Goal: Communication & Community: Answer question/provide support

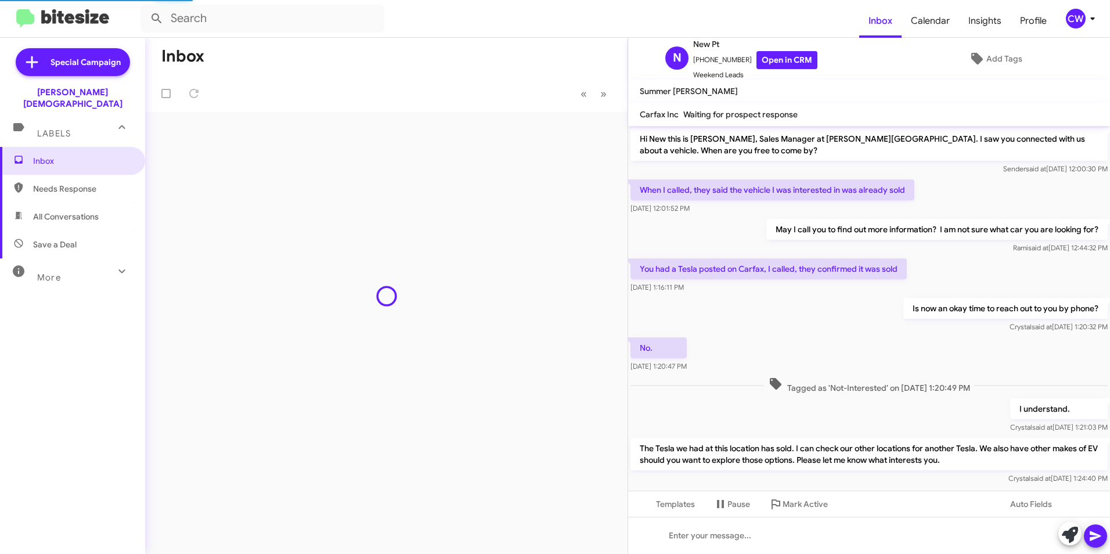
scroll to position [22, 0]
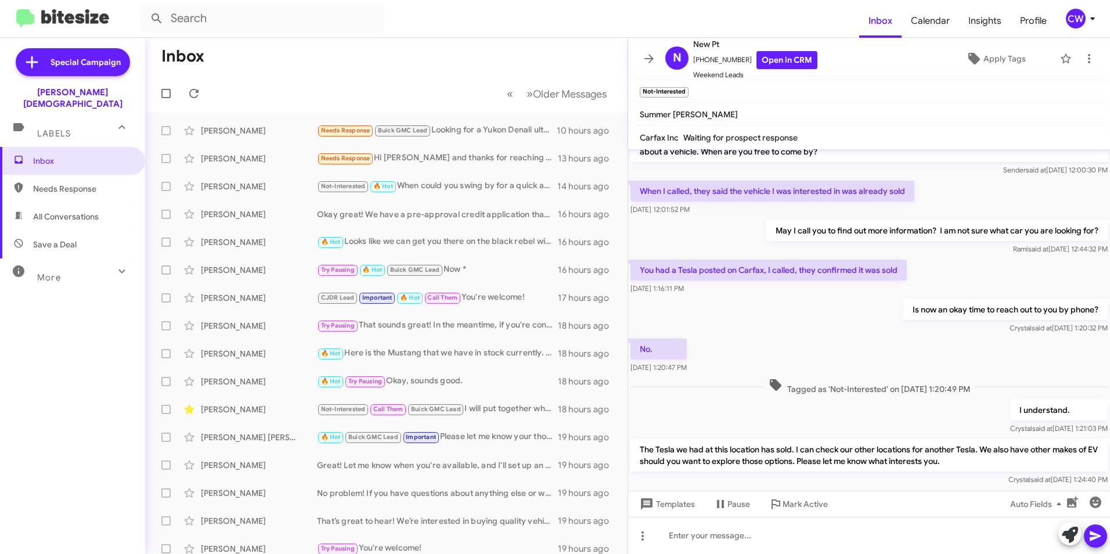
click at [57, 183] on span "Needs Response" at bounding box center [82, 189] width 99 height 12
type input "in:needs-response"
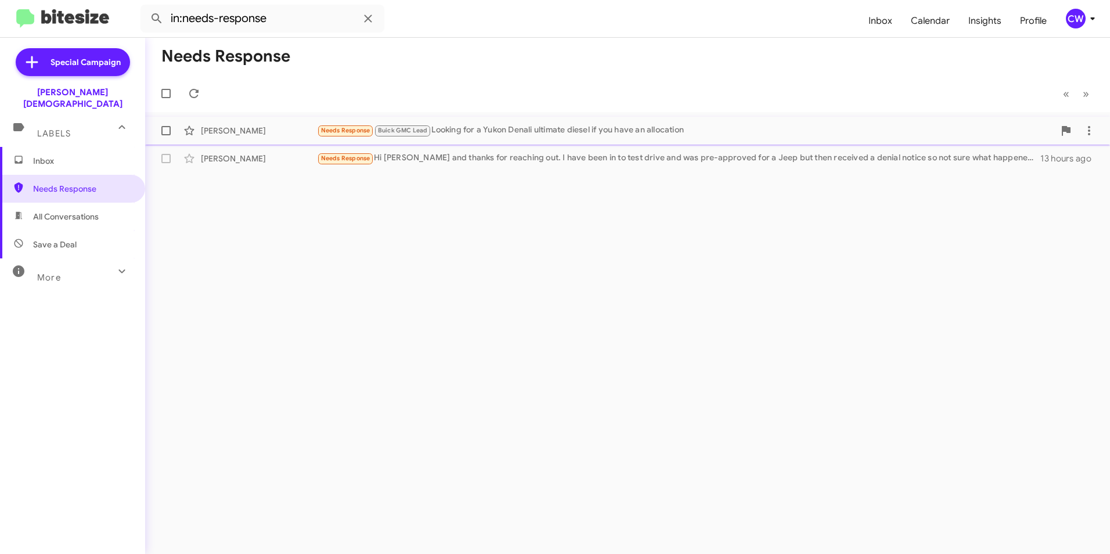
click at [352, 133] on span "Needs Response" at bounding box center [345, 131] width 49 height 8
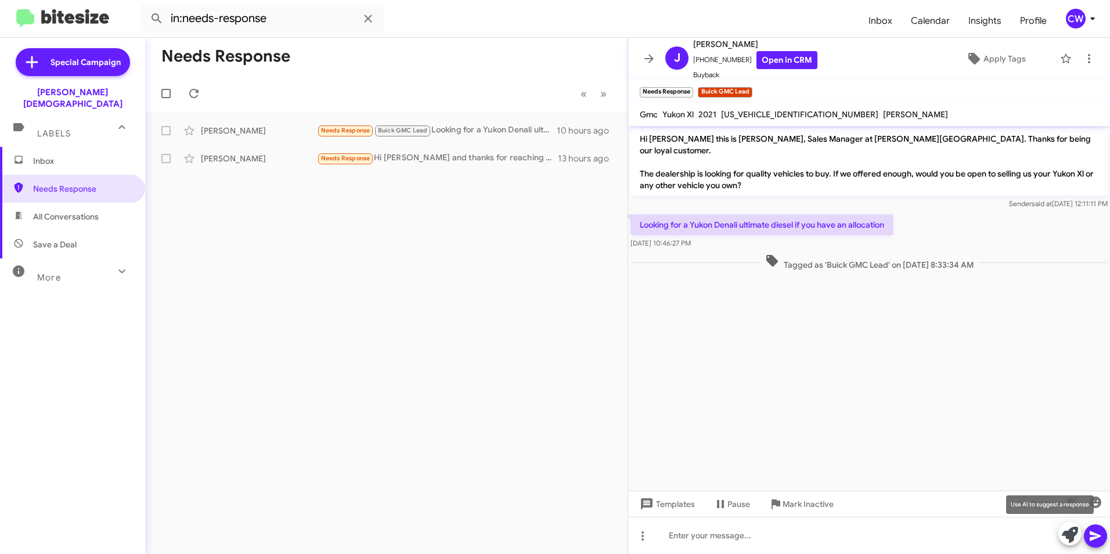
click at [1068, 538] on icon at bounding box center [1070, 535] width 16 height 16
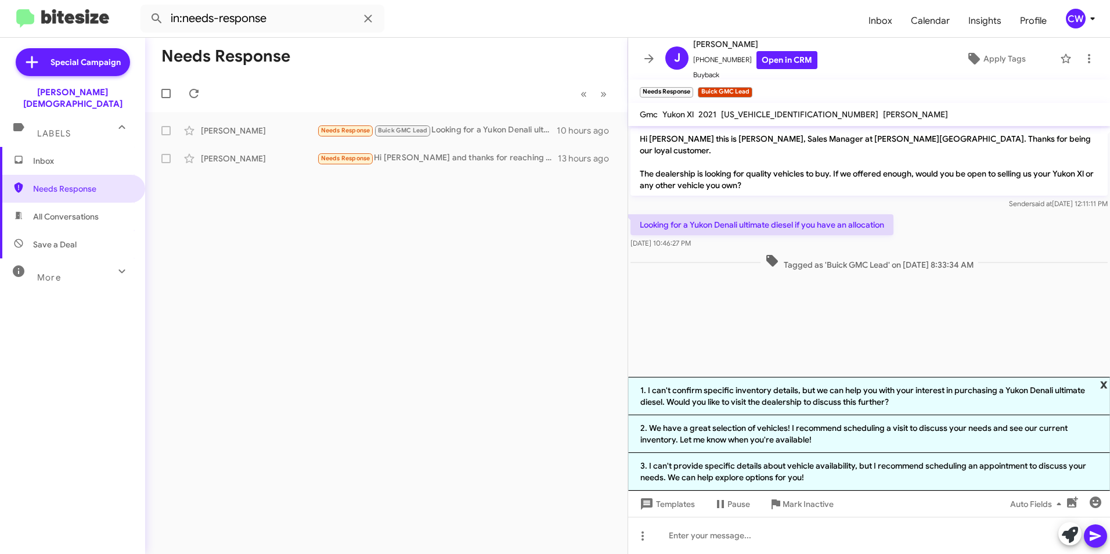
click at [1104, 383] on span "x" at bounding box center [1104, 384] width 8 height 14
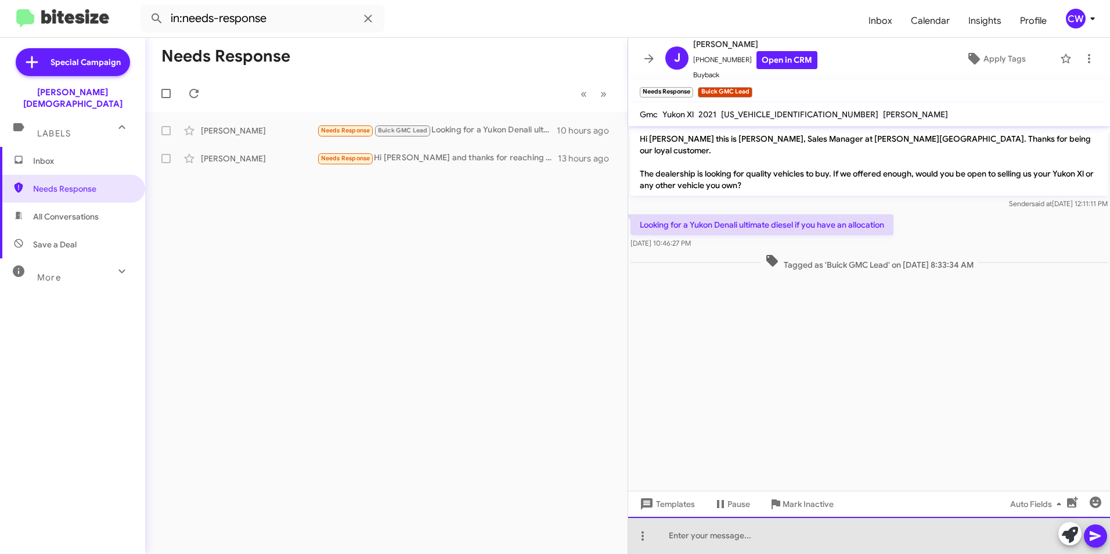
click at [714, 546] on div at bounding box center [869, 535] width 482 height 37
click at [732, 539] on div "Hi Jonathan!" at bounding box center [869, 535] width 482 height 37
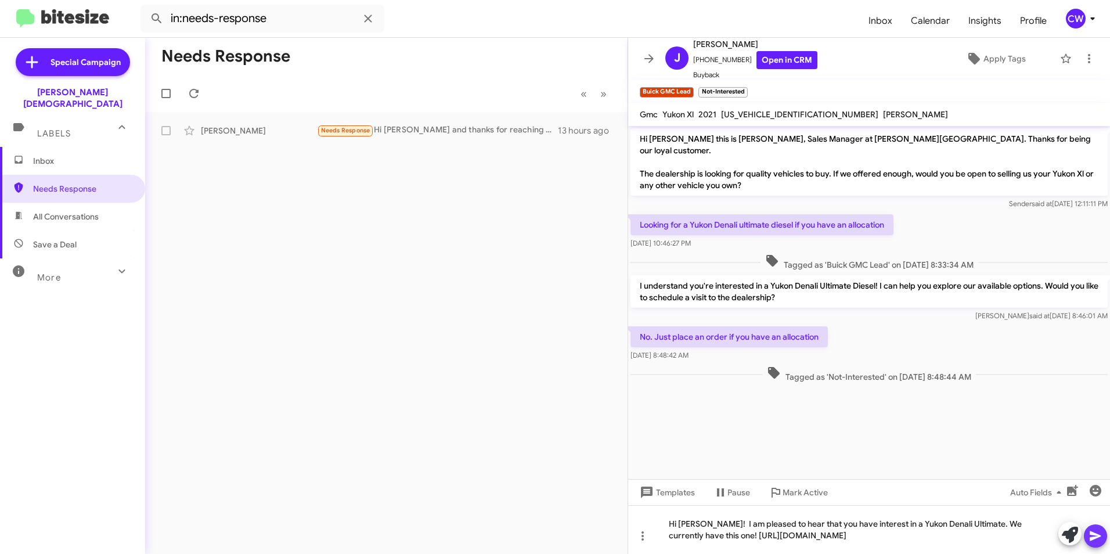
click at [1090, 535] on icon at bounding box center [1095, 536] width 14 height 14
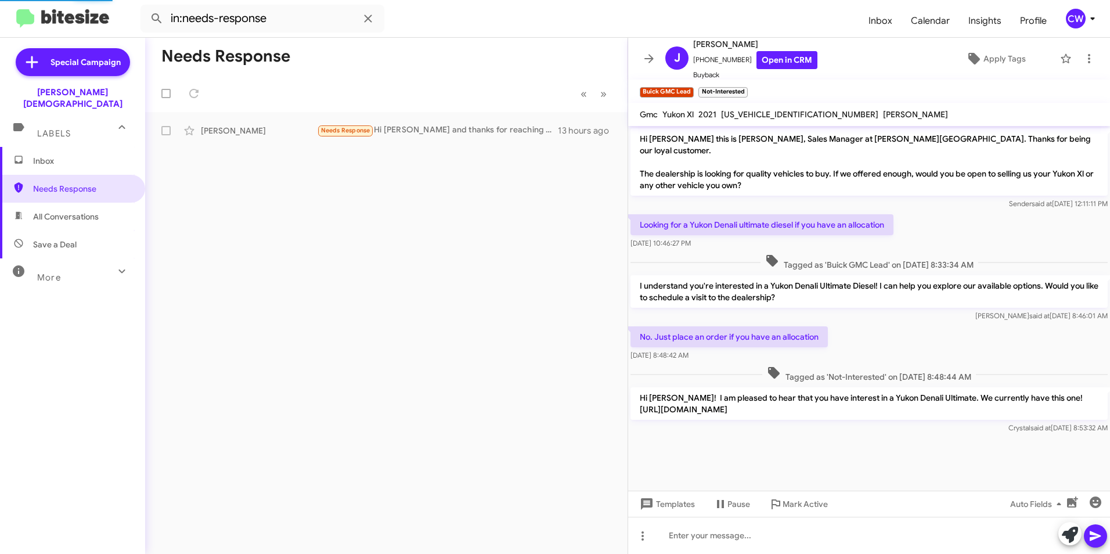
scroll to position [8, 0]
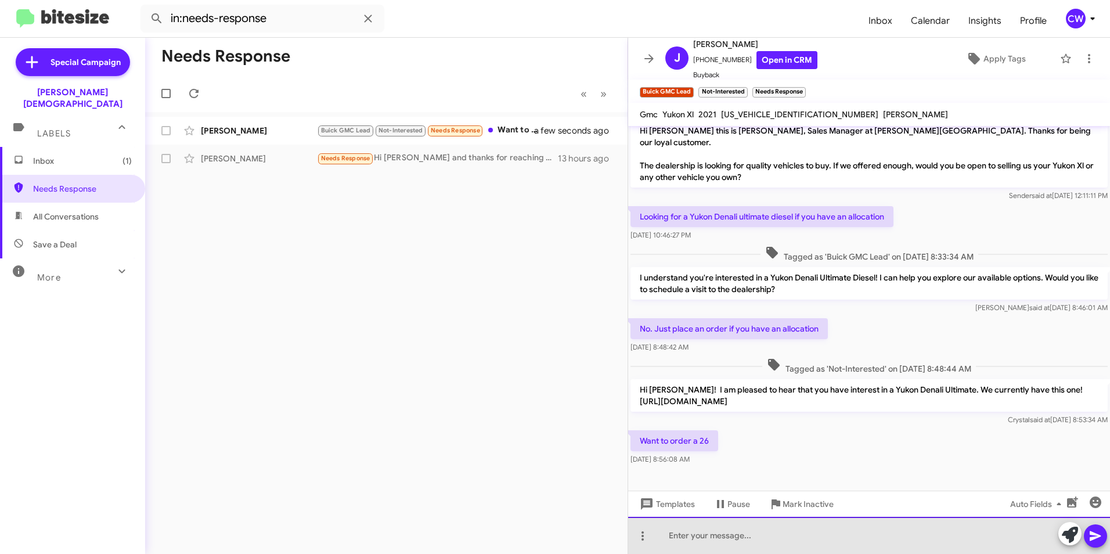
click at [673, 537] on div at bounding box center [869, 535] width 482 height 37
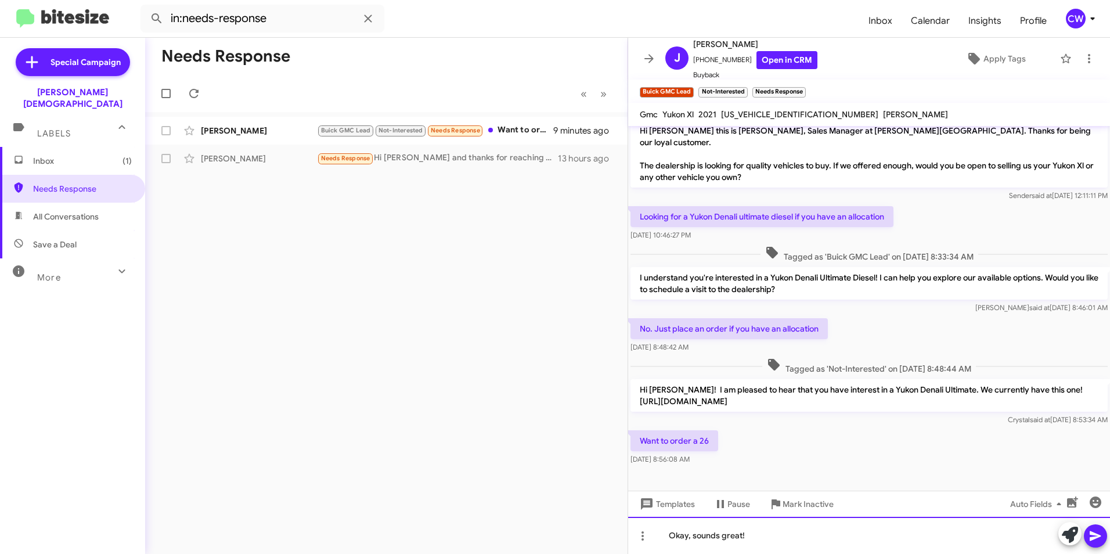
drag, startPoint x: 756, startPoint y: 550, endPoint x: 601, endPoint y: 527, distance: 156.1
click at [601, 527] on div "Needs Response « Previous » Next Jonathan Scott Buick GMC Lead Not-Interested N…" at bounding box center [627, 296] width 965 height 516
click at [641, 532] on icon at bounding box center [643, 536] width 14 height 14
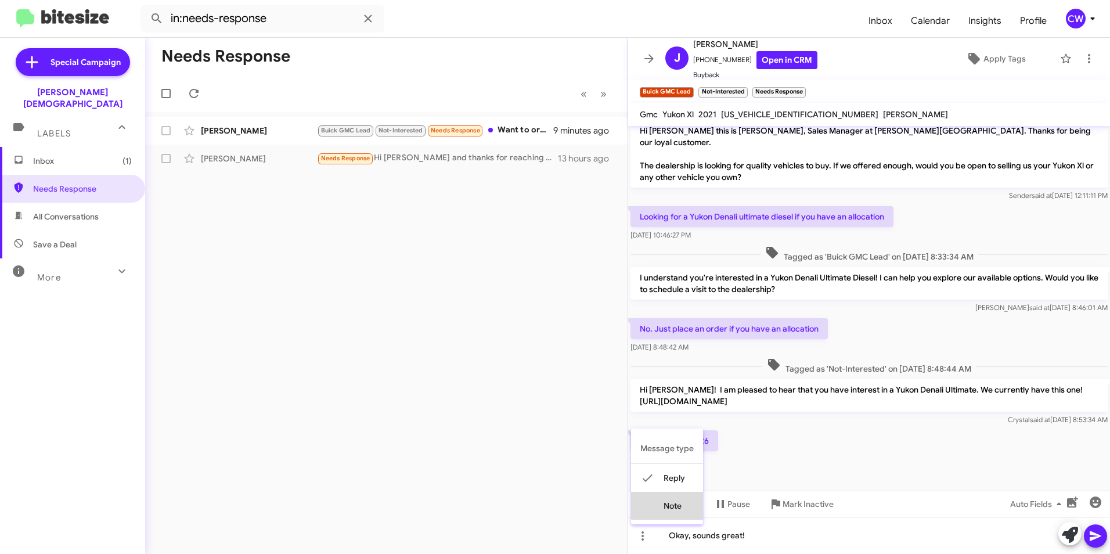
click at [675, 504] on button "note" at bounding box center [667, 506] width 72 height 28
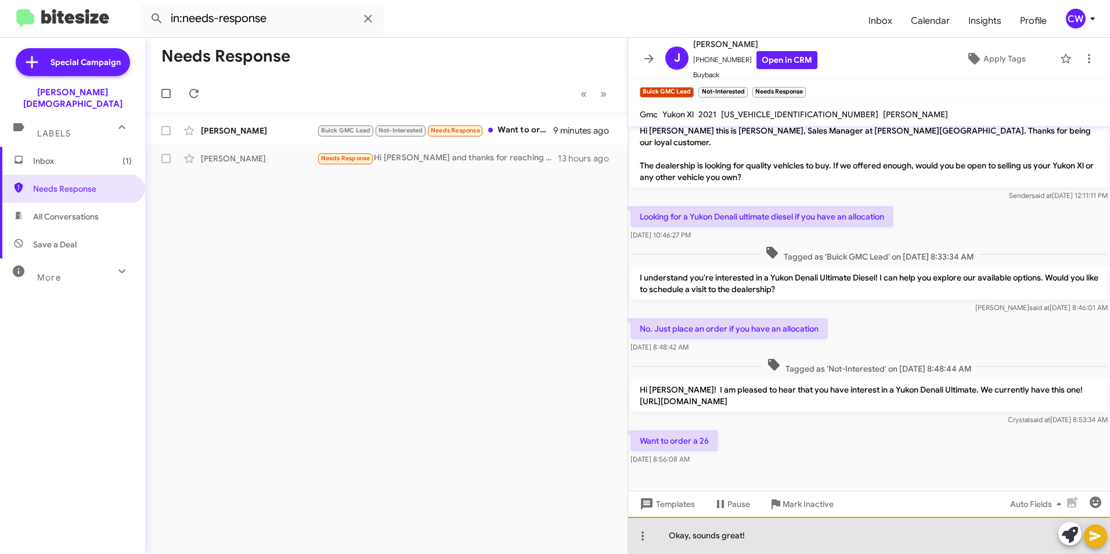
click at [763, 542] on div "Okay, sounds great!" at bounding box center [869, 535] width 482 height 37
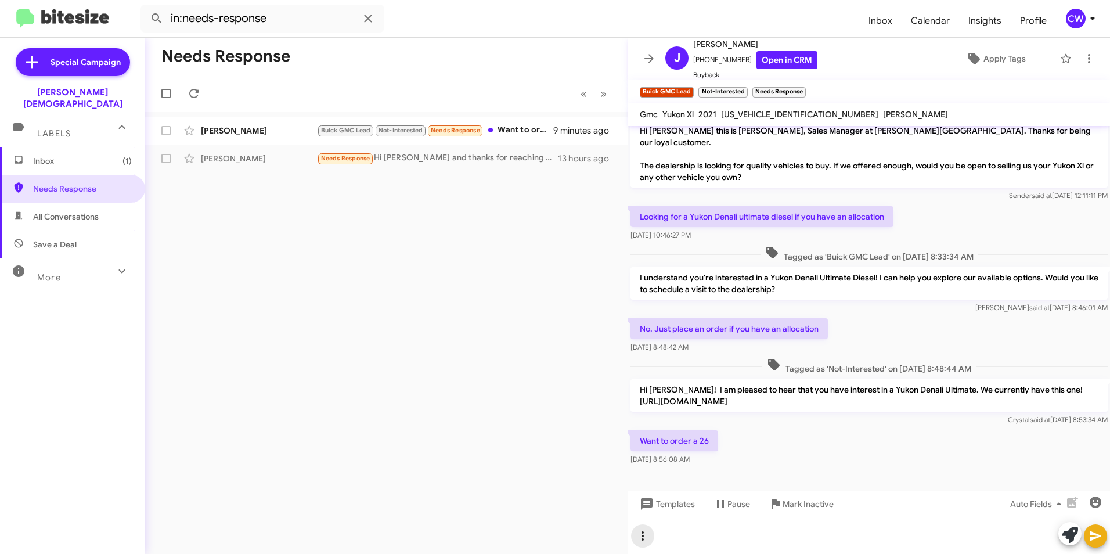
click at [643, 538] on icon at bounding box center [643, 536] width 14 height 14
click at [665, 505] on button "note" at bounding box center [667, 506] width 72 height 28
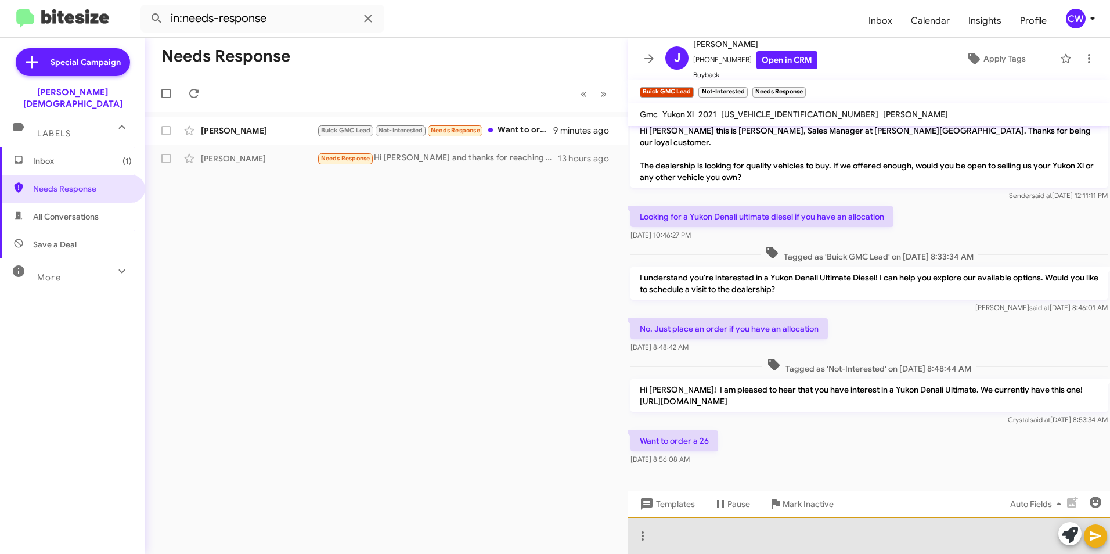
click at [705, 546] on div at bounding box center [869, 535] width 482 height 37
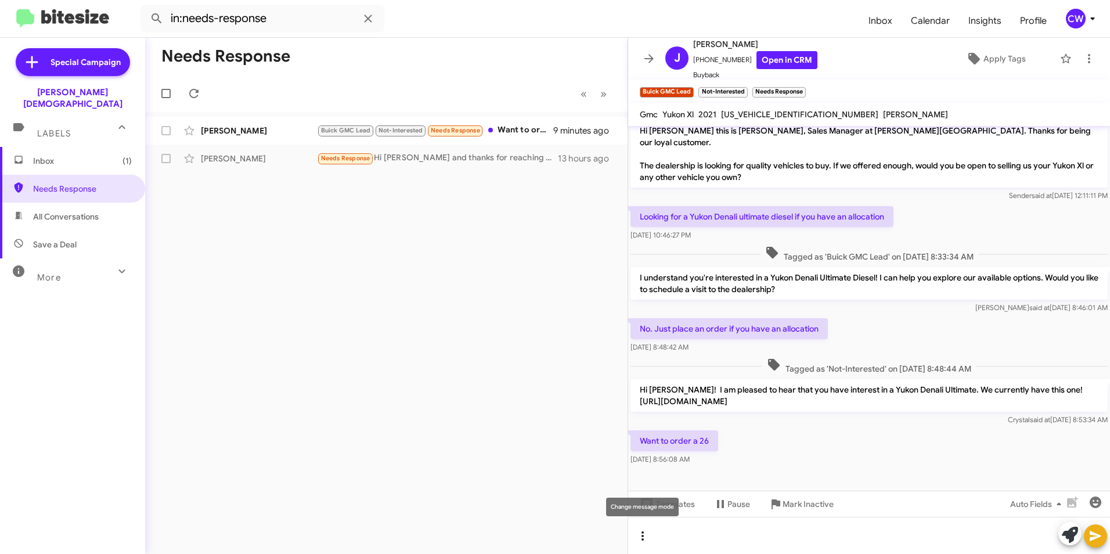
click at [644, 537] on icon at bounding box center [643, 536] width 14 height 14
click at [583, 528] on div at bounding box center [555, 277] width 1110 height 554
click at [932, 22] on span "Calendar" at bounding box center [930, 21] width 57 height 34
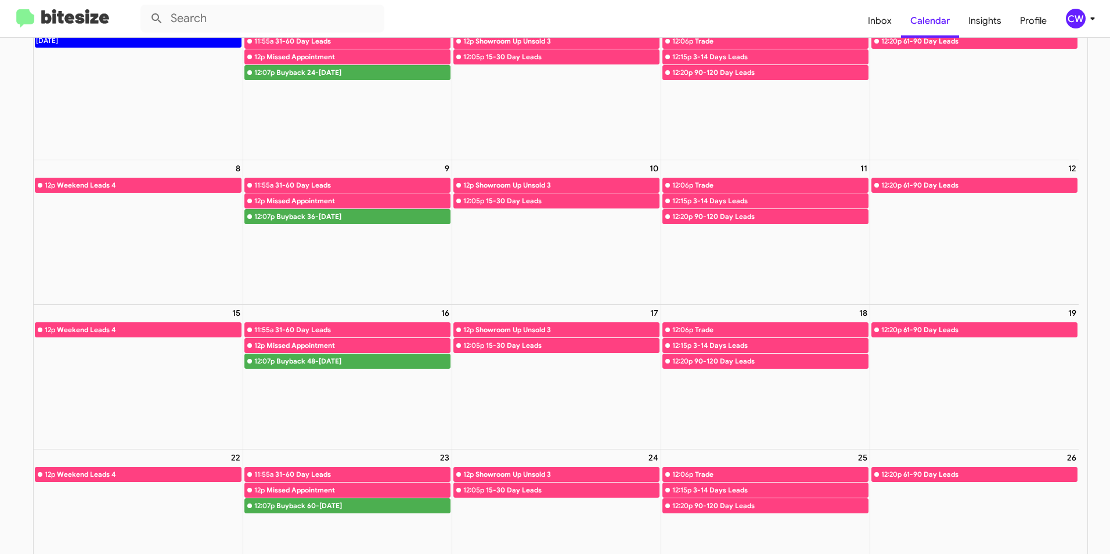
scroll to position [290, 0]
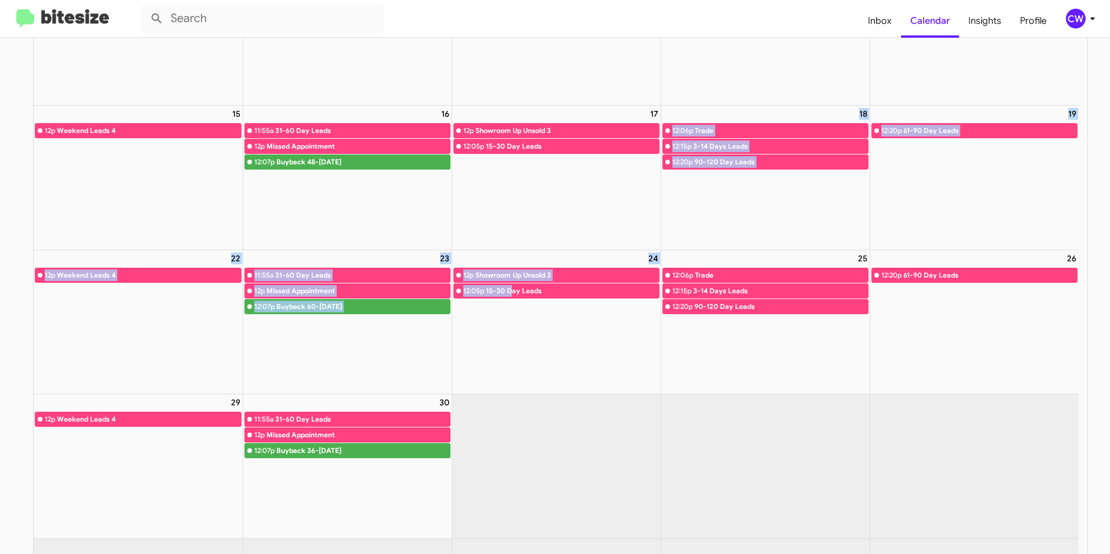
click at [502, 77] on tbody "1 Labor Day 2 11:55a 31-60 Day Leads 12p Missed Appointment 12:07p Buyback 24-2…" at bounding box center [556, 196] width 1045 height 759
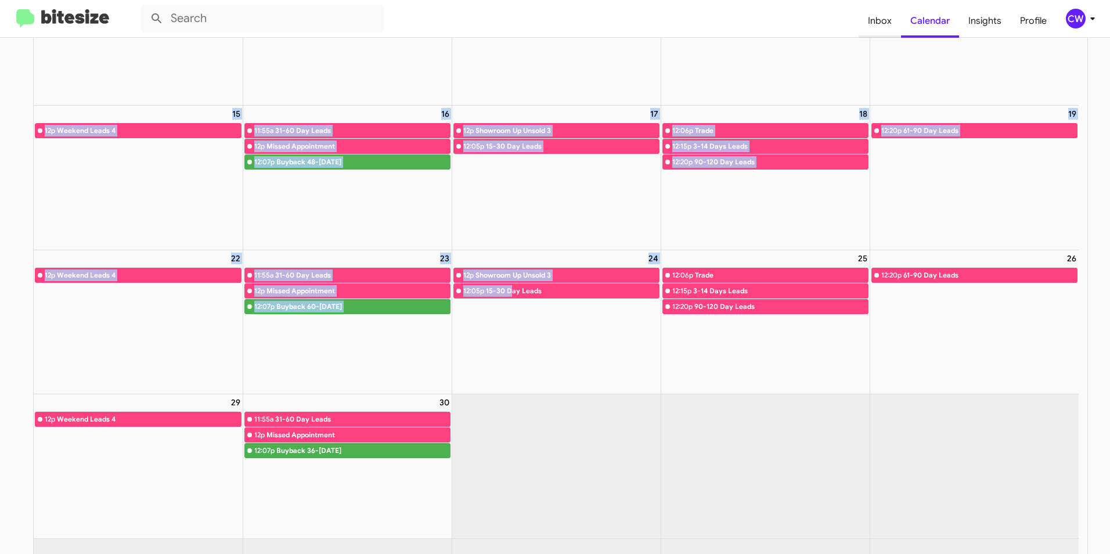
click at [878, 24] on span "Inbox" at bounding box center [880, 21] width 42 height 34
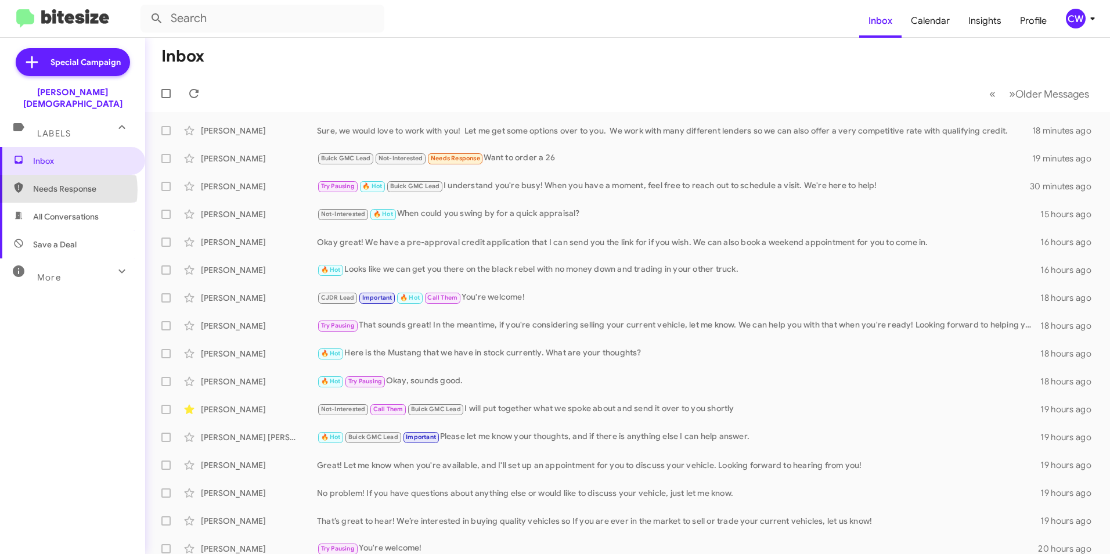
click at [56, 183] on span "Needs Response" at bounding box center [82, 189] width 99 height 12
type input "in:needs-response"
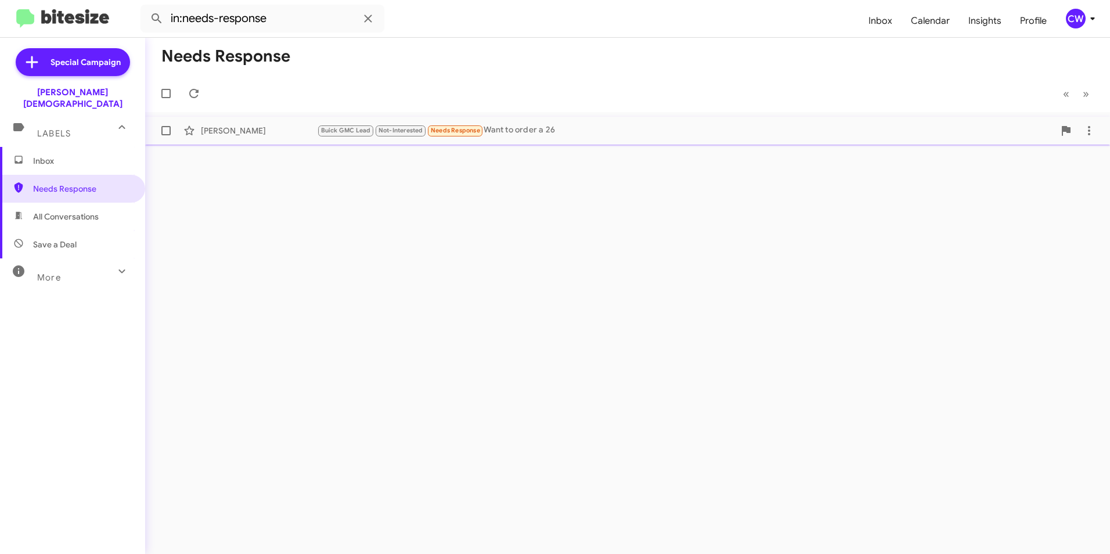
click at [438, 132] on span "Needs Response" at bounding box center [455, 131] width 49 height 8
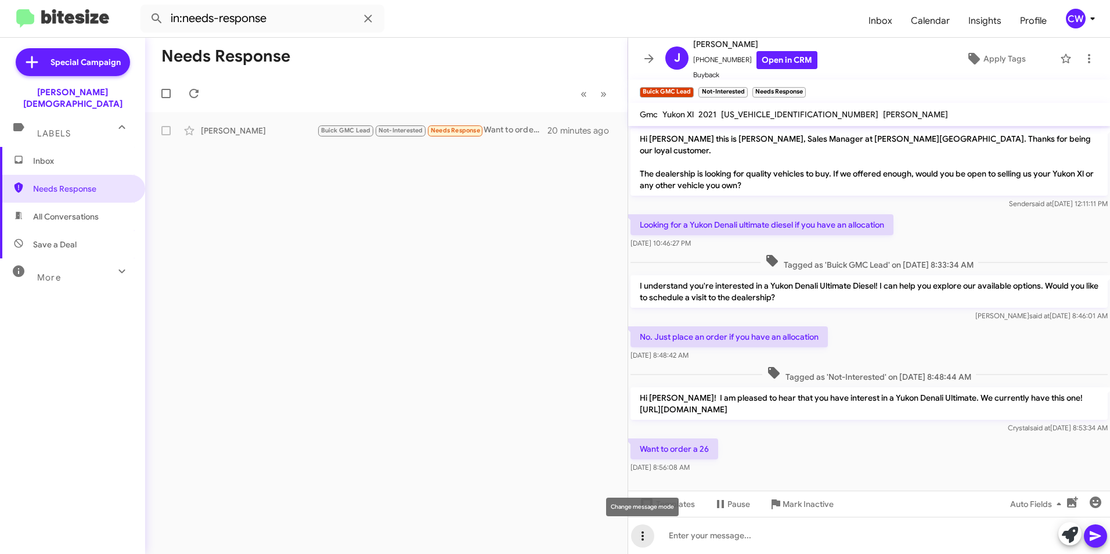
click at [643, 536] on icon at bounding box center [642, 535] width 2 height 9
click at [675, 509] on button "note" at bounding box center [667, 506] width 72 height 28
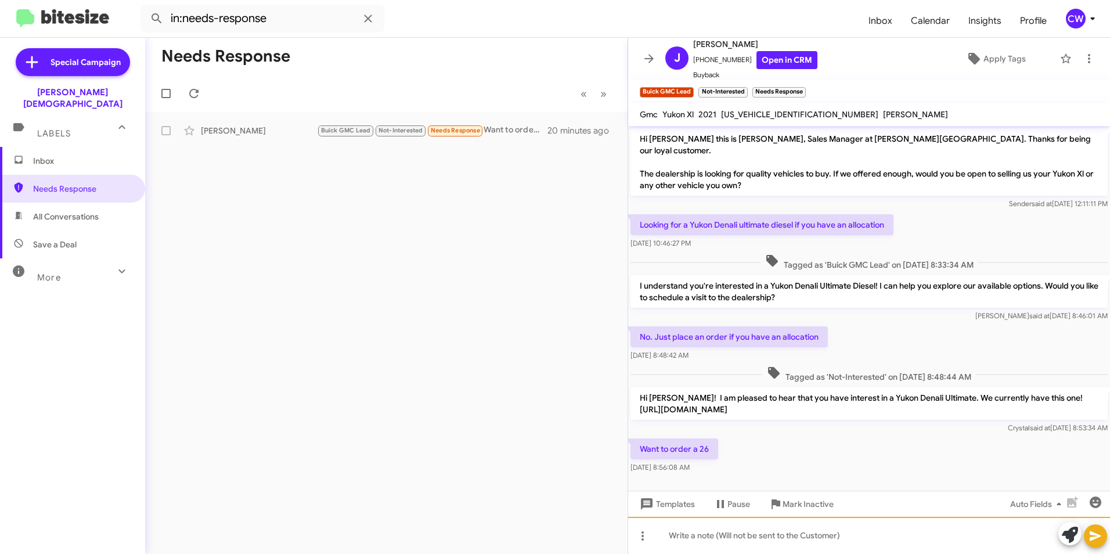
click at [754, 532] on div at bounding box center [869, 535] width 482 height 37
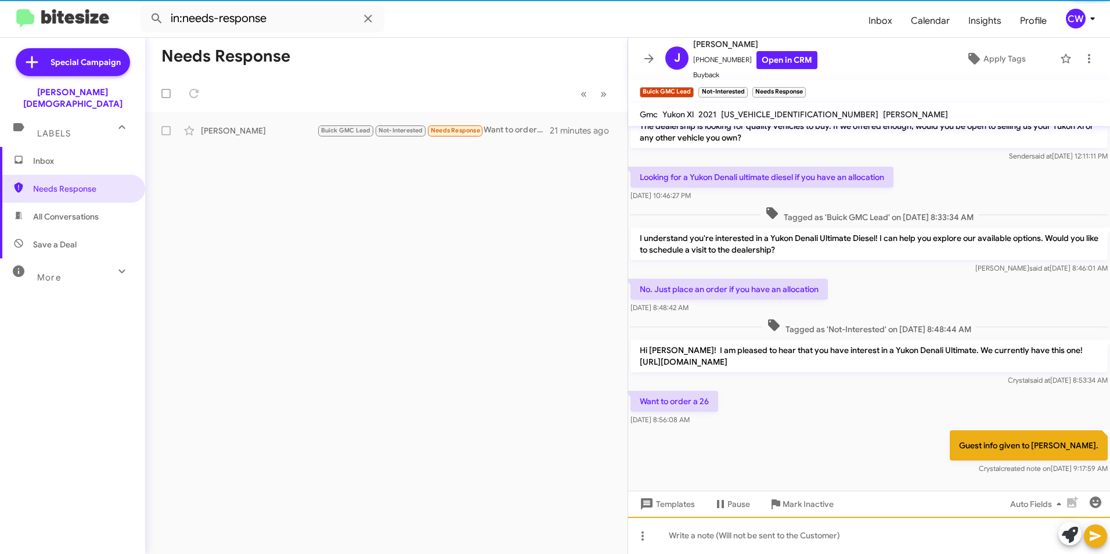
scroll to position [60, 0]
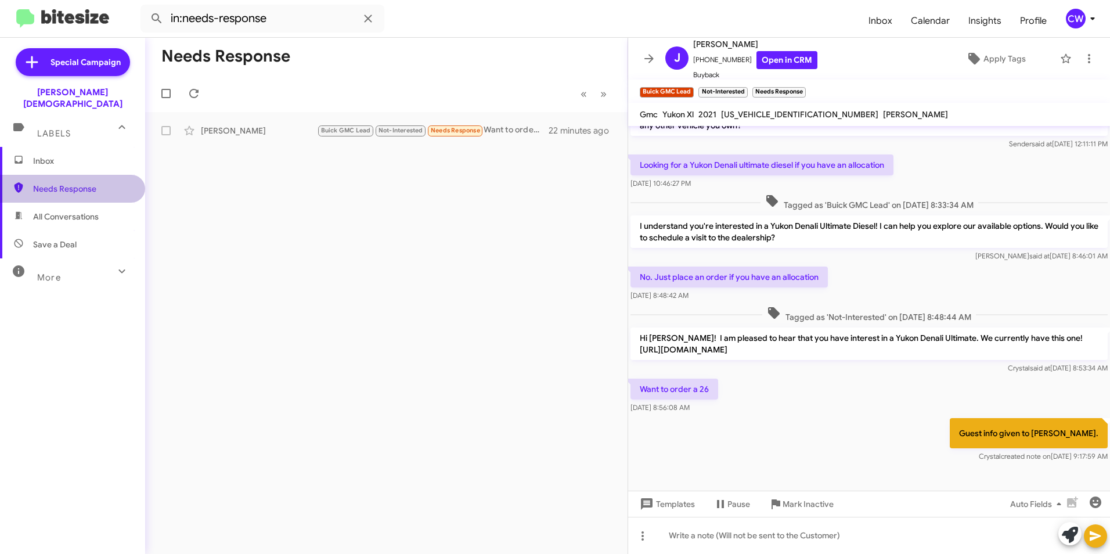
click at [74, 183] on span "Needs Response" at bounding box center [82, 189] width 99 height 12
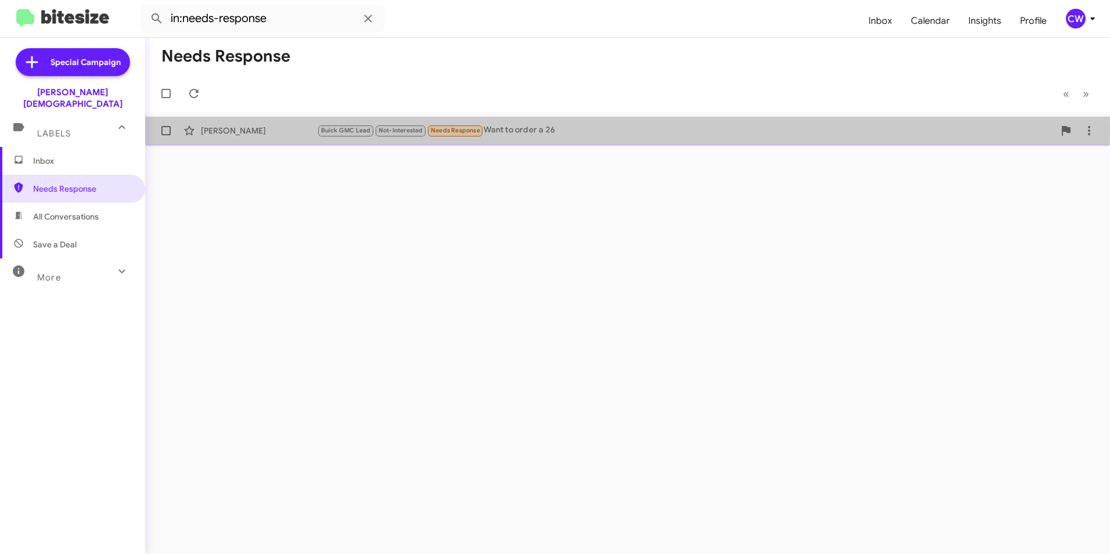
click at [443, 129] on span "Needs Response" at bounding box center [455, 131] width 49 height 8
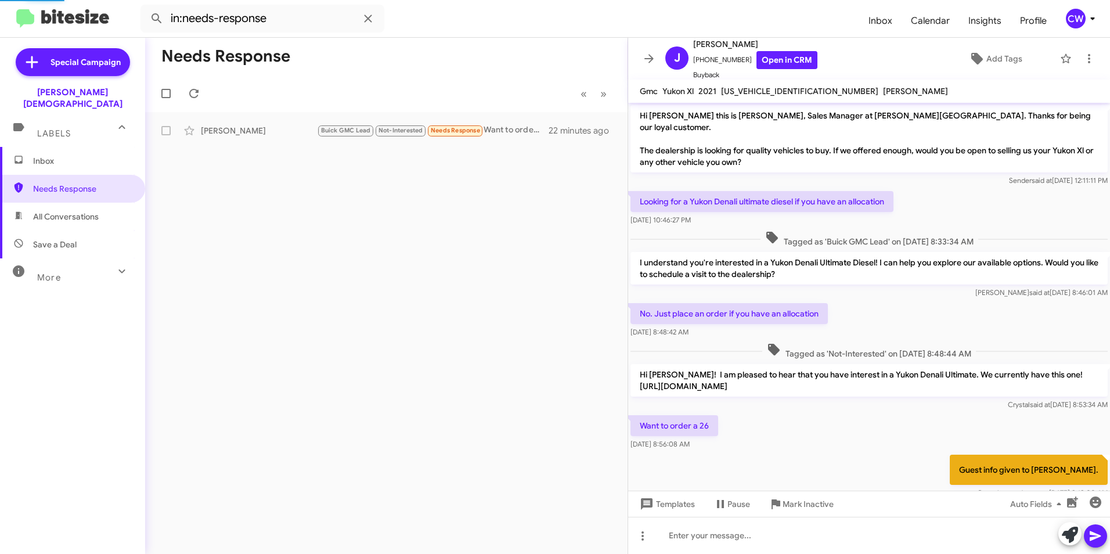
scroll to position [13, 0]
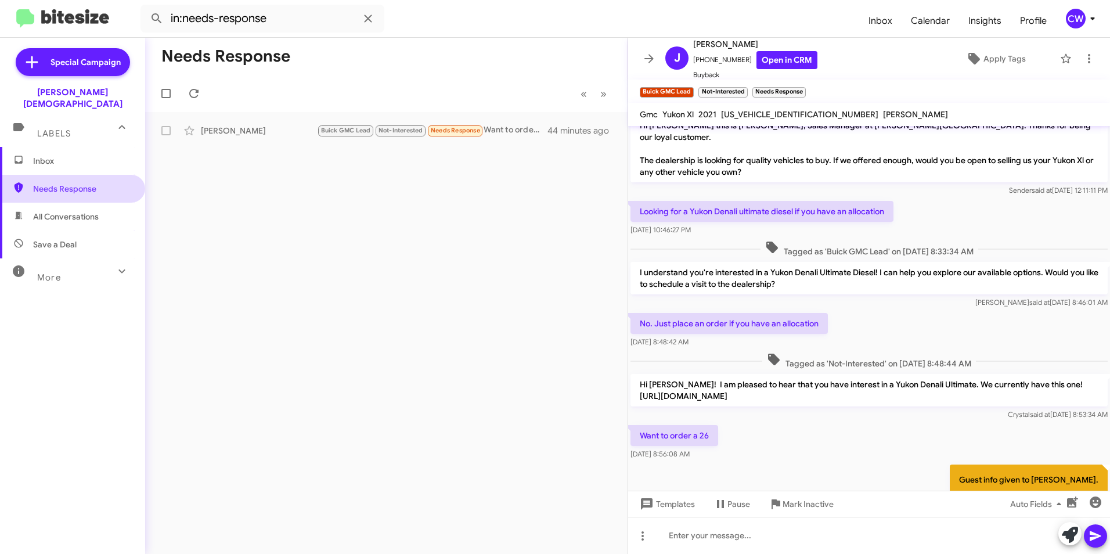
click at [66, 183] on span "Needs Response" at bounding box center [82, 189] width 99 height 12
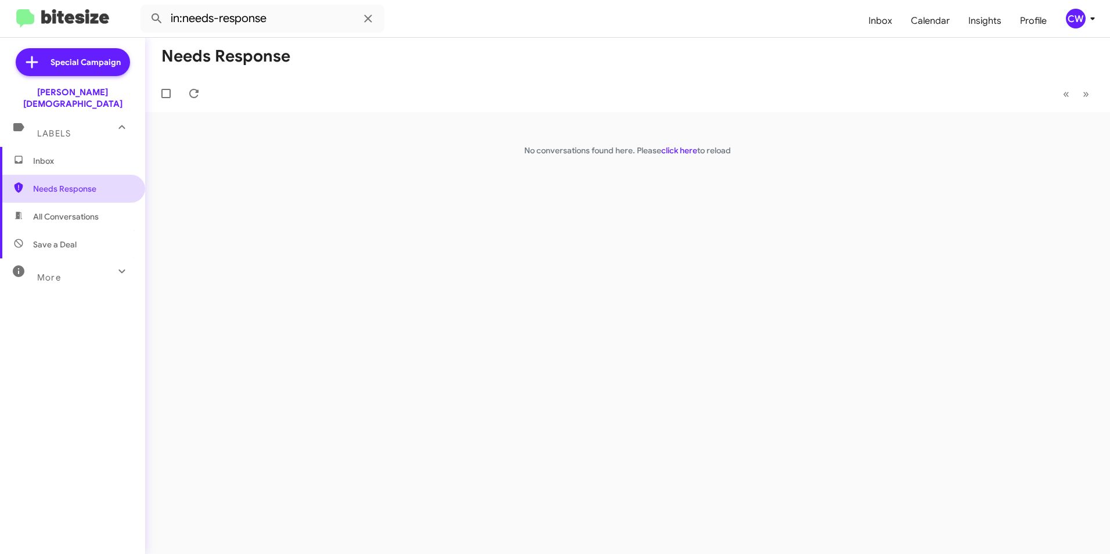
click at [63, 183] on span "Needs Response" at bounding box center [82, 189] width 99 height 12
click at [74, 183] on span "Needs Response" at bounding box center [82, 189] width 99 height 12
click at [58, 183] on span "Needs Response" at bounding box center [82, 189] width 99 height 12
click at [93, 183] on span "Needs Response" at bounding box center [82, 189] width 99 height 12
click at [59, 155] on span "Inbox" at bounding box center [82, 161] width 99 height 12
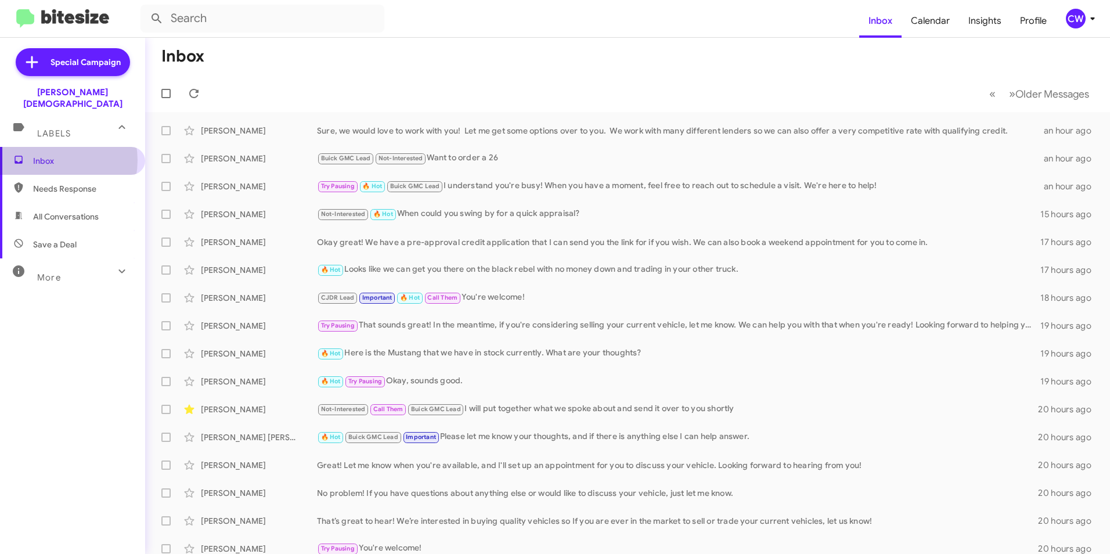
click at [50, 155] on span "Inbox" at bounding box center [82, 161] width 99 height 12
click at [54, 183] on span "Needs Response" at bounding box center [82, 189] width 99 height 12
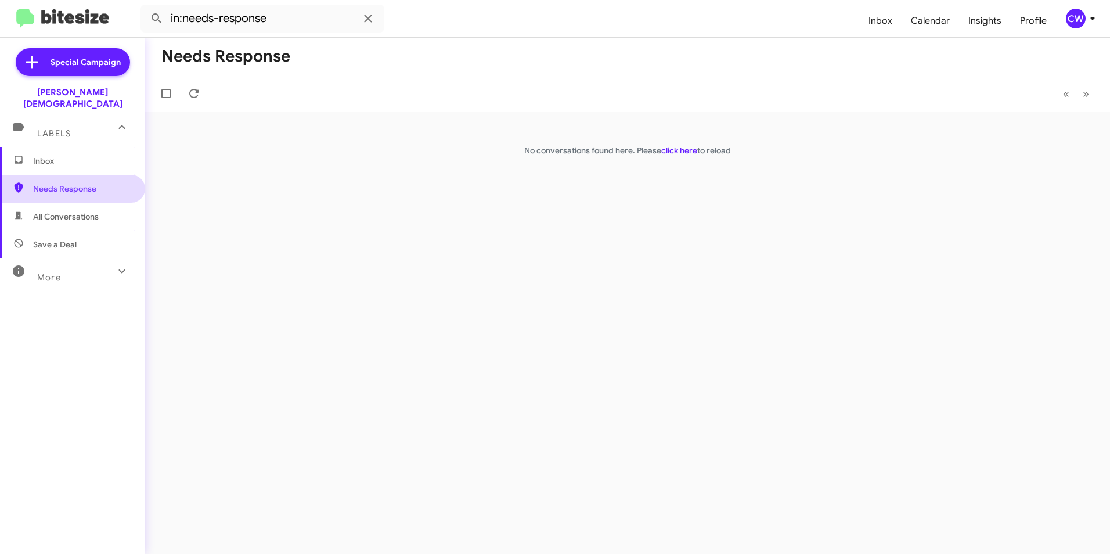
click at [54, 183] on span "Needs Response" at bounding box center [82, 189] width 99 height 12
click at [39, 183] on span "Needs Response" at bounding box center [82, 189] width 99 height 12
click at [49, 211] on span "All Conversations" at bounding box center [66, 217] width 66 height 12
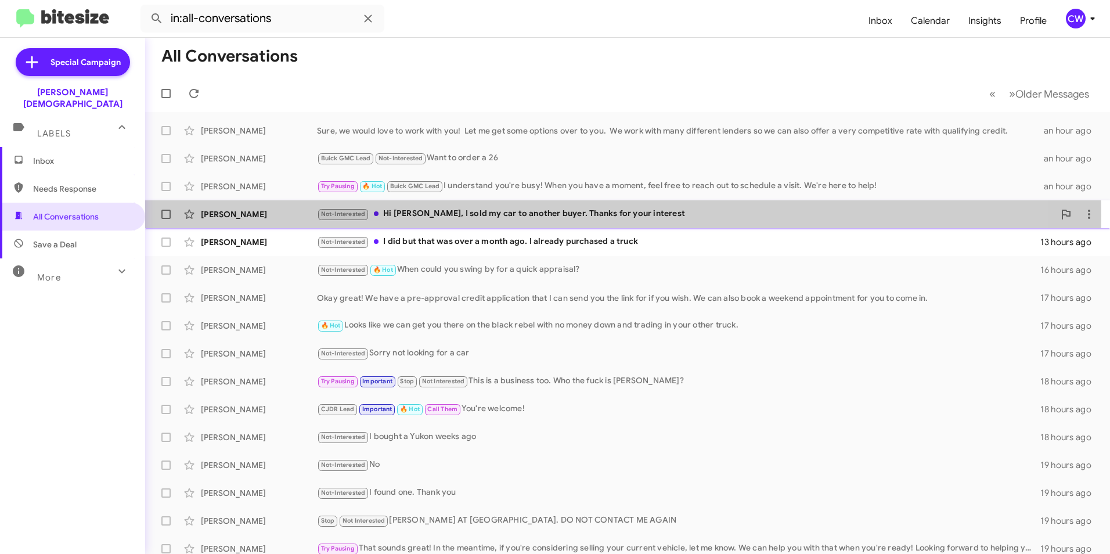
click at [485, 215] on div "Not-Interested Hi Crystal, I sold my car to another buyer. Thanks for your inte…" at bounding box center [685, 213] width 737 height 13
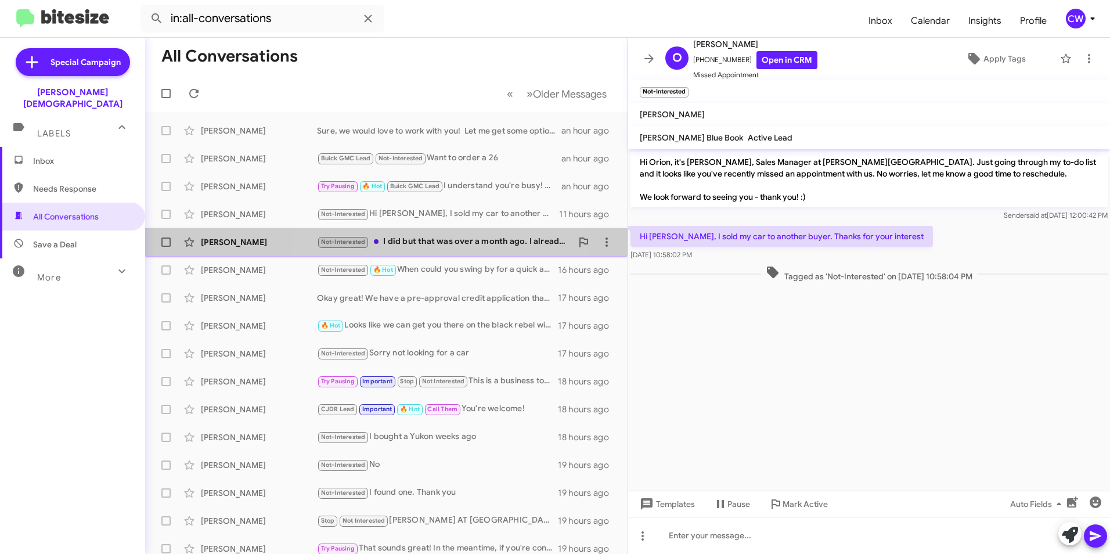
click at [419, 240] on div "Not-Interested I did but that was over a month ago. I already purchased a truck" at bounding box center [444, 241] width 255 height 13
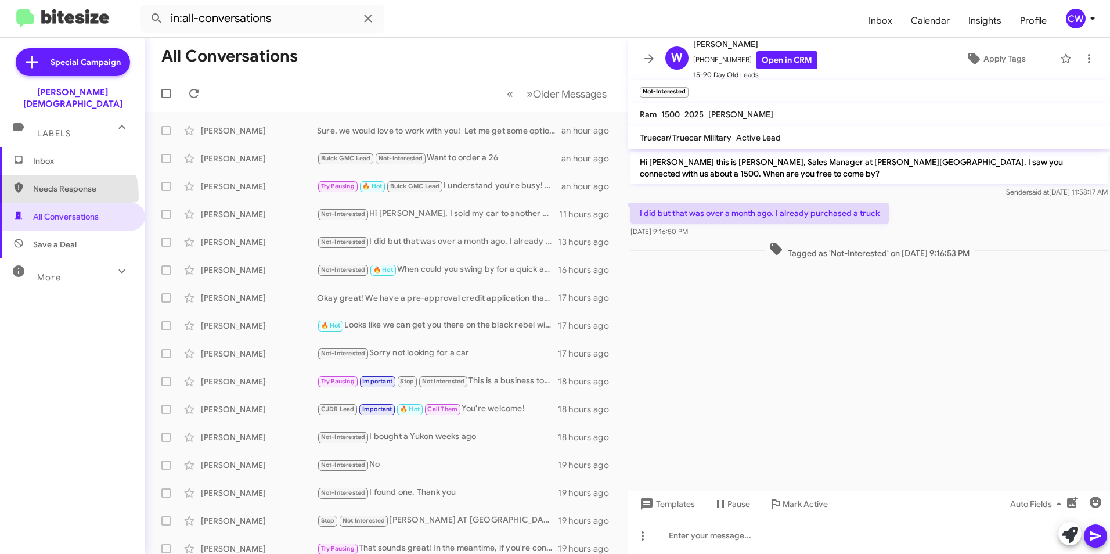
click at [48, 185] on span "Needs Response" at bounding box center [72, 189] width 145 height 28
type input "in:needs-response"
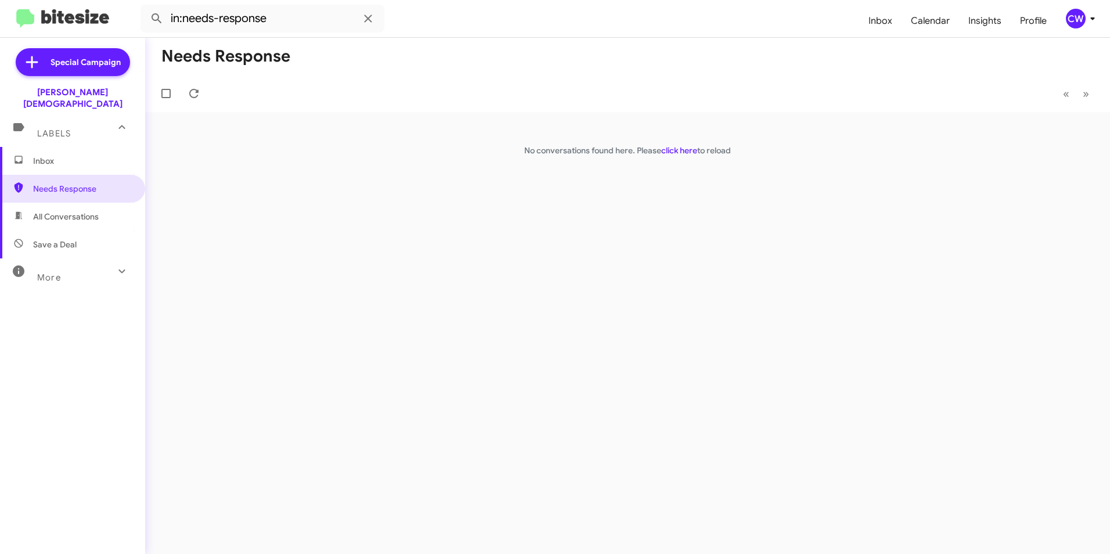
click at [48, 155] on span "Inbox" at bounding box center [82, 161] width 99 height 12
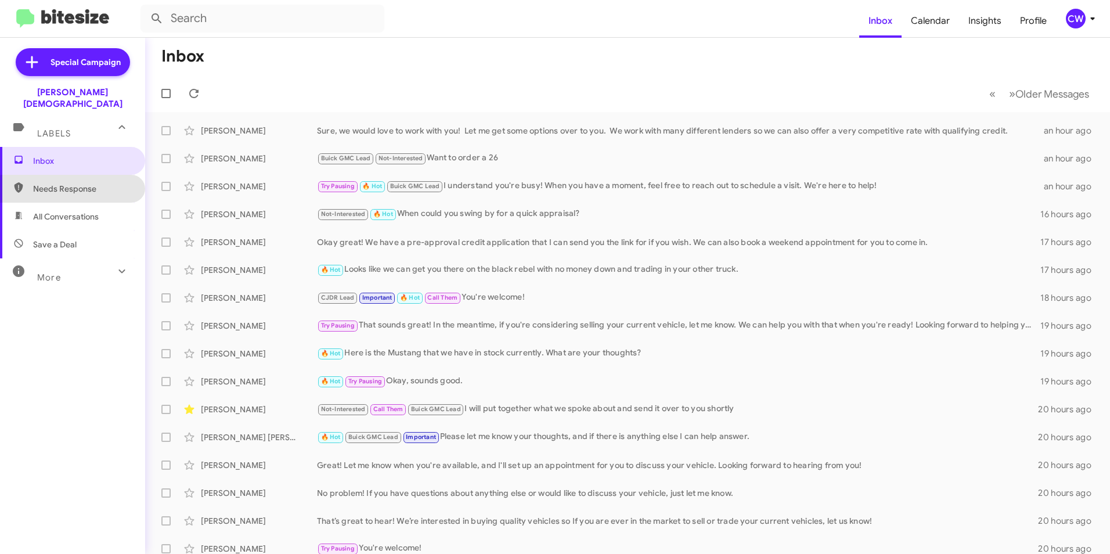
click at [85, 184] on span "Needs Response" at bounding box center [72, 189] width 145 height 28
type input "in:needs-response"
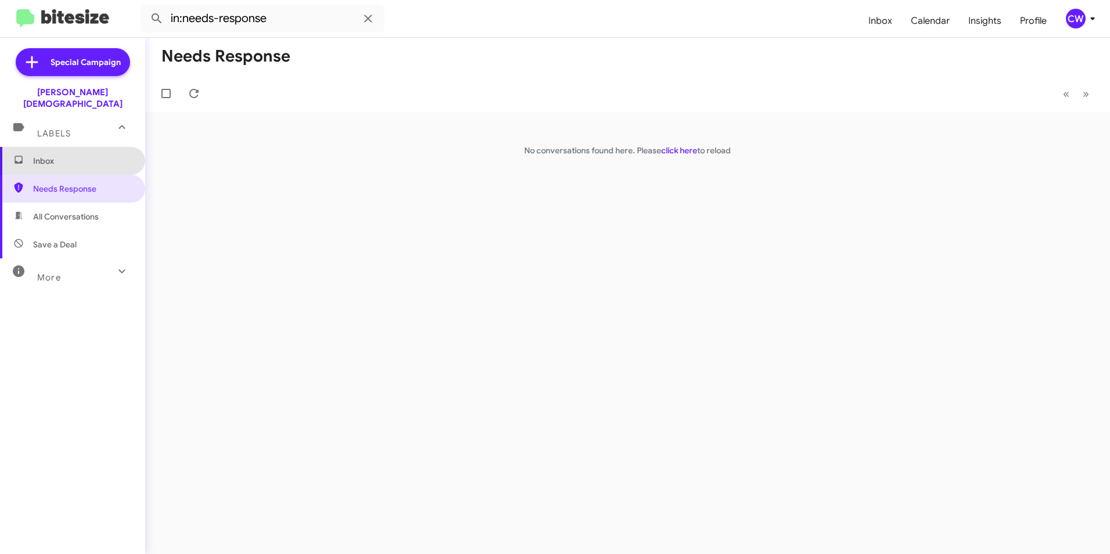
click at [84, 155] on span "Inbox" at bounding box center [82, 161] width 99 height 12
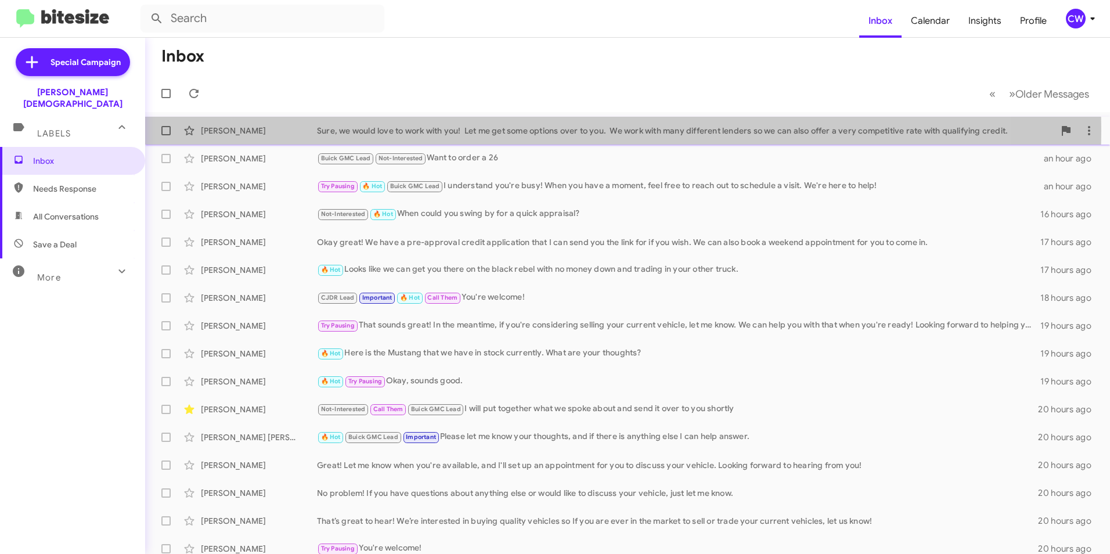
click at [466, 131] on div "Sure, we would love to work with you! Let me get some options over to you. We w…" at bounding box center [685, 131] width 737 height 12
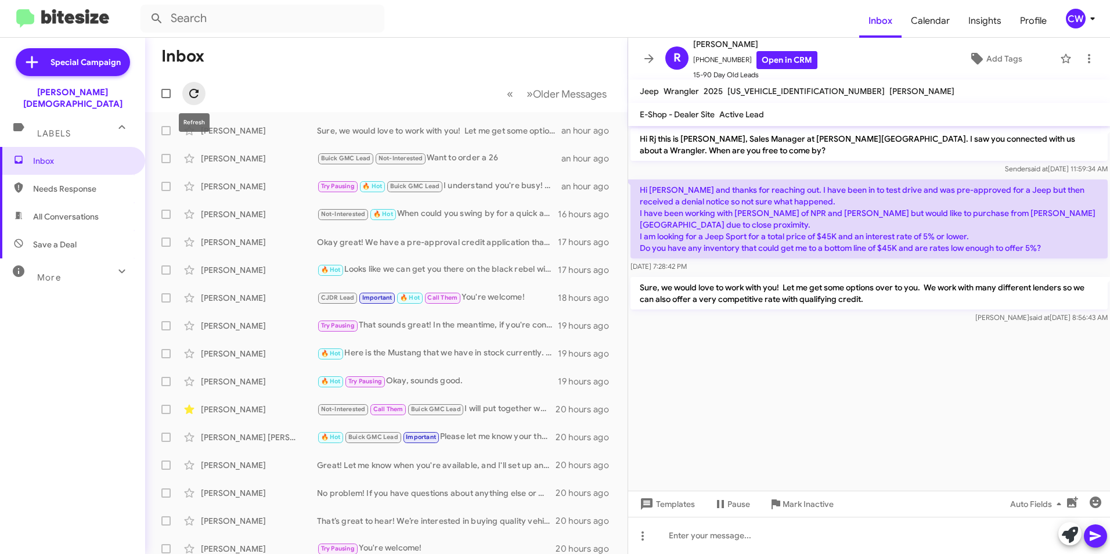
click at [193, 91] on icon at bounding box center [194, 93] width 14 height 14
click at [42, 183] on span "Needs Response" at bounding box center [82, 189] width 99 height 12
type input "in:needs-response"
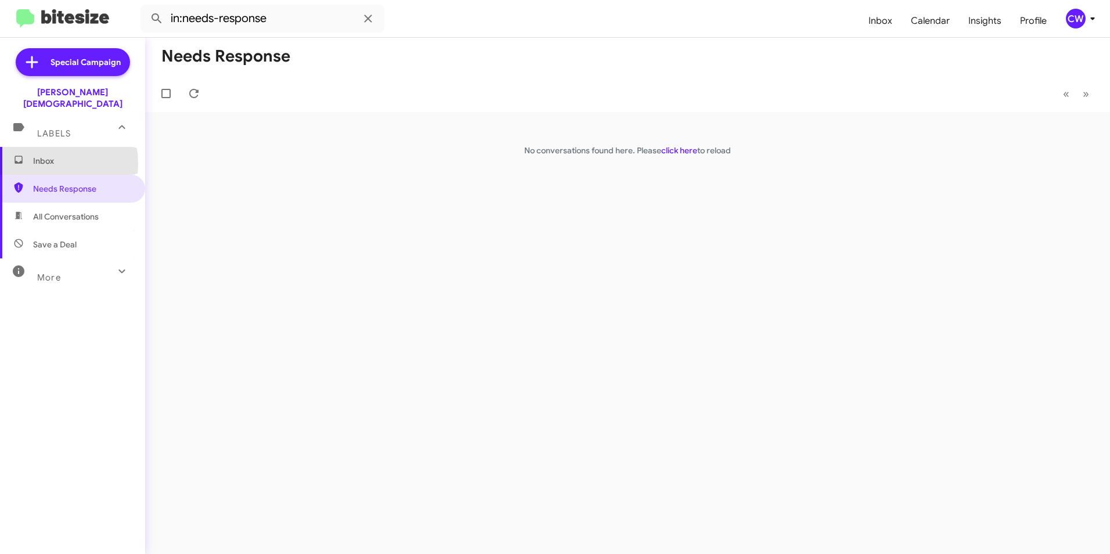
click at [42, 155] on span "Inbox" at bounding box center [82, 161] width 99 height 12
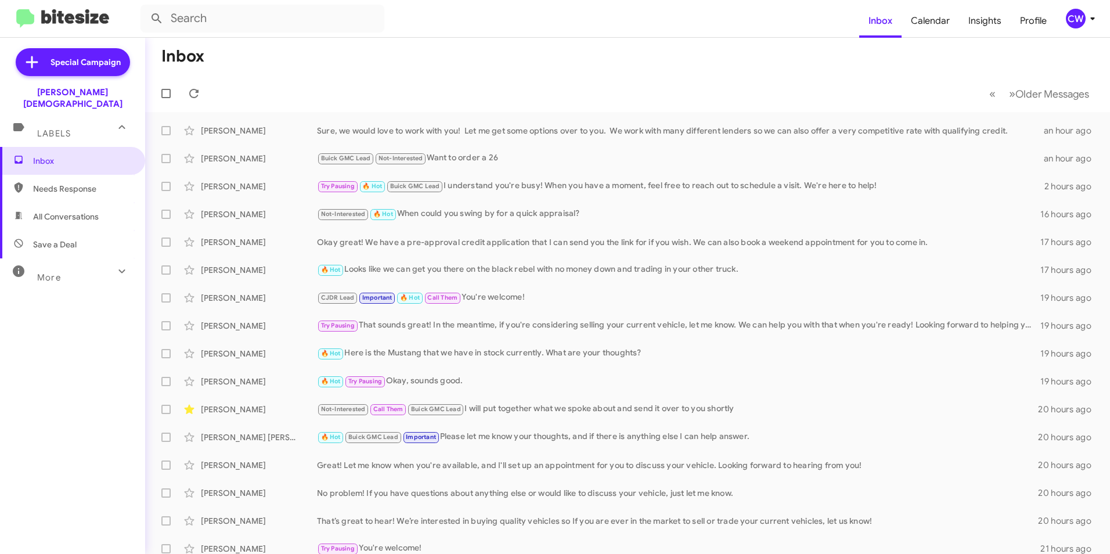
click at [57, 417] on div "Inbox Needs Response All Conversations Save a Deal More Important 🔥 Hot Appoint…" at bounding box center [72, 313] width 145 height 332
click at [71, 155] on span "Inbox" at bounding box center [82, 161] width 99 height 12
click at [46, 183] on span "Needs Response" at bounding box center [82, 189] width 99 height 12
type input "in:needs-response"
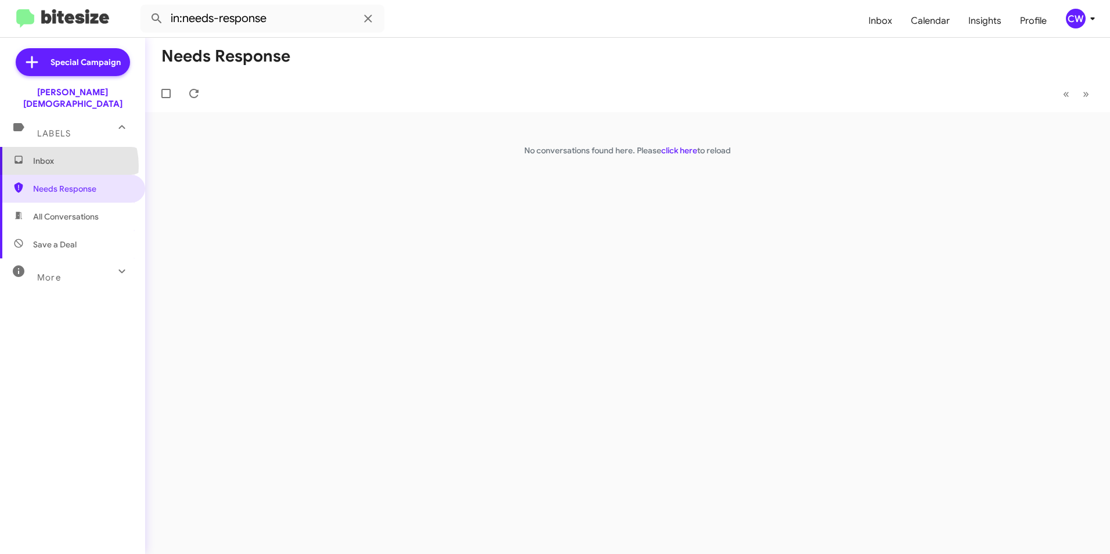
click at [58, 155] on span "Inbox" at bounding box center [82, 161] width 99 height 12
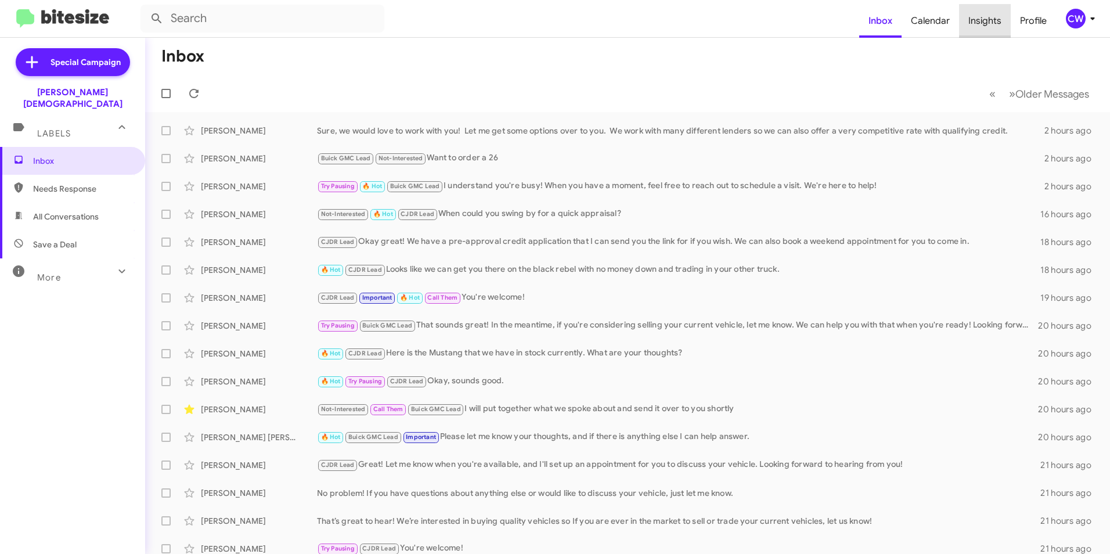
click at [987, 24] on span "Insights" at bounding box center [985, 21] width 52 height 34
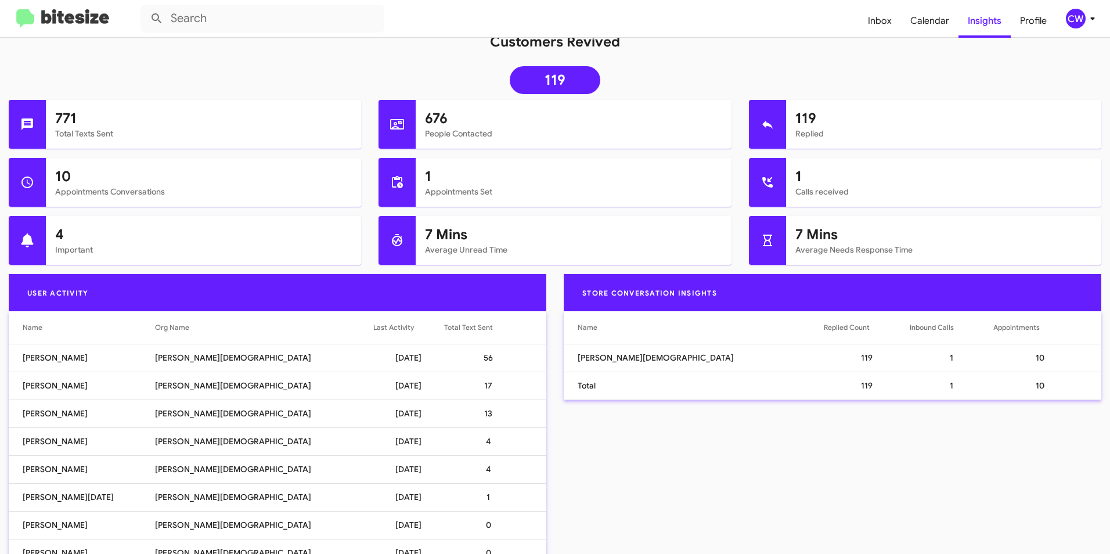
scroll to position [60, 0]
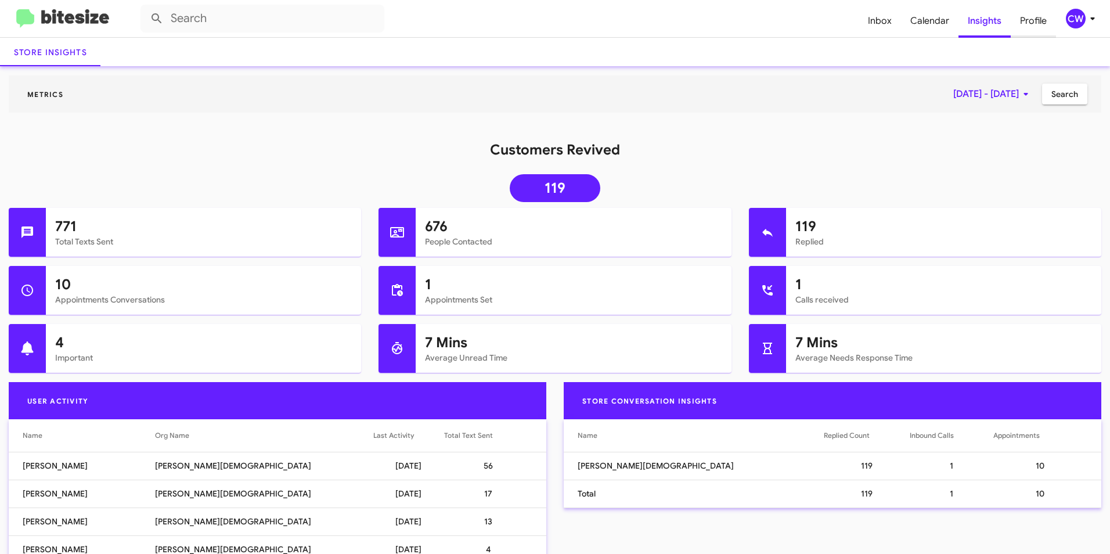
click at [1028, 23] on span "Profile" at bounding box center [1033, 21] width 45 height 34
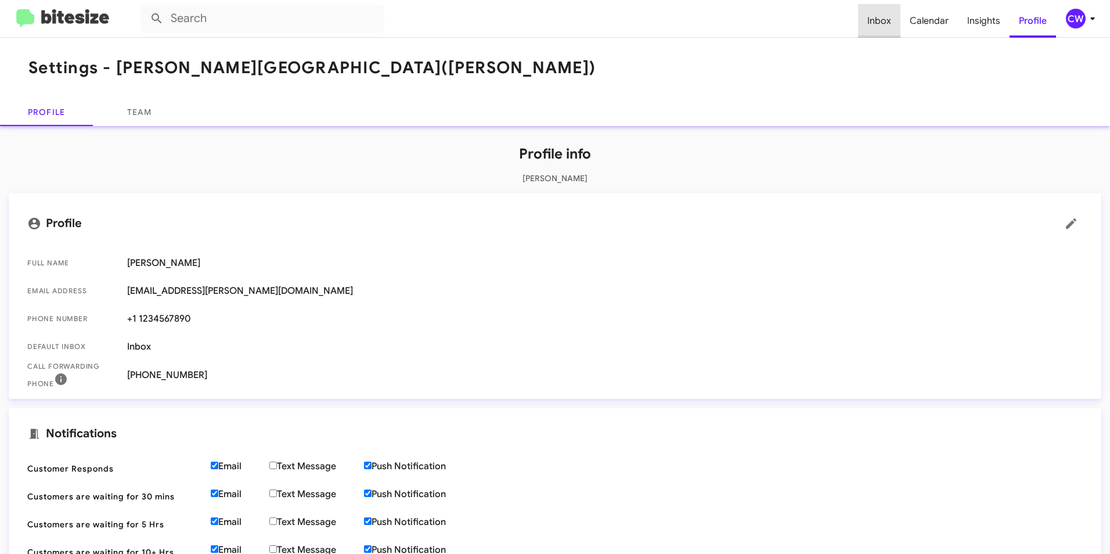
click at [884, 22] on span "Inbox" at bounding box center [879, 21] width 42 height 34
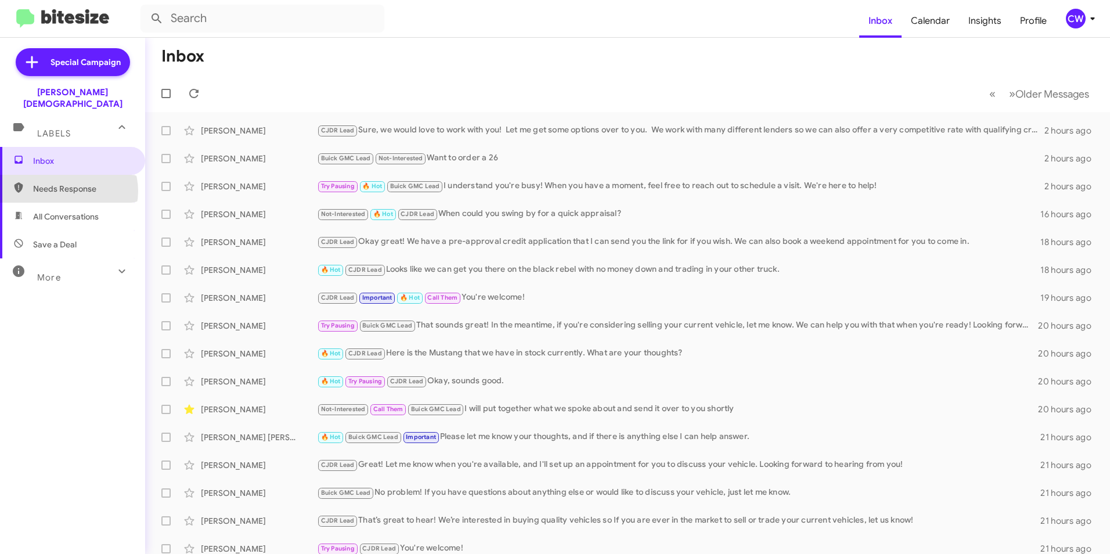
click at [68, 183] on span "Needs Response" at bounding box center [82, 189] width 99 height 12
type input "in:needs-response"
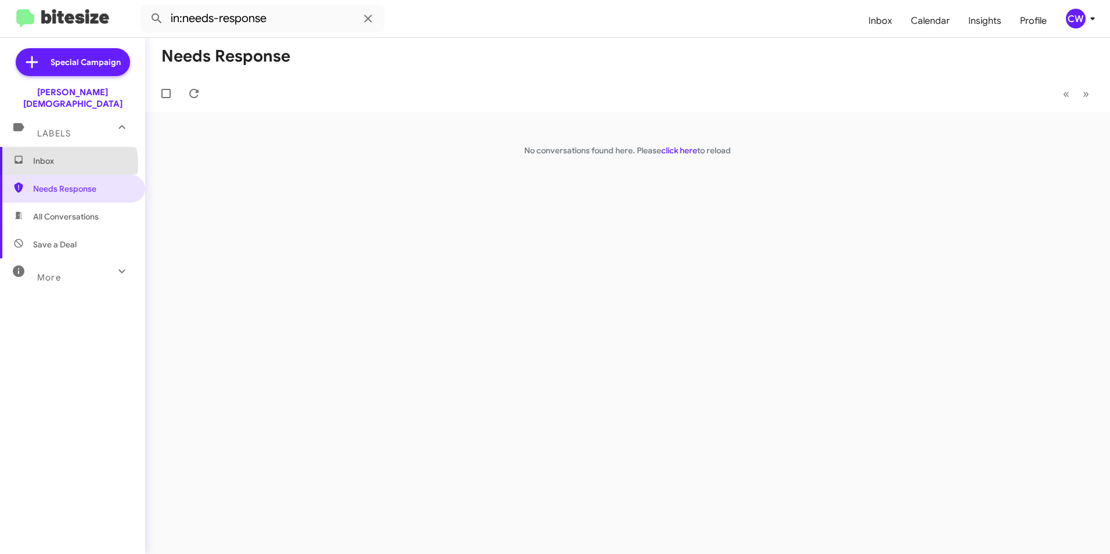
click at [65, 155] on span "Inbox" at bounding box center [82, 161] width 99 height 12
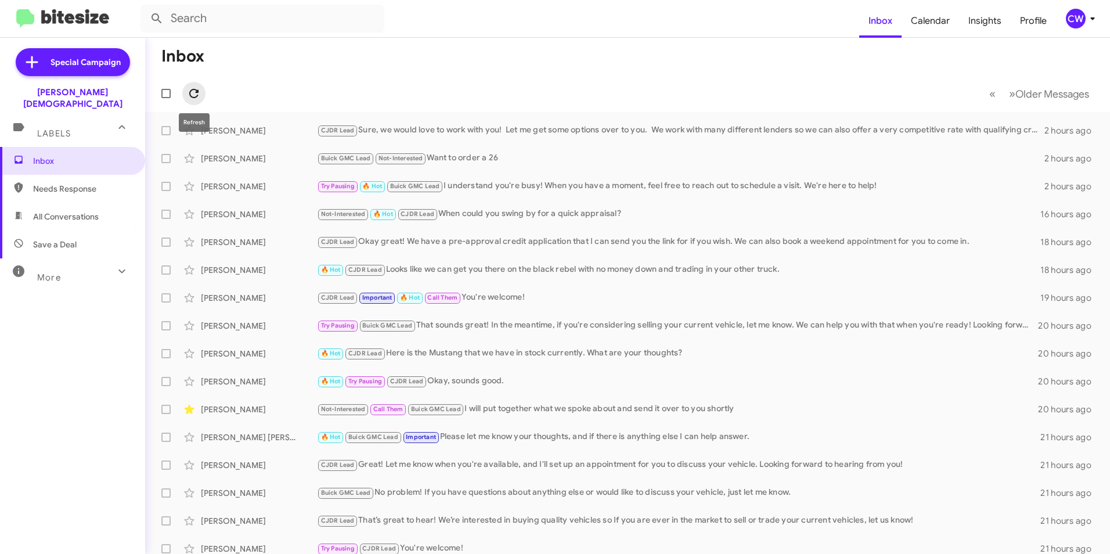
click at [192, 97] on icon at bounding box center [193, 93] width 9 height 9
click at [51, 183] on span "Needs Response" at bounding box center [72, 189] width 145 height 28
type input "in:needs-response"
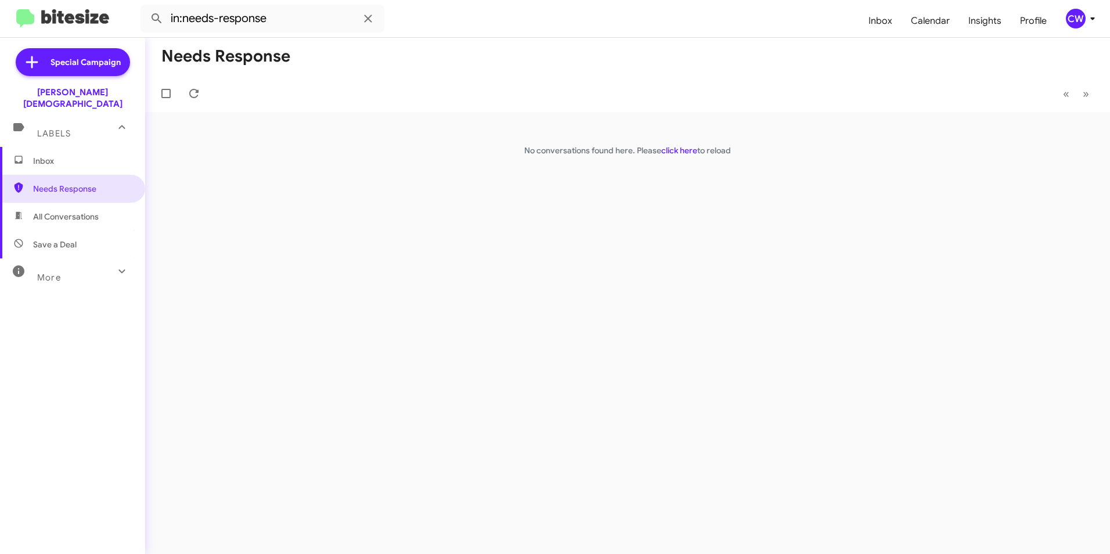
click at [54, 155] on span "Inbox" at bounding box center [82, 161] width 99 height 12
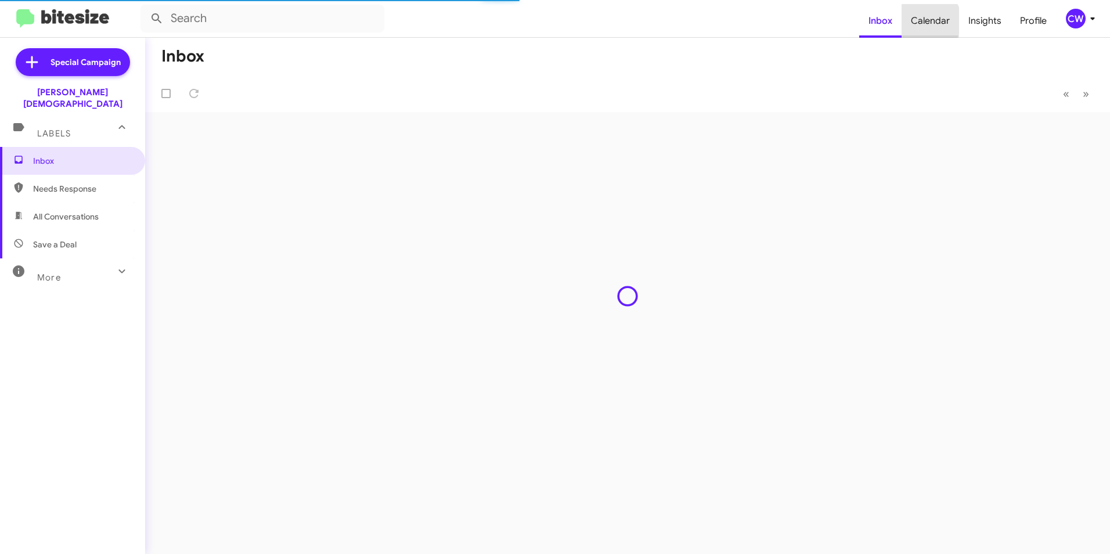
click at [929, 21] on span "Calendar" at bounding box center [930, 21] width 57 height 34
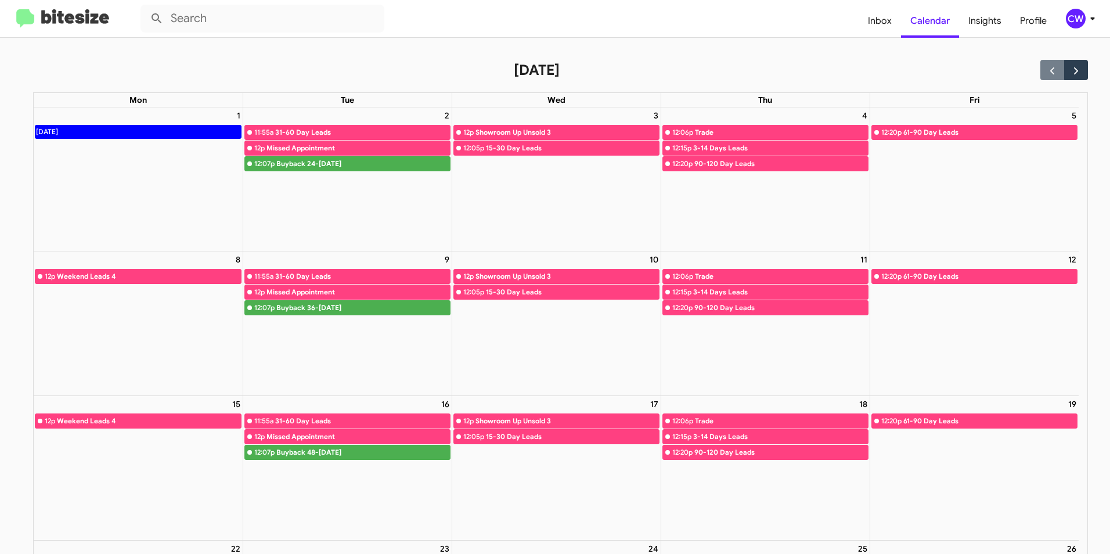
click at [754, 69] on div "September 2025" at bounding box center [560, 70] width 1054 height 20
click at [569, 374] on div "10 12p Showroom Up Unsold 3 12:05p 15-30 Day Leads" at bounding box center [556, 323] width 208 height 144
click at [887, 24] on span "Inbox" at bounding box center [880, 21] width 42 height 34
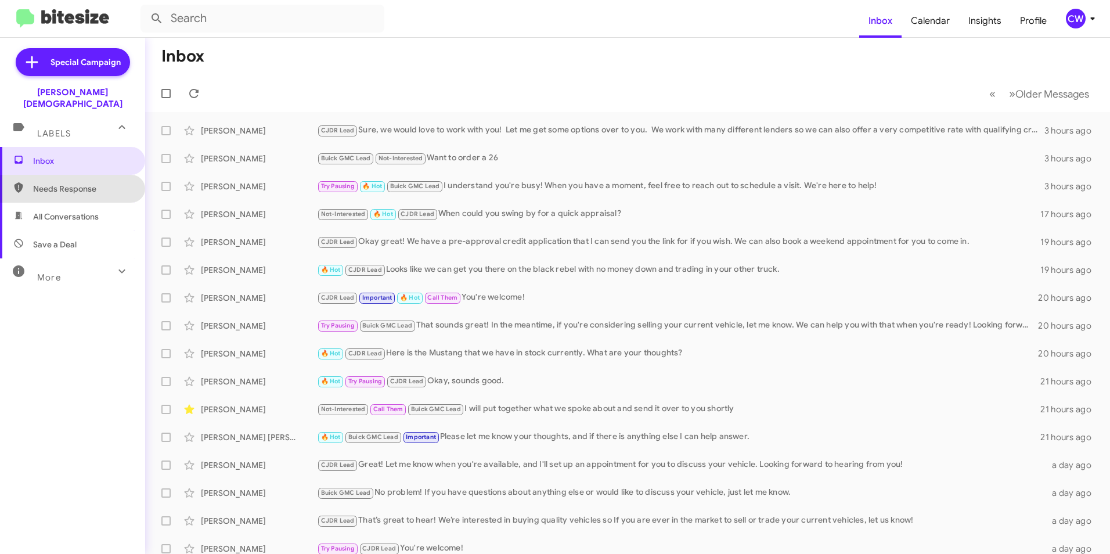
click at [74, 183] on span "Needs Response" at bounding box center [82, 189] width 99 height 12
type input "in:needs-response"
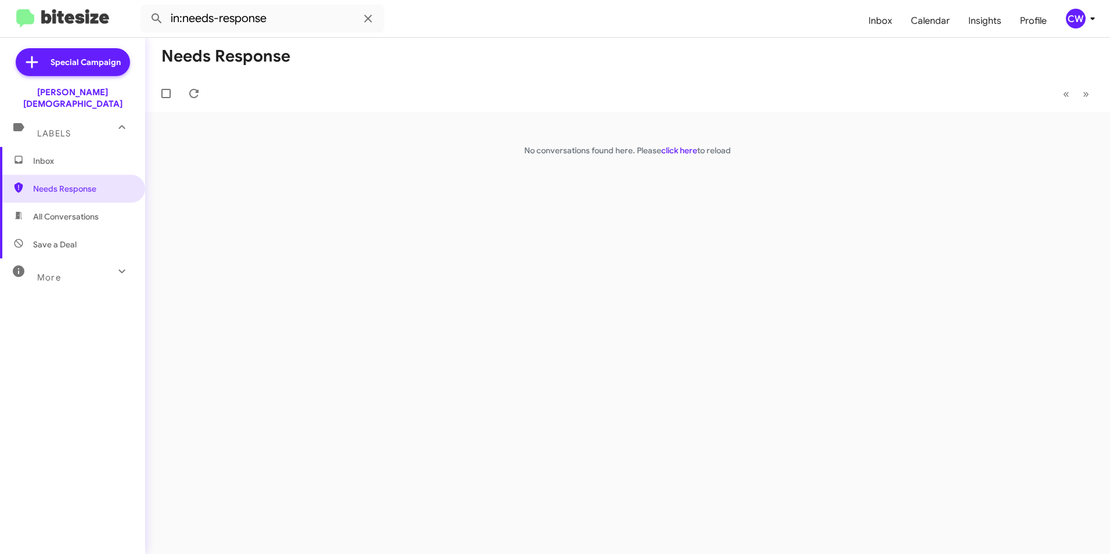
click at [81, 155] on span "Inbox" at bounding box center [82, 161] width 99 height 12
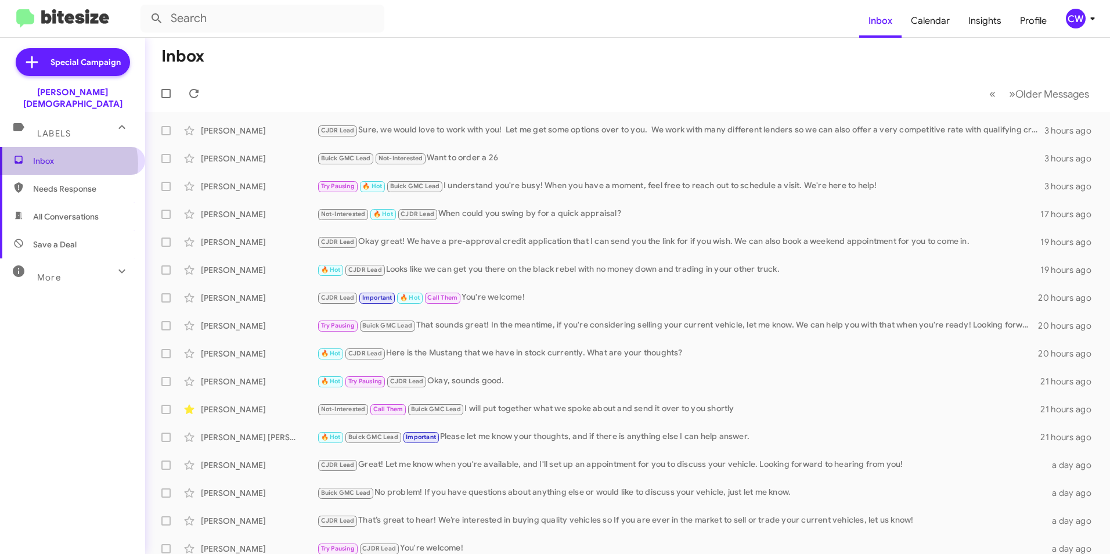
click at [67, 155] on span "Inbox" at bounding box center [82, 161] width 99 height 12
click at [46, 183] on span "Needs Response" at bounding box center [82, 189] width 99 height 12
type input "in:needs-response"
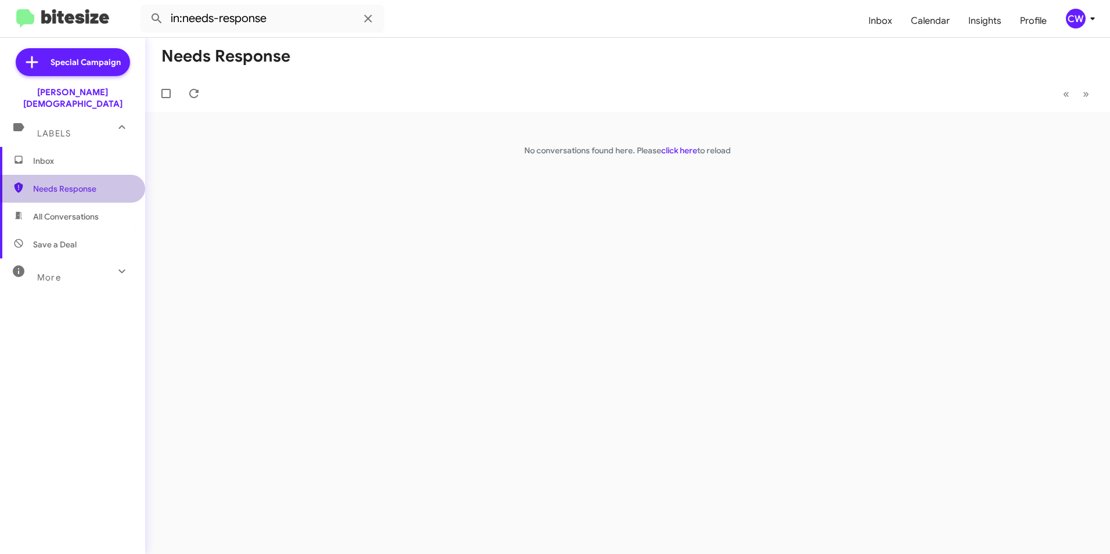
click at [100, 183] on span "Needs Response" at bounding box center [82, 189] width 99 height 12
click at [57, 183] on span "Needs Response" at bounding box center [82, 189] width 99 height 12
click at [53, 155] on span "Inbox" at bounding box center [82, 161] width 99 height 12
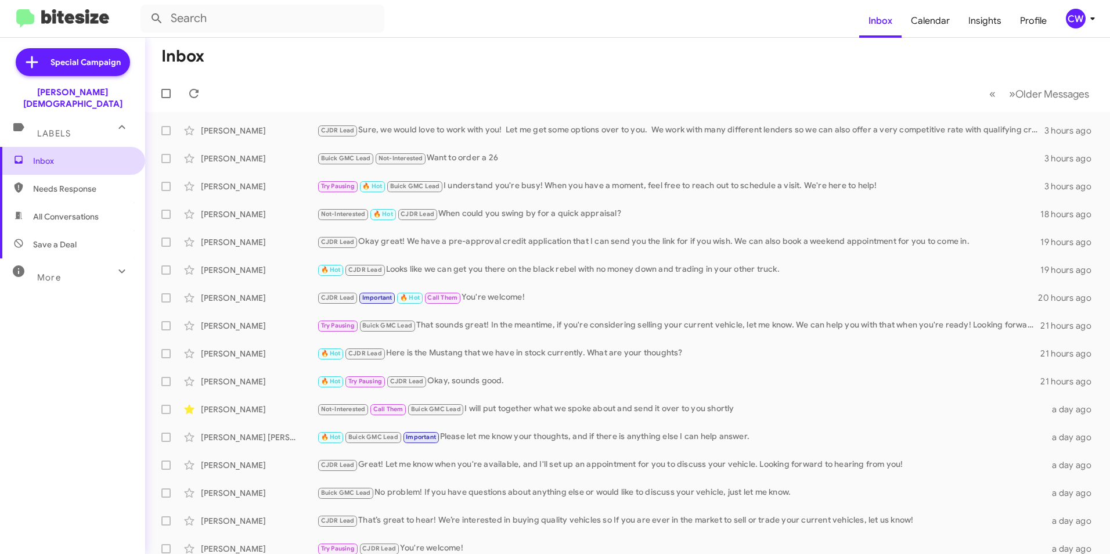
click at [70, 155] on span "Inbox" at bounding box center [82, 161] width 99 height 12
click at [42, 155] on span "Inbox" at bounding box center [82, 161] width 99 height 12
click at [57, 155] on span "Inbox" at bounding box center [82, 161] width 99 height 12
click at [51, 155] on span "Inbox" at bounding box center [82, 161] width 99 height 12
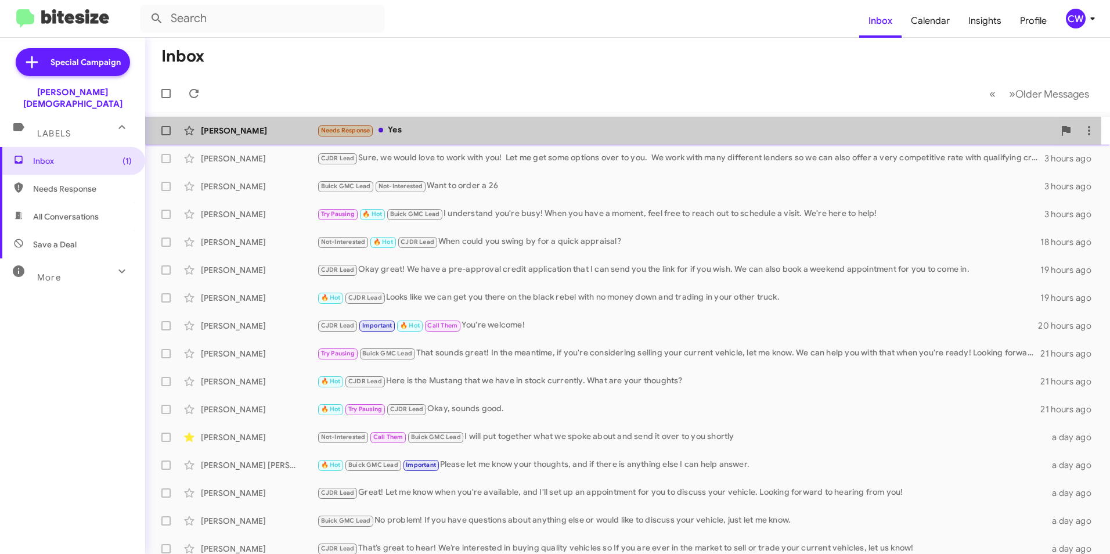
click at [342, 132] on span "Needs Response" at bounding box center [345, 131] width 49 height 8
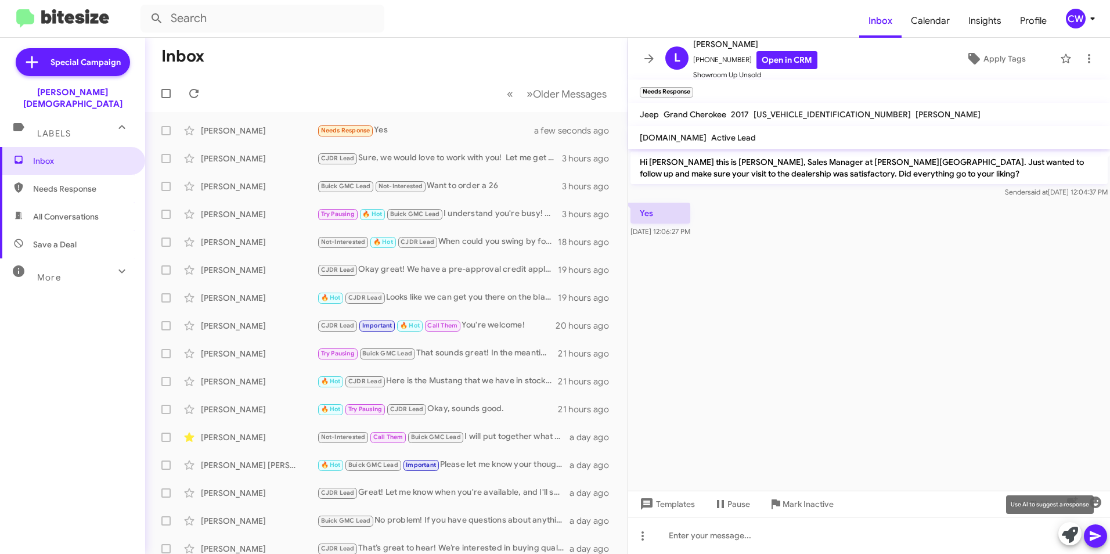
click at [1072, 539] on icon at bounding box center [1070, 535] width 16 height 16
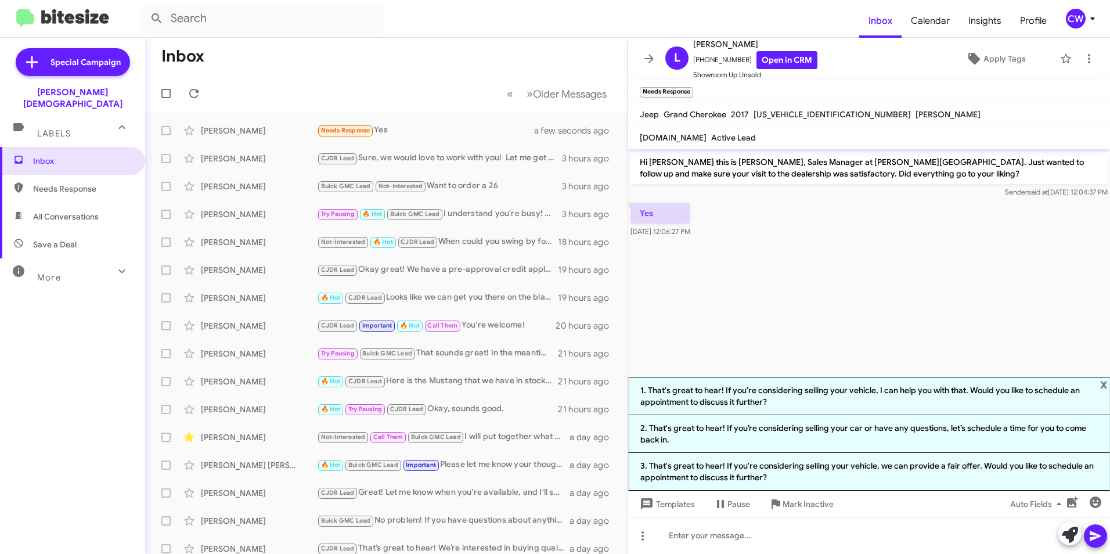
click at [820, 350] on cdk-virtual-scroll-viewport "Hi Louis this is Crystal White, Sales Manager at Ferman Wesley Chapel. Just wan…" at bounding box center [869, 263] width 482 height 228
click at [1102, 381] on span "x" at bounding box center [1104, 384] width 8 height 14
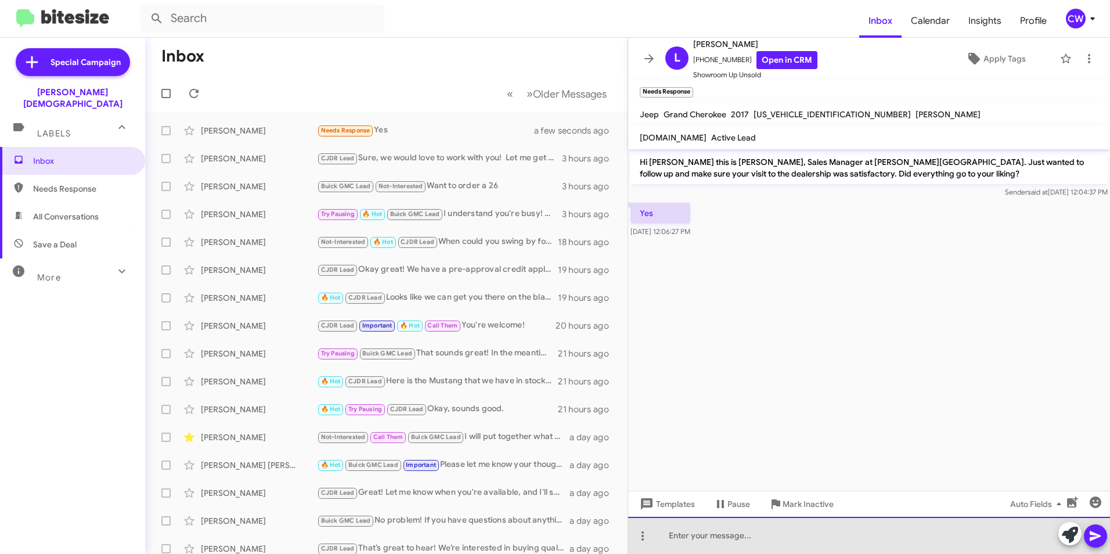
click at [787, 544] on div at bounding box center [869, 535] width 482 height 37
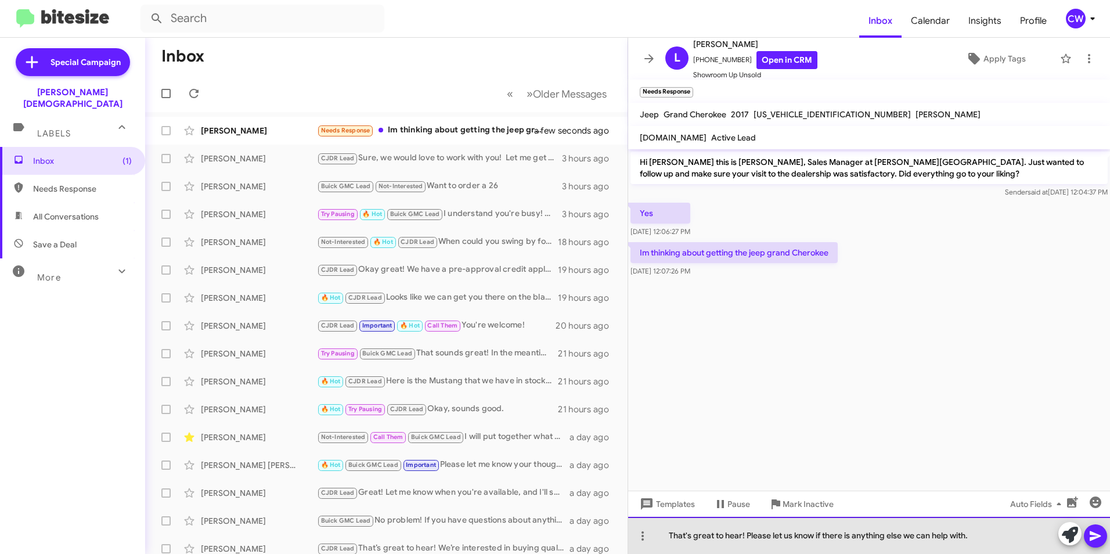
drag, startPoint x: 976, startPoint y: 536, endPoint x: 747, endPoint y: 547, distance: 229.0
click at [747, 547] on div "That's great to hear! Please let us know if there is anything else we can help …" at bounding box center [869, 535] width 482 height 37
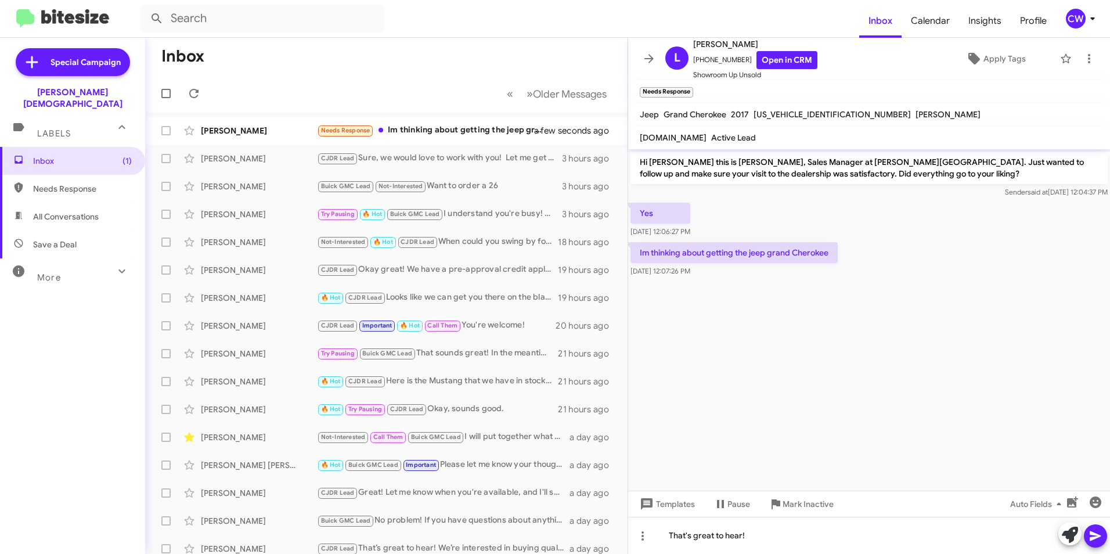
click at [1093, 537] on icon at bounding box center [1095, 536] width 11 height 10
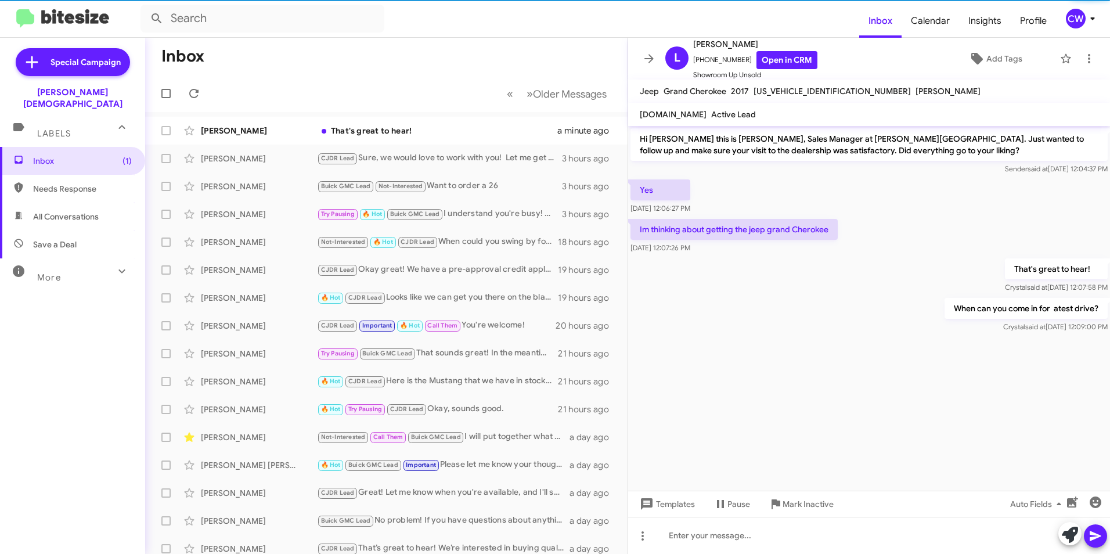
click at [1061, 309] on p "When can you come in for atest drive?" at bounding box center [1026, 308] width 163 height 21
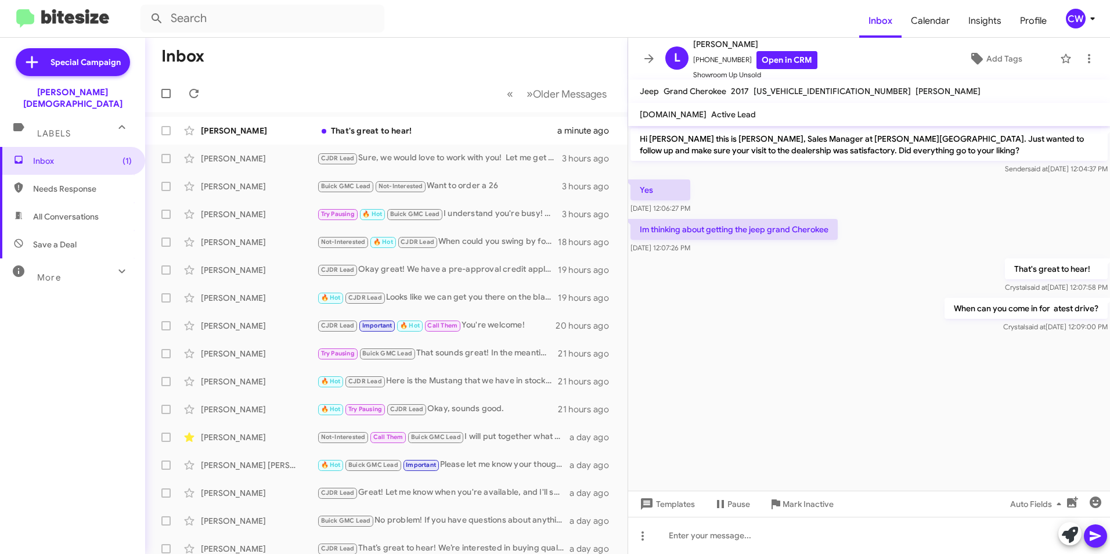
drag, startPoint x: 1086, startPoint y: 308, endPoint x: 886, endPoint y: 352, distance: 204.0
click at [886, 352] on cdk-virtual-scroll-viewport "Hi Louis this is Crystal White, Sales Manager at Ferman Wesley Chapel. Just wan…" at bounding box center [869, 308] width 482 height 365
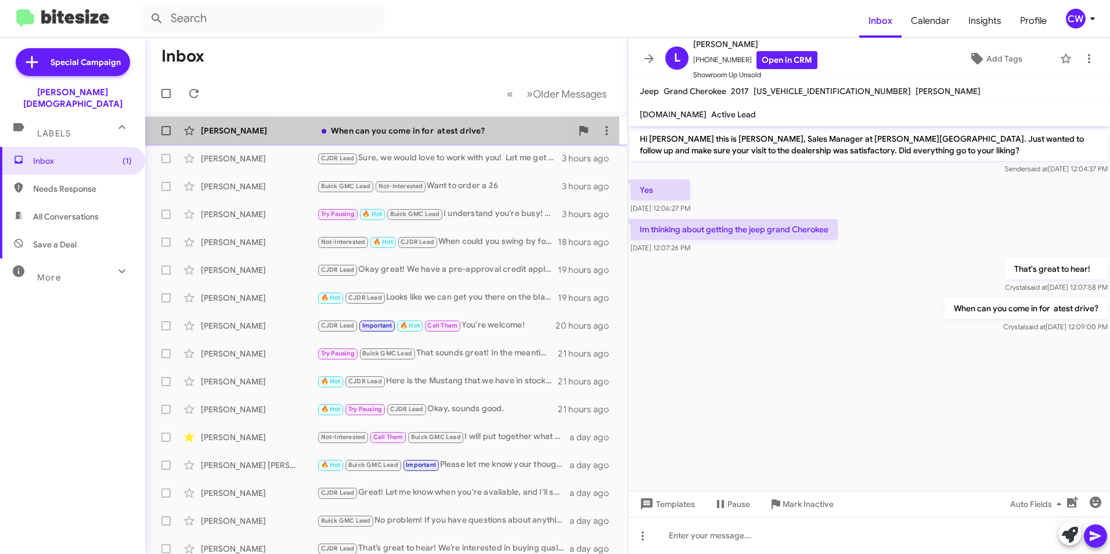
click at [370, 131] on div "When can you come in for atest drive?" at bounding box center [444, 131] width 255 height 12
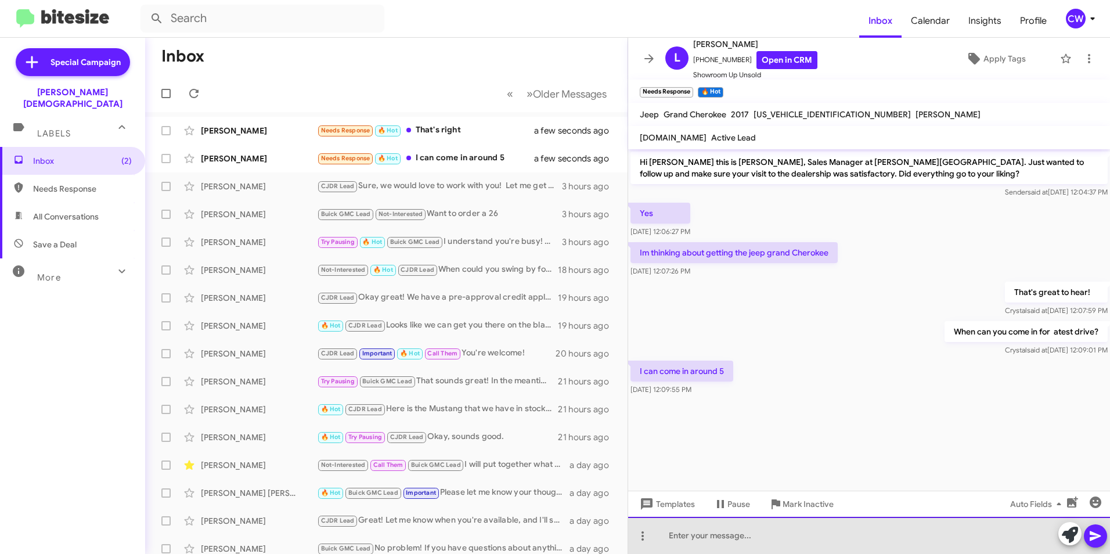
click at [727, 540] on div at bounding box center [869, 535] width 482 height 37
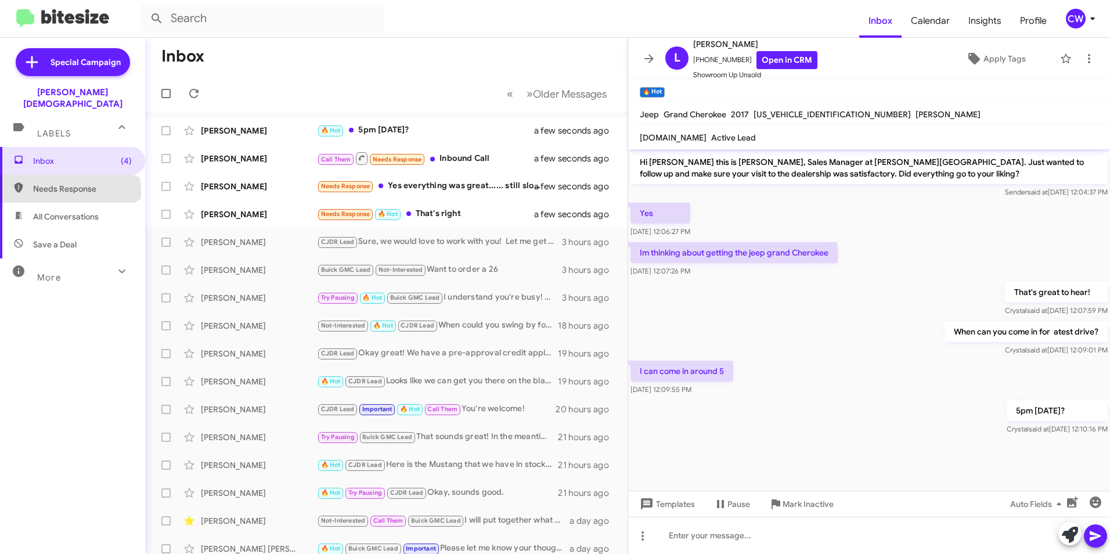
click at [70, 183] on span "Needs Response" at bounding box center [82, 189] width 99 height 12
type input "in:needs-response"
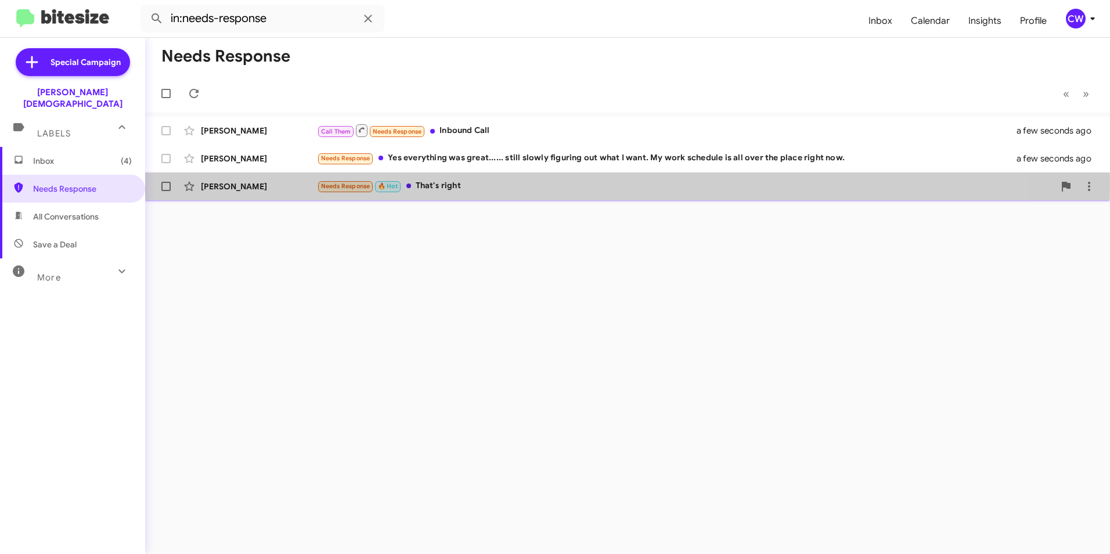
click at [331, 185] on span "Needs Response" at bounding box center [345, 186] width 49 height 8
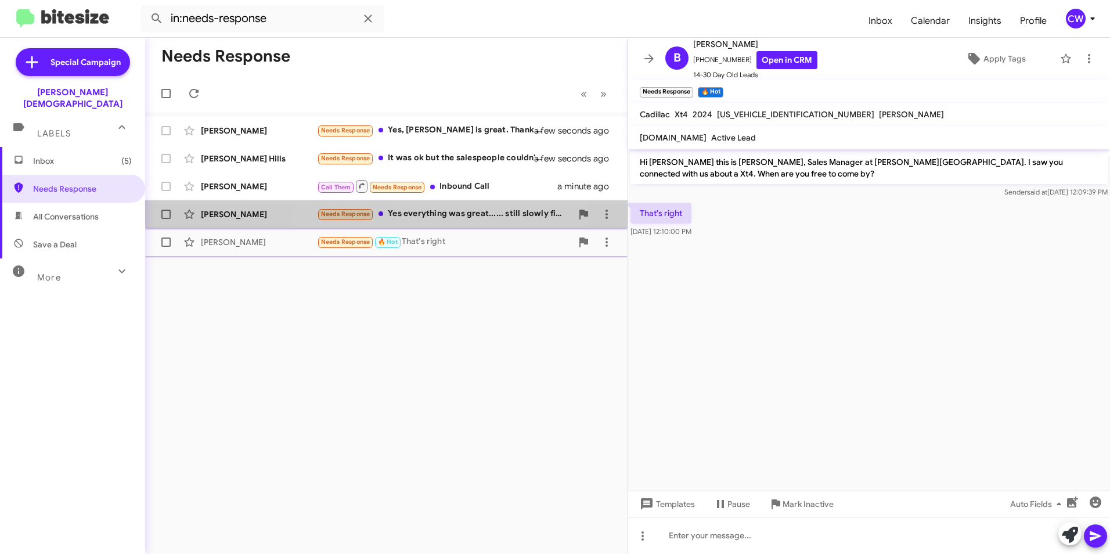
click at [428, 214] on div "Needs Response Yes everything was great...... still slowly figuring out what I …" at bounding box center [444, 213] width 255 height 13
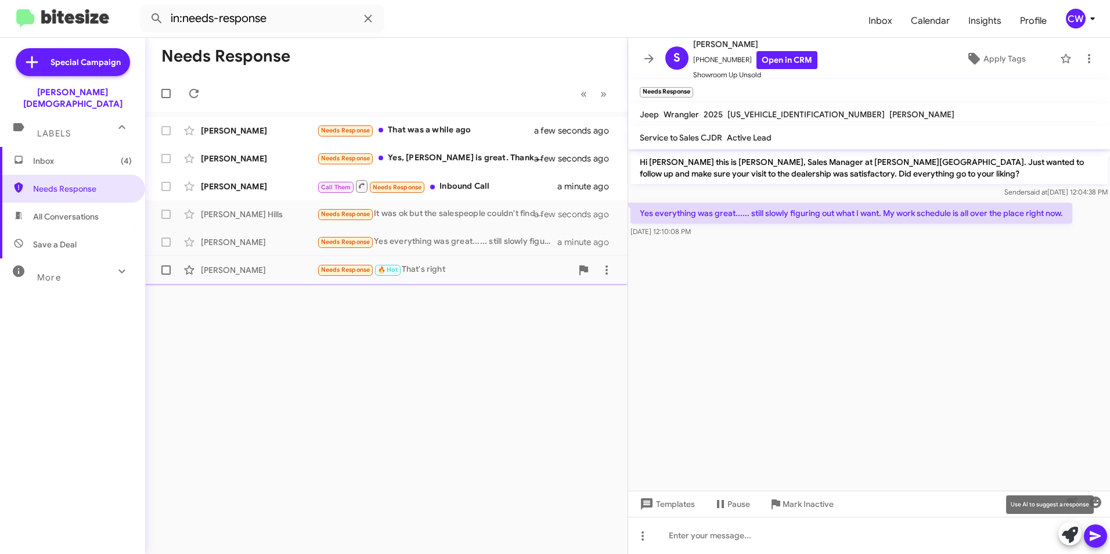
click at [1075, 538] on icon at bounding box center [1070, 535] width 16 height 16
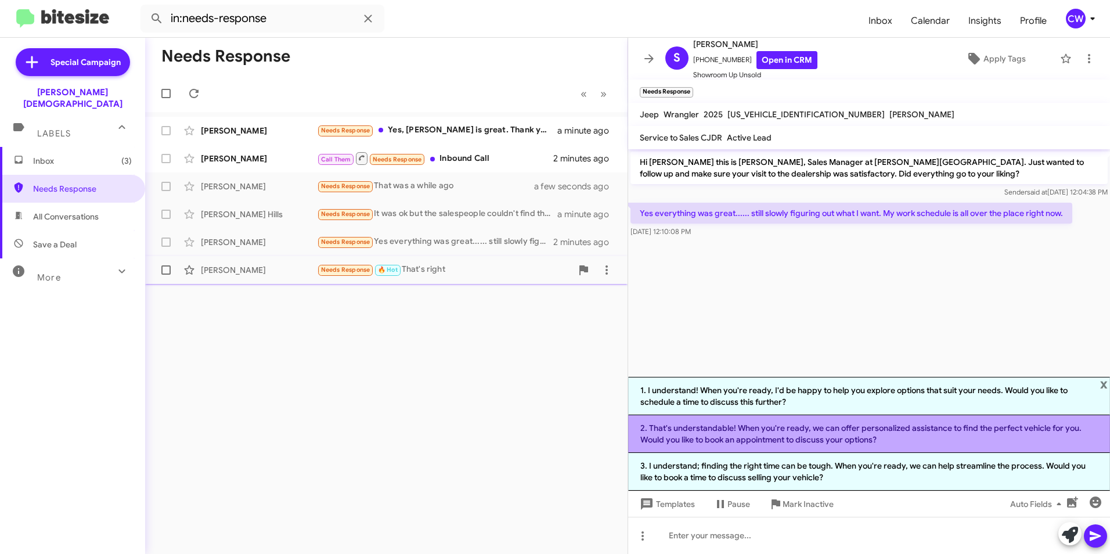
click at [880, 440] on li "2. That's understandable! When you're ready, we can offer personalized assistan…" at bounding box center [869, 434] width 482 height 38
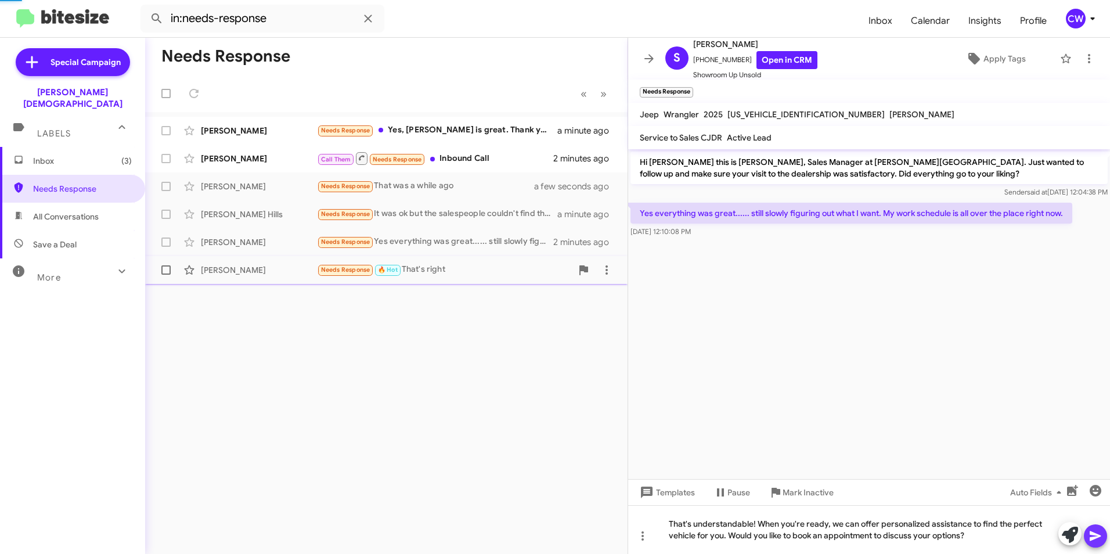
click at [1095, 535] on icon at bounding box center [1095, 536] width 11 height 10
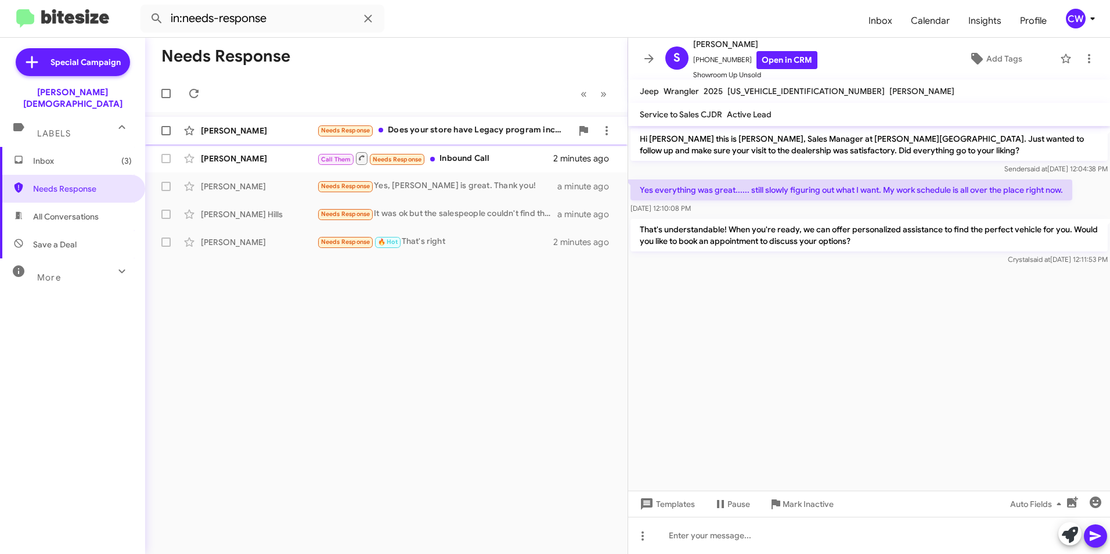
click at [467, 131] on div "Needs Response Does your store have Legacy program incentives?" at bounding box center [444, 130] width 255 height 13
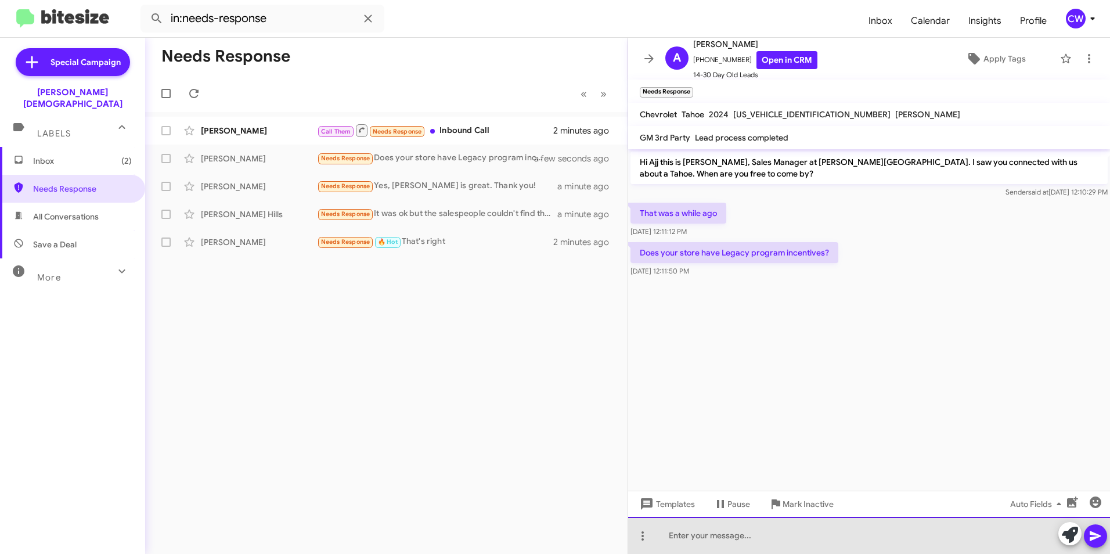
click at [686, 536] on div at bounding box center [869, 535] width 482 height 37
click at [675, 537] on div at bounding box center [869, 535] width 482 height 37
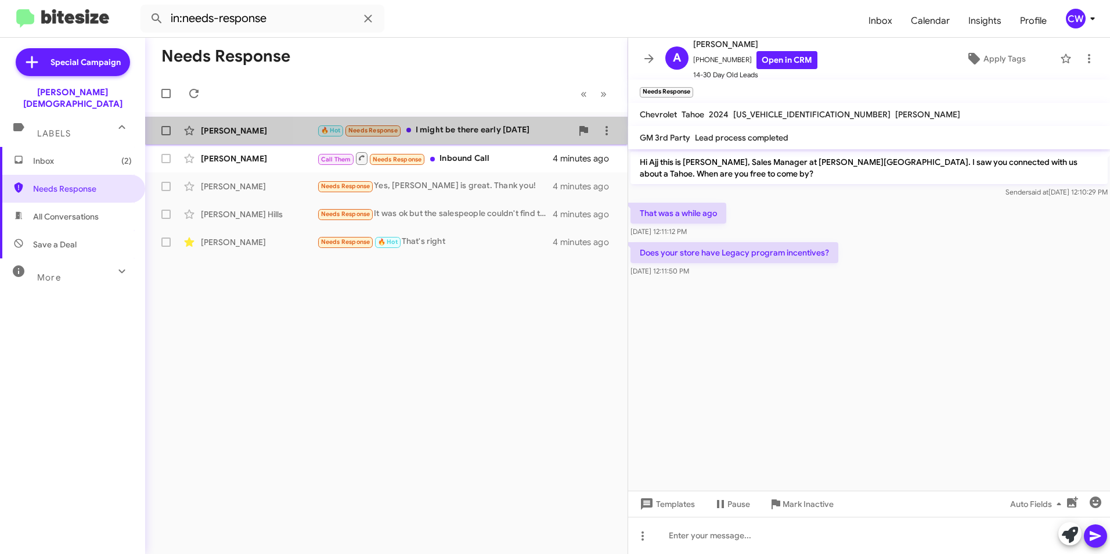
click at [458, 132] on div "🔥 Hot Needs Response I might be there early [DATE]" at bounding box center [444, 130] width 255 height 13
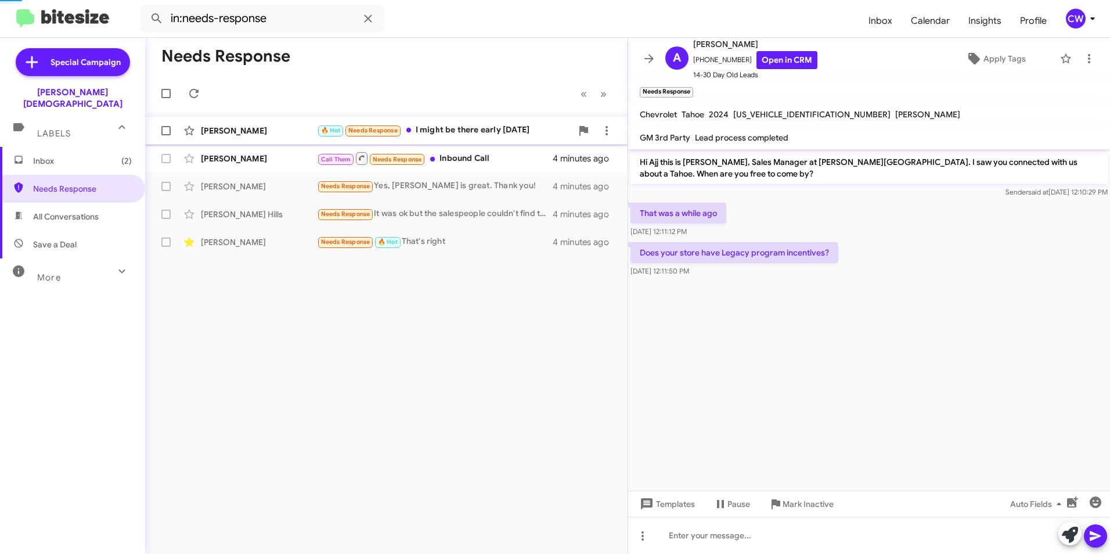
scroll to position [52, 0]
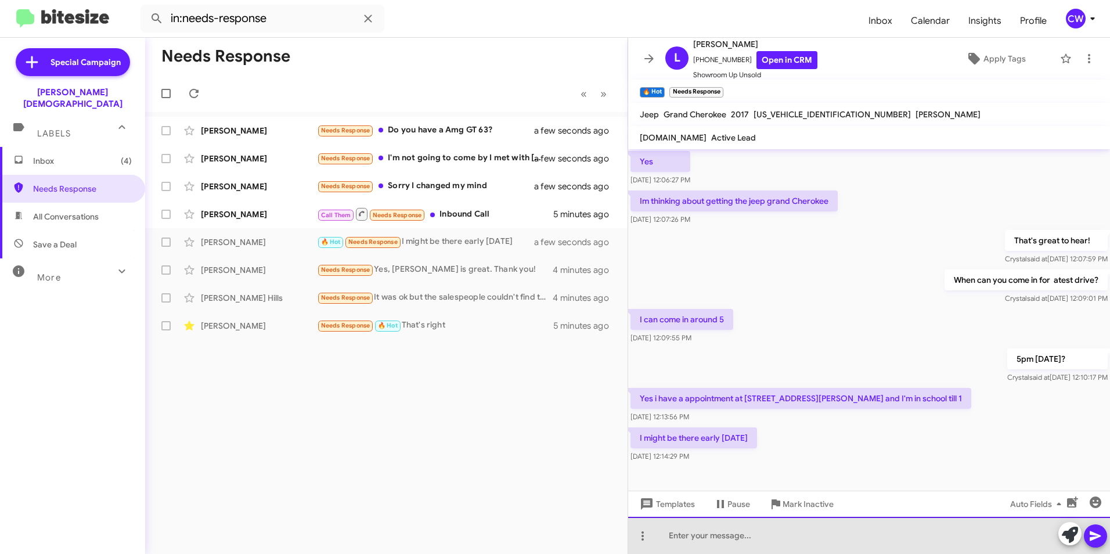
click at [695, 540] on div at bounding box center [869, 535] width 482 height 37
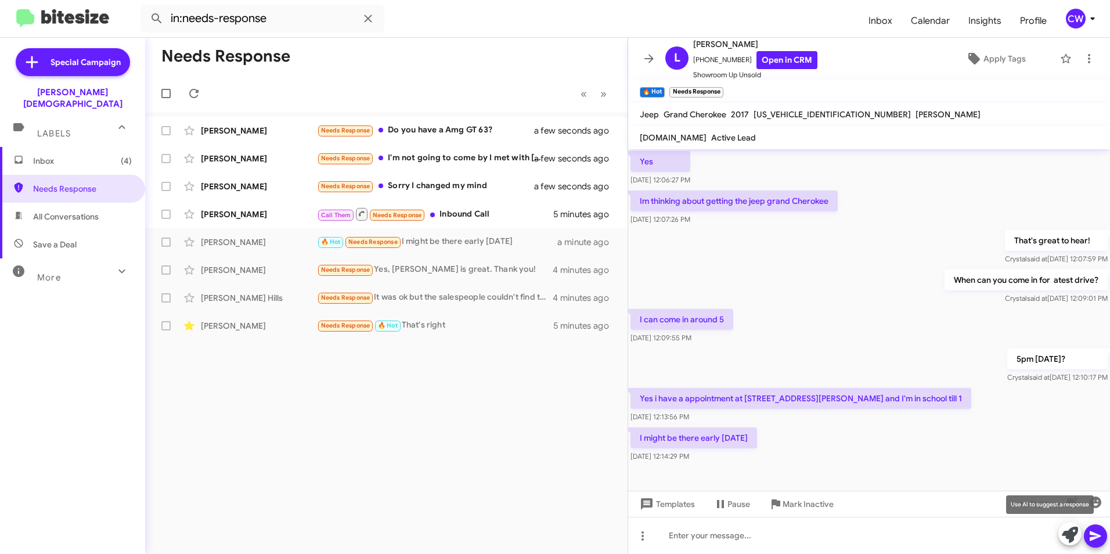
click at [1067, 535] on icon at bounding box center [1070, 535] width 16 height 16
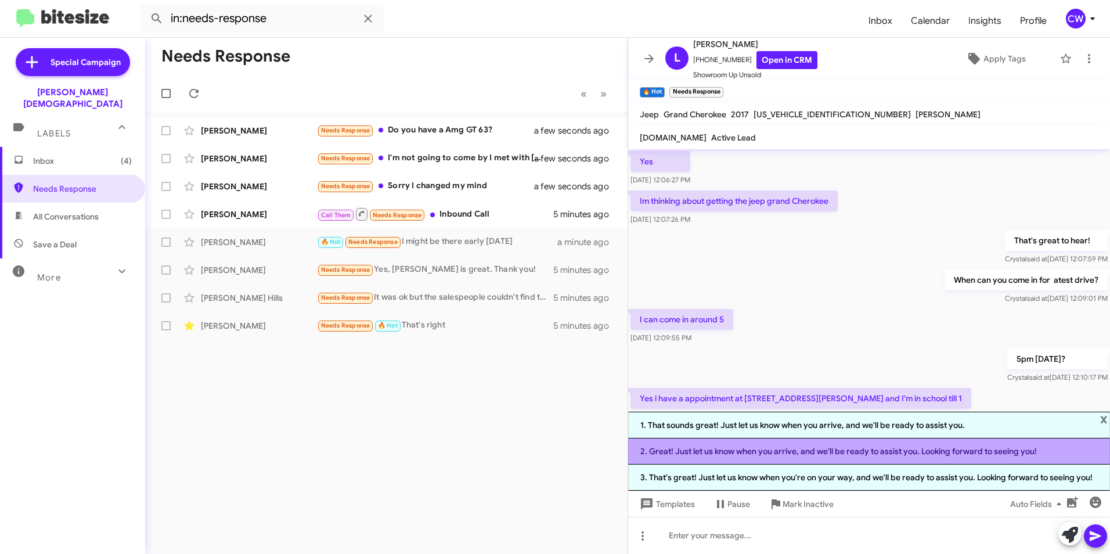
click at [804, 451] on li "2. Great! Just let us know when you arrive, and we'll be ready to assist you. L…" at bounding box center [869, 451] width 482 height 26
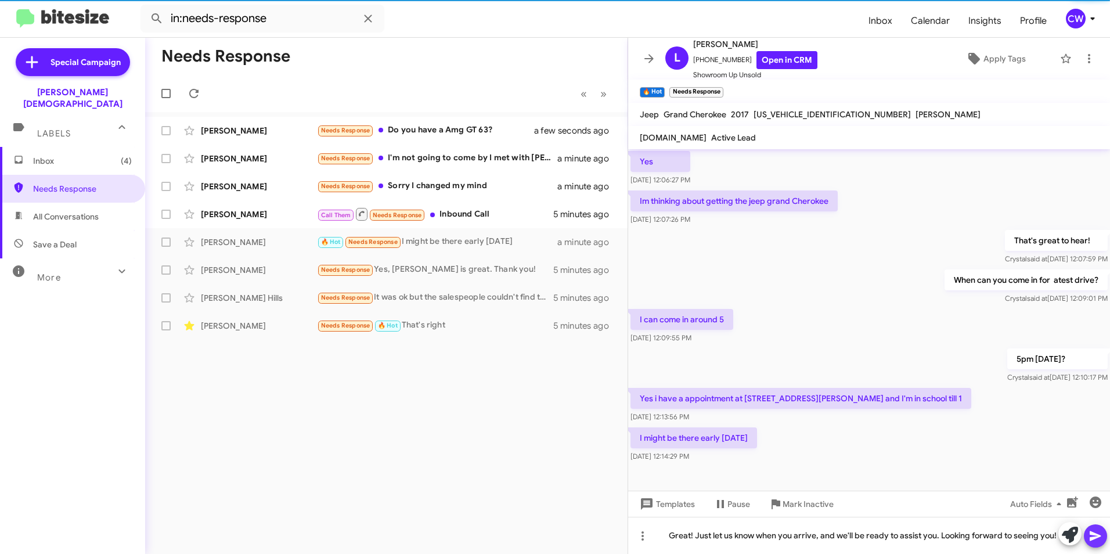
click at [1100, 537] on icon at bounding box center [1095, 536] width 14 height 14
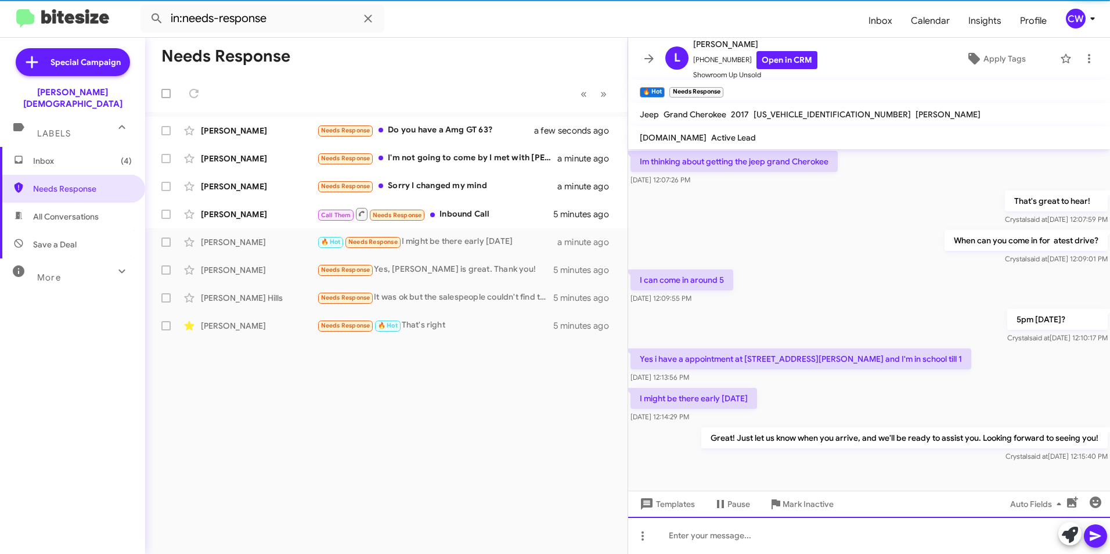
scroll to position [94, 0]
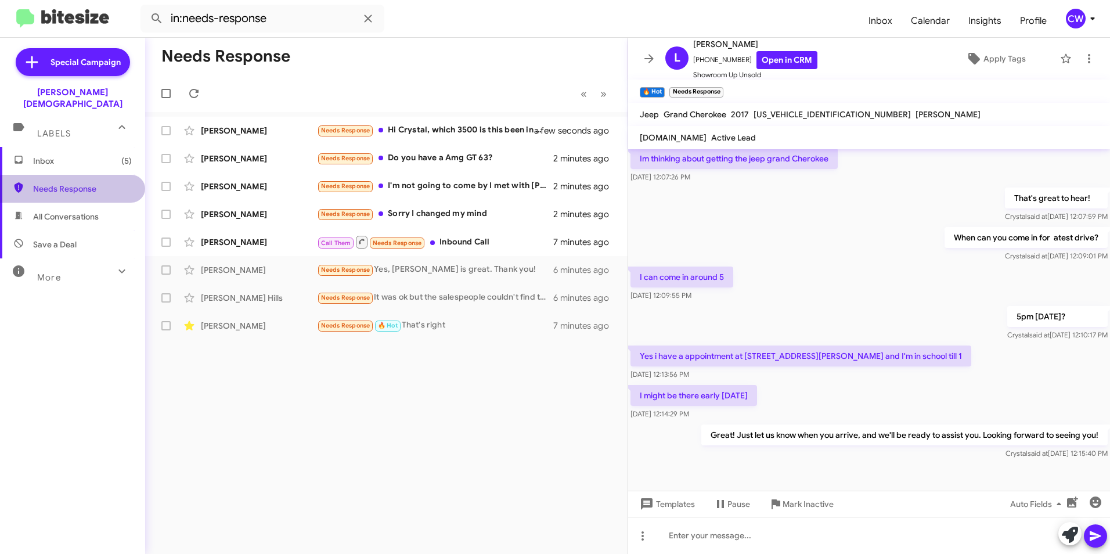
click at [80, 183] on span "Needs Response" at bounding box center [82, 189] width 99 height 12
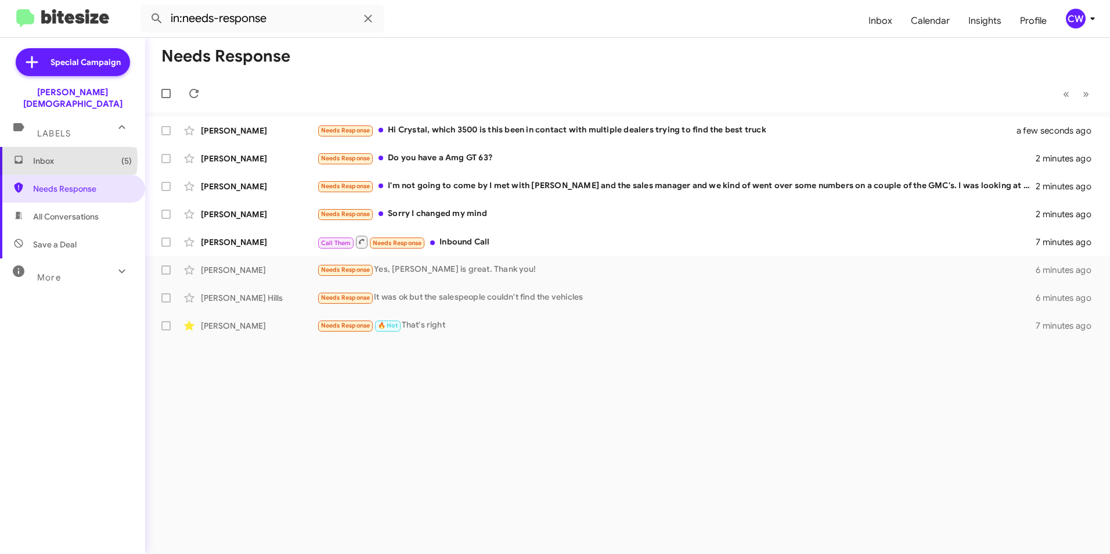
click at [52, 155] on span "Inbox (5)" at bounding box center [82, 161] width 99 height 12
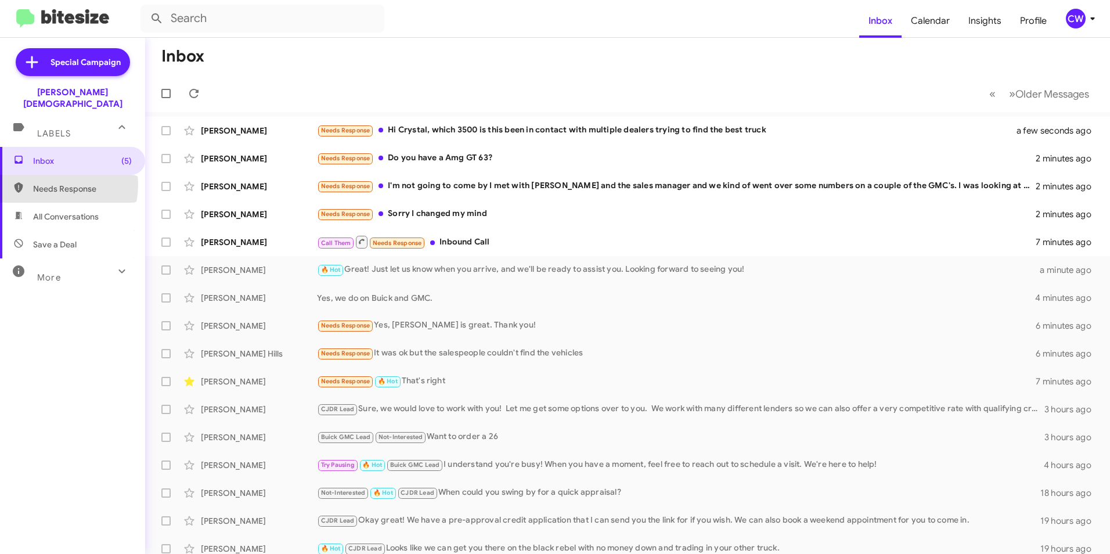
click at [49, 183] on span "Needs Response" at bounding box center [82, 189] width 99 height 12
type input "in:needs-response"
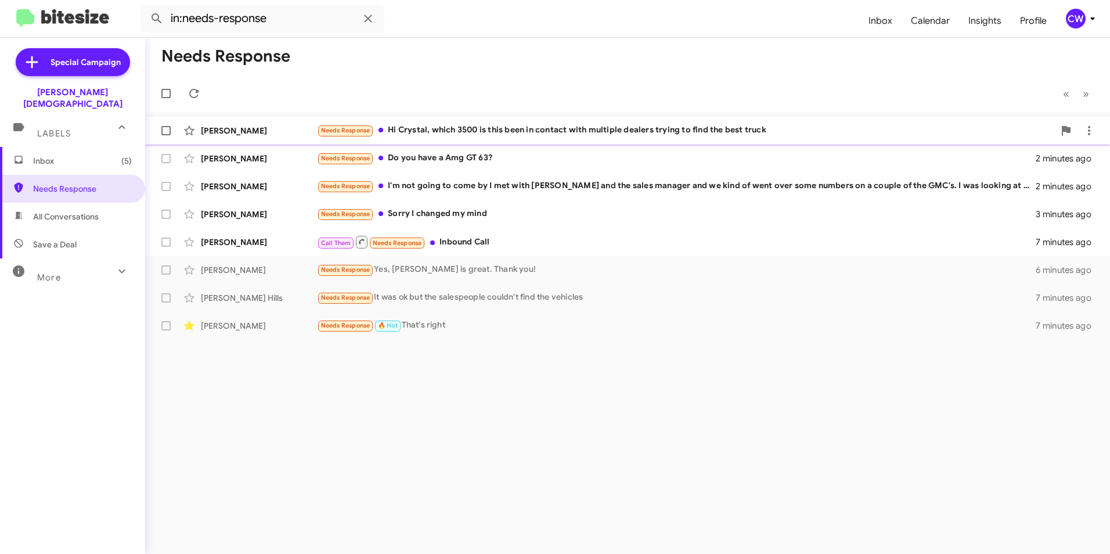
click at [421, 132] on div "Needs Response Hi Crystal, which 3500 is this been in contact with multiple dea…" at bounding box center [685, 130] width 737 height 13
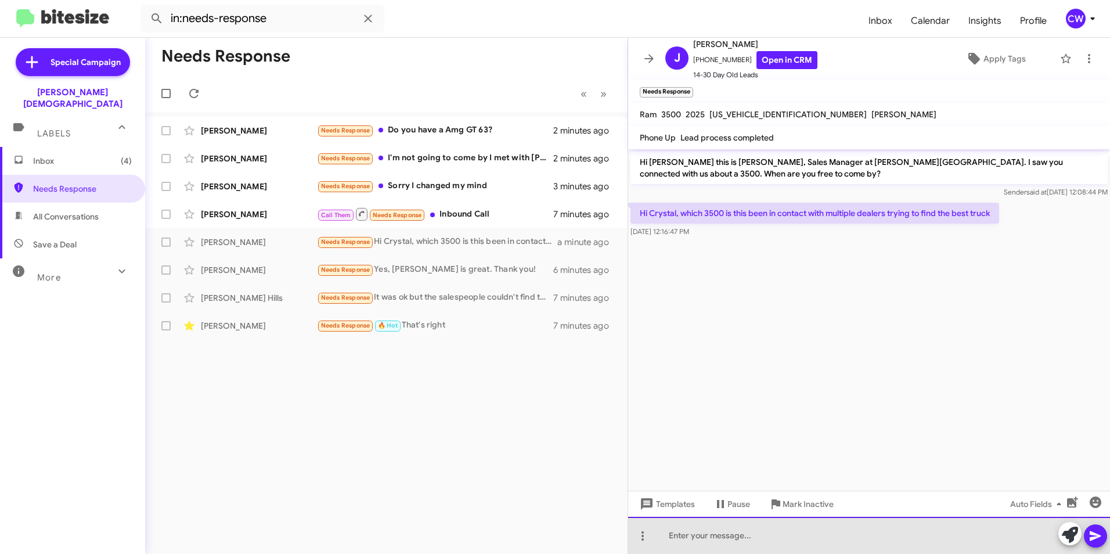
click at [718, 546] on div at bounding box center [869, 535] width 482 height 37
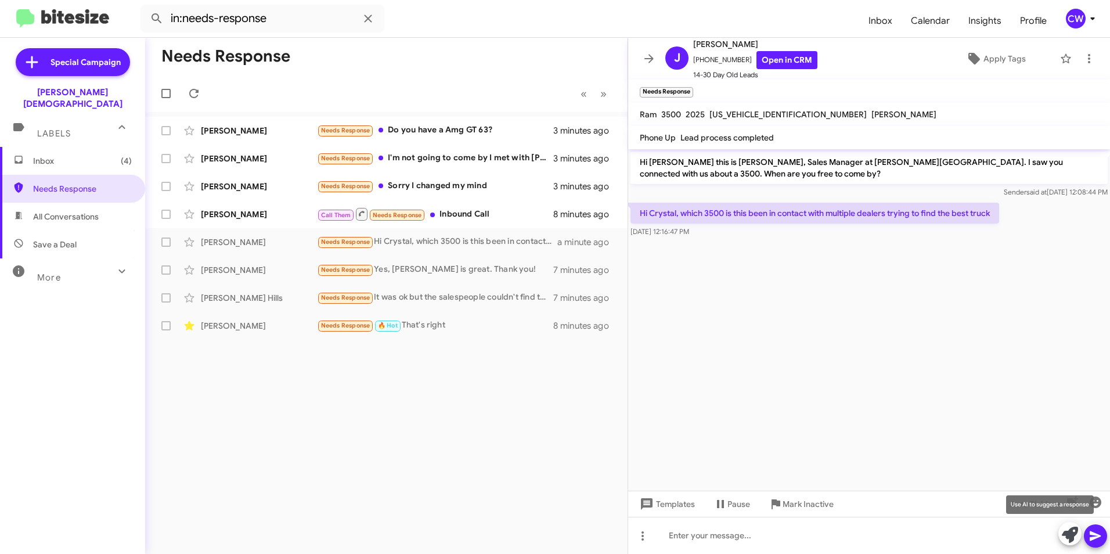
click at [1073, 537] on icon at bounding box center [1070, 535] width 16 height 16
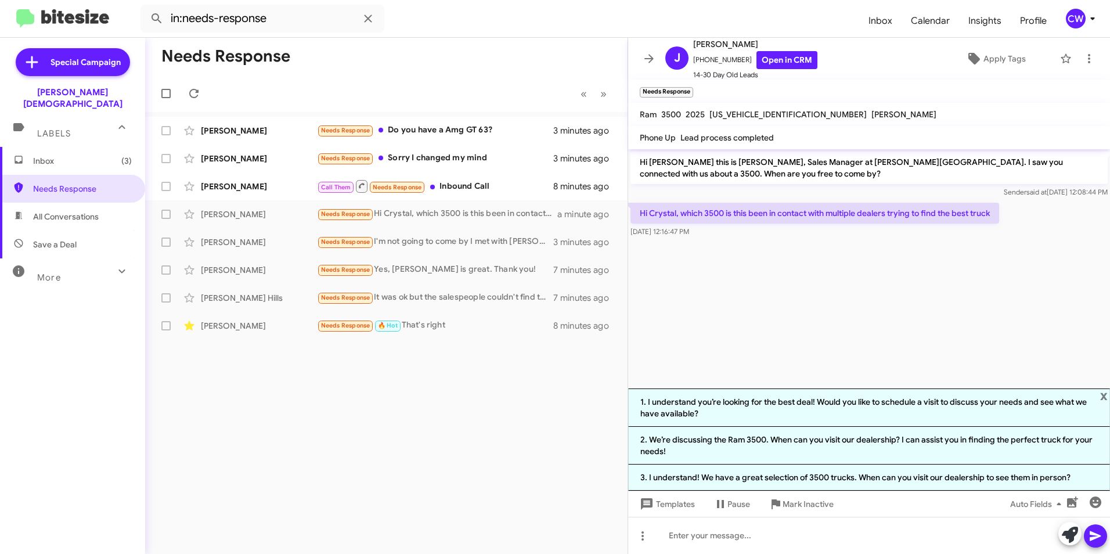
click at [790, 341] on cdk-virtual-scroll-viewport "Hi Joey this is Crystal White, Sales Manager at Ferman Wesley Chapel. I saw you…" at bounding box center [869, 268] width 482 height 239
click at [1105, 394] on span "x" at bounding box center [1104, 395] width 8 height 14
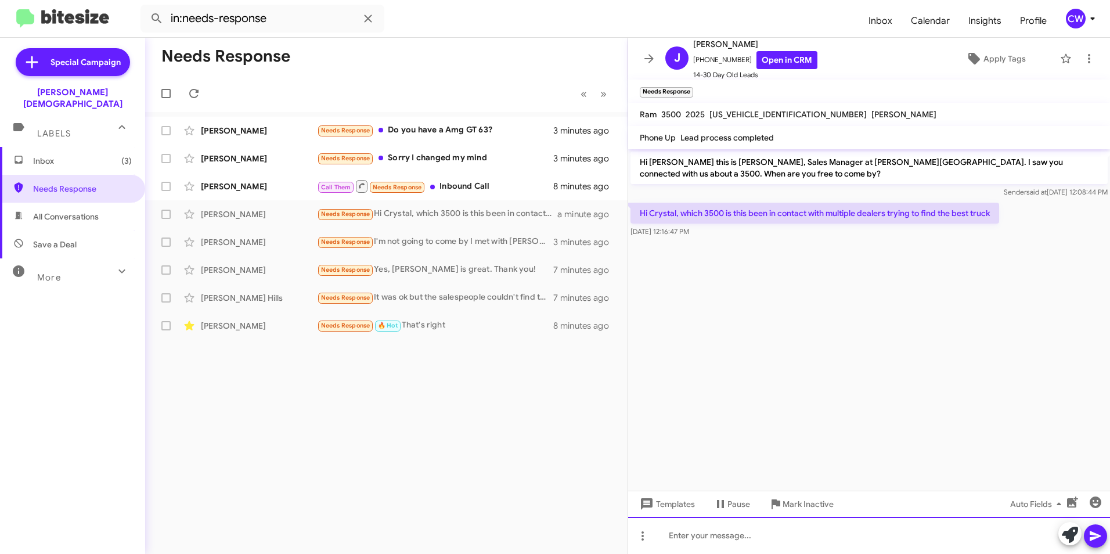
click at [723, 543] on div at bounding box center [869, 535] width 482 height 37
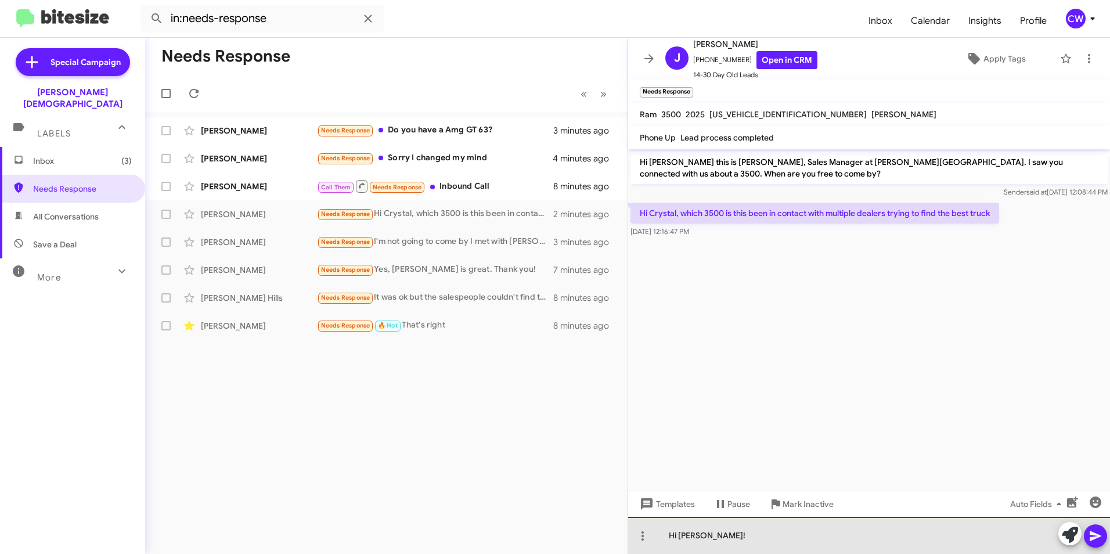
click at [716, 537] on div "Hi Joey!" at bounding box center [869, 535] width 482 height 37
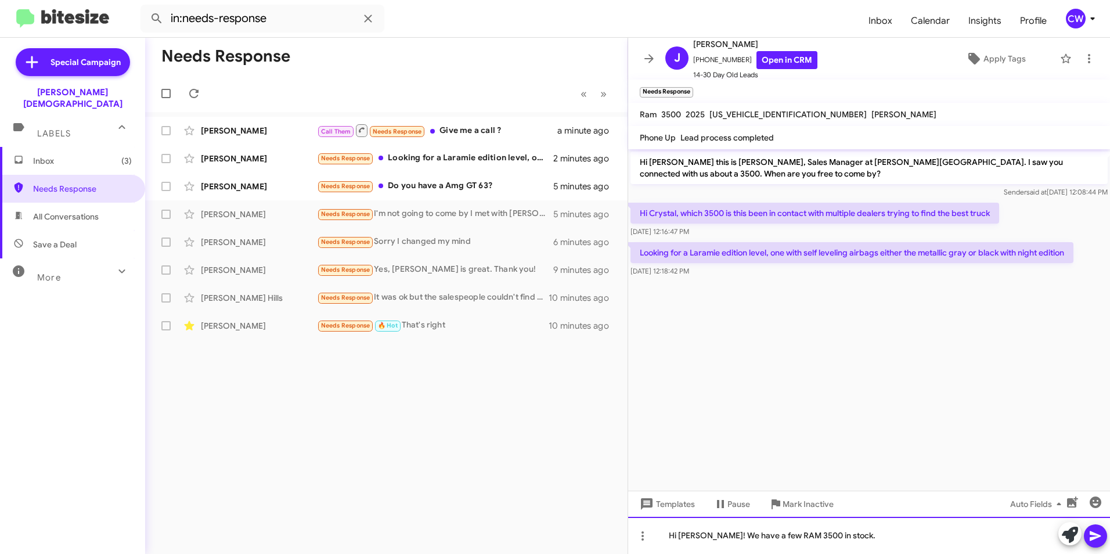
click at [838, 535] on div "Hi Joey! We have a few RAM 3500 in stock." at bounding box center [869, 535] width 482 height 37
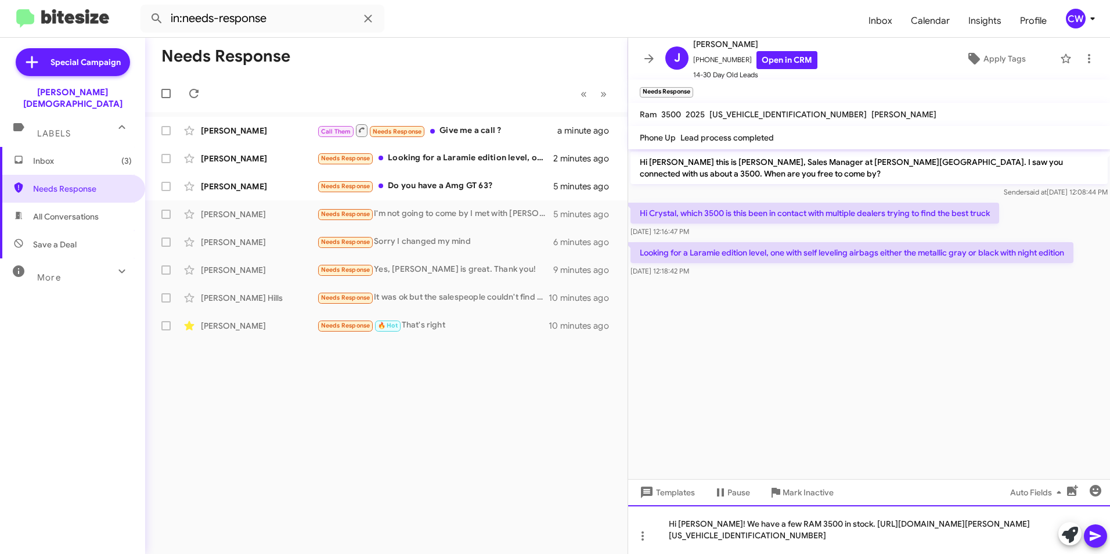
click at [830, 525] on div "Hi Joey! We have a few RAM 3500 in stock. https://www.fermancjdtampa.com/new-Lu…" at bounding box center [869, 529] width 482 height 49
click at [1091, 538] on icon at bounding box center [1095, 536] width 11 height 10
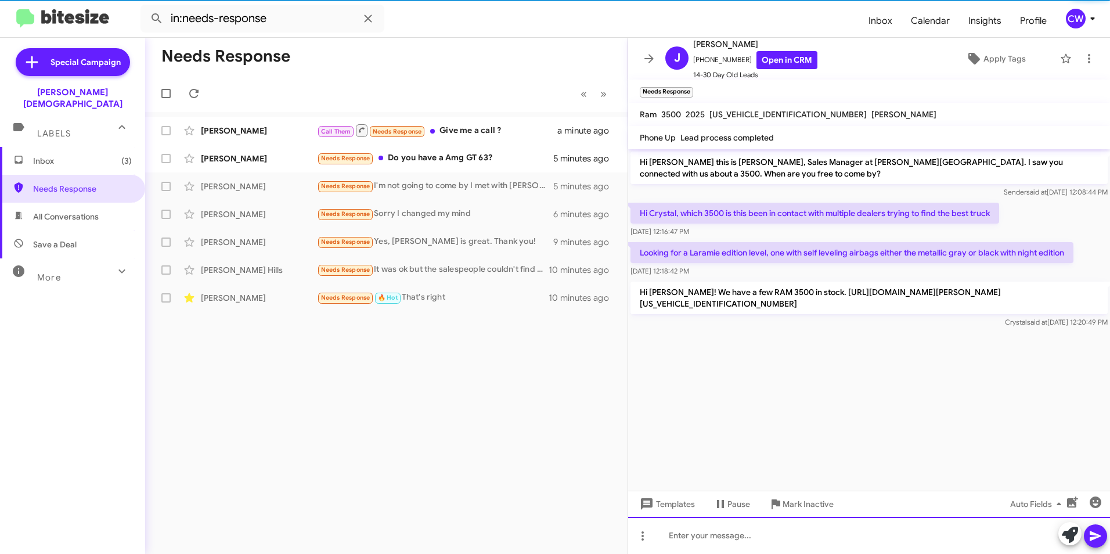
click at [857, 546] on div at bounding box center [869, 535] width 482 height 37
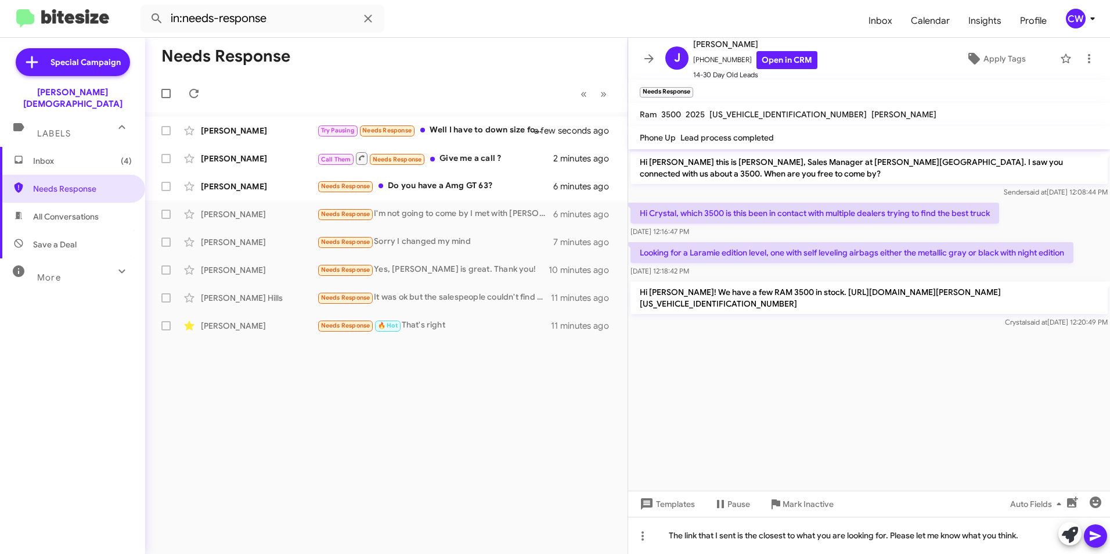
click at [1095, 538] on icon at bounding box center [1095, 536] width 11 height 10
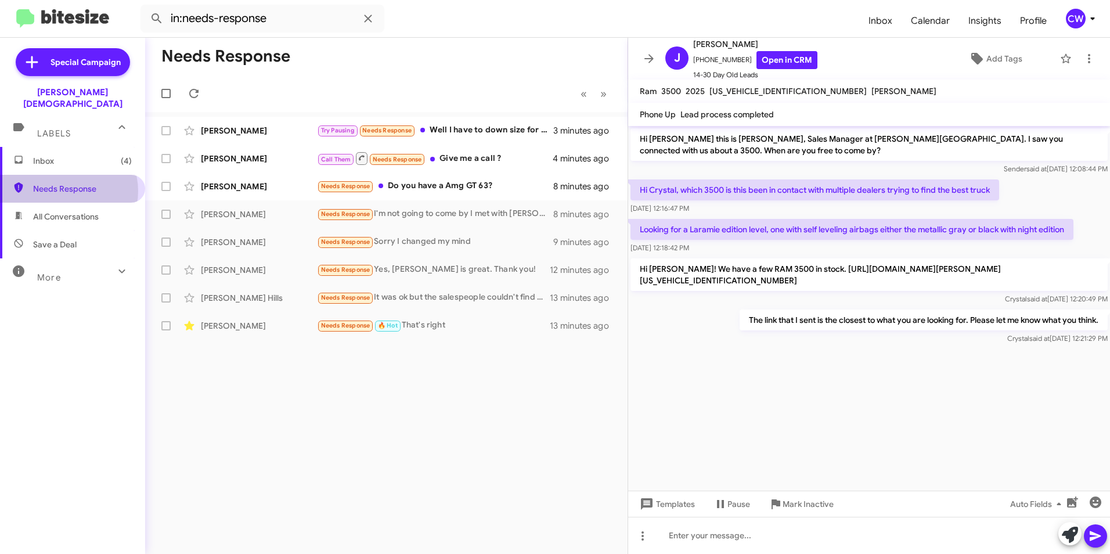
click at [65, 183] on span "Needs Response" at bounding box center [82, 189] width 99 height 12
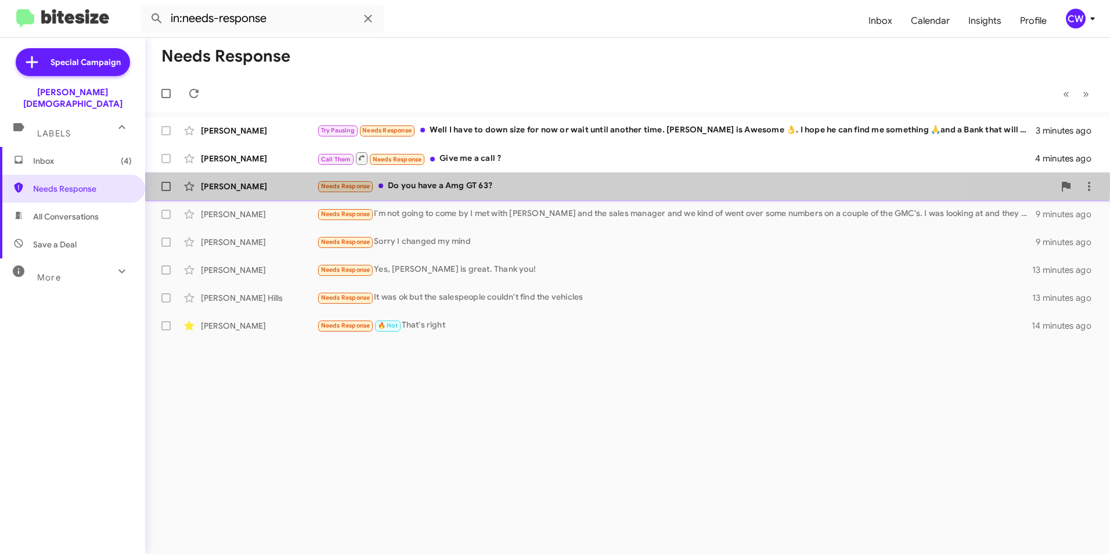
click at [449, 186] on div "Needs Response Do you have a Amg GT 63?" at bounding box center [685, 185] width 737 height 13
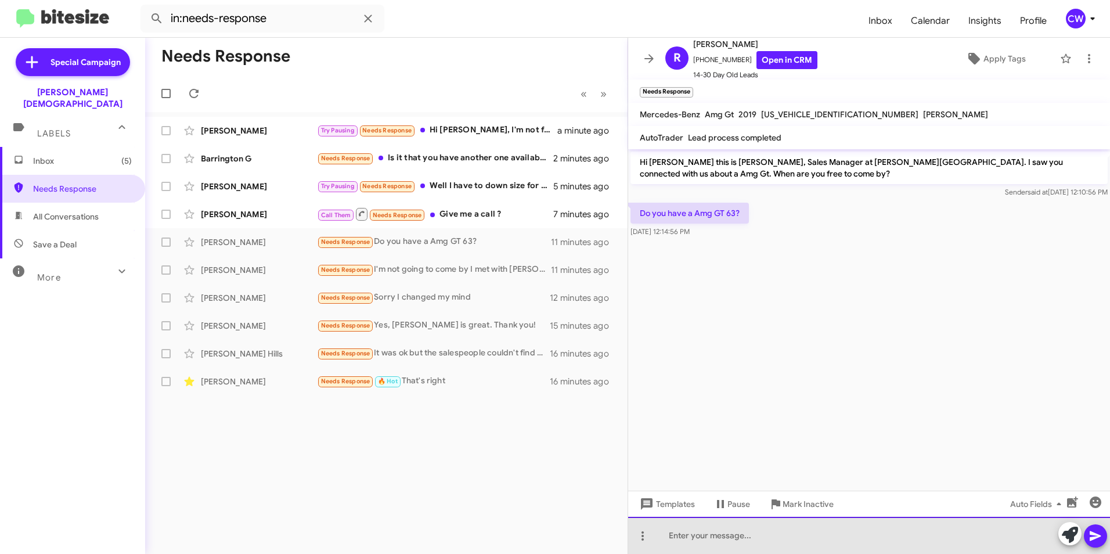
click at [673, 541] on div at bounding box center [869, 535] width 482 height 37
click at [687, 540] on div at bounding box center [869, 535] width 482 height 37
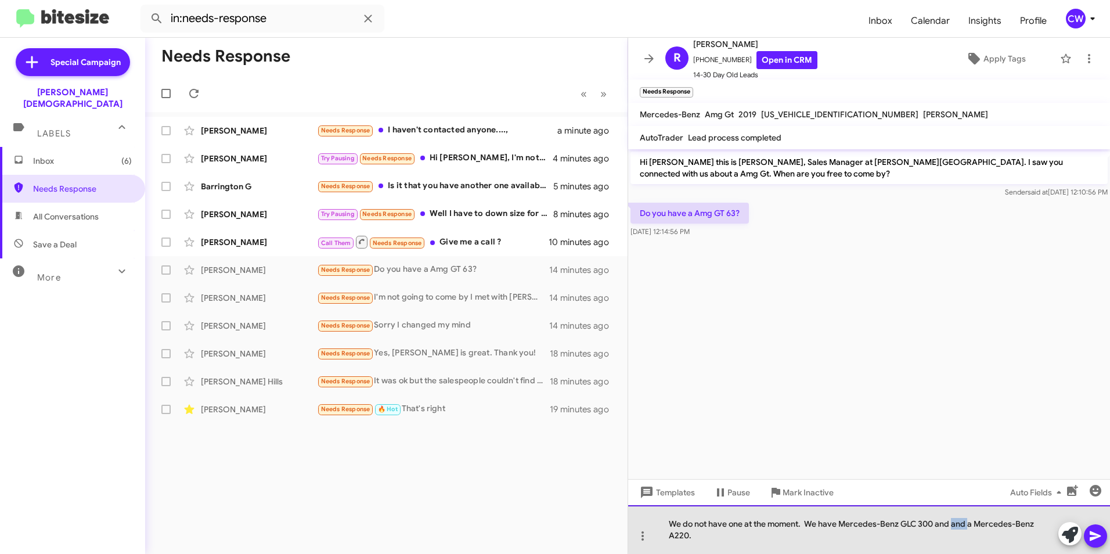
drag, startPoint x: 969, startPoint y: 525, endPoint x: 955, endPoint y: 526, distance: 14.0
click at [955, 526] on div "We do not have one at the moment. We have Mercedes-Benz GLC 300 and and a Merce…" at bounding box center [869, 529] width 482 height 49
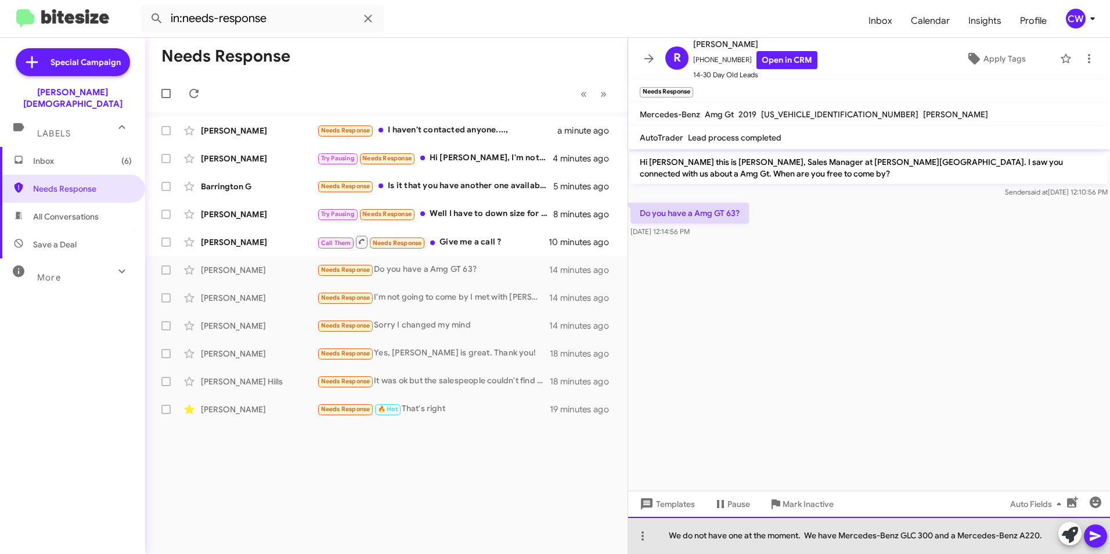
click at [1048, 538] on div "We do not have one at the moment. We have Mercedes-Benz GLC 300 and a Mercedes-…" at bounding box center [869, 535] width 482 height 37
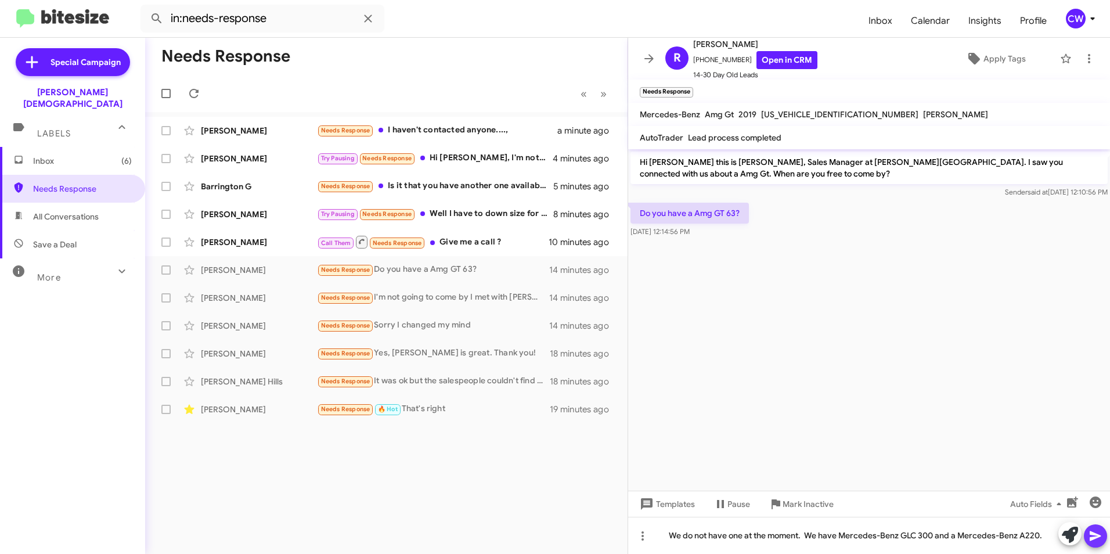
click at [1091, 538] on icon at bounding box center [1095, 536] width 11 height 10
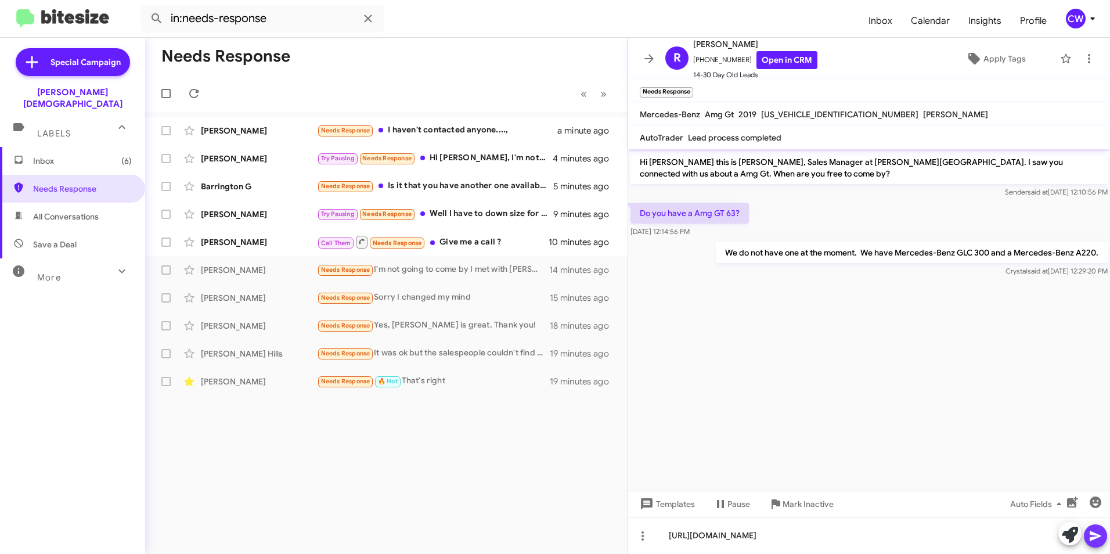
click at [1093, 535] on icon at bounding box center [1095, 536] width 11 height 10
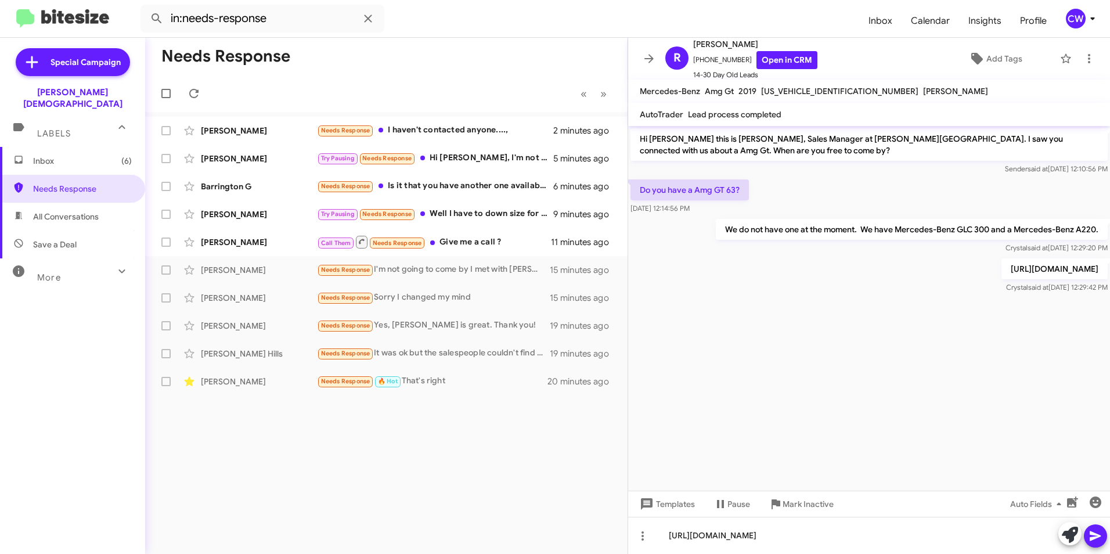
click at [1093, 538] on icon at bounding box center [1095, 536] width 11 height 10
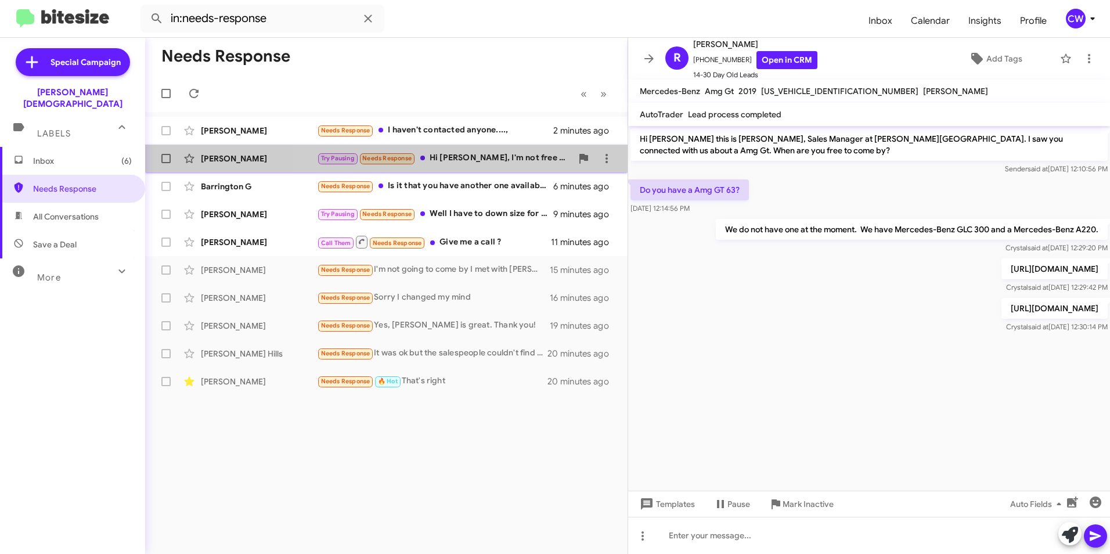
click at [471, 160] on div "Try Pausing Needs Response Hi Crystal, I'm not free to drop by until October." at bounding box center [444, 158] width 255 height 13
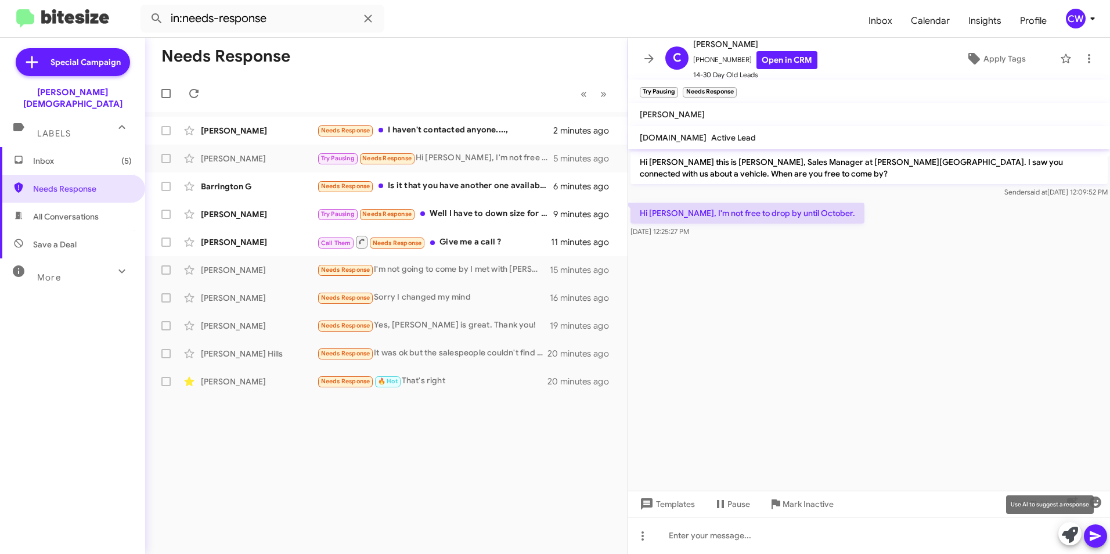
click at [1071, 534] on icon at bounding box center [1070, 535] width 16 height 16
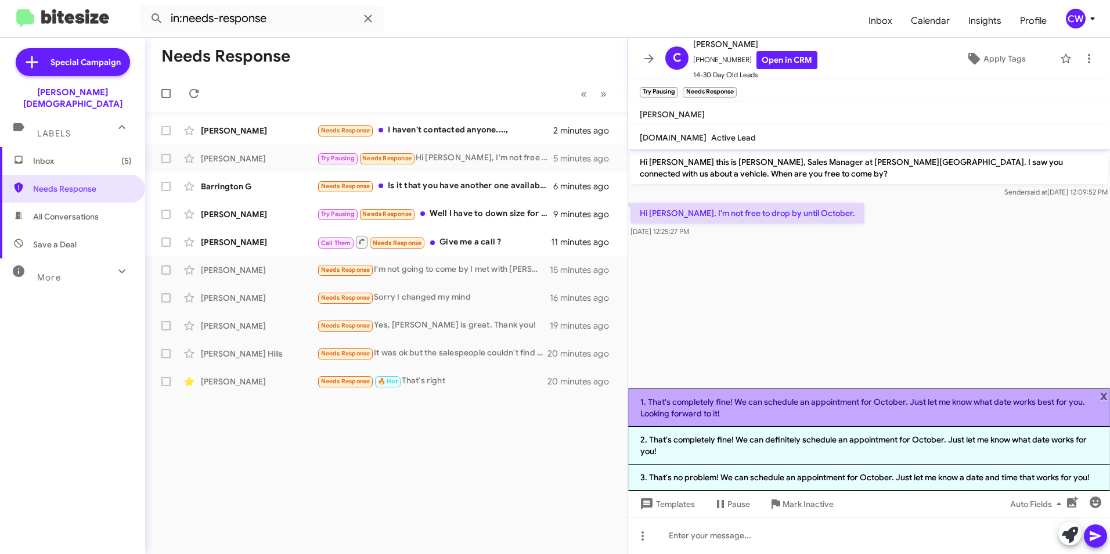
click at [895, 409] on li "1. That's completely fine! We can schedule an appointment for October. Just let…" at bounding box center [869, 407] width 482 height 38
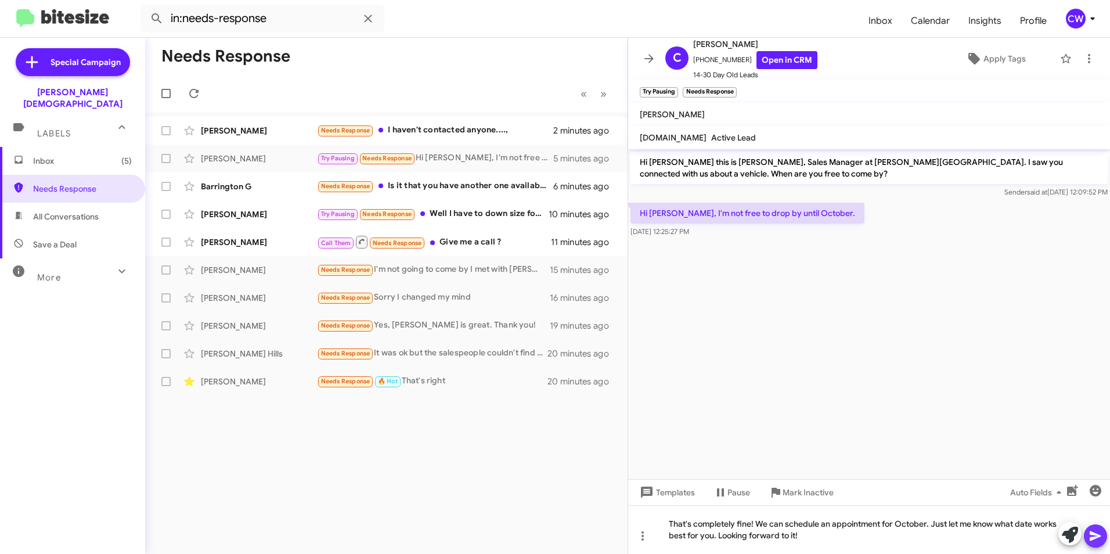
click at [1095, 538] on icon at bounding box center [1095, 536] width 11 height 10
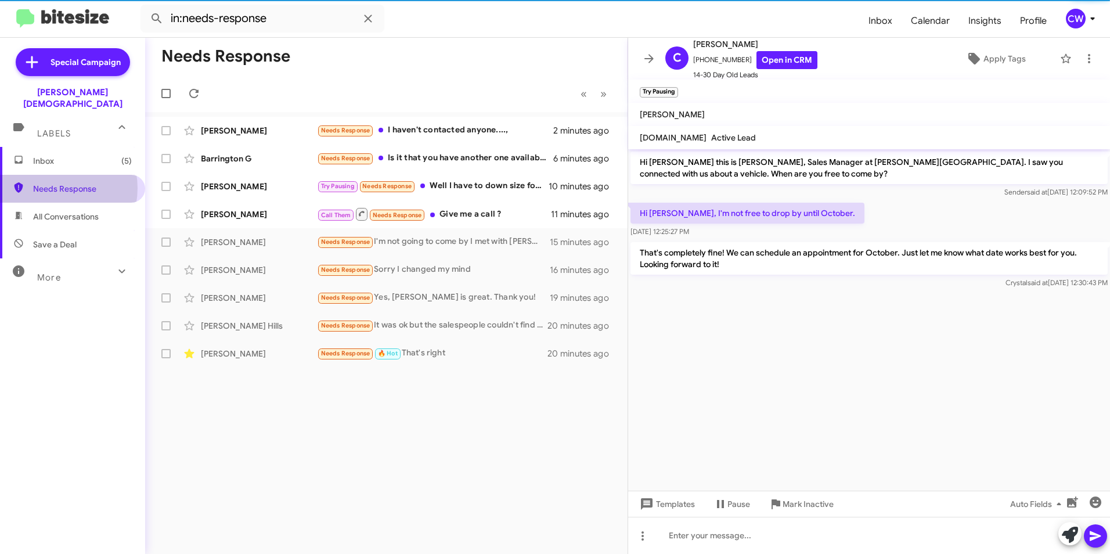
click at [53, 183] on span "Needs Response" at bounding box center [82, 189] width 99 height 12
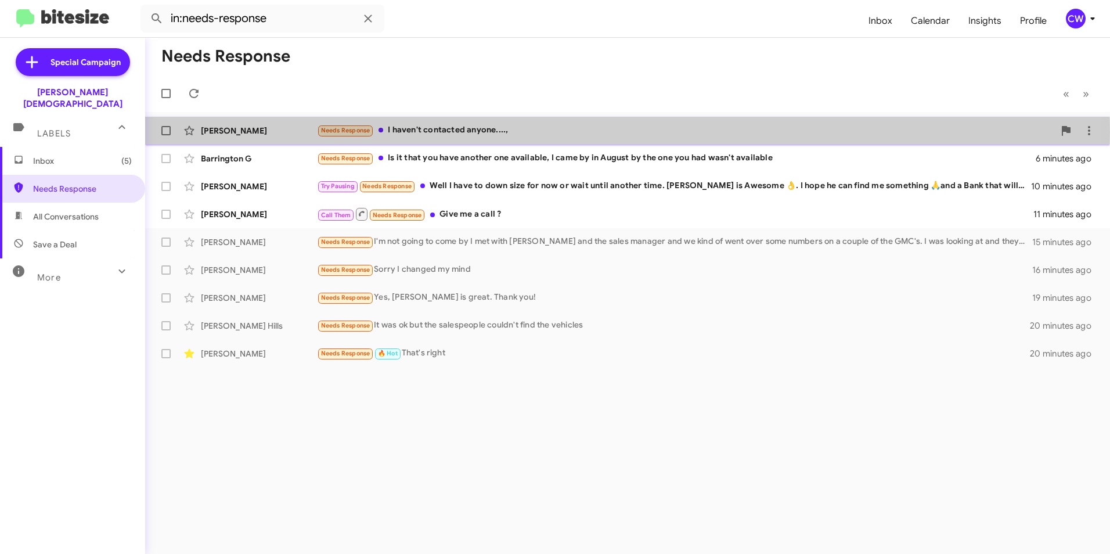
click at [442, 132] on div "Needs Response I haven't contacted anyone....," at bounding box center [685, 130] width 737 height 13
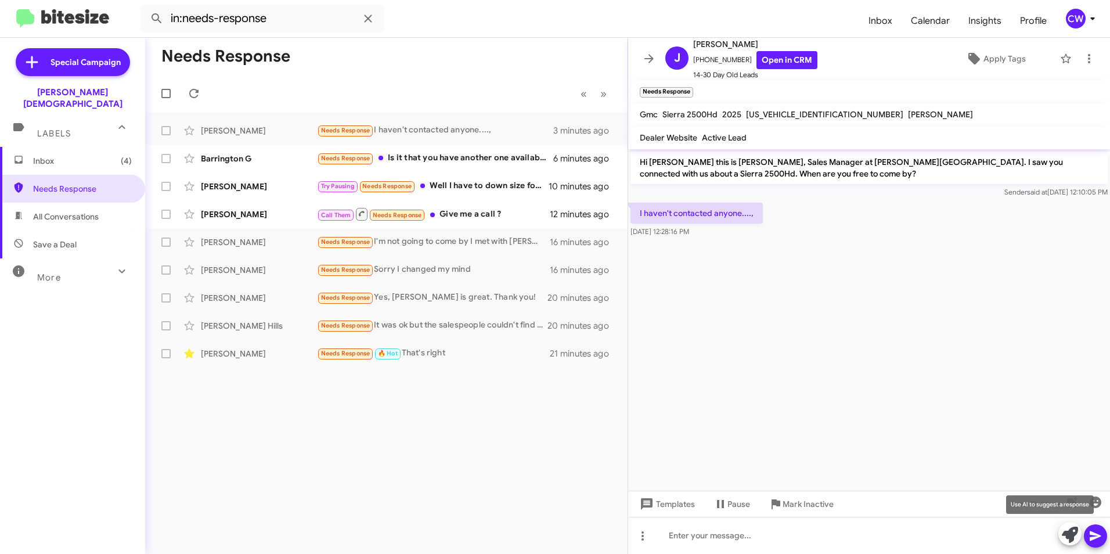
click at [1069, 535] on icon at bounding box center [1070, 535] width 16 height 16
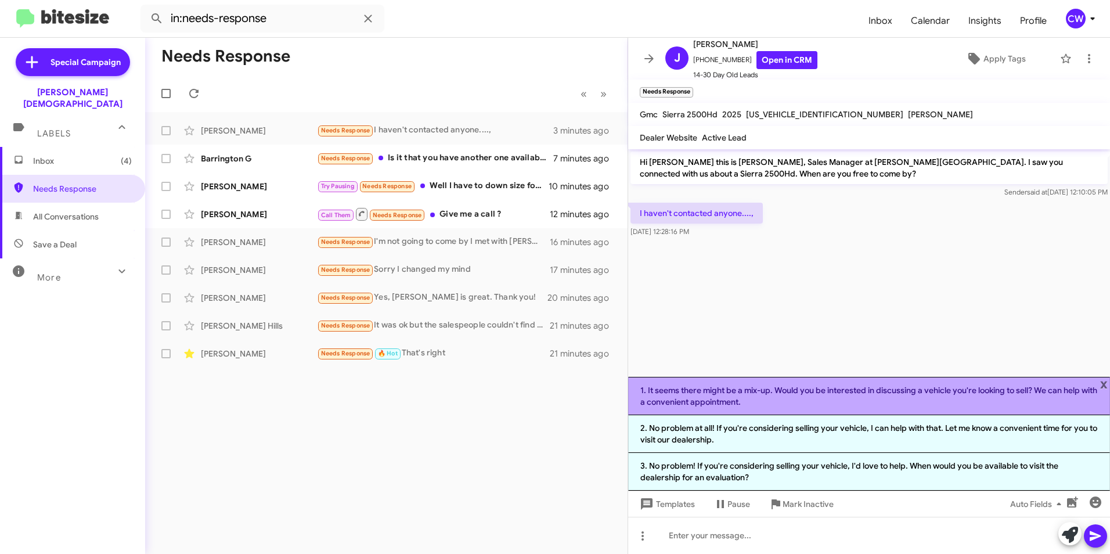
click at [823, 397] on li "1. It seems there might be a mix-up. Would you be interested in discussing a ve…" at bounding box center [869, 396] width 482 height 38
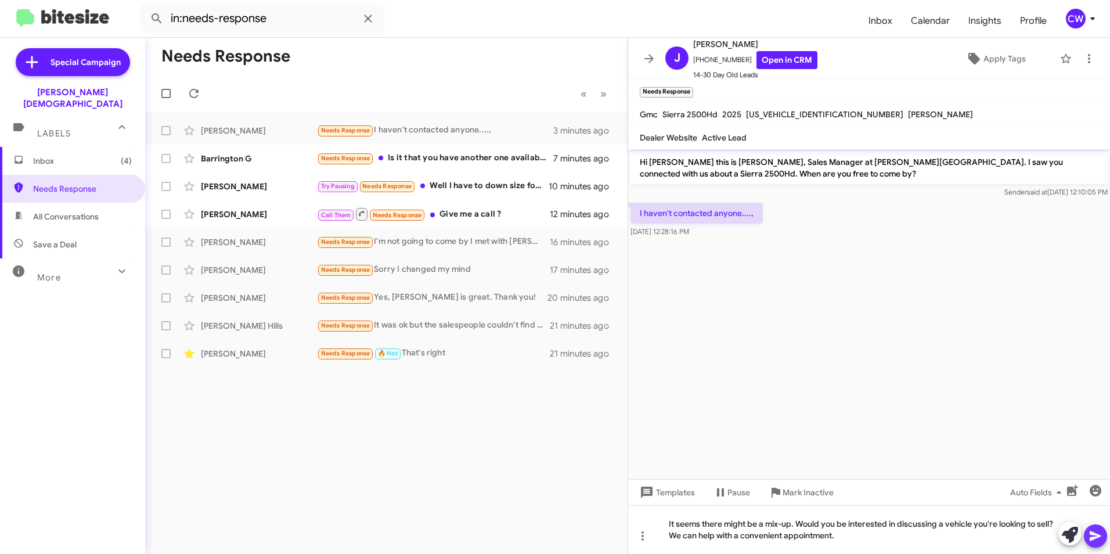
click at [1096, 539] on icon at bounding box center [1095, 536] width 14 height 14
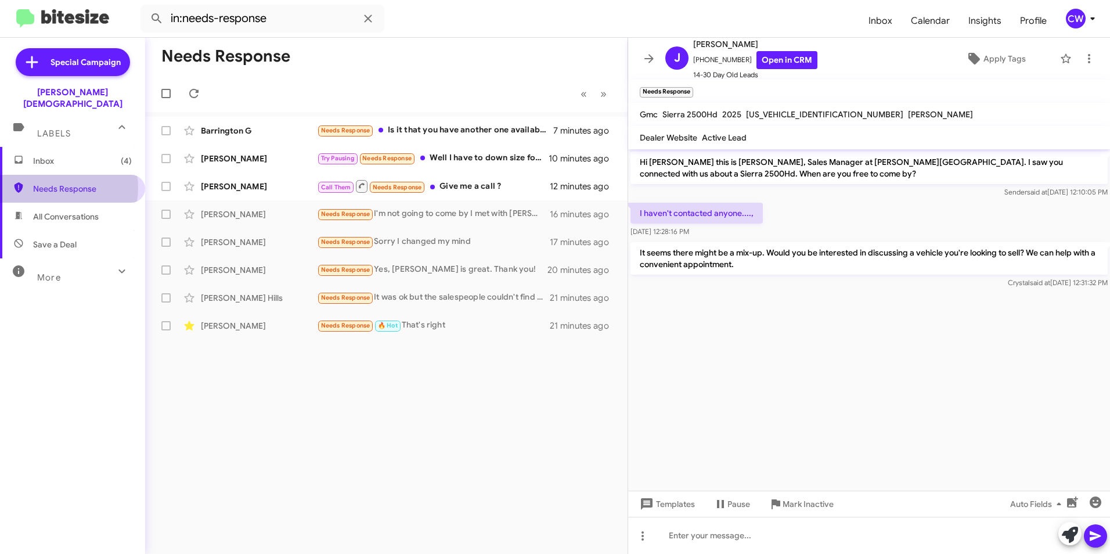
click at [59, 183] on span "Needs Response" at bounding box center [82, 189] width 99 height 12
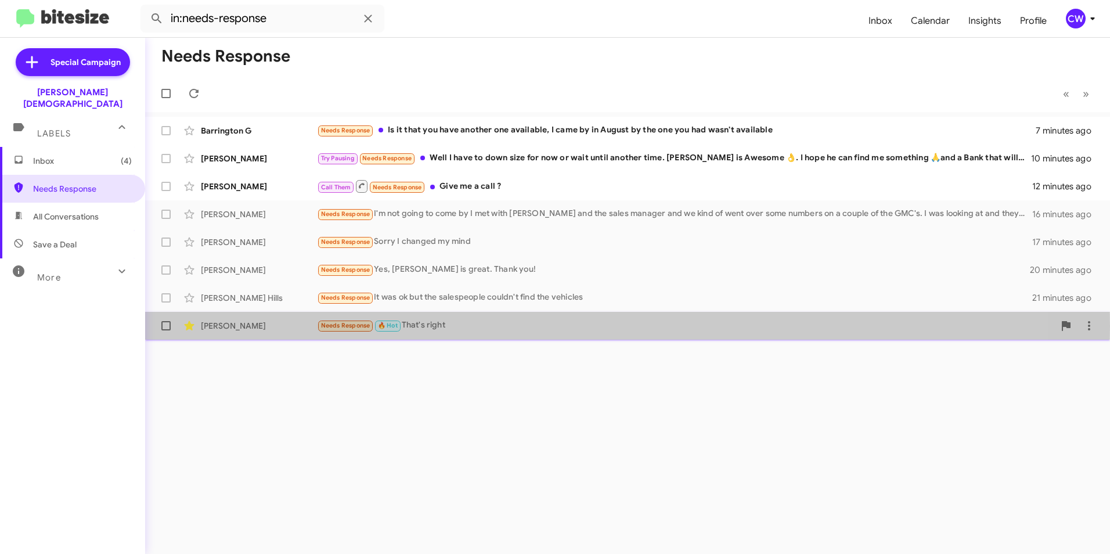
click at [341, 326] on span "Needs Response" at bounding box center [345, 326] width 49 height 8
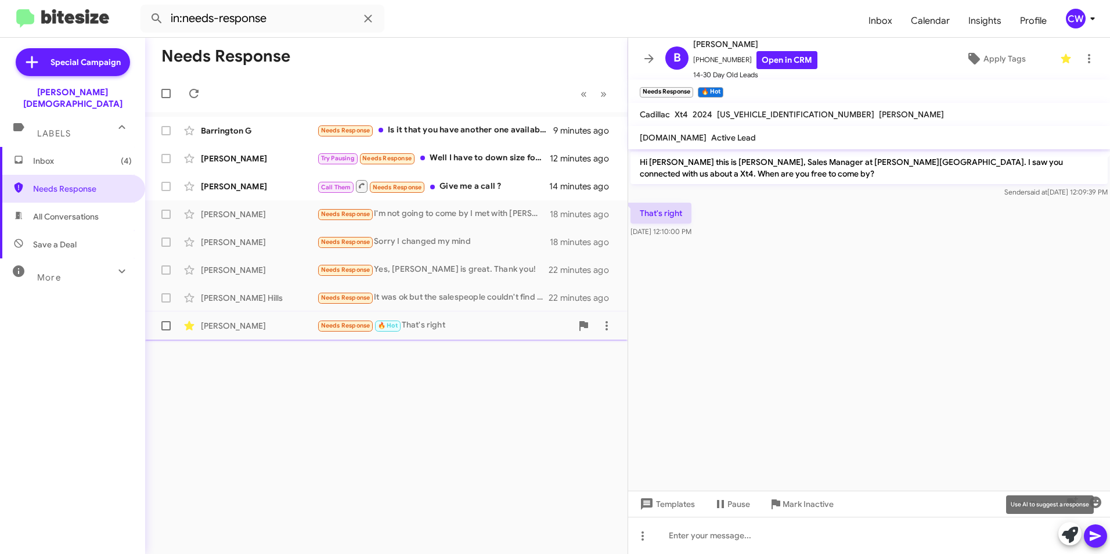
click at [1076, 535] on icon at bounding box center [1070, 535] width 16 height 16
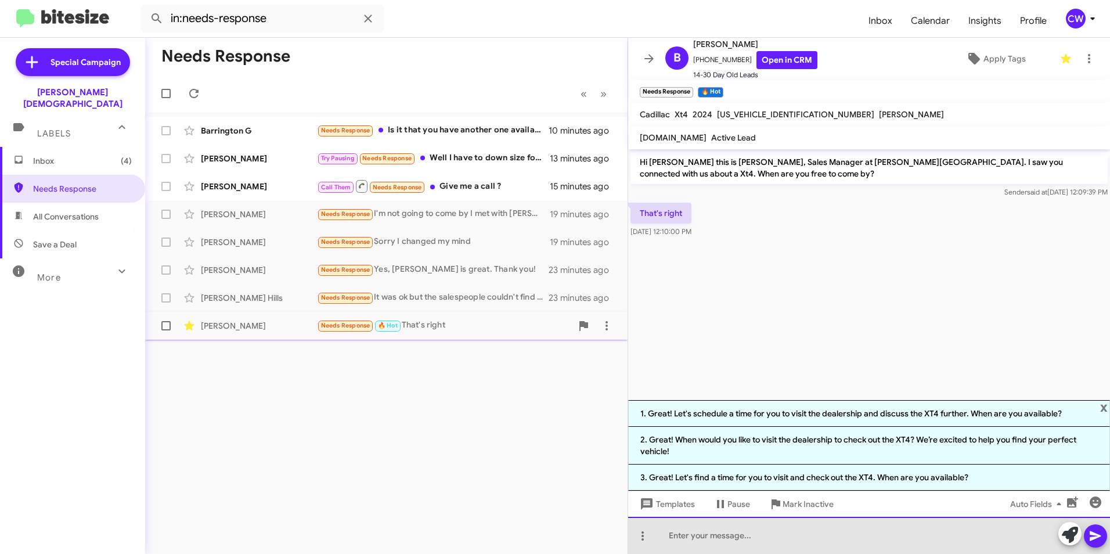
click at [787, 545] on div at bounding box center [869, 535] width 482 height 37
click at [765, 546] on div at bounding box center [869, 535] width 482 height 37
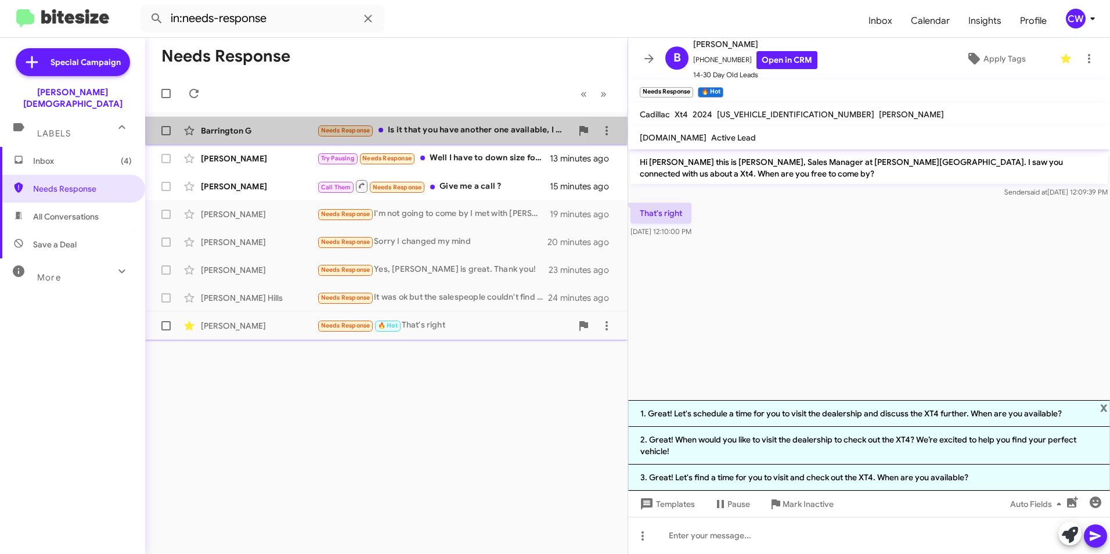
click at [238, 131] on div "Barrington G" at bounding box center [259, 131] width 116 height 12
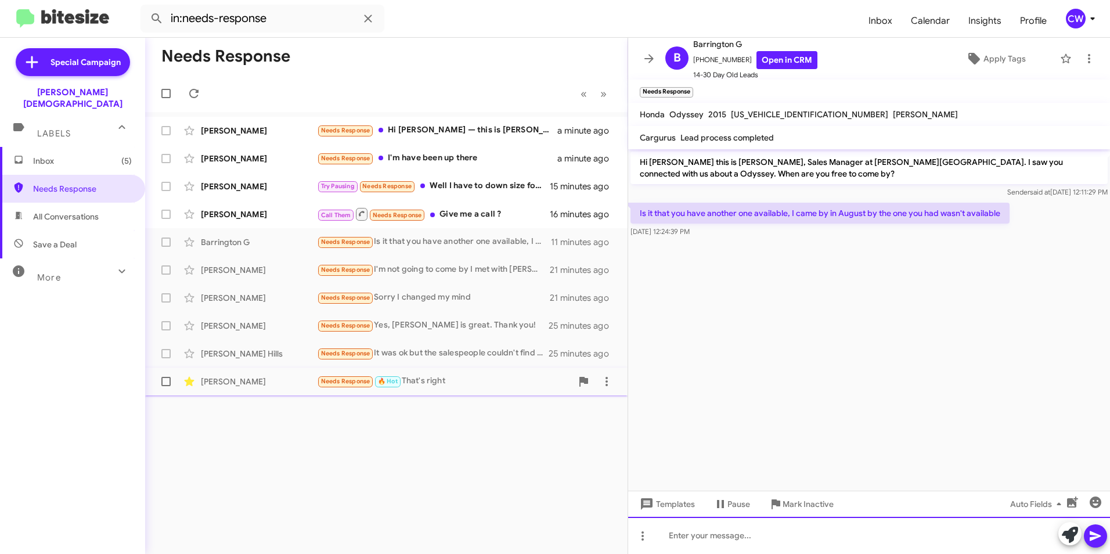
click at [702, 536] on div at bounding box center [869, 535] width 482 height 37
click at [955, 539] on div "We do not currently have an Odyssey. We have possible options to find one." at bounding box center [869, 535] width 482 height 37
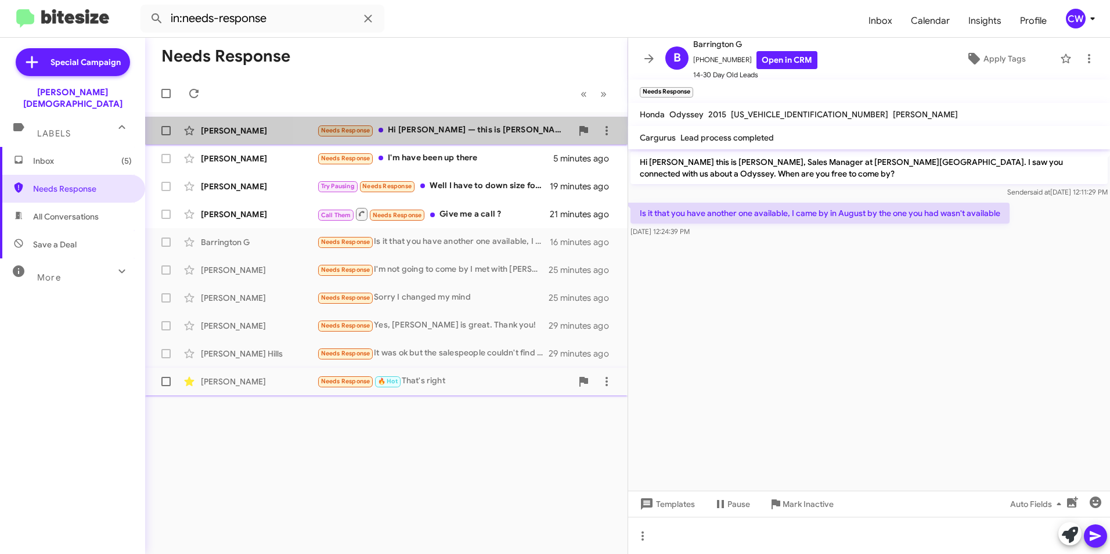
click at [507, 134] on div "Needs Response Hi Crystal — this is Chris Dunning. Thanks for reaching out. I’m…" at bounding box center [444, 130] width 255 height 13
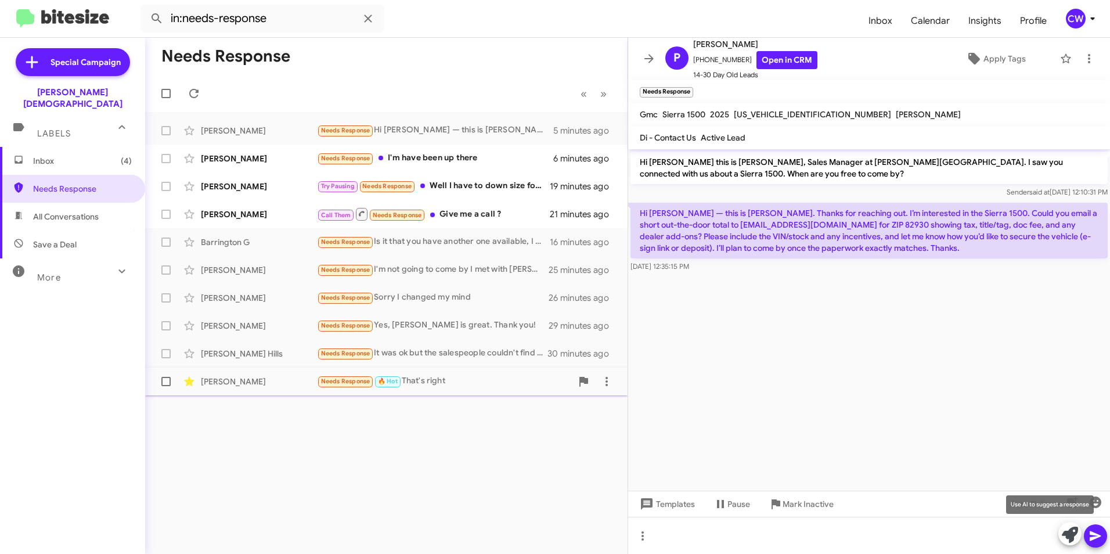
click at [1067, 536] on icon at bounding box center [1070, 535] width 16 height 16
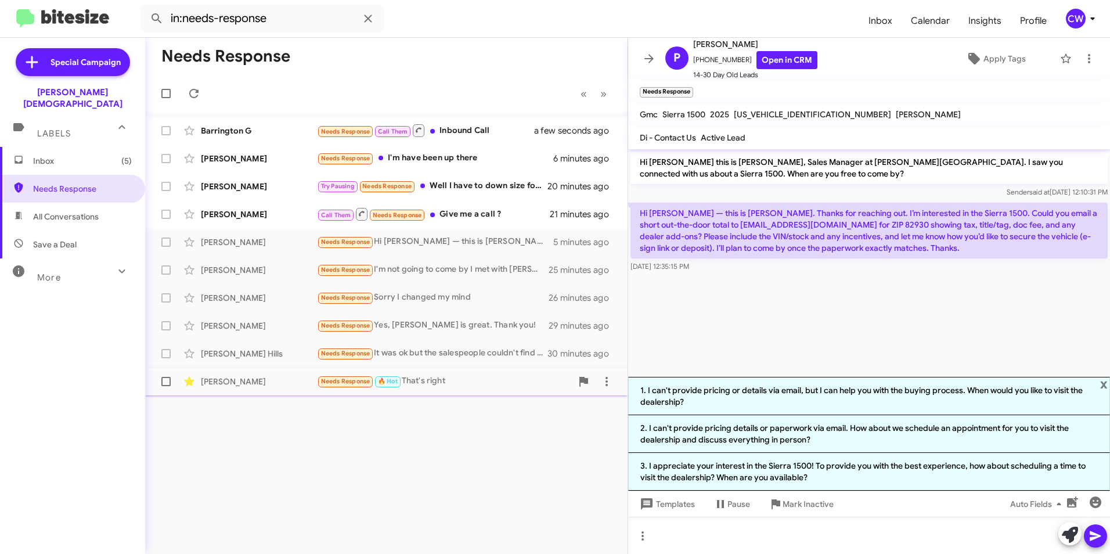
click at [520, 457] on div "Needs Response « Previous » Next Barrington G Needs Response Call Them Inbound …" at bounding box center [386, 296] width 482 height 516
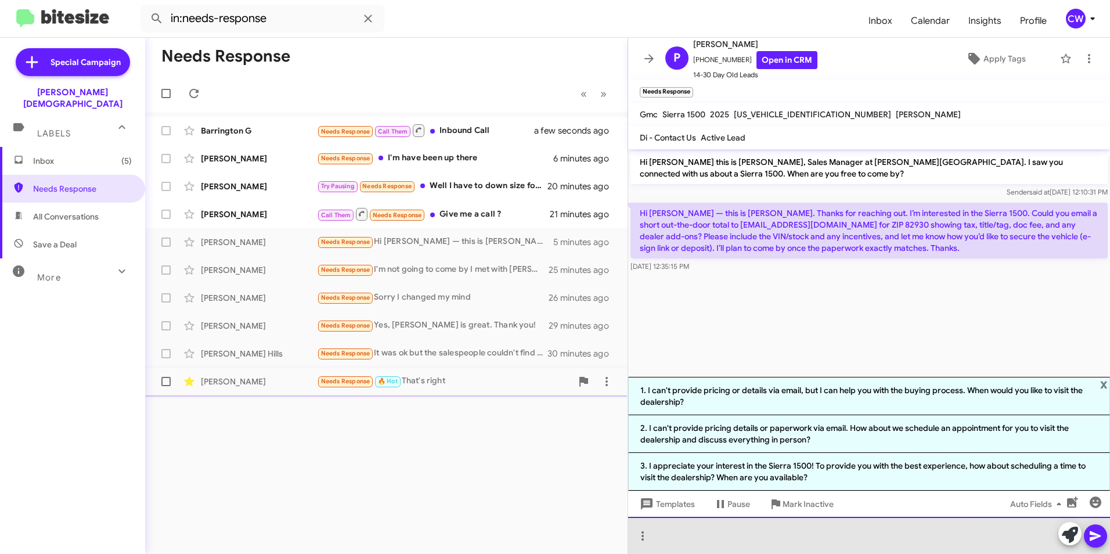
click at [671, 538] on div at bounding box center [869, 535] width 482 height 37
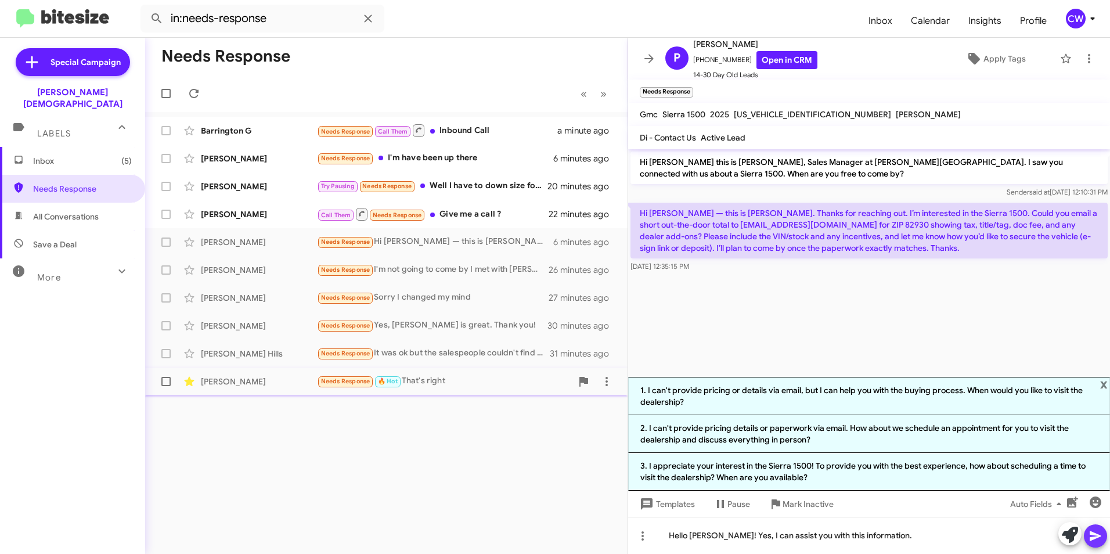
click at [1098, 538] on icon at bounding box center [1095, 536] width 14 height 14
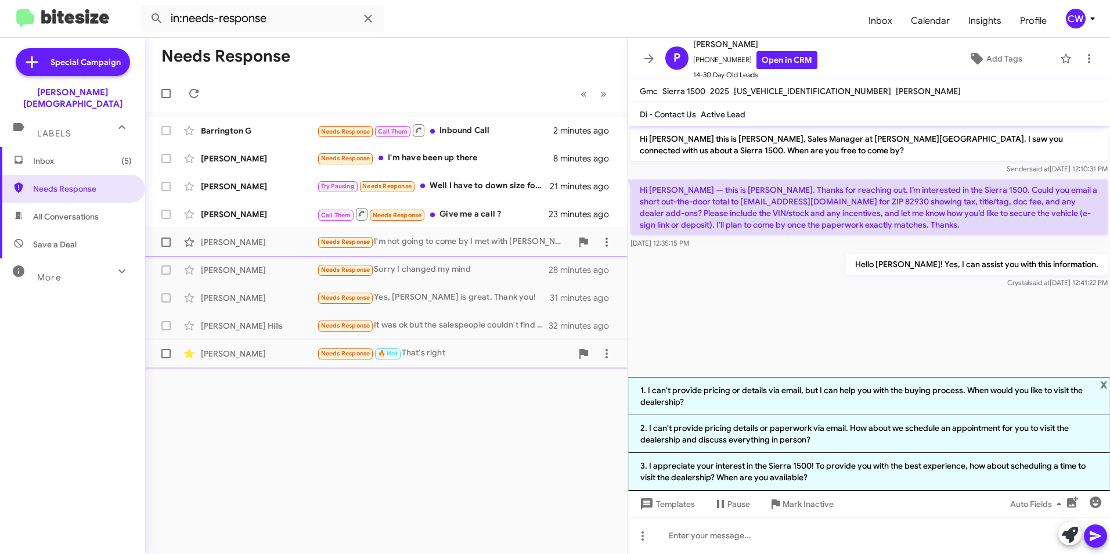
click at [423, 244] on div "Needs Response I'm not going to come by I met with Dimitri and the sales manage…" at bounding box center [444, 241] width 255 height 13
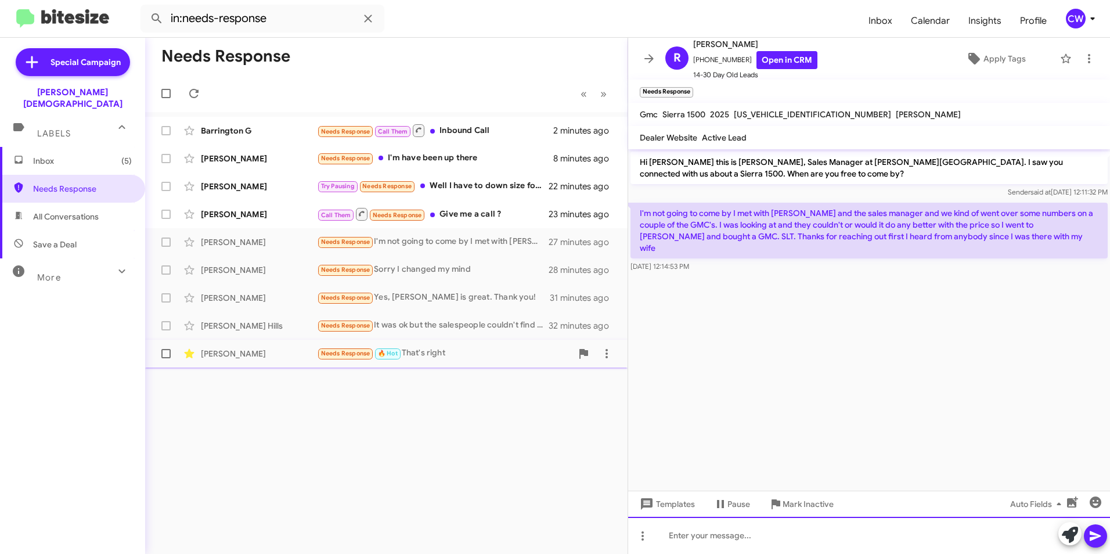
click at [727, 540] on div at bounding box center [869, 535] width 482 height 37
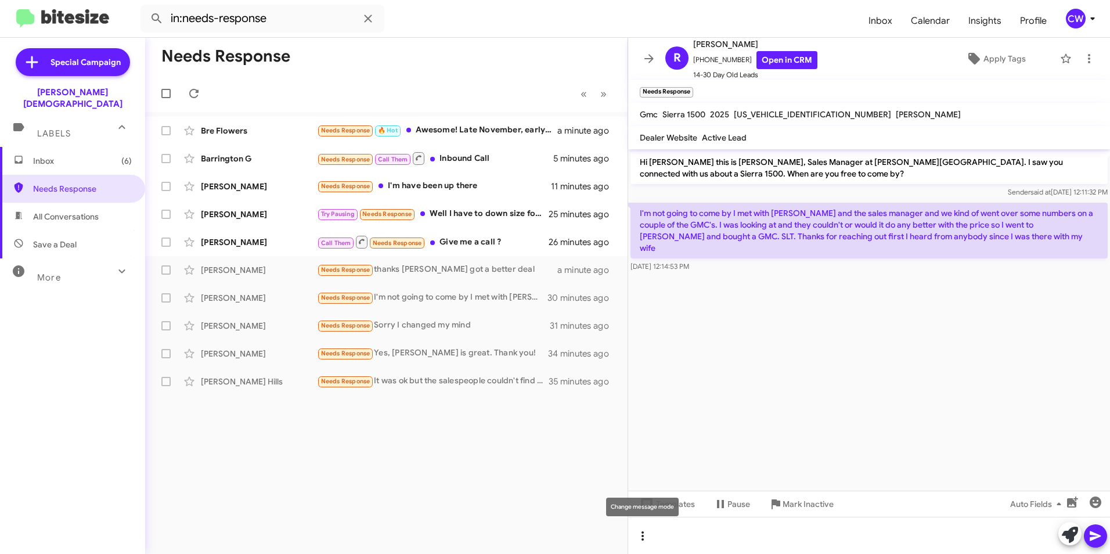
click at [641, 540] on icon at bounding box center [643, 536] width 14 height 14
click at [671, 510] on button "note" at bounding box center [667, 506] width 72 height 28
click at [688, 543] on div at bounding box center [869, 535] width 482 height 37
click at [1098, 541] on icon at bounding box center [1095, 536] width 14 height 14
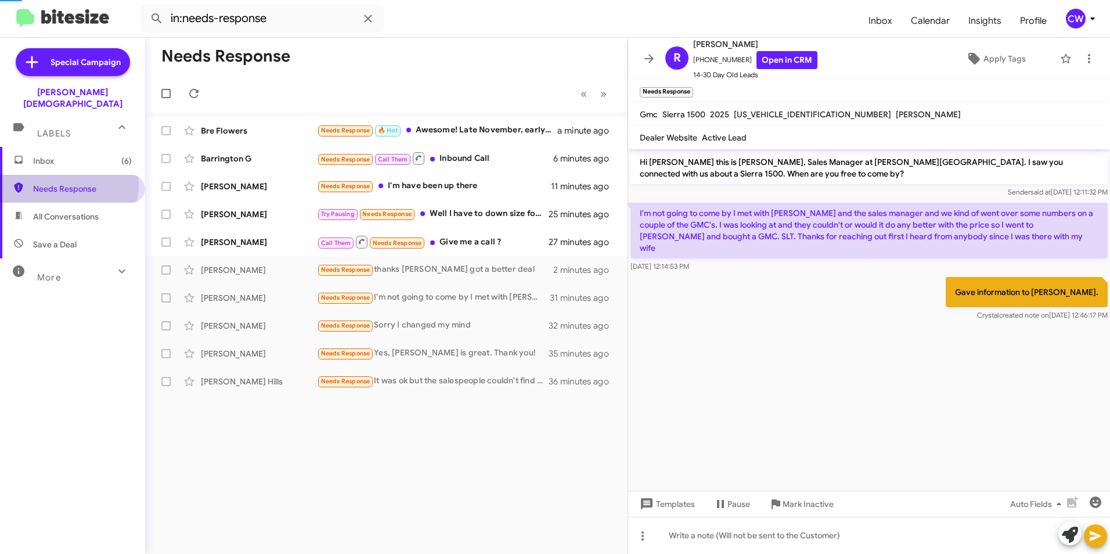
click at [62, 183] on span "Needs Response" at bounding box center [82, 189] width 99 height 12
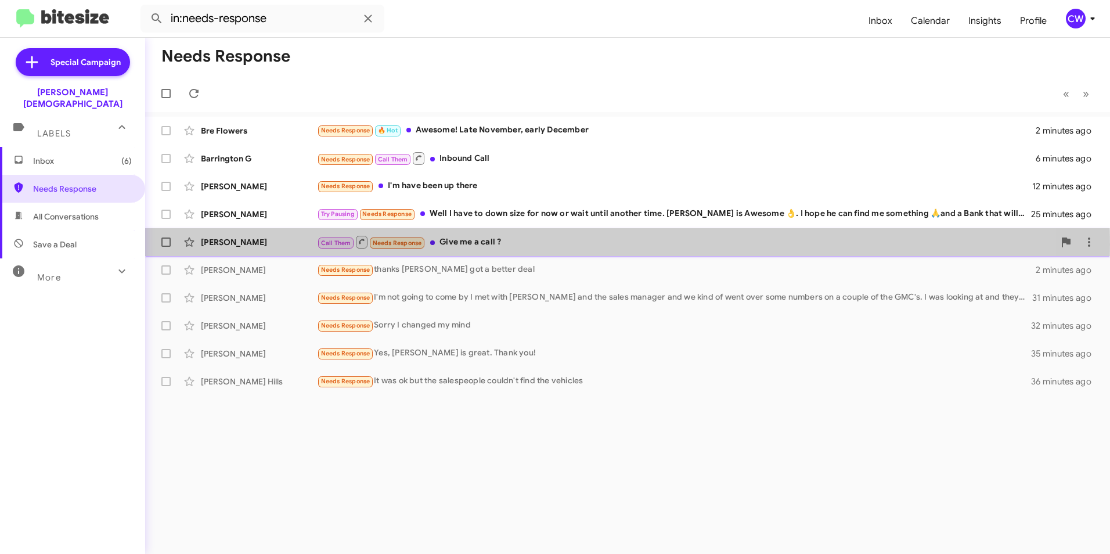
click at [493, 244] on div "Call Them Needs Response Give me a call ?" at bounding box center [685, 242] width 737 height 15
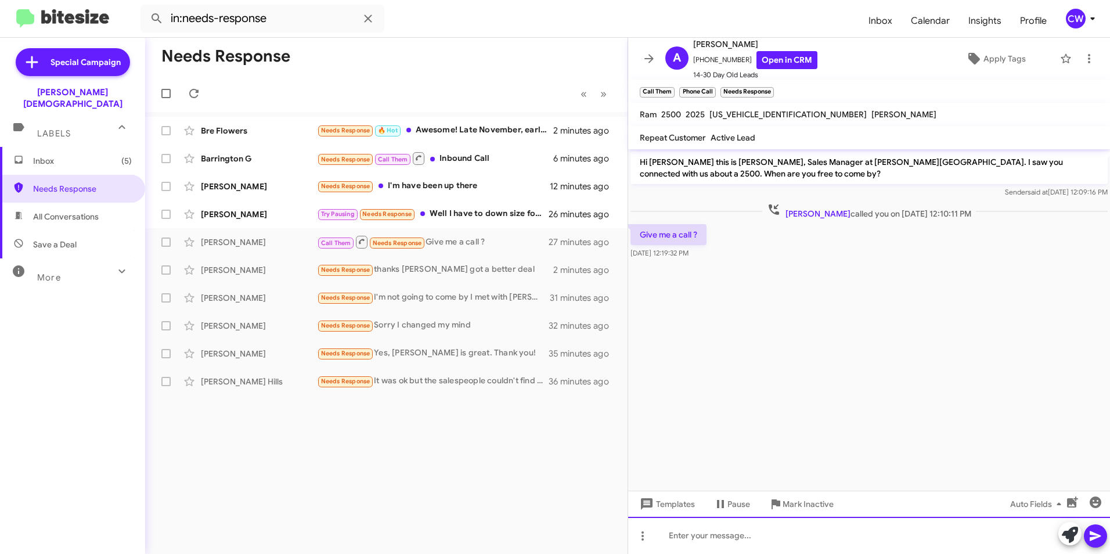
click at [707, 539] on div at bounding box center [869, 535] width 482 height 37
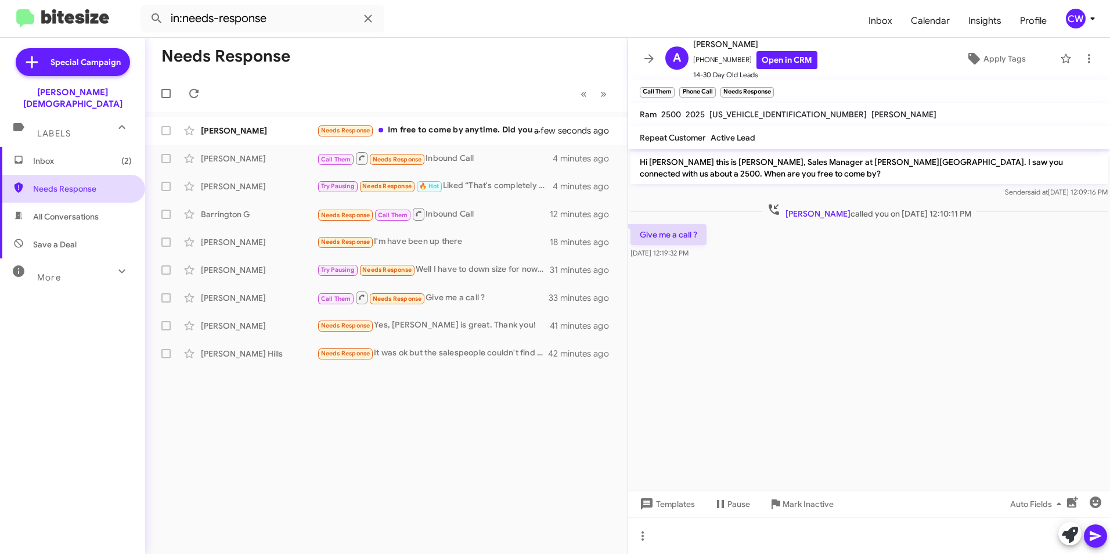
click at [33, 177] on span "Needs Response" at bounding box center [72, 189] width 145 height 28
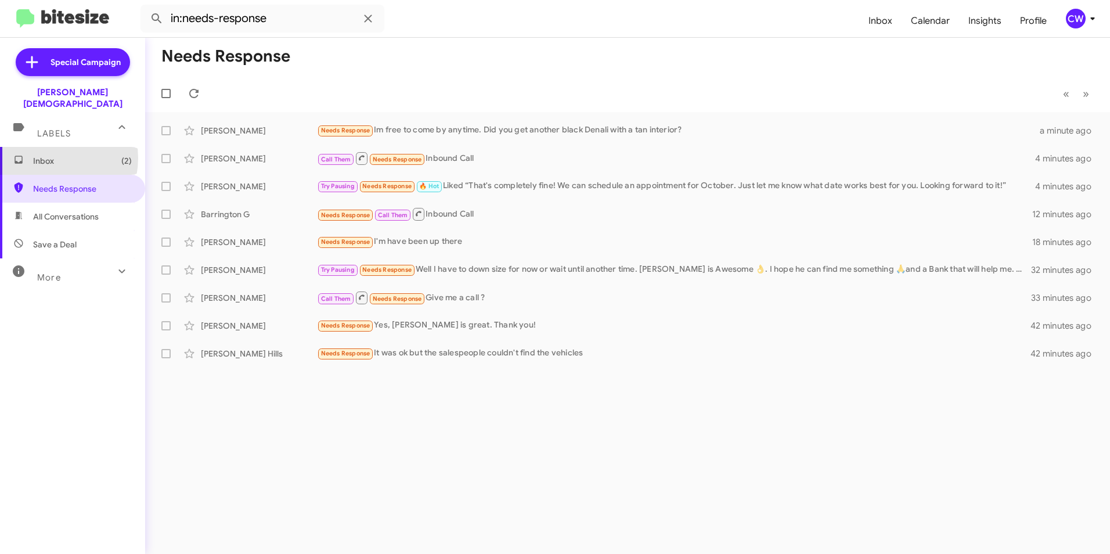
click at [46, 155] on span "Inbox (2)" at bounding box center [82, 161] width 99 height 12
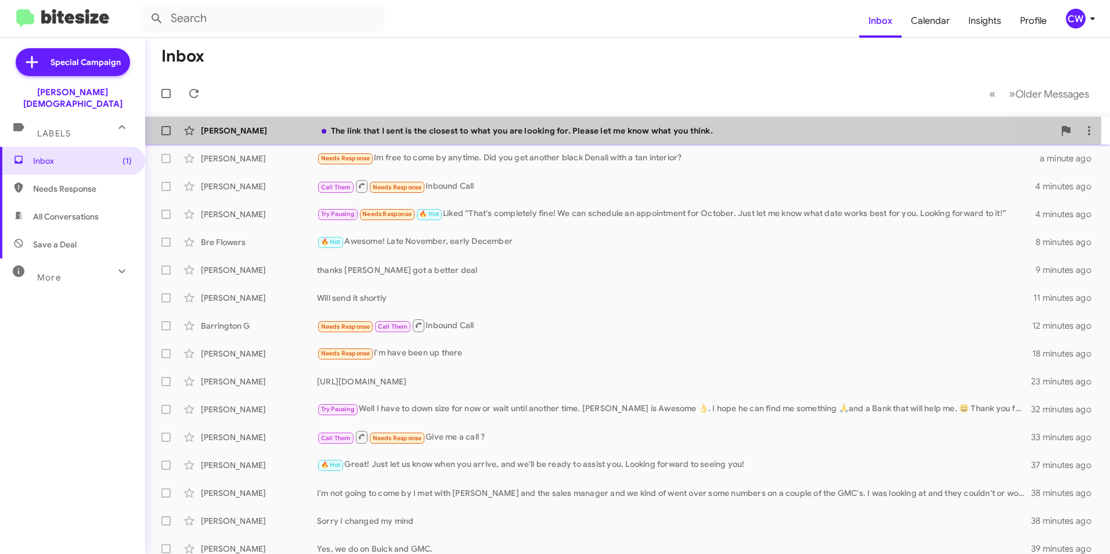
click at [539, 130] on div "The link that I sent is the closest to what you are looking for. Please let me …" at bounding box center [685, 131] width 737 height 12
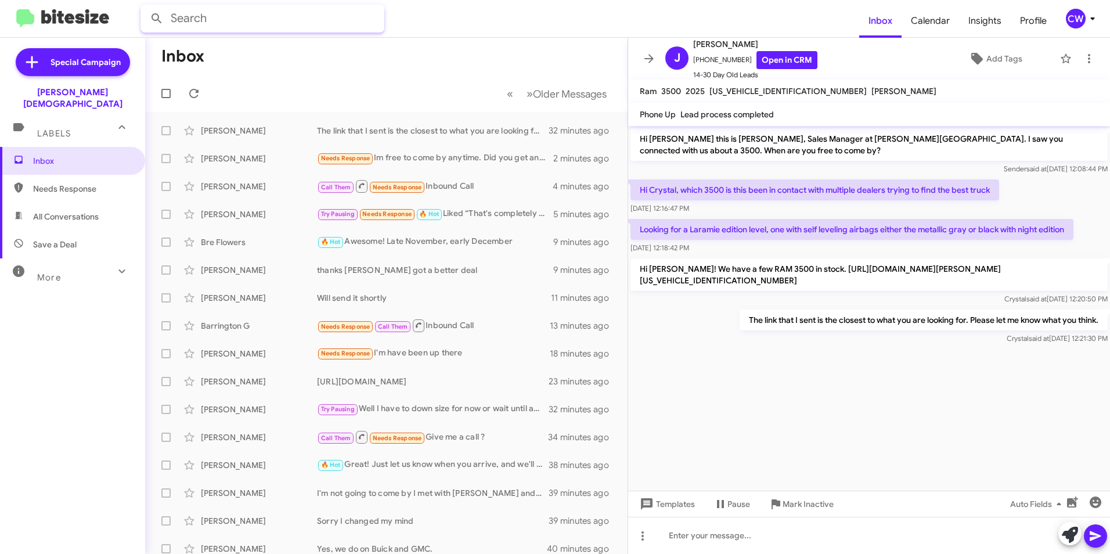
click at [262, 15] on input "text" at bounding box center [262, 19] width 244 height 28
type input "grizzle"
click at [145, 7] on button at bounding box center [156, 18] width 23 height 23
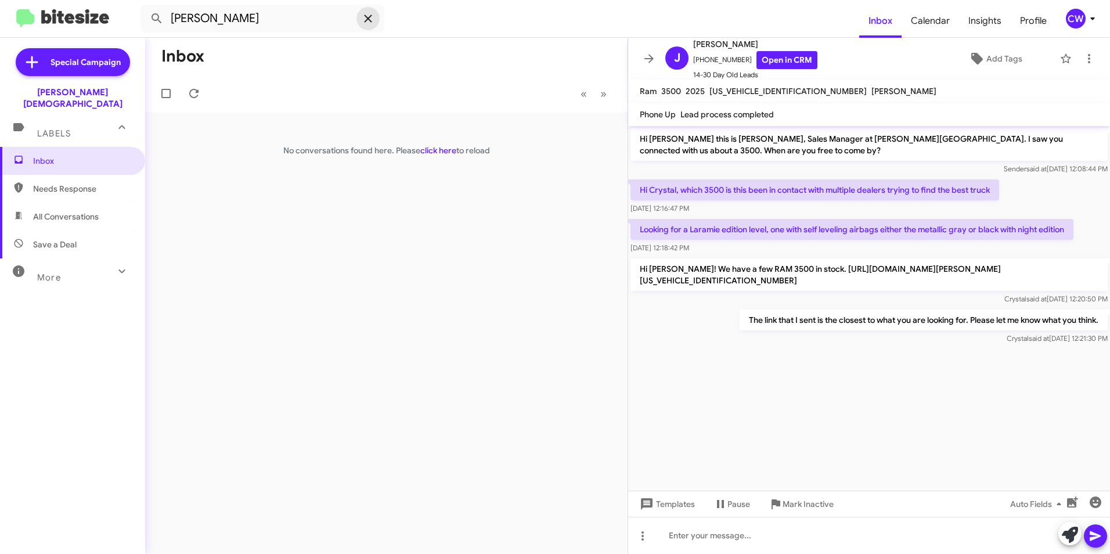
click at [367, 22] on icon at bounding box center [368, 19] width 14 height 14
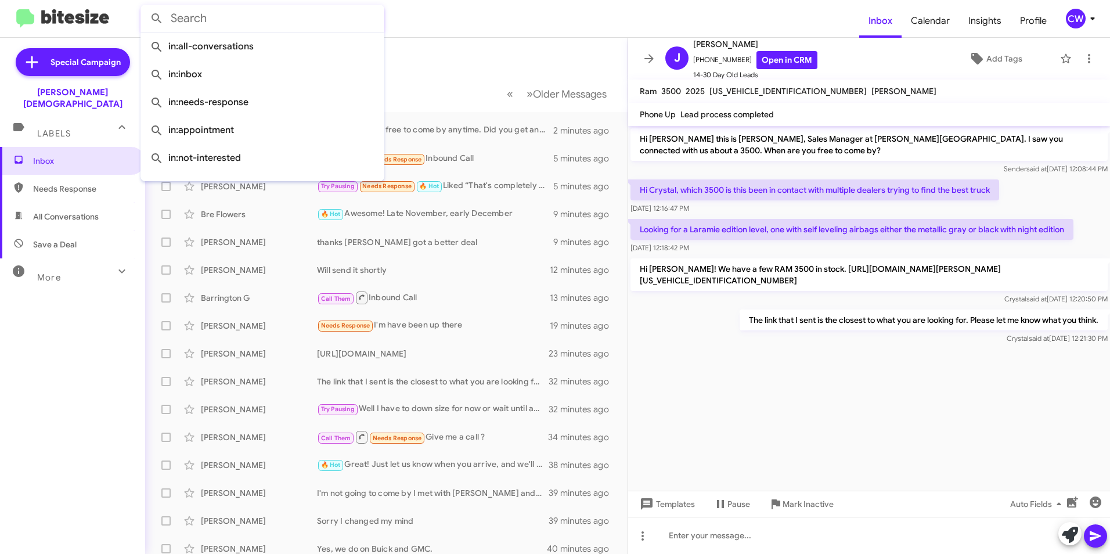
click at [596, 42] on mat-toolbar-row "Inbox" at bounding box center [386, 56] width 482 height 37
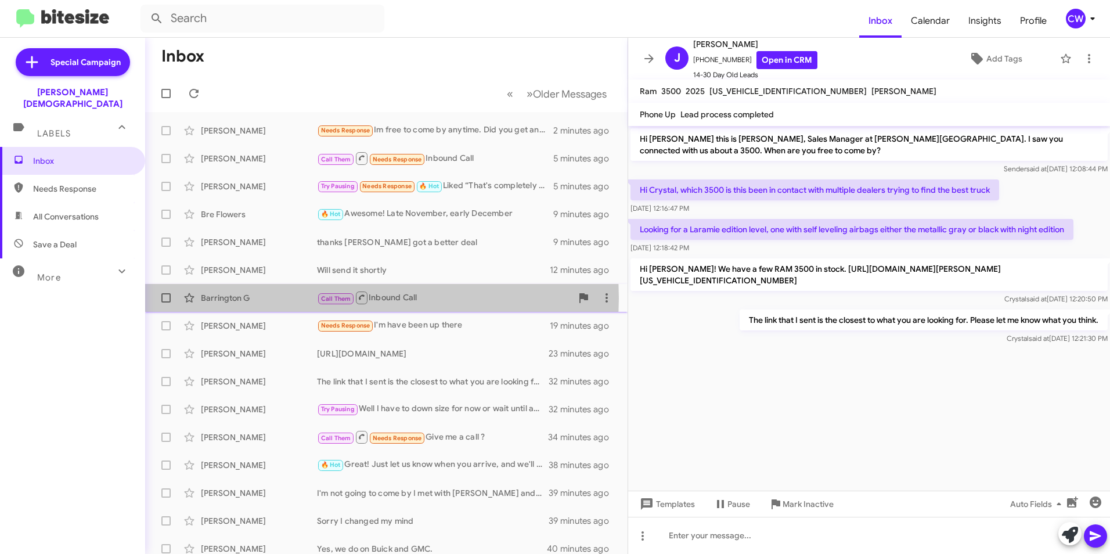
click at [230, 298] on div "Barrington G" at bounding box center [259, 298] width 116 height 12
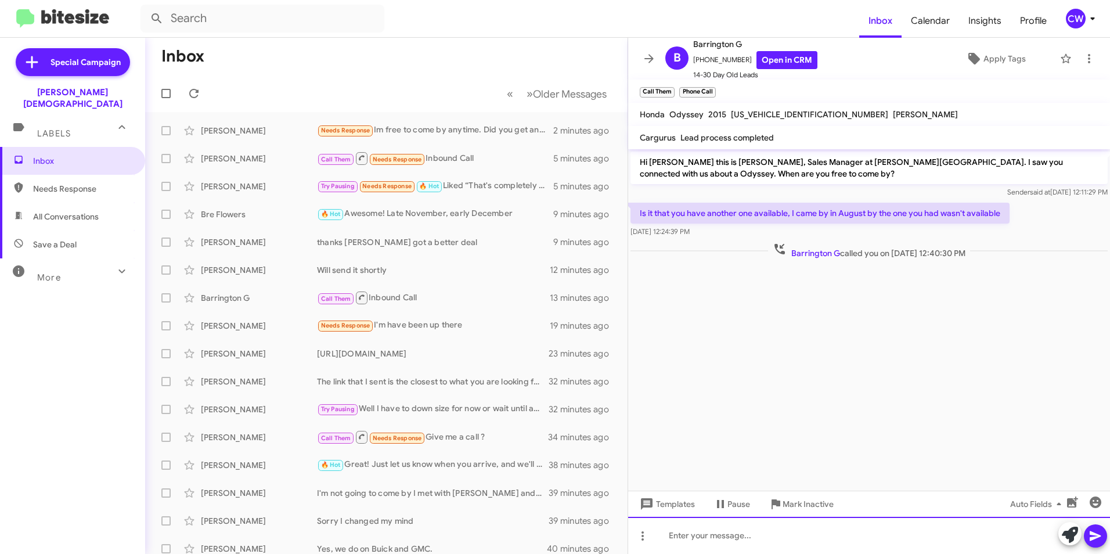
click at [669, 543] on div at bounding box center [869, 535] width 482 height 37
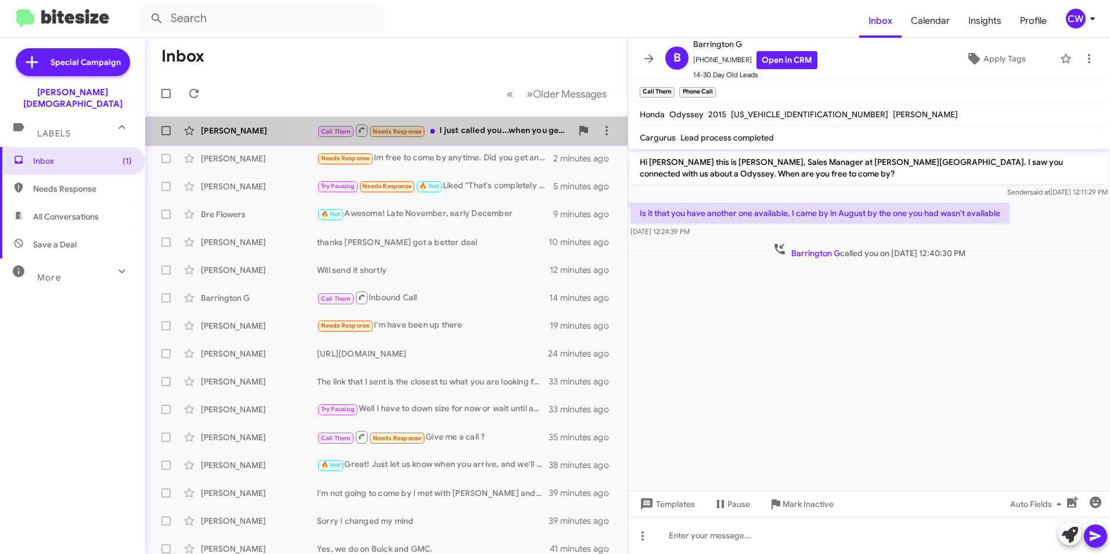
click at [475, 129] on div "Call Them Needs Response I just called you...when you get a chance call me 727-…" at bounding box center [444, 130] width 255 height 15
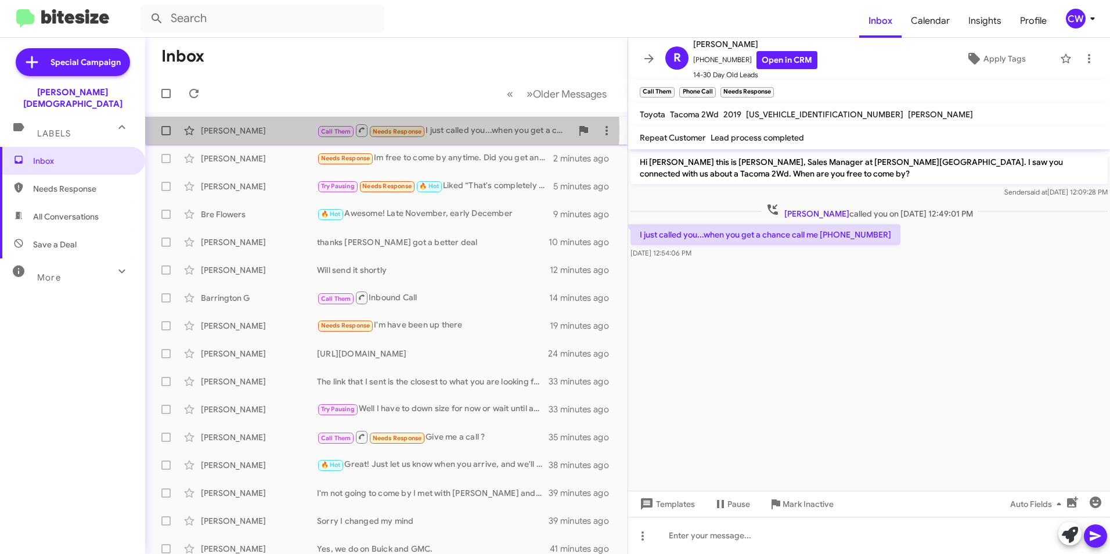
click at [362, 129] on icon at bounding box center [362, 130] width 6 height 6
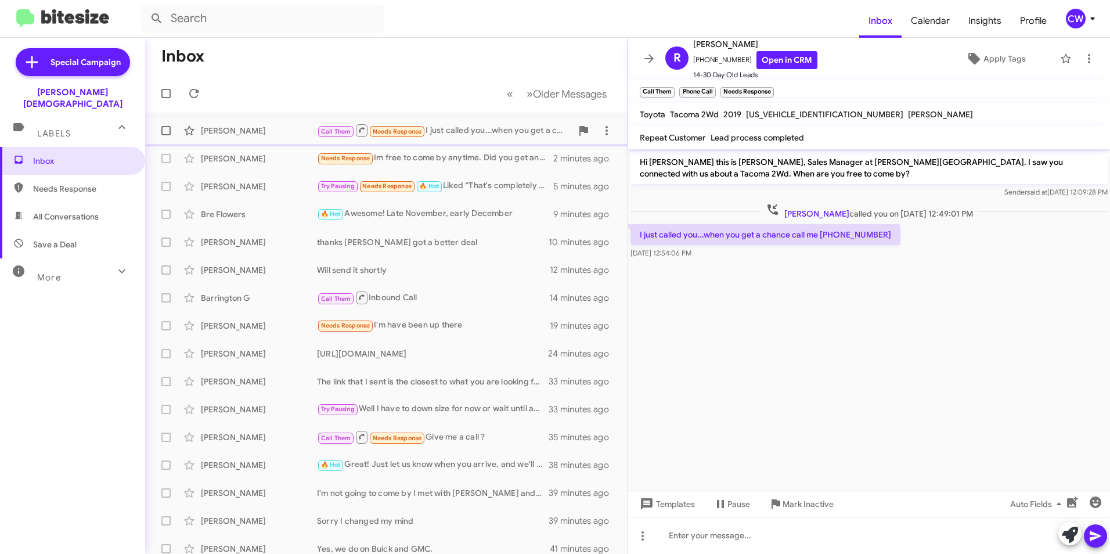
click at [337, 132] on span "Call Them" at bounding box center [336, 132] width 30 height 8
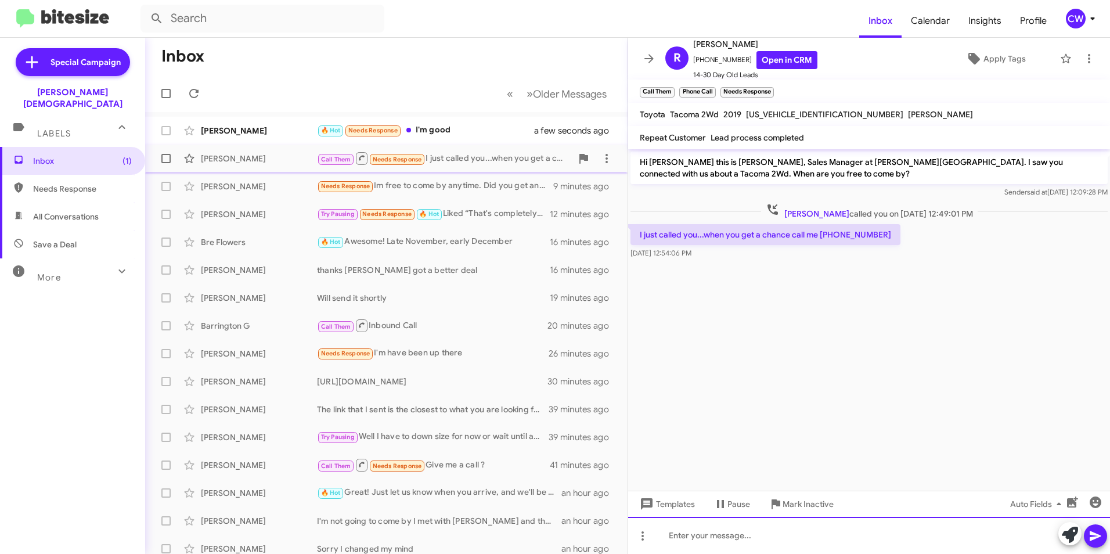
click at [700, 539] on div at bounding box center [869, 535] width 482 height 37
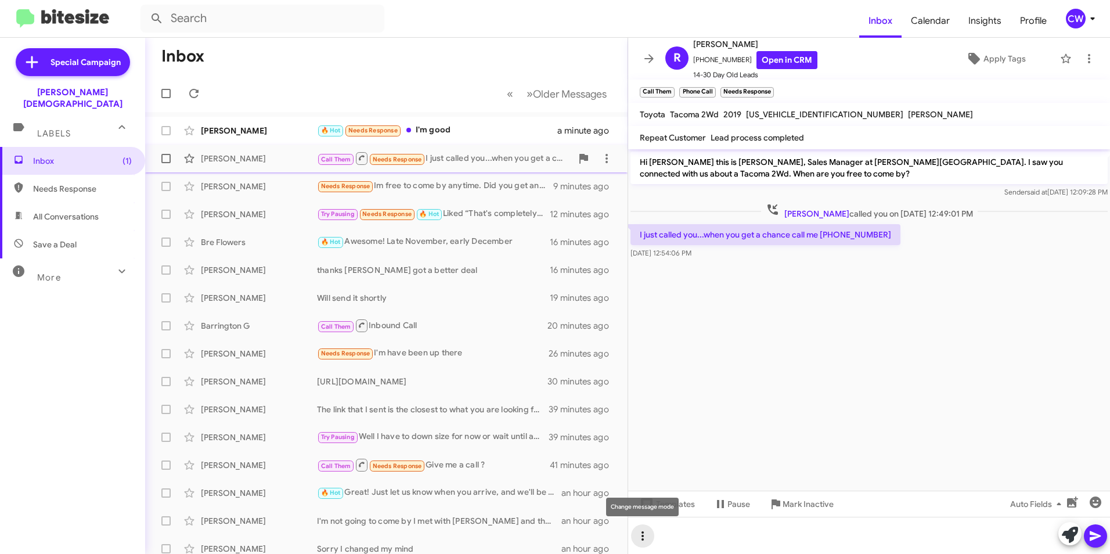
click at [643, 536] on icon at bounding box center [642, 535] width 2 height 9
click at [671, 507] on button "note" at bounding box center [667, 506] width 72 height 28
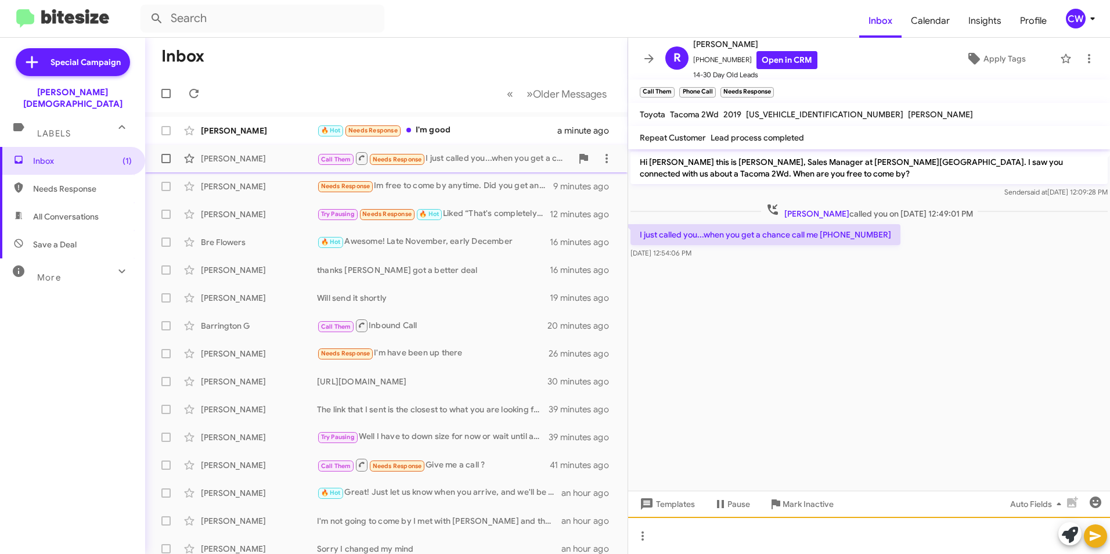
click at [733, 542] on div at bounding box center [869, 535] width 482 height 37
click at [661, 538] on div at bounding box center [869, 535] width 482 height 37
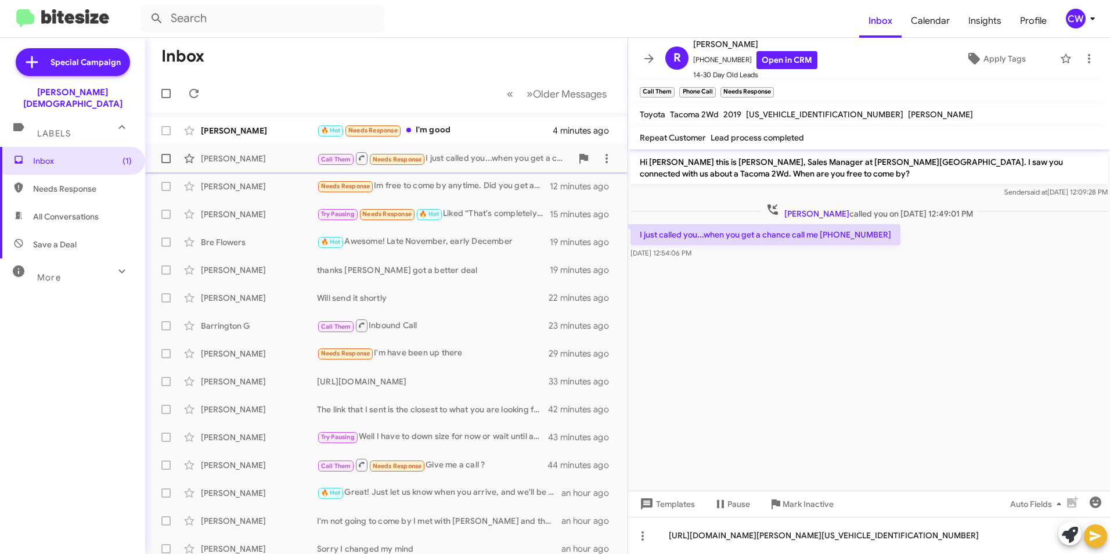
click at [1094, 542] on icon at bounding box center [1095, 536] width 14 height 14
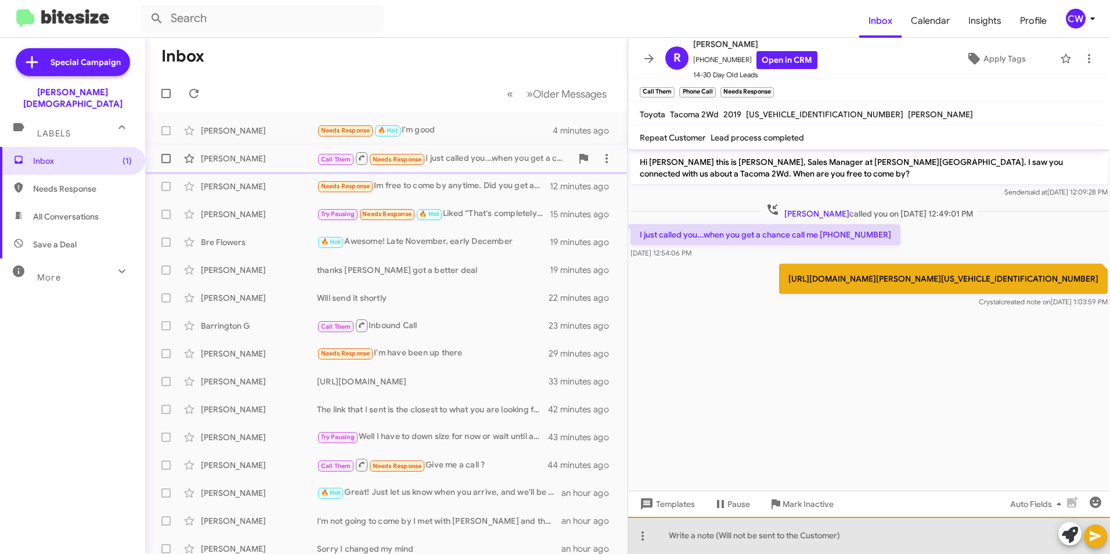
click at [752, 541] on div at bounding box center [869, 535] width 482 height 37
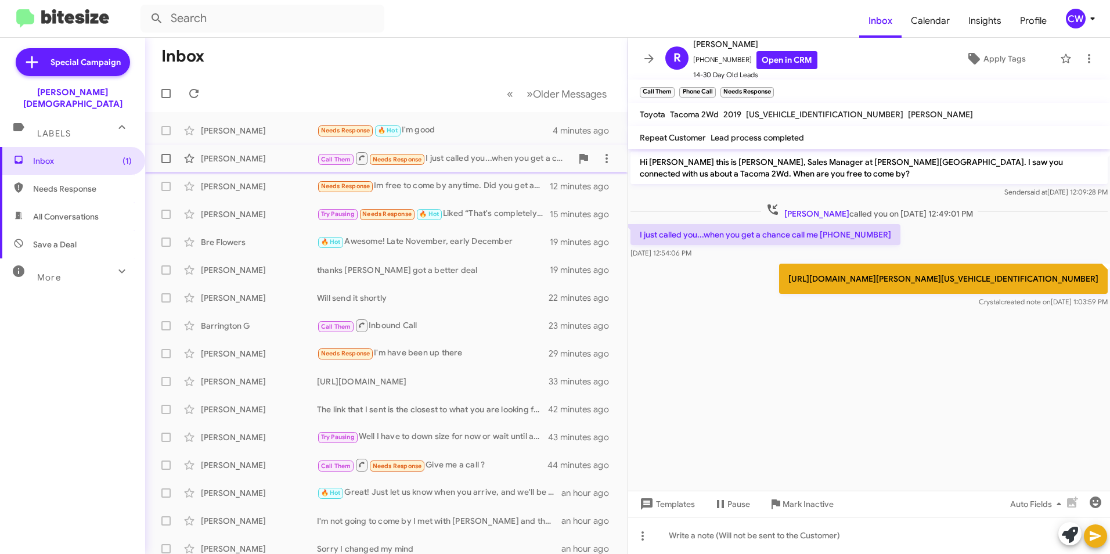
drag, startPoint x: 823, startPoint y: 284, endPoint x: 762, endPoint y: 390, distance: 122.5
click at [762, 390] on cdk-virtual-scroll-viewport "Hi Raymond this is Crystal White, Sales Manager at Ferman Wesley Chapel. I saw …" at bounding box center [869, 319] width 482 height 341
click at [641, 537] on icon at bounding box center [643, 536] width 14 height 14
click at [669, 471] on button "reply" at bounding box center [667, 478] width 72 height 28
click at [1097, 536] on icon at bounding box center [1095, 536] width 11 height 10
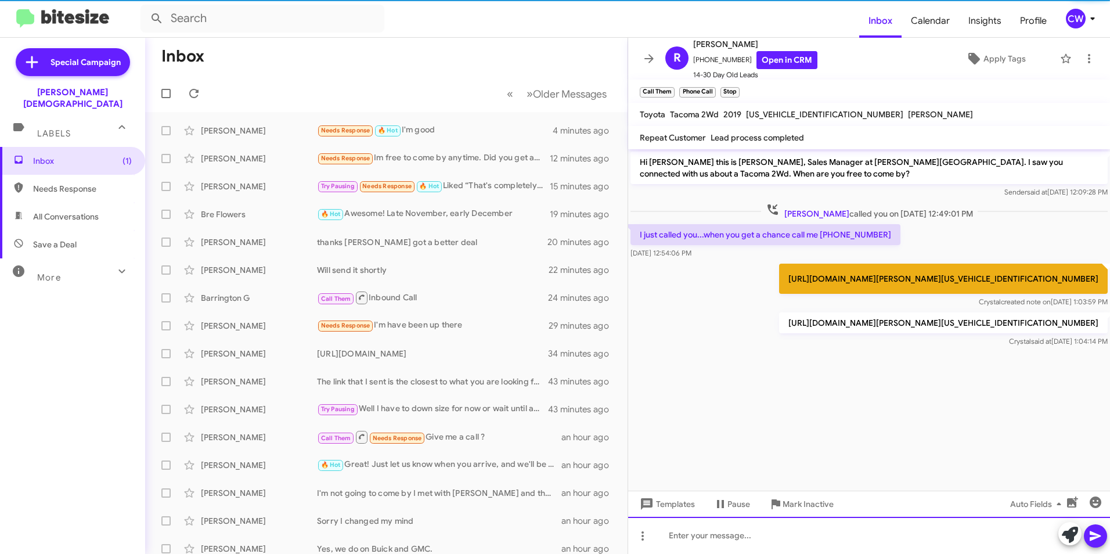
click at [784, 542] on div at bounding box center [869, 535] width 482 height 37
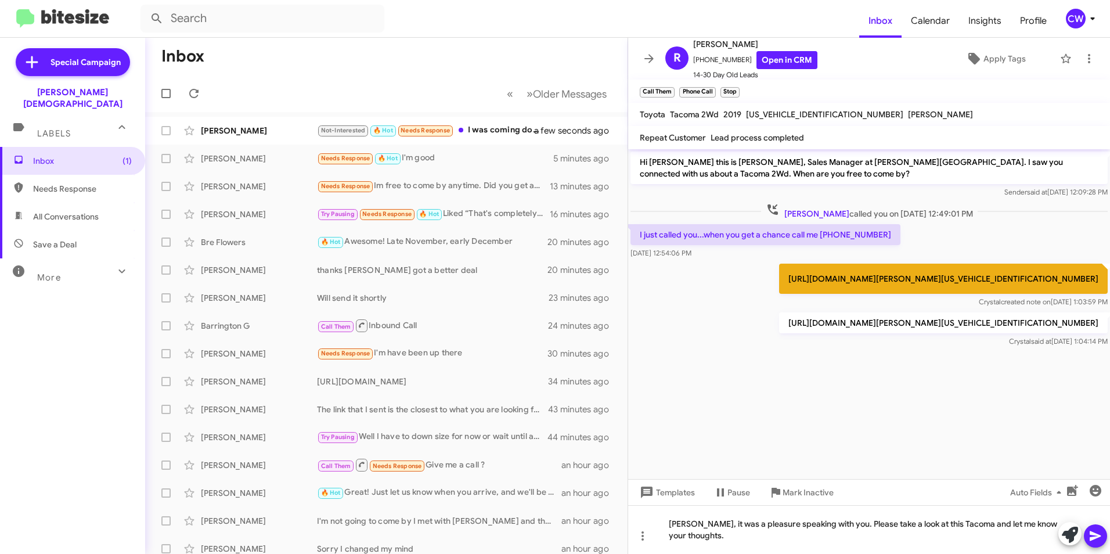
click at [1093, 534] on icon at bounding box center [1095, 536] width 11 height 10
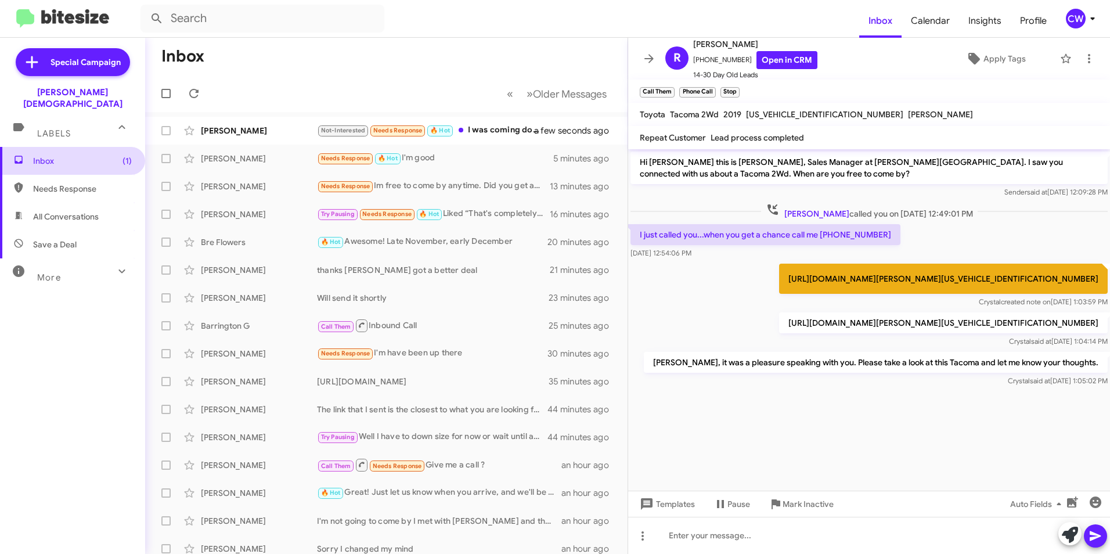
click at [34, 155] on span "Inbox (1)" at bounding box center [82, 161] width 99 height 12
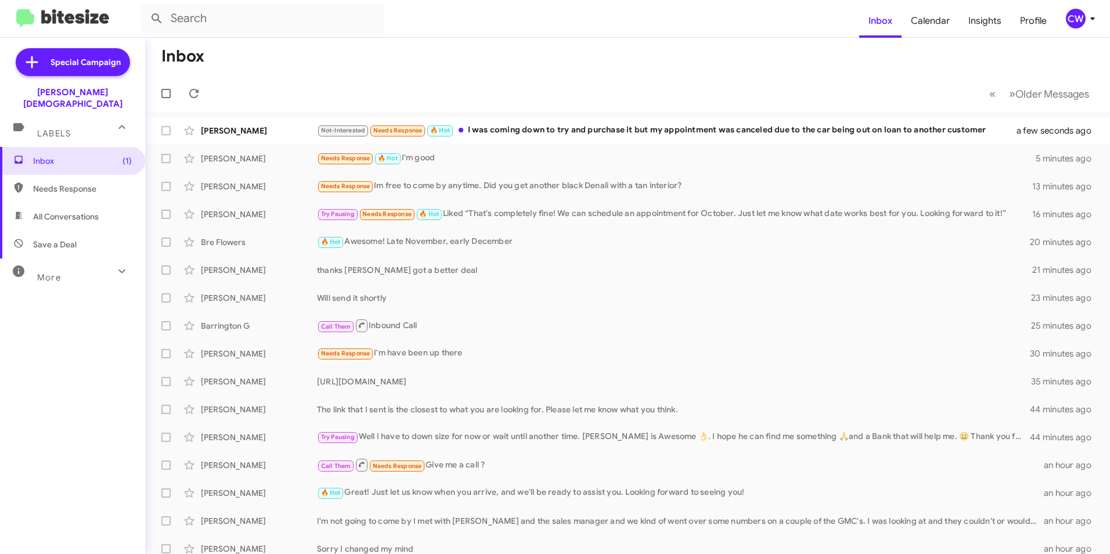
click at [55, 183] on span "Needs Response" at bounding box center [82, 189] width 99 height 12
type input "in:needs-response"
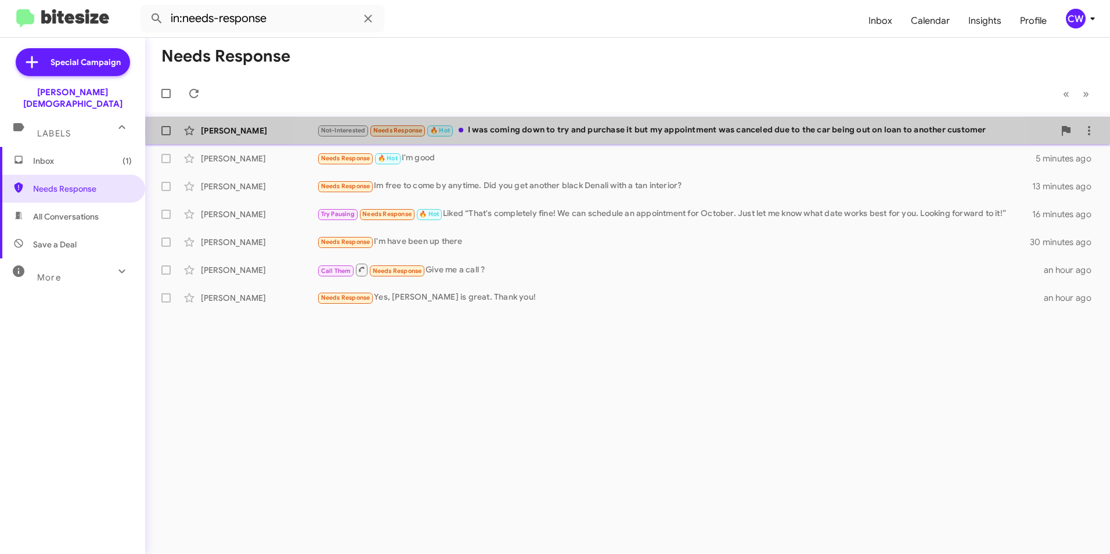
click at [663, 131] on div "Not-Interested Needs Response 🔥 Hot I was coming down to try and purchase it bu…" at bounding box center [685, 130] width 737 height 13
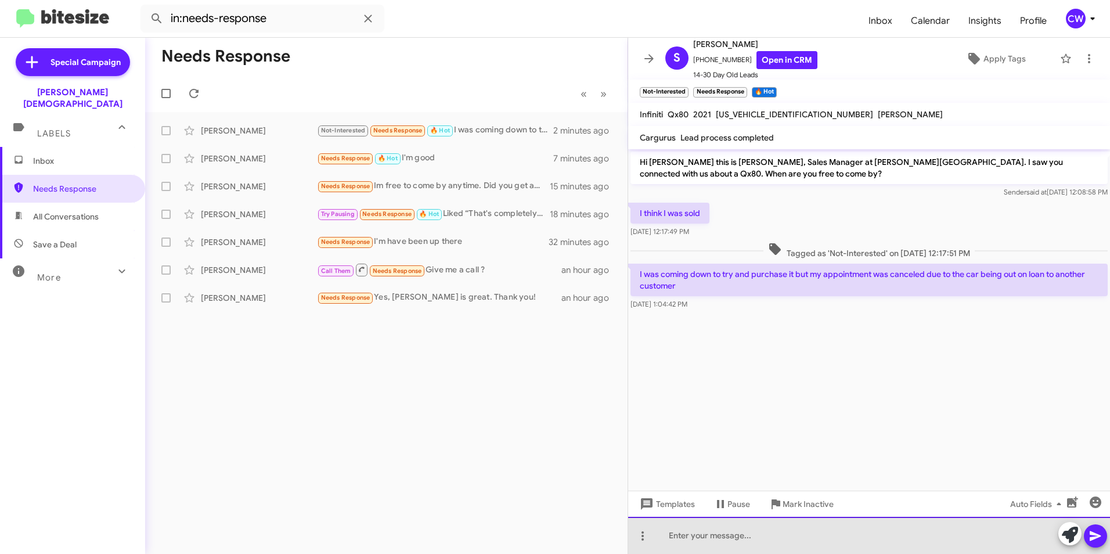
click at [712, 536] on div at bounding box center [869, 535] width 482 height 37
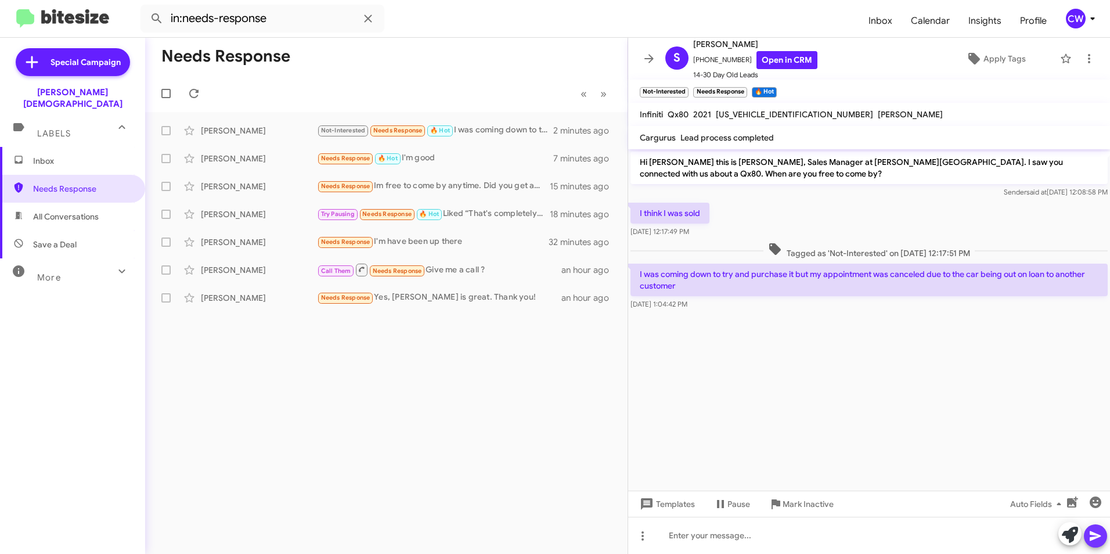
click at [1096, 537] on icon at bounding box center [1095, 536] width 11 height 10
click at [1075, 535] on icon at bounding box center [1070, 535] width 16 height 16
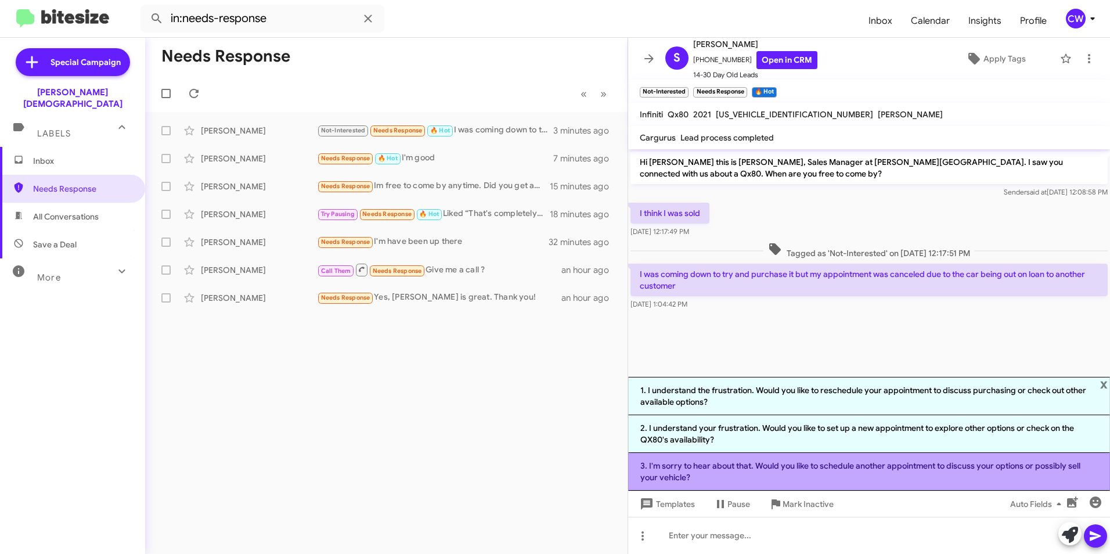
click at [1022, 467] on li "3. I'm sorry to hear about that. Would you like to schedule another appointment…" at bounding box center [869, 472] width 482 height 38
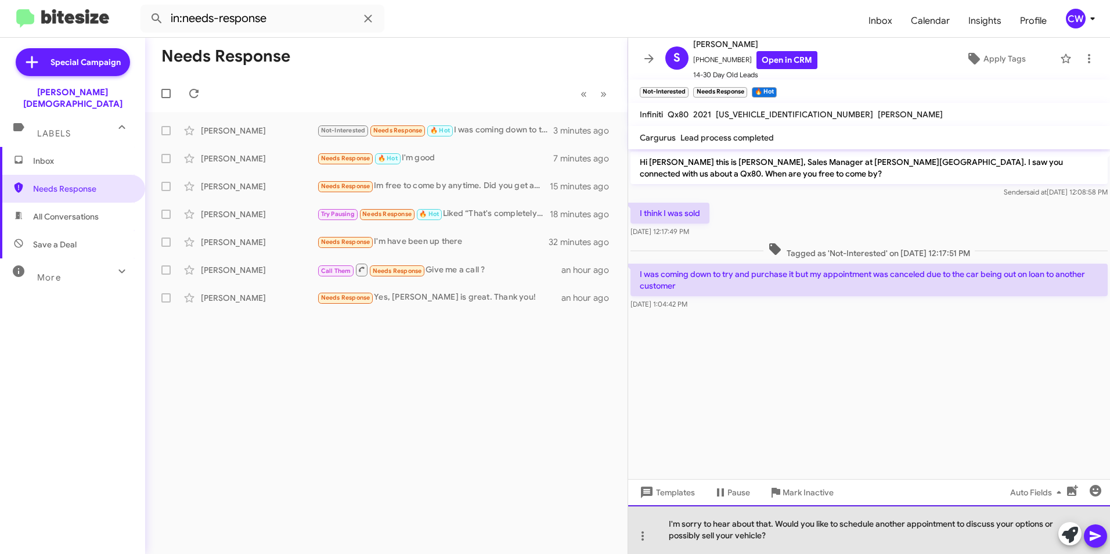
drag, startPoint x: 667, startPoint y: 524, endPoint x: 702, endPoint y: 531, distance: 36.1
click at [668, 524] on div "I'm sorry to hear about that. Would you like to schedule another appointment to…" at bounding box center [869, 529] width 482 height 49
click at [813, 529] on div "Yes, it was.I'm sorry to hear about that. Would you like to schedule another ap…" at bounding box center [869, 529] width 482 height 49
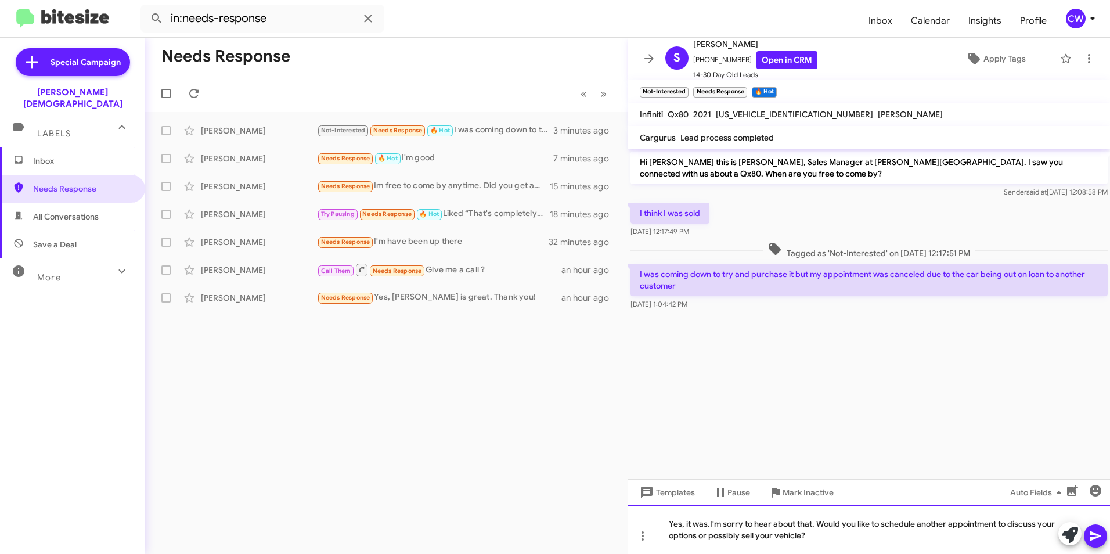
click at [812, 526] on div "Yes, it was.I'm sorry to hear about that. Would you like to schedule another ap…" at bounding box center [869, 529] width 482 height 49
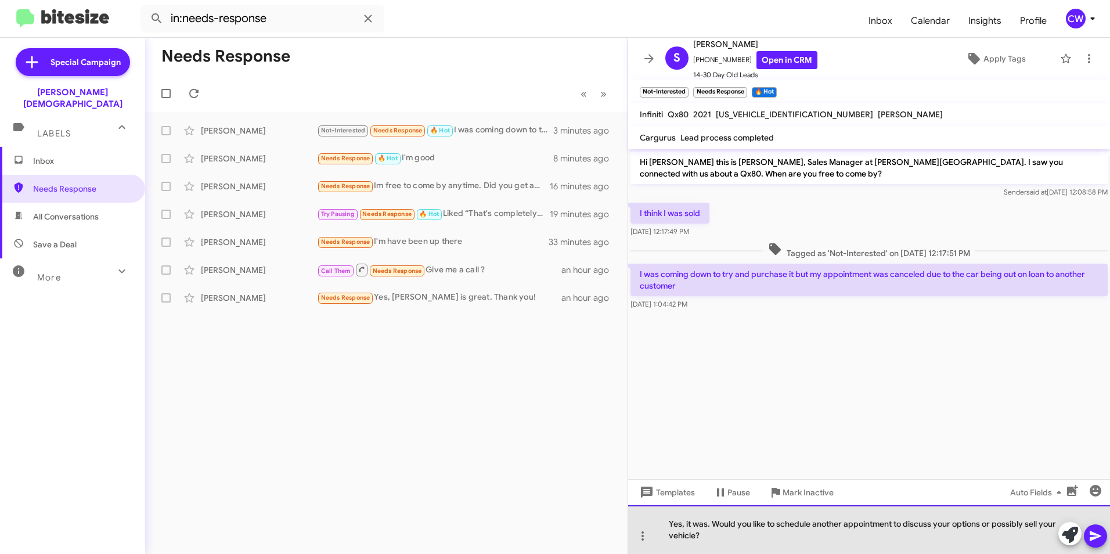
click at [983, 527] on div "Yes, it was. Would you like to schedule another appointment to discuss your opt…" at bounding box center [869, 529] width 482 height 49
drag, startPoint x: 988, startPoint y: 525, endPoint x: 1046, endPoint y: 531, distance: 57.8
click at [1046, 531] on div "Yes, it was. Would you like to schedule another appointment to discuss your opt…" at bounding box center [869, 529] width 482 height 49
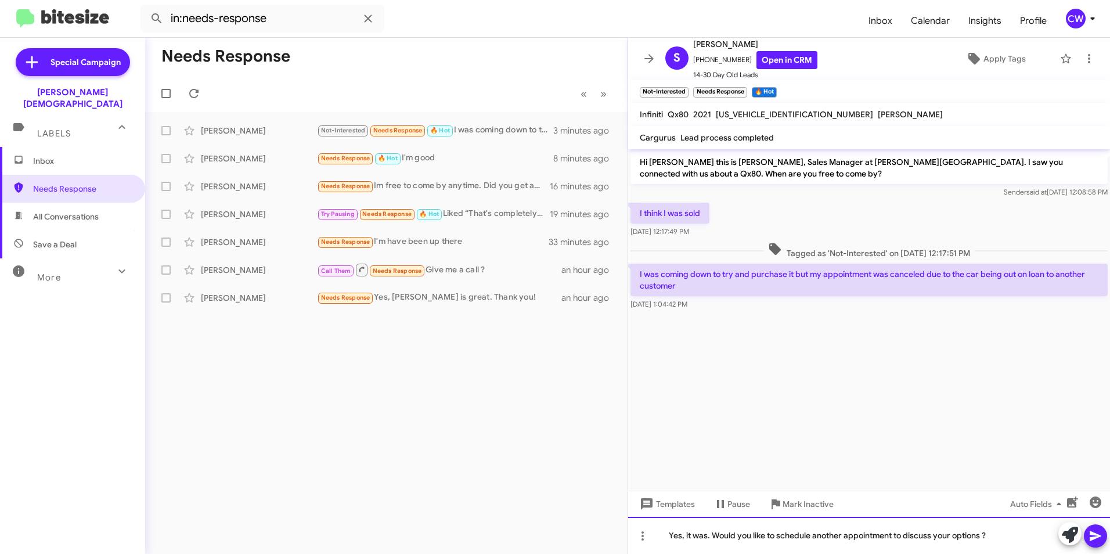
click at [986, 540] on div "Yes, it was. Would you like to schedule another appointment to discuss your opt…" at bounding box center [869, 535] width 482 height 37
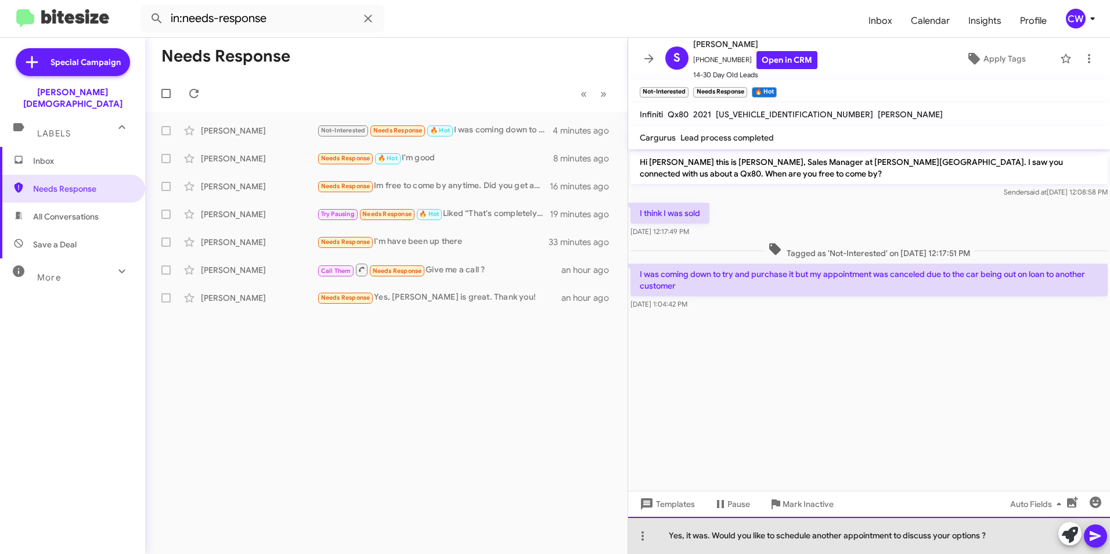
click at [709, 539] on div "Yes, it was. Would you like to schedule another appointment to discuss your opt…" at bounding box center [869, 535] width 482 height 37
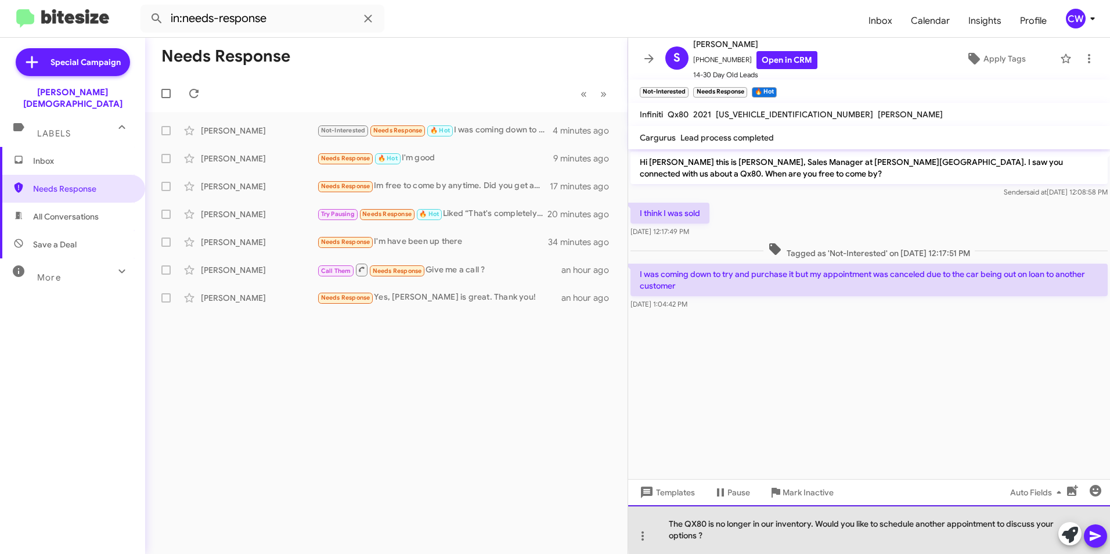
click at [1055, 527] on div "The QX80 is no longer in our inventory. Would you like to schedule another appo…" at bounding box center [869, 529] width 482 height 49
click at [781, 545] on div "The QX80 is no longer in our inventory. Would you like to schedule another appo…" at bounding box center [869, 529] width 482 height 49
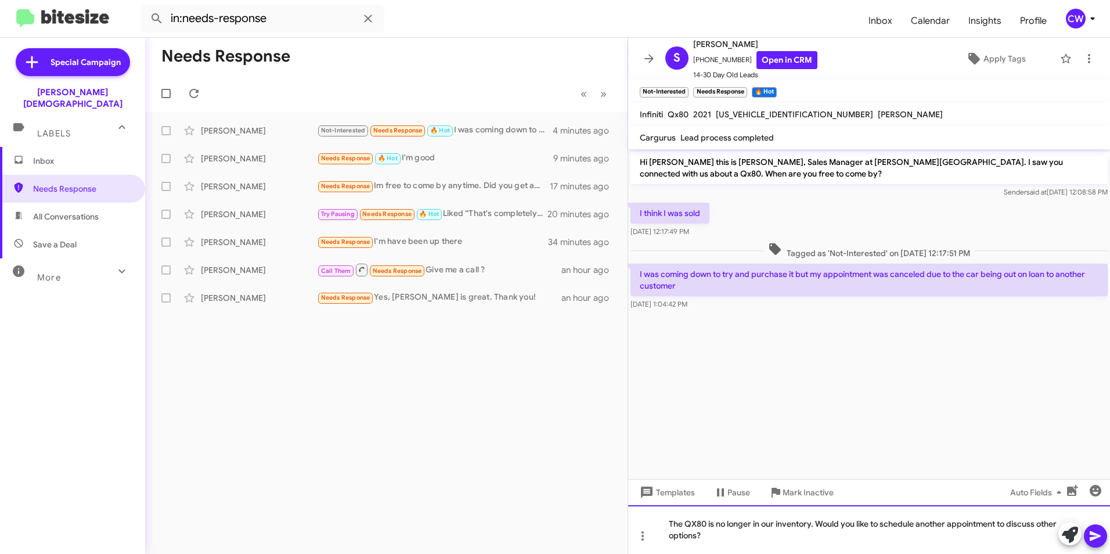
click at [670, 525] on div "The QX80 is no longer in our inventory. Would you like to schedule another appo…" at bounding box center [869, 529] width 482 height 49
click at [1094, 538] on icon at bounding box center [1095, 536] width 11 height 10
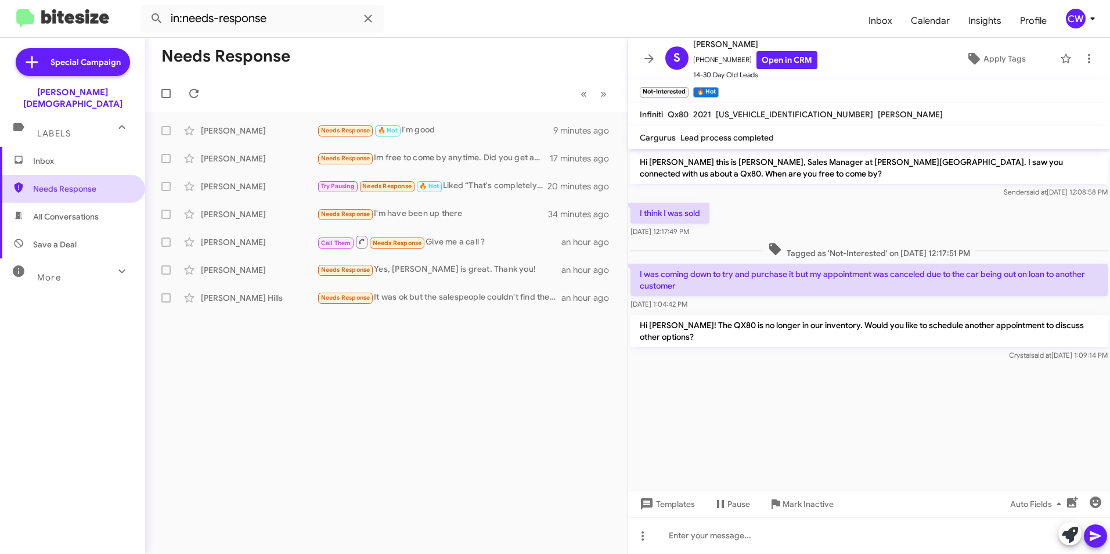
click at [53, 183] on span "Needs Response" at bounding box center [82, 189] width 99 height 12
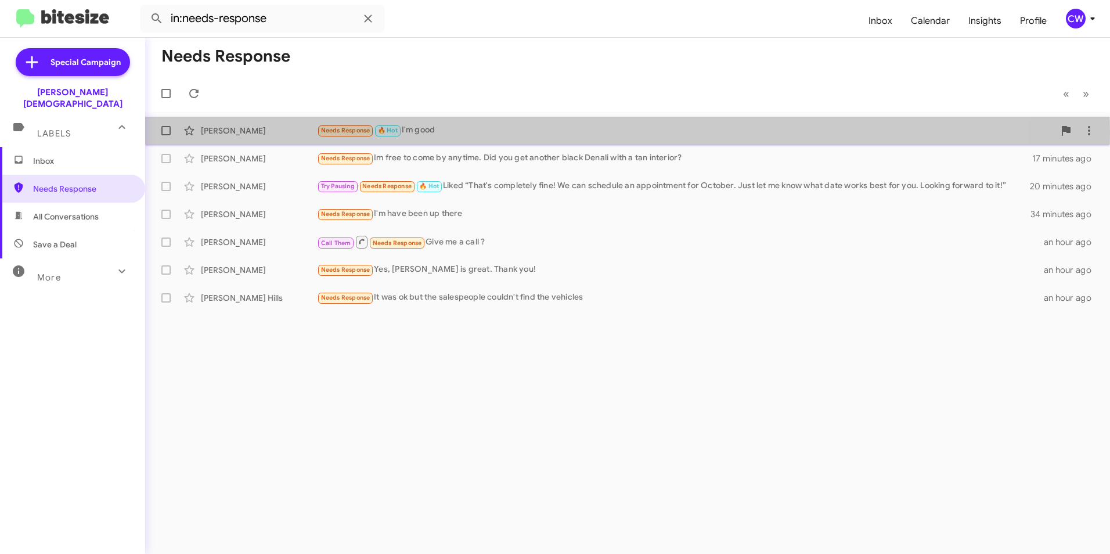
click at [331, 132] on span "Needs Response" at bounding box center [345, 131] width 49 height 8
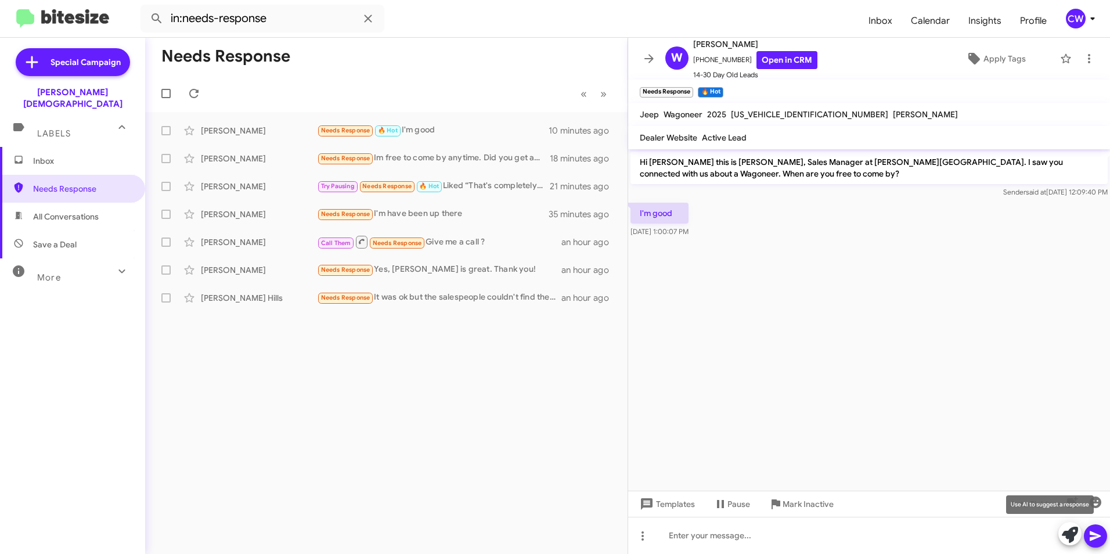
click at [1069, 535] on icon at bounding box center [1070, 535] width 16 height 16
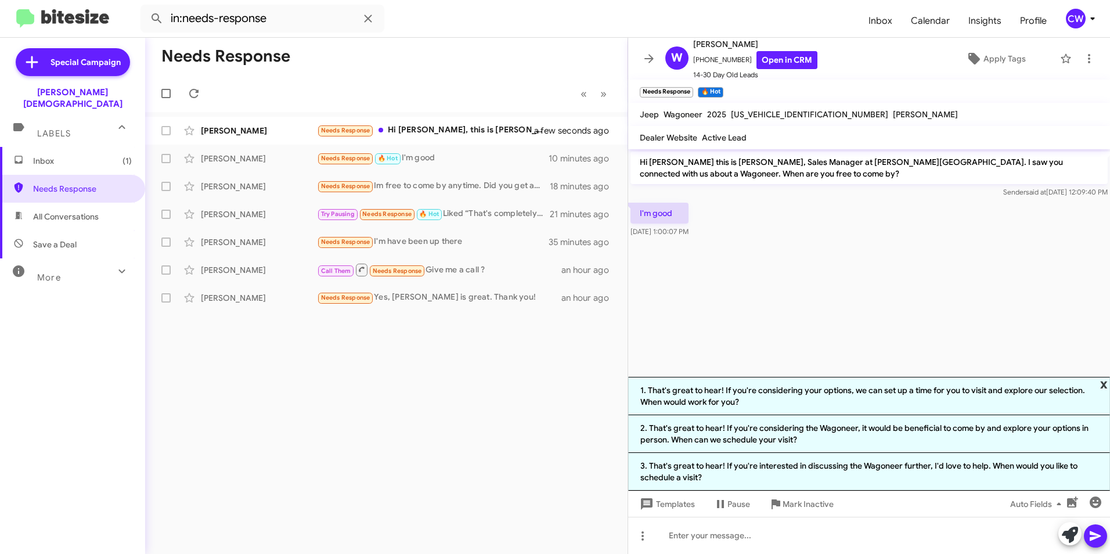
click at [1104, 383] on span "x" at bounding box center [1104, 384] width 8 height 14
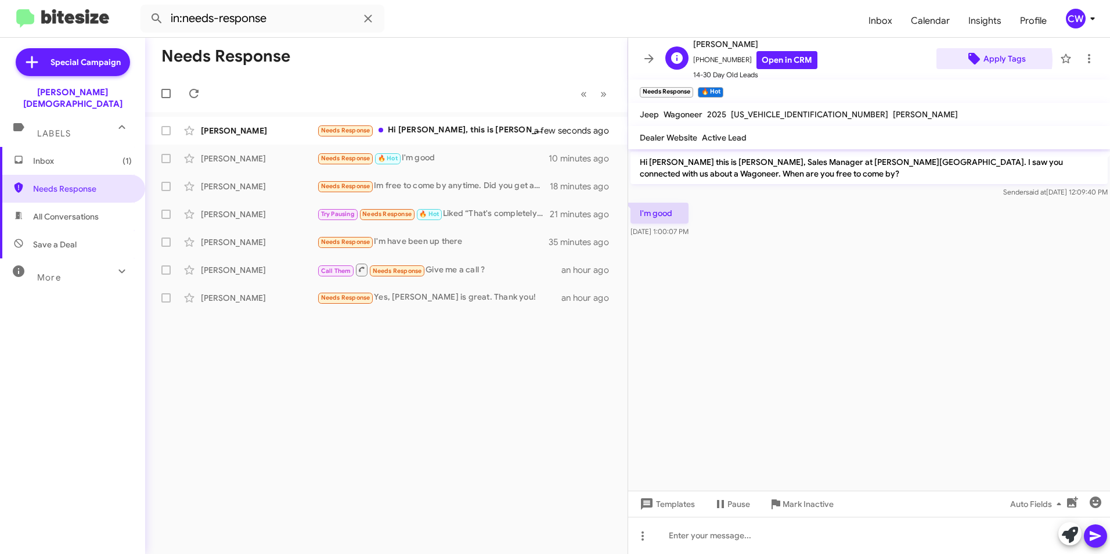
click at [987, 60] on span "Apply Tags" at bounding box center [1004, 58] width 42 height 21
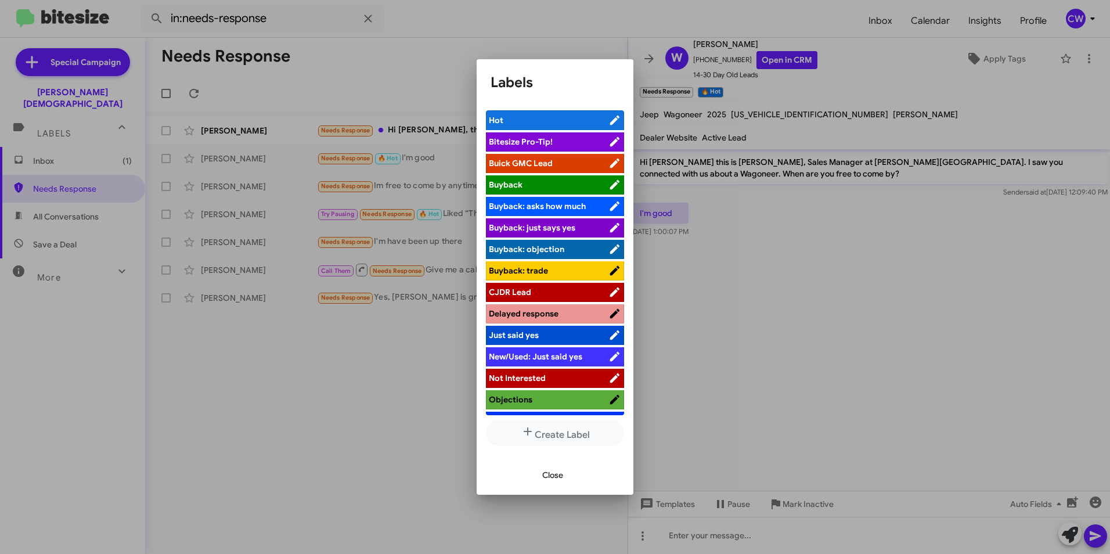
click at [814, 364] on div at bounding box center [555, 277] width 1110 height 554
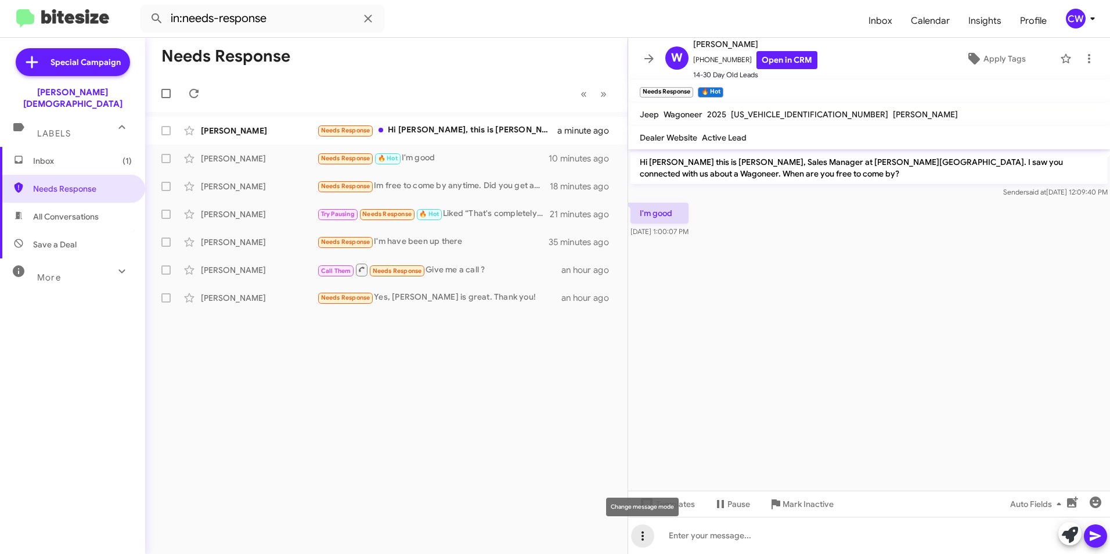
click at [643, 534] on icon at bounding box center [642, 535] width 2 height 9
click at [679, 506] on button "note" at bounding box center [667, 506] width 72 height 28
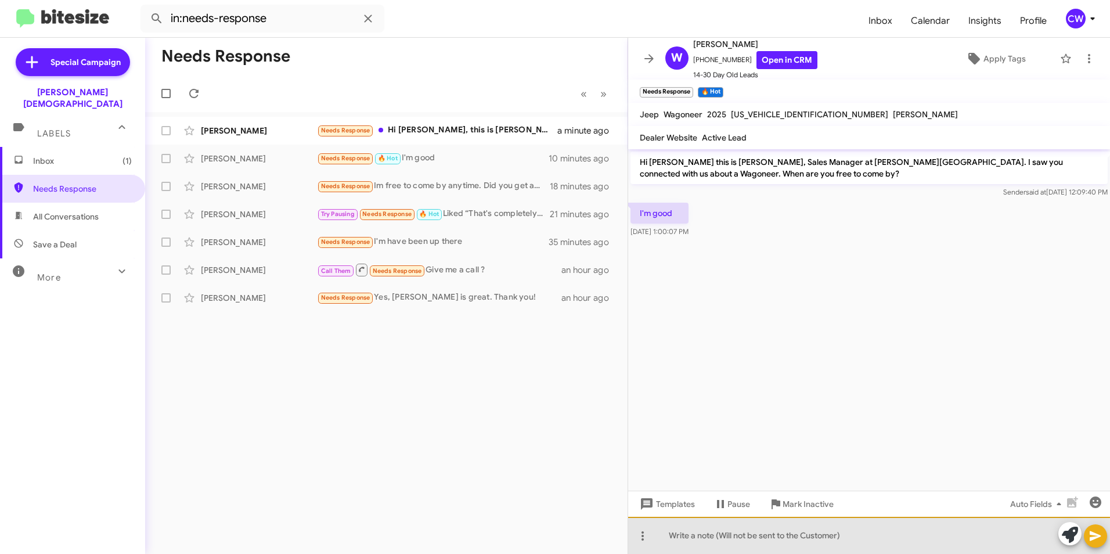
click at [689, 541] on div at bounding box center [869, 535] width 482 height 37
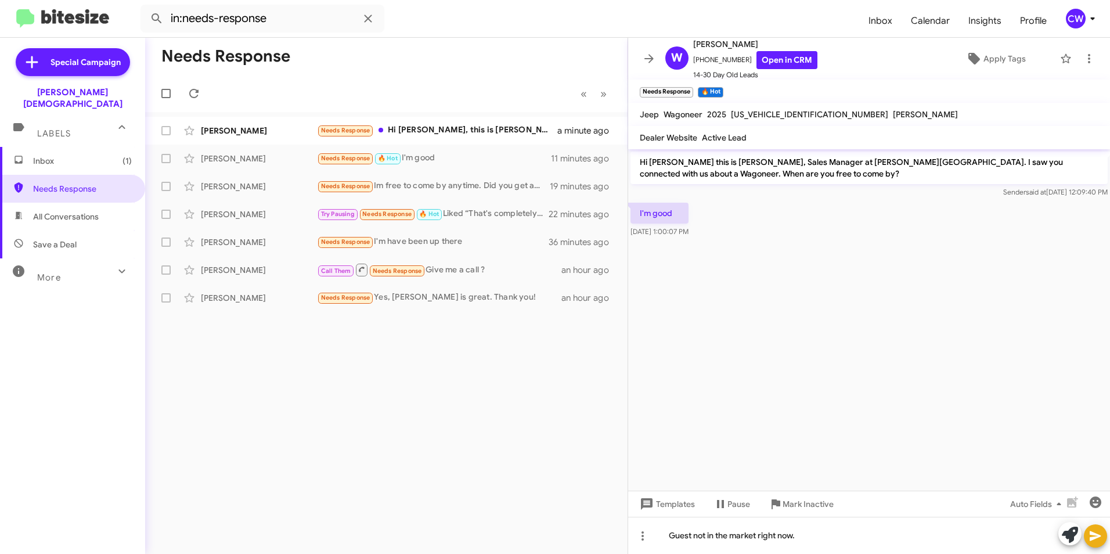
click at [1093, 536] on icon at bounding box center [1095, 536] width 14 height 14
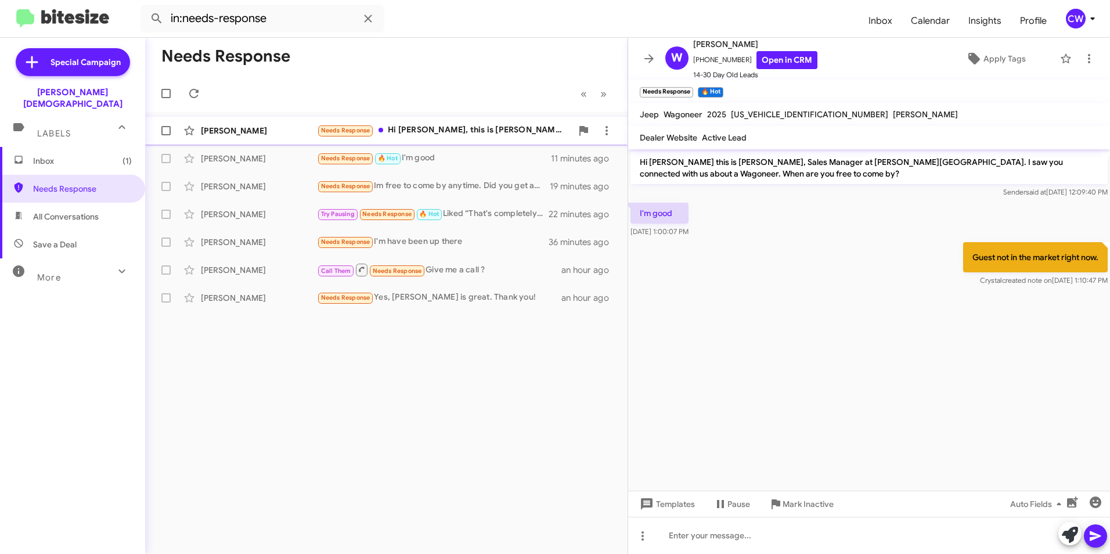
click at [437, 129] on div "Needs Response Hi [PERSON_NAME], this is [PERSON_NAME]. Thanks for reaching out…" at bounding box center [444, 130] width 255 height 13
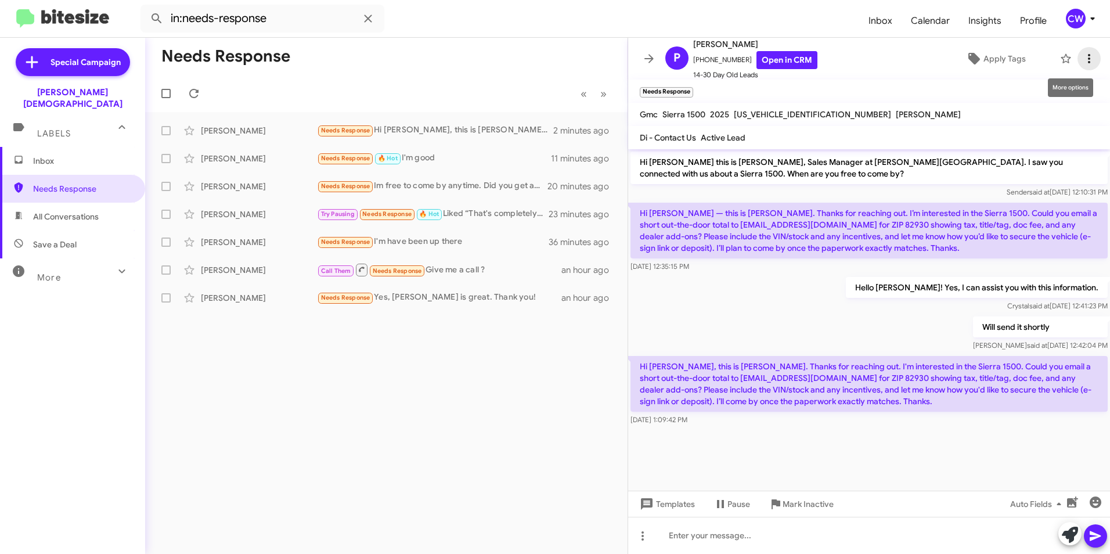
click at [1082, 61] on icon at bounding box center [1089, 59] width 14 height 14
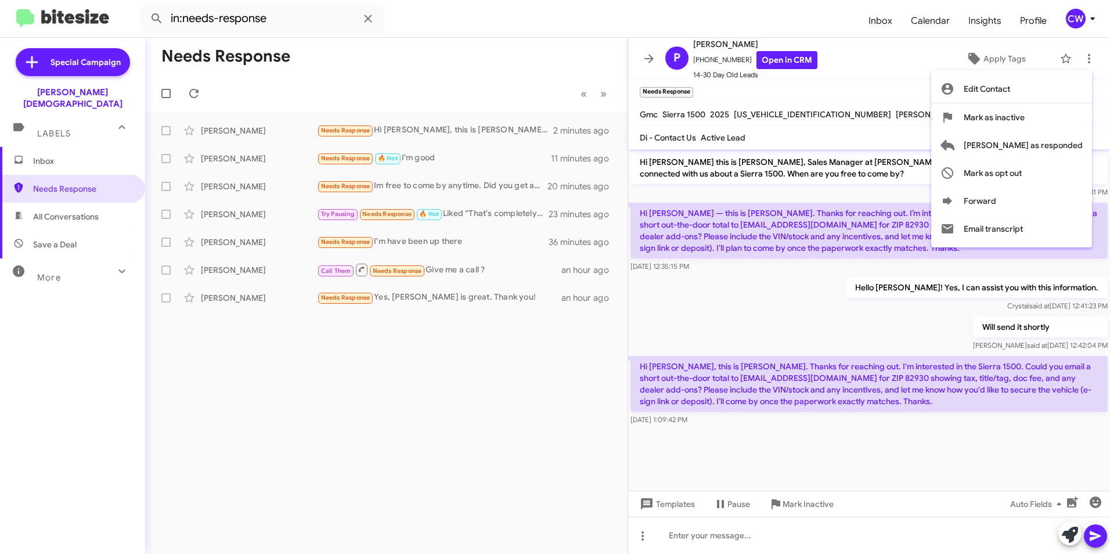
click at [880, 62] on div at bounding box center [555, 277] width 1110 height 554
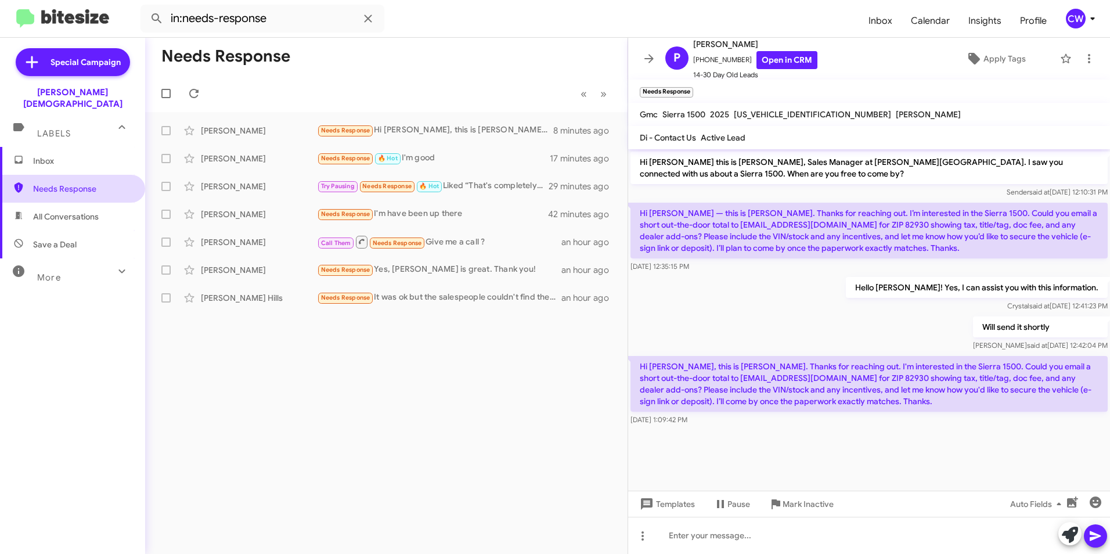
click at [84, 183] on span "Needs Response" at bounding box center [82, 189] width 99 height 12
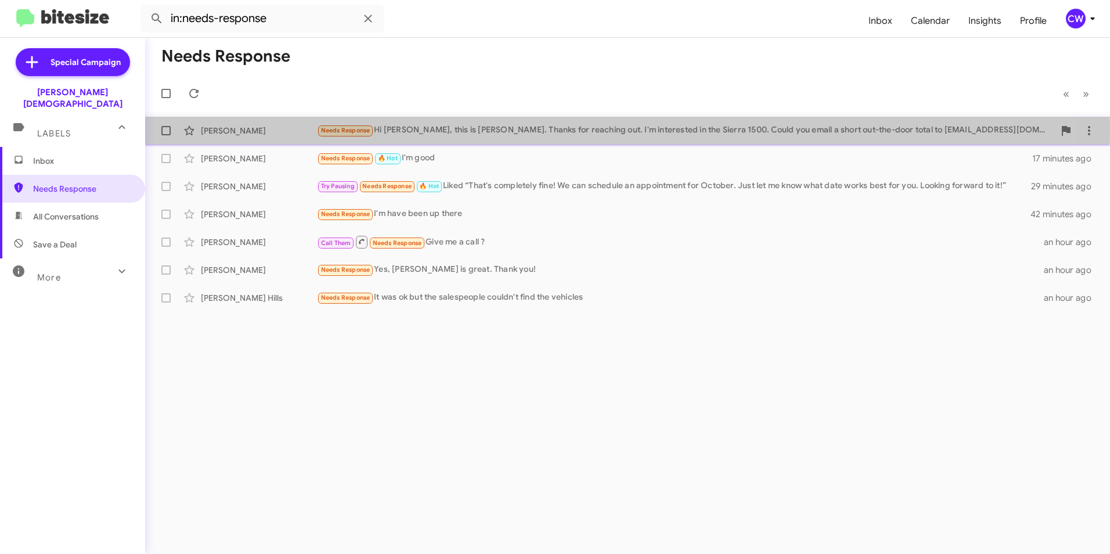
click at [355, 132] on span "Needs Response" at bounding box center [345, 131] width 49 height 8
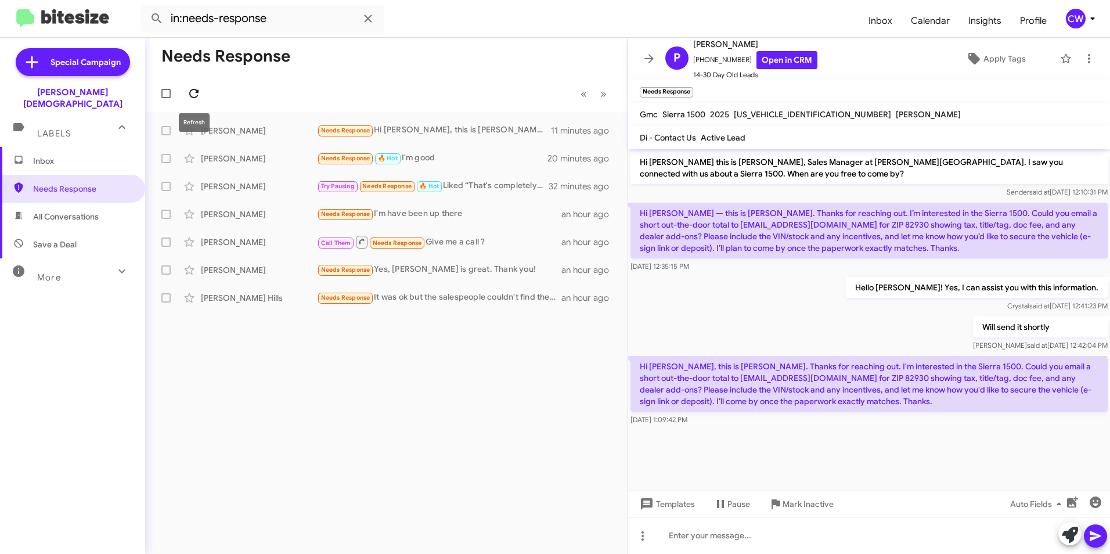
click at [197, 97] on icon at bounding box center [193, 93] width 9 height 9
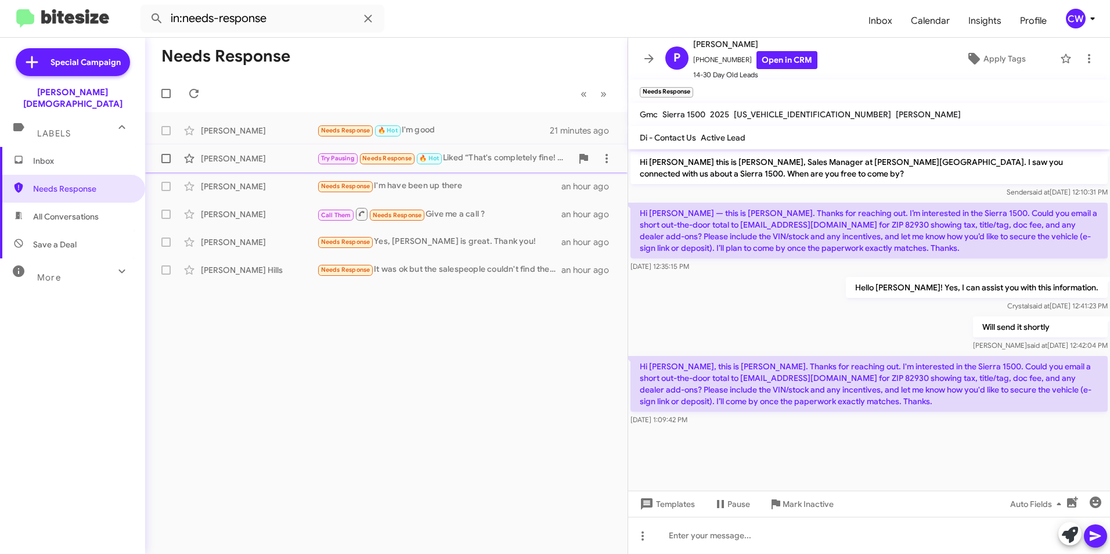
click at [236, 156] on div "[PERSON_NAME]" at bounding box center [259, 159] width 116 height 12
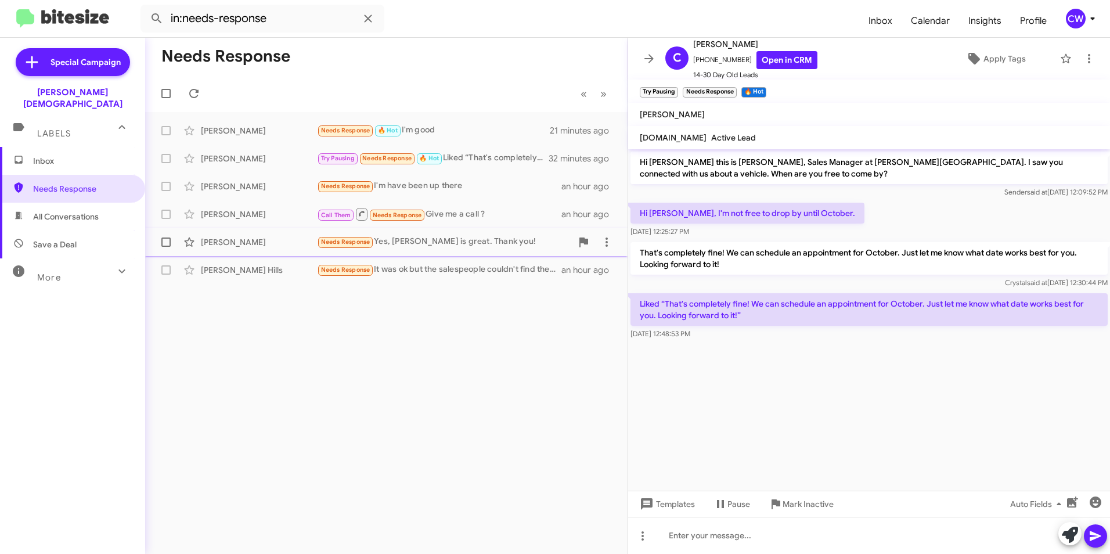
click at [334, 240] on span "Needs Response" at bounding box center [345, 242] width 49 height 8
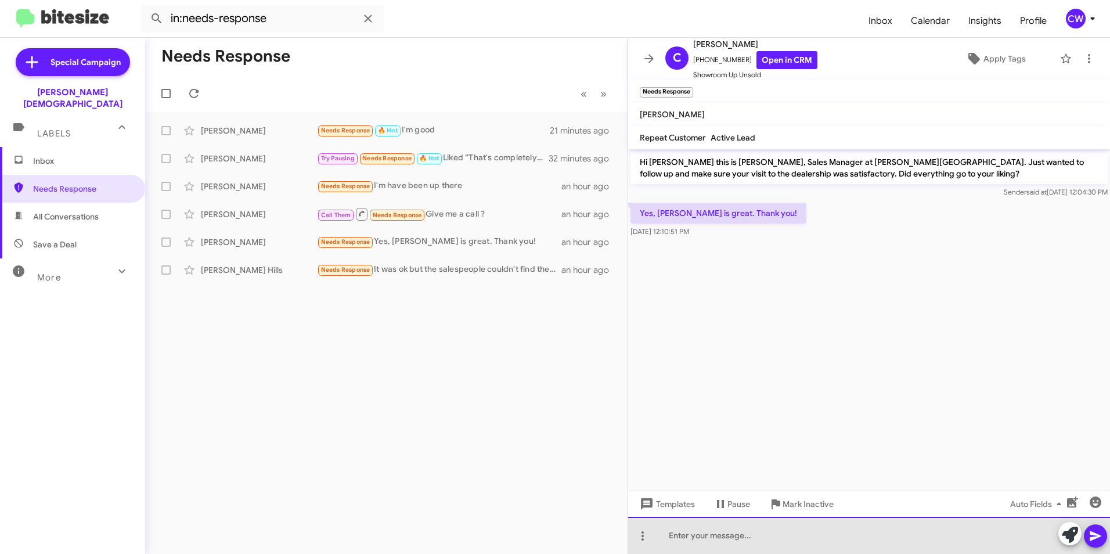
click at [713, 536] on div at bounding box center [869, 535] width 482 height 37
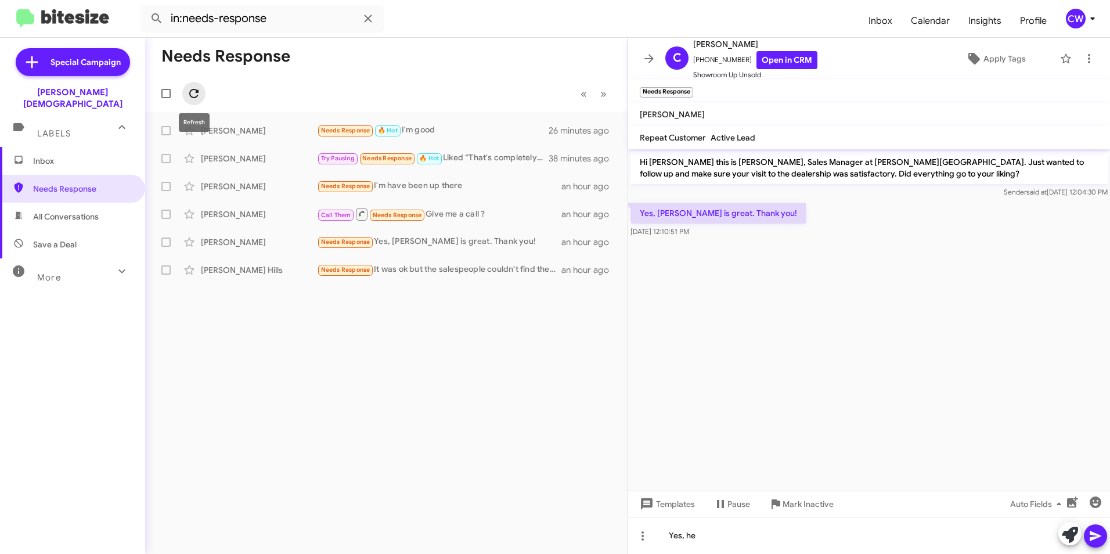
click at [188, 92] on icon at bounding box center [194, 93] width 14 height 14
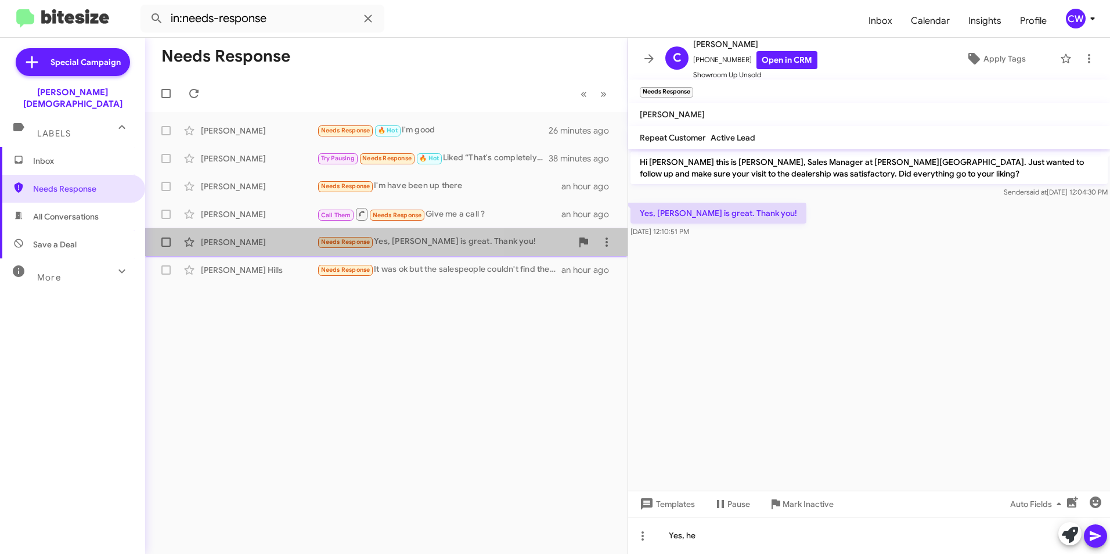
click at [345, 240] on span "Needs Response" at bounding box center [345, 242] width 49 height 8
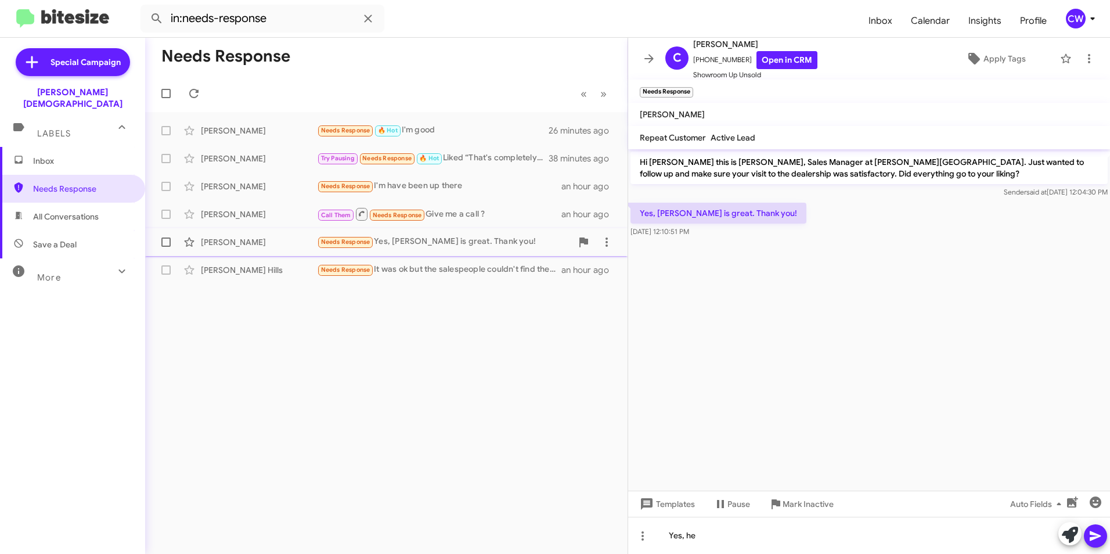
click at [356, 242] on span "Needs Response" at bounding box center [345, 242] width 49 height 8
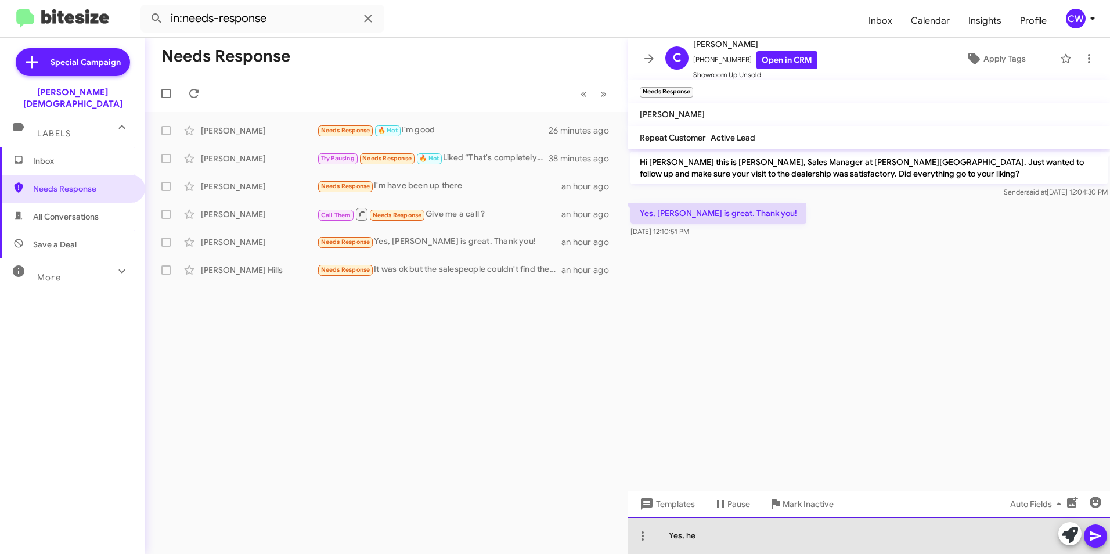
click at [710, 539] on div "Yes, he" at bounding box center [869, 535] width 482 height 37
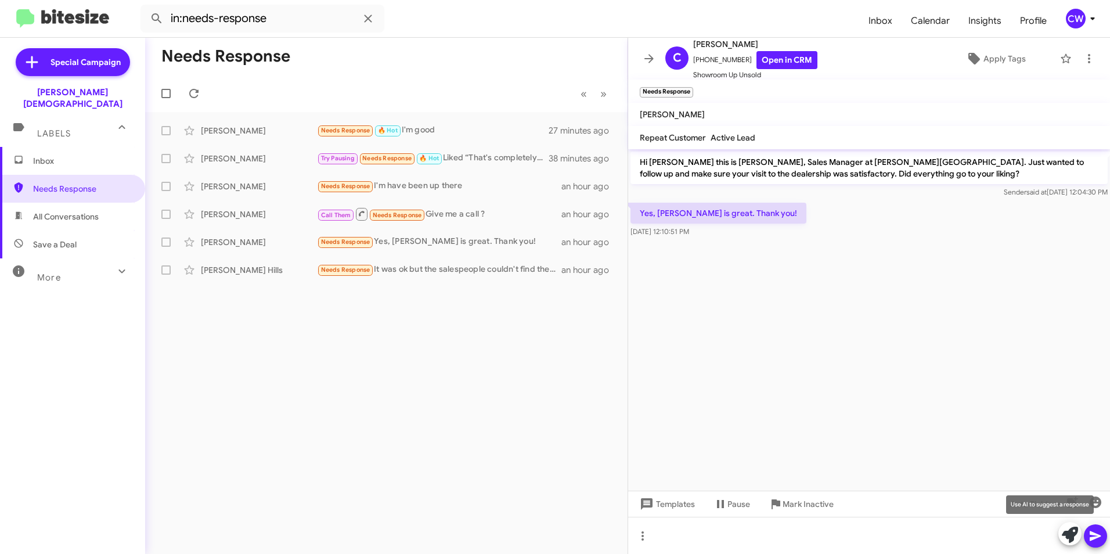
click at [1069, 531] on icon at bounding box center [1070, 535] width 16 height 16
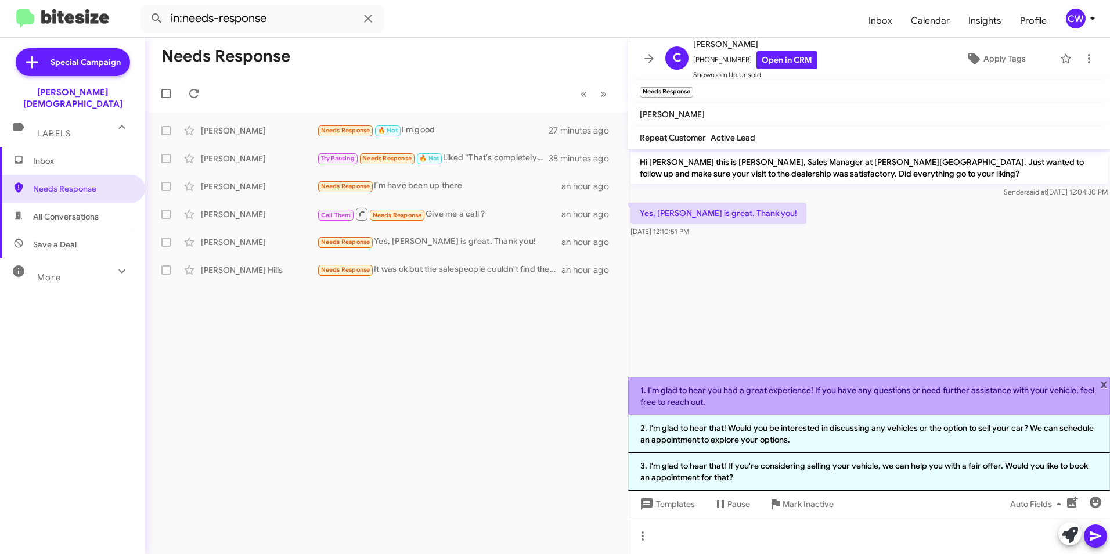
click at [801, 398] on li "1. I'm glad to hear you had a great experience! If you have any questions or ne…" at bounding box center [869, 396] width 482 height 38
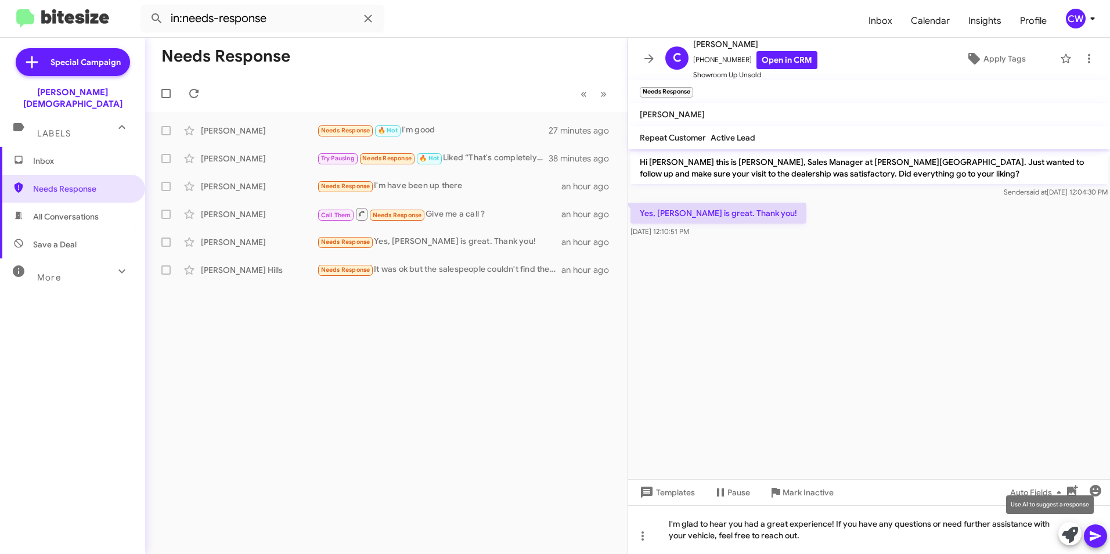
click at [1068, 539] on icon at bounding box center [1070, 535] width 16 height 16
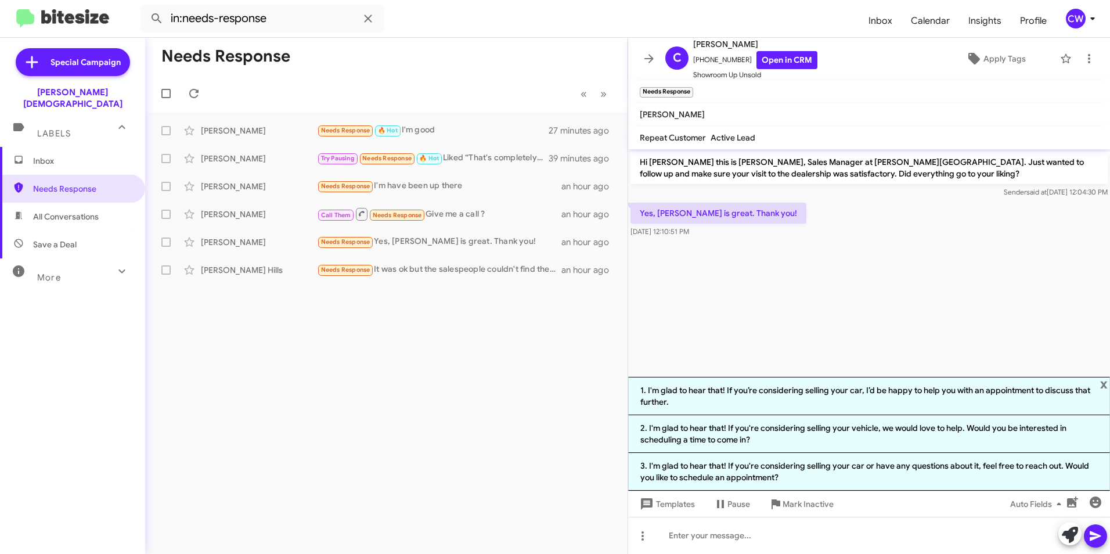
click at [842, 396] on li "1. I'm glad to hear that! If you’re considering selling your car, I’d be happy …" at bounding box center [869, 396] width 482 height 38
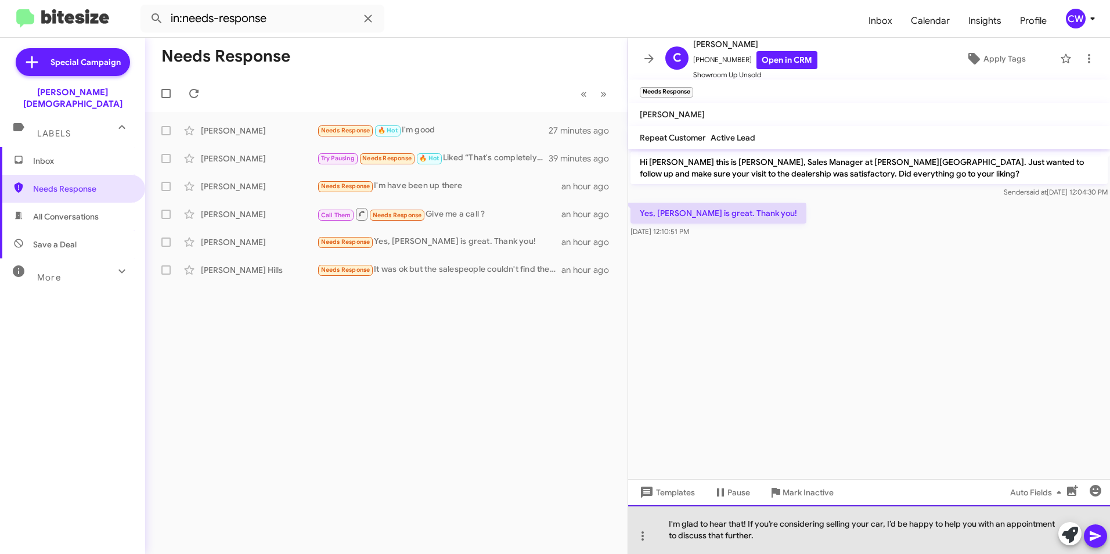
drag, startPoint x: 997, startPoint y: 535, endPoint x: 787, endPoint y: 536, distance: 210.7
click at [787, 536] on div "I'm glad to hear that! If you’re considering selling your car, I’d be happy to …" at bounding box center [869, 529] width 482 height 49
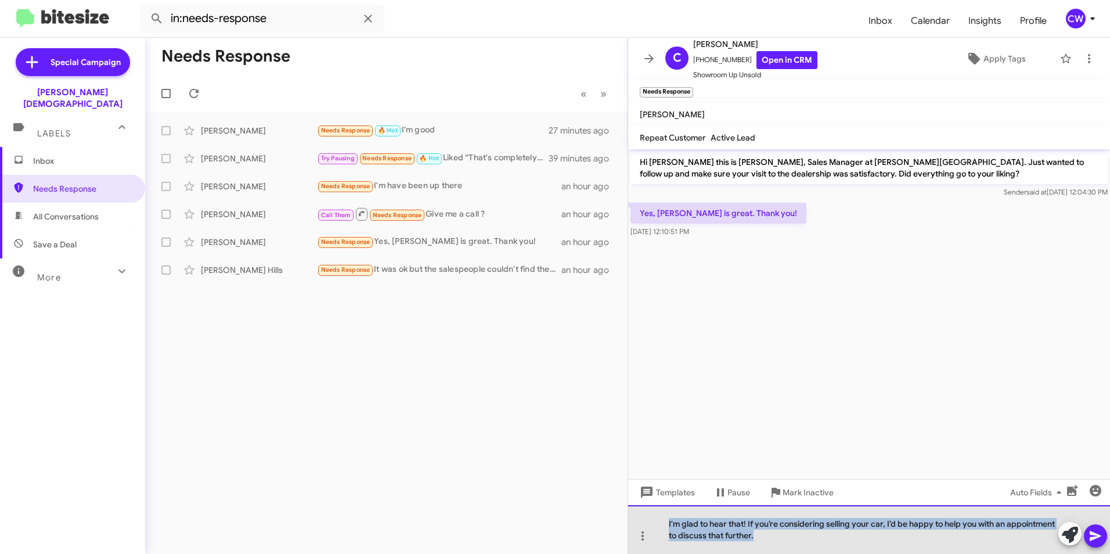
drag, startPoint x: 755, startPoint y: 535, endPoint x: 666, endPoint y: 517, distance: 90.1
click at [666, 517] on div "I'm glad to hear that! If you’re considering selling your car, I’d be happy to …" at bounding box center [869, 529] width 482 height 49
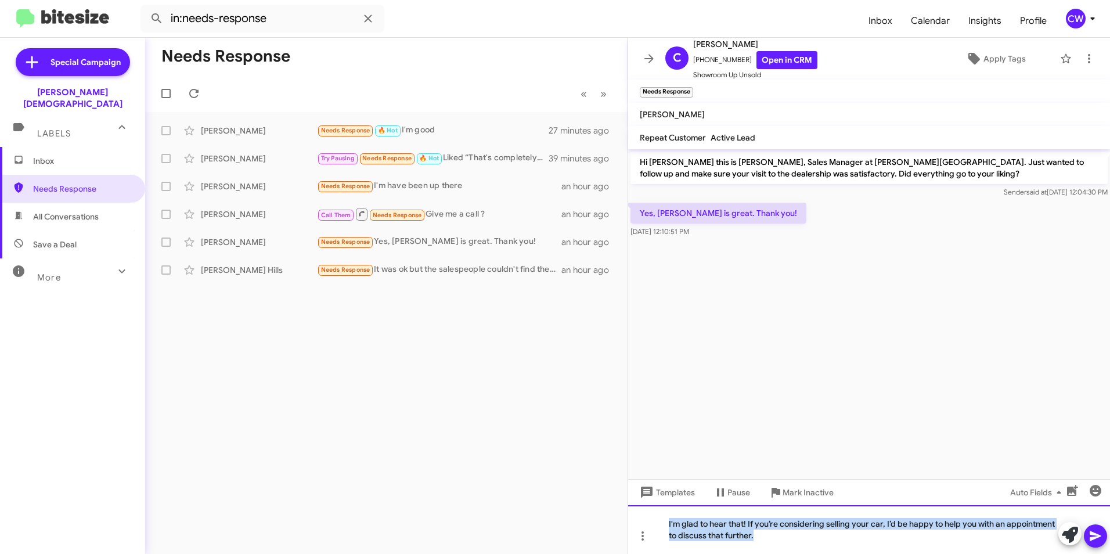
click at [748, 523] on div "I'm glad to hear that! If you’re considering selling your car, I’d be happy to …" at bounding box center [869, 529] width 482 height 49
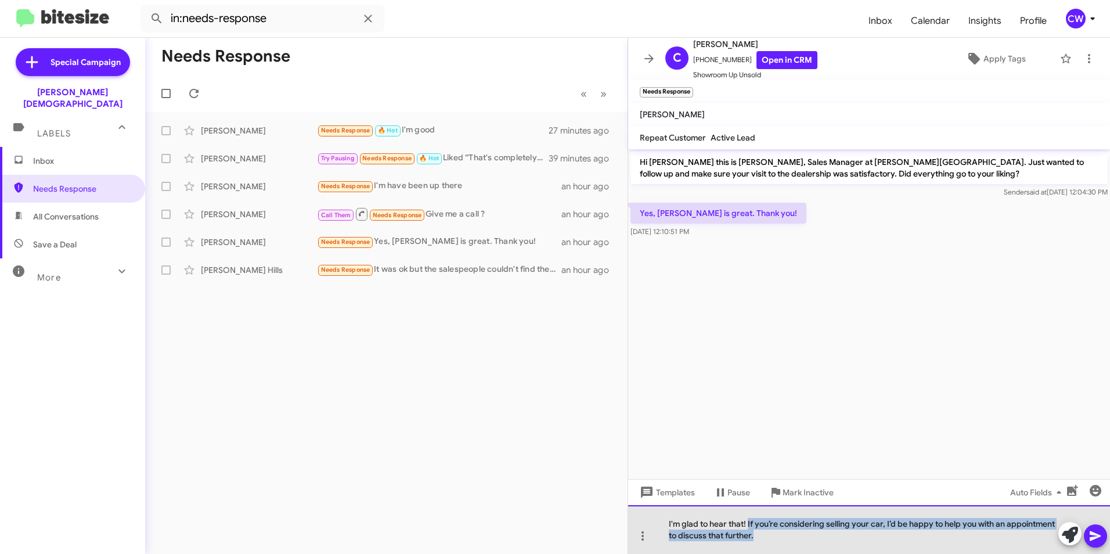
drag, startPoint x: 748, startPoint y: 524, endPoint x: 920, endPoint y: 540, distance: 172.1
click at [920, 540] on div "I'm glad to hear that! If you’re considering selling your car, I’d be happy to …" at bounding box center [869, 529] width 482 height 49
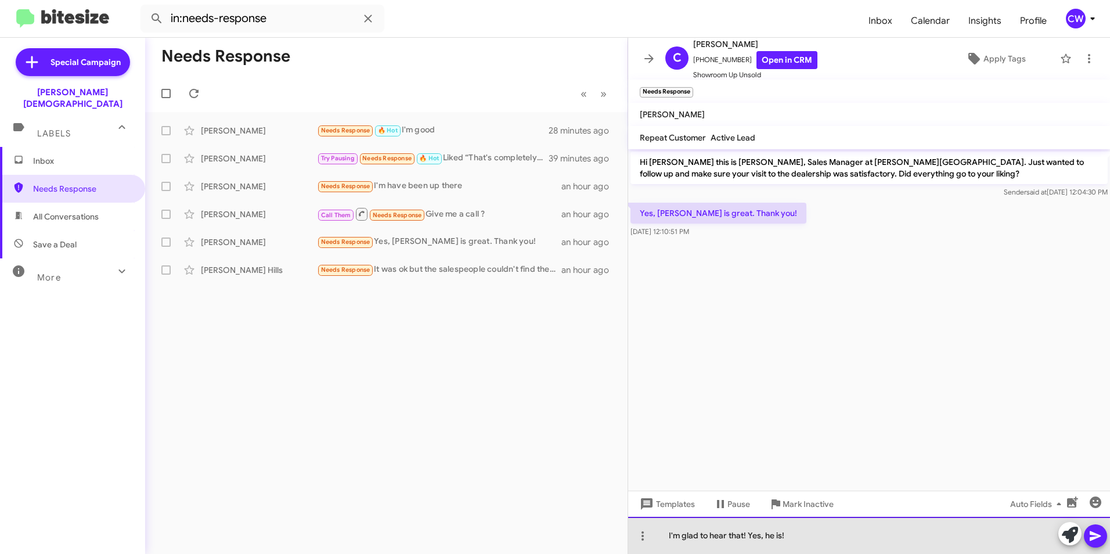
click at [820, 538] on div "I'm glad to hear that! Yes, he is!" at bounding box center [869, 535] width 482 height 37
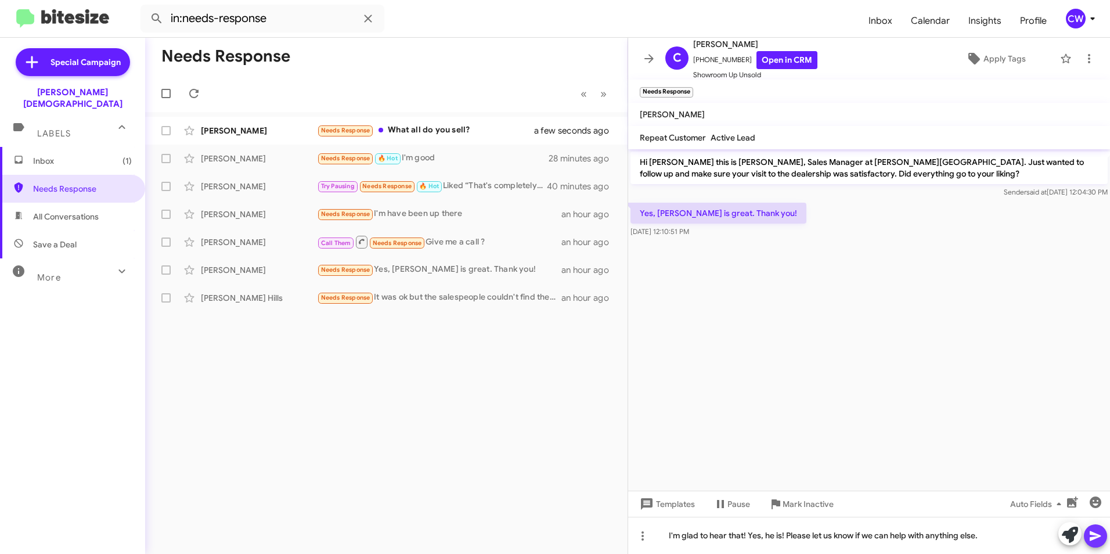
click at [1097, 539] on icon at bounding box center [1095, 536] width 14 height 14
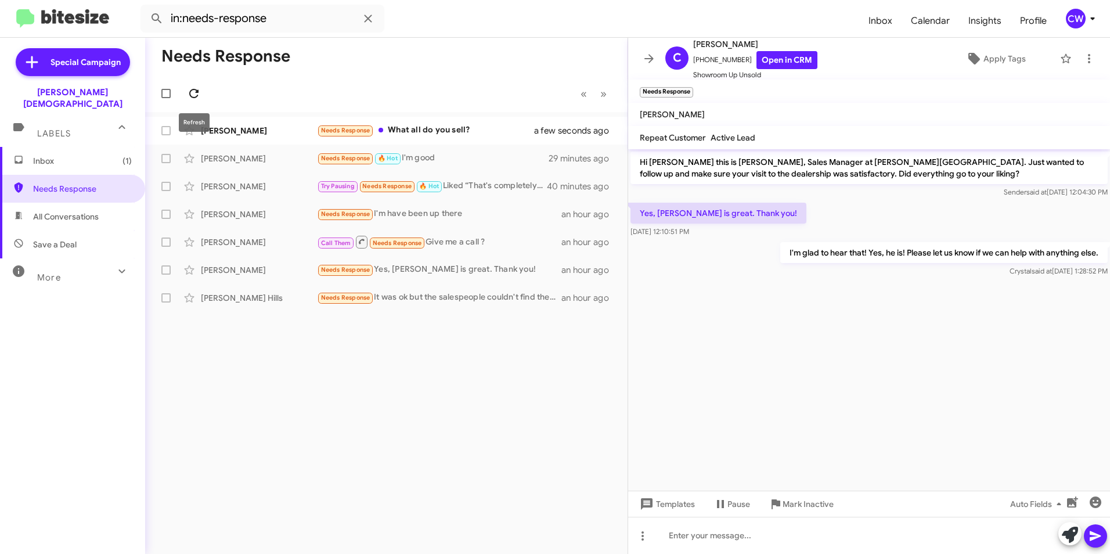
click at [195, 97] on icon at bounding box center [193, 93] width 9 height 9
click at [40, 155] on span "Inbox (1)" at bounding box center [82, 161] width 99 height 12
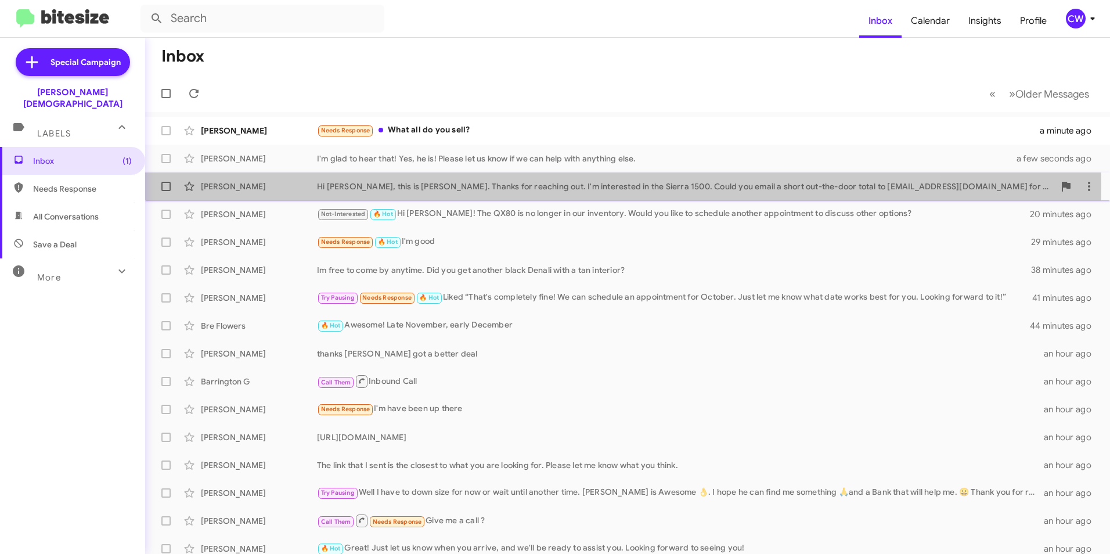
click at [504, 188] on div "Hi [PERSON_NAME], this is [PERSON_NAME]. Thanks for reaching out. I'm intereste…" at bounding box center [685, 187] width 737 height 12
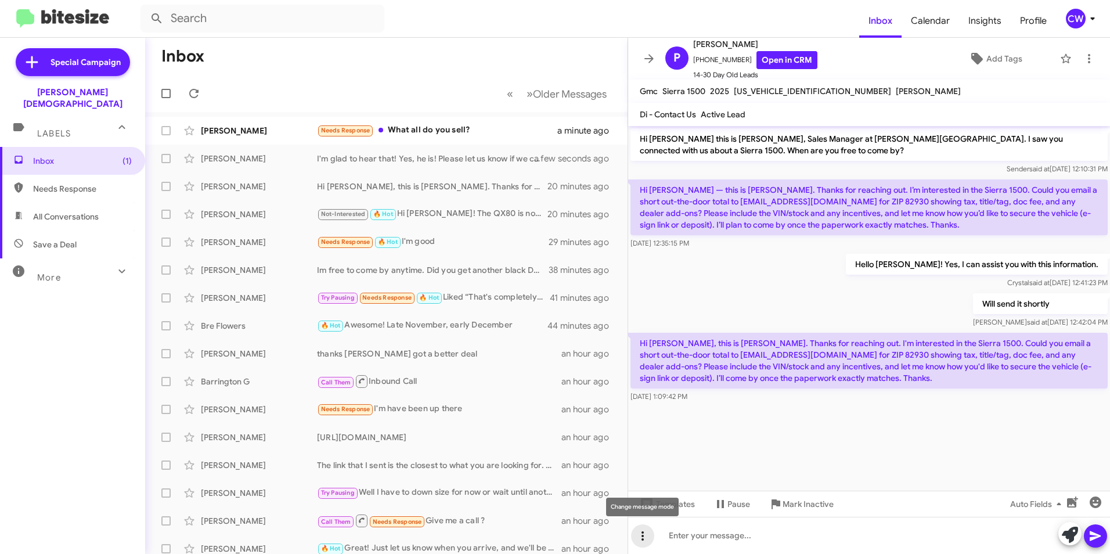
click at [640, 534] on icon at bounding box center [643, 536] width 14 height 14
click at [670, 507] on button "note" at bounding box center [667, 506] width 72 height 28
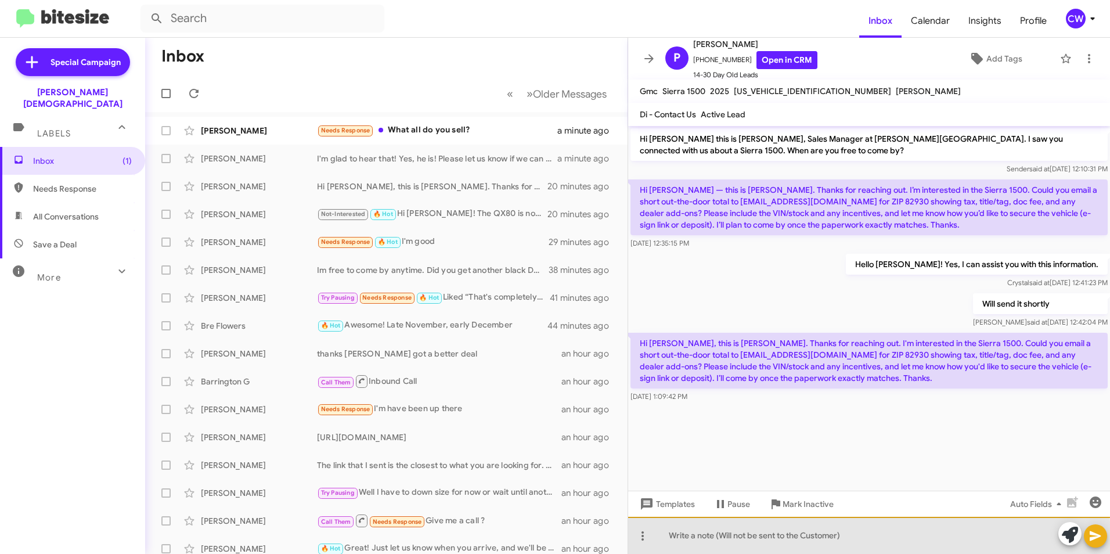
click at [809, 539] on div at bounding box center [869, 535] width 482 height 37
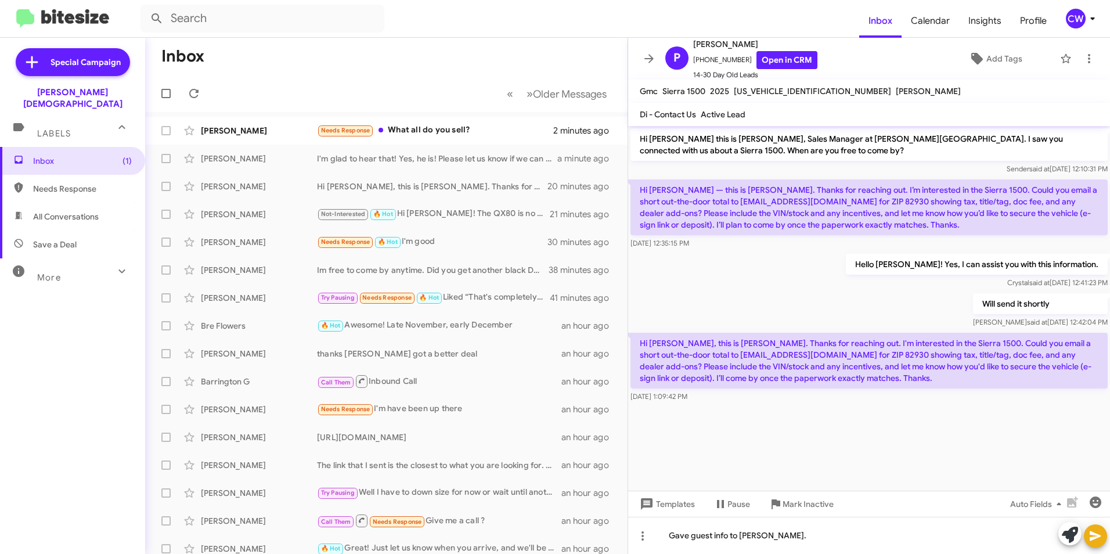
click at [1099, 539] on icon at bounding box center [1095, 536] width 14 height 14
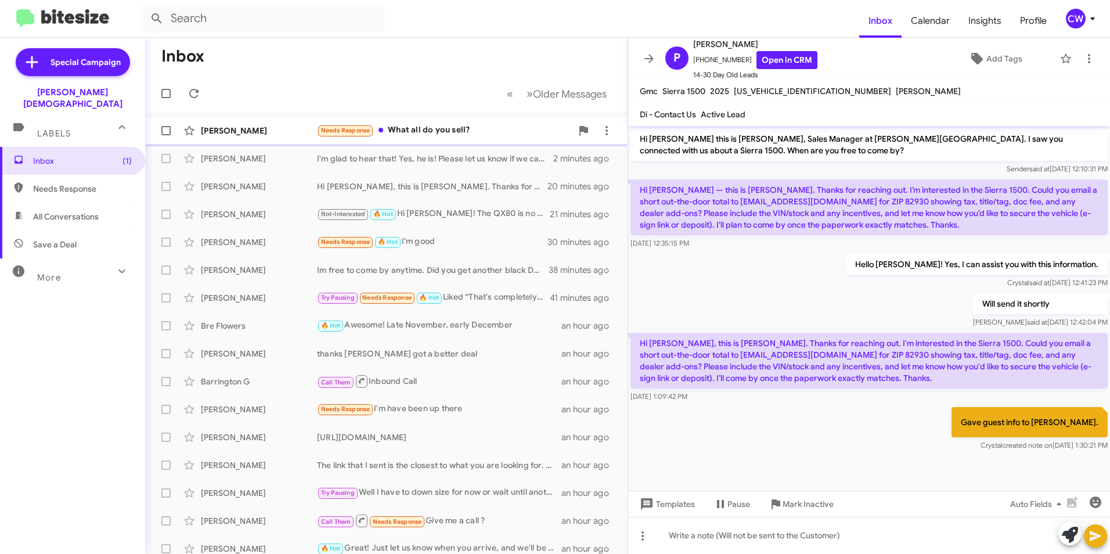
click at [423, 126] on div "Needs Response What all do you sell?" at bounding box center [444, 130] width 255 height 13
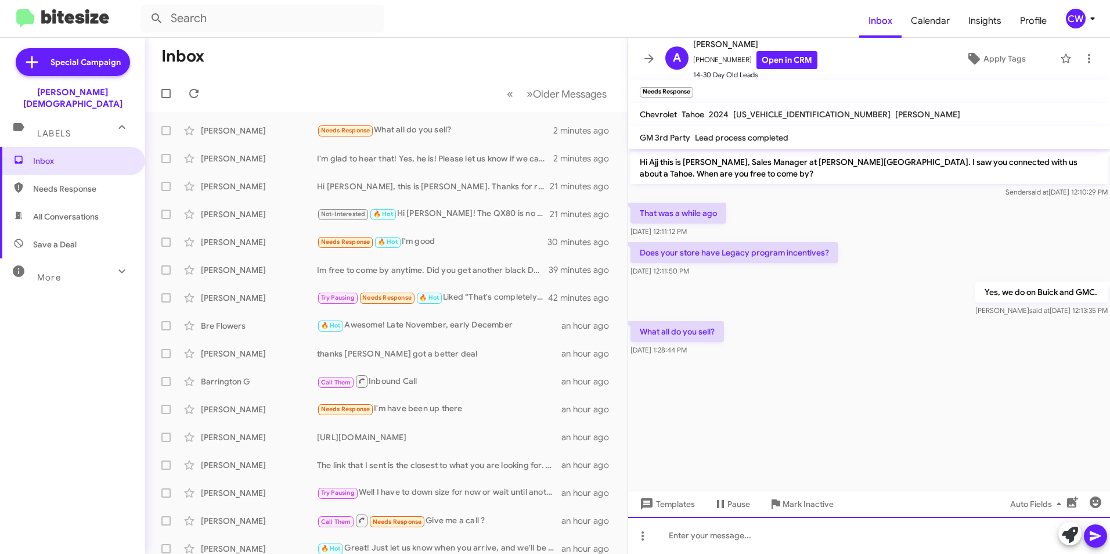
click at [707, 540] on div at bounding box center [869, 535] width 482 height 37
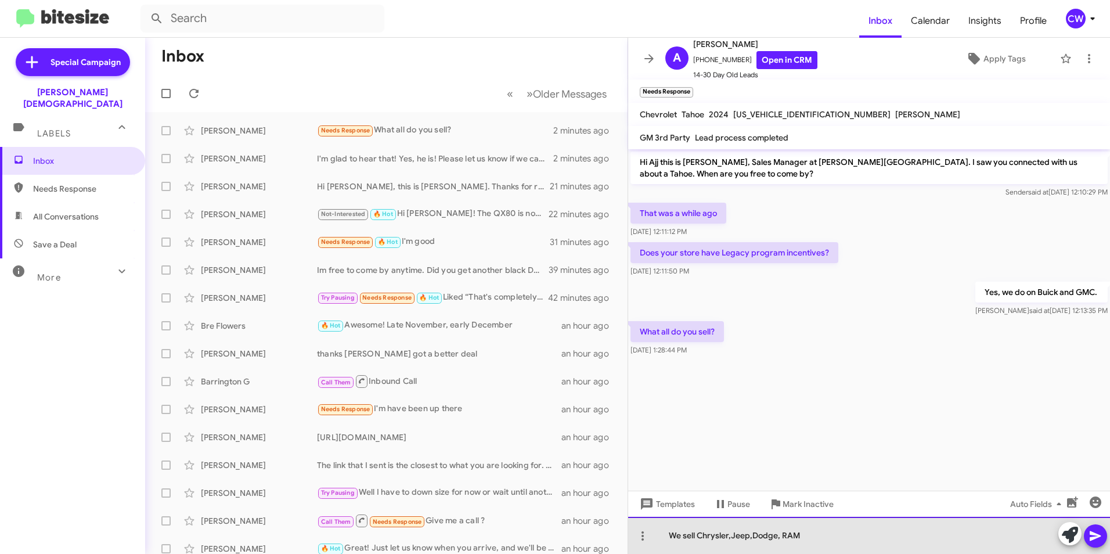
drag, startPoint x: 724, startPoint y: 535, endPoint x: 763, endPoint y: 537, distance: 38.4
drag, startPoint x: 763, startPoint y: 537, endPoint x: 816, endPoint y: 534, distance: 53.5
click at [816, 534] on div "We sell Chrysler,Jeep,Dodge, RAM" at bounding box center [869, 535] width 482 height 37
click at [810, 540] on div "We sell Chrysler, Jeep, Dodge, RAM" at bounding box center [869, 535] width 482 height 37
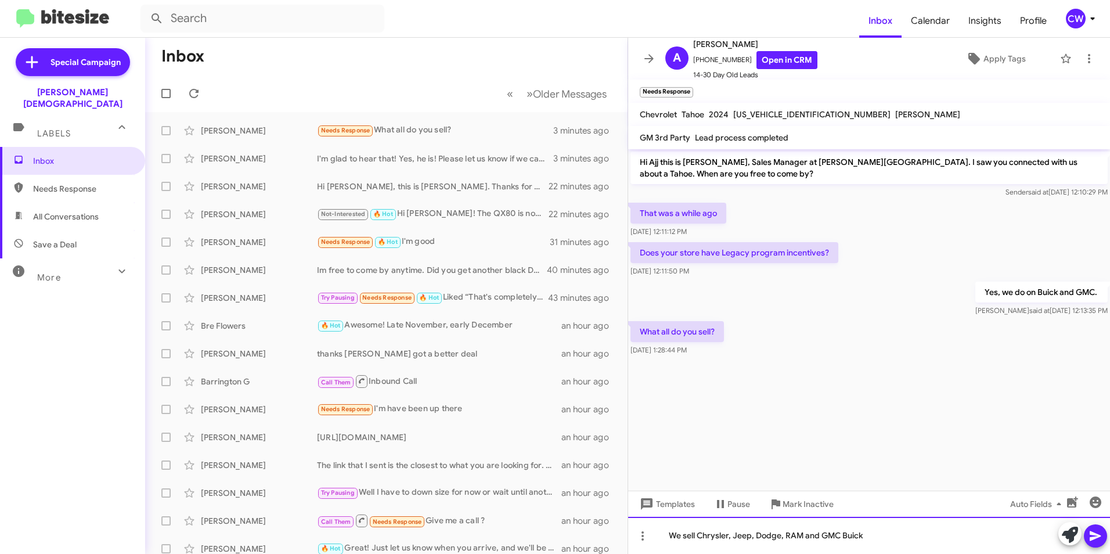
click at [817, 535] on div "We sell Chrysler, Jeep, Dodge, RAM and GMC Buick" at bounding box center [869, 535] width 482 height 37
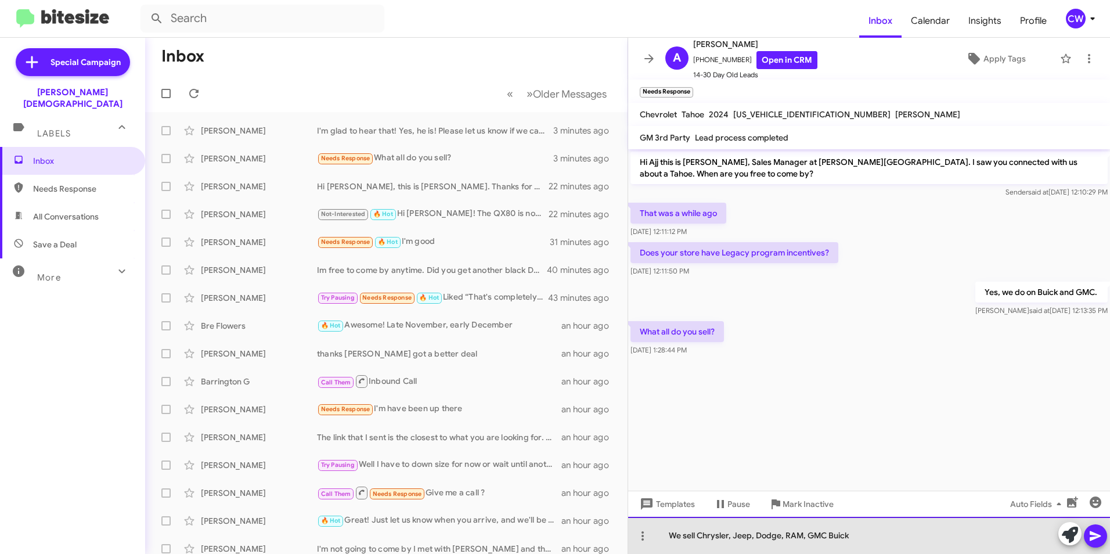
click at [826, 539] on div "We sell Chrysler, Jeep, Dodge, RAM, GMC Buick" at bounding box center [869, 535] width 482 height 37
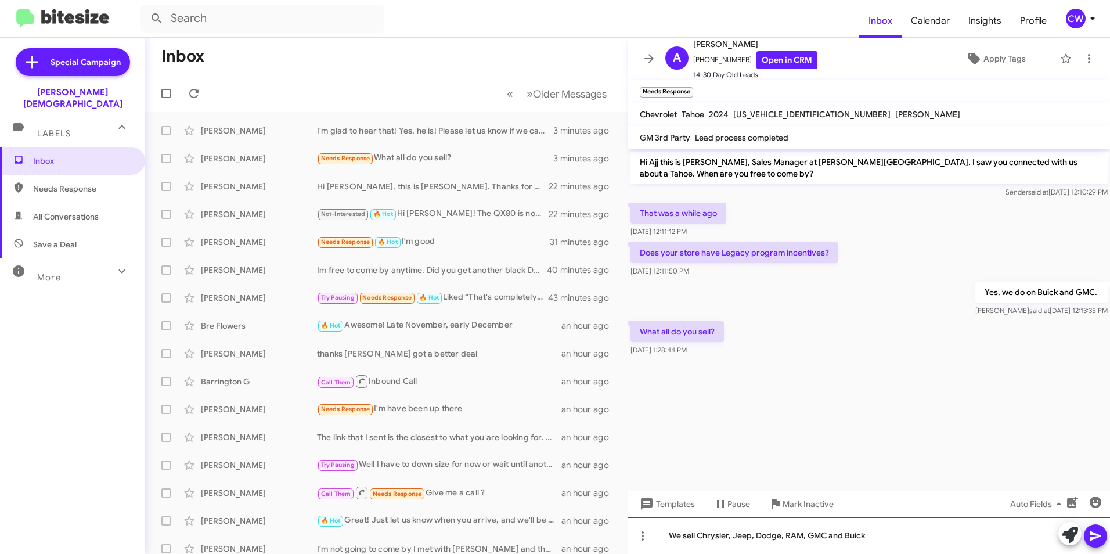
click at [878, 543] on div "We sell Chrysler, Jeep, Dodge, RAM, GMC and Buick" at bounding box center [869, 535] width 482 height 37
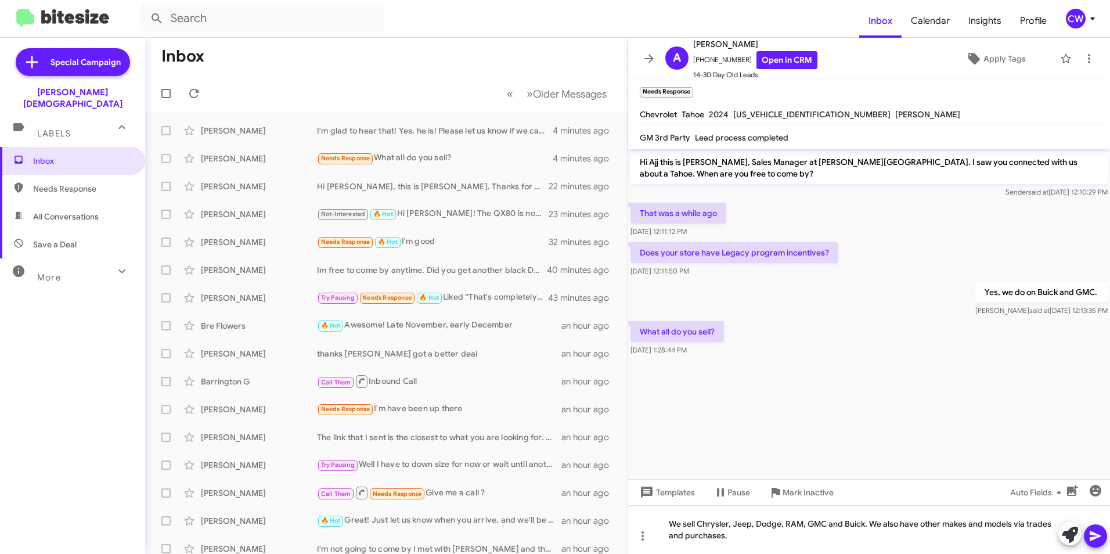
click at [1095, 538] on icon at bounding box center [1095, 536] width 11 height 10
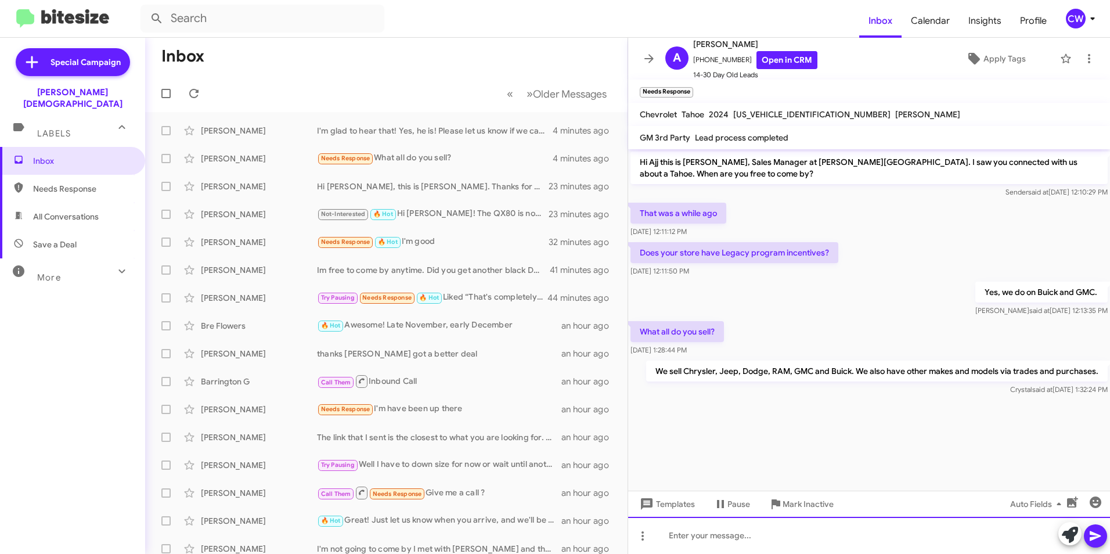
click at [814, 543] on div at bounding box center [869, 535] width 482 height 37
click at [1098, 537] on icon at bounding box center [1095, 536] width 11 height 10
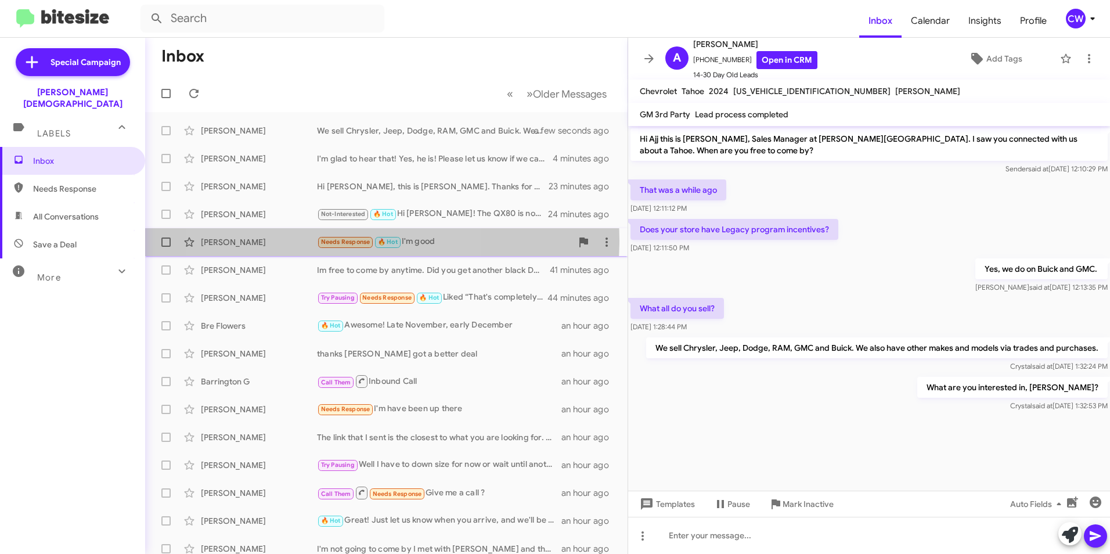
click at [329, 240] on span "Needs Response" at bounding box center [345, 242] width 49 height 8
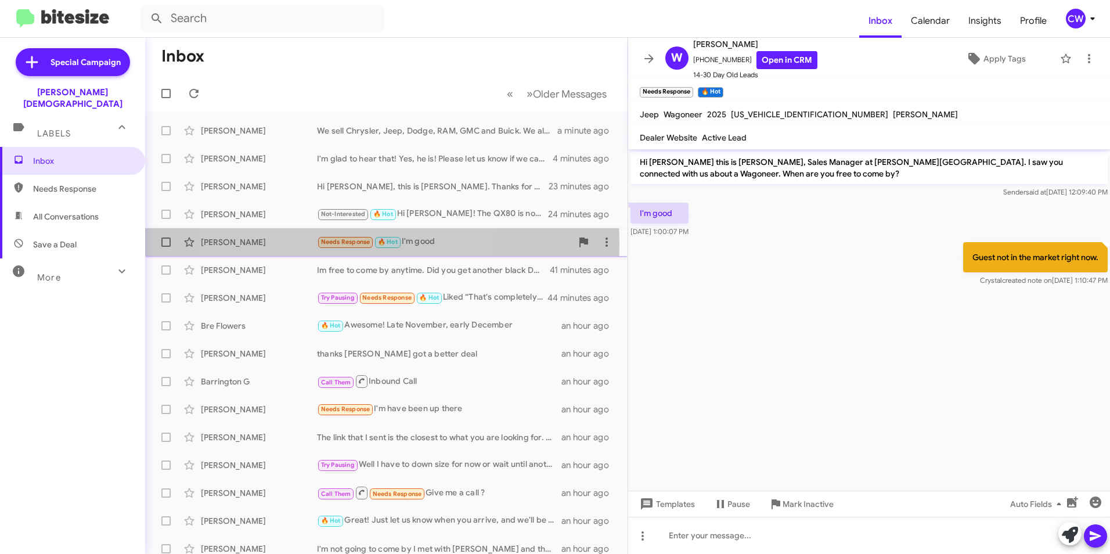
click at [336, 244] on span "Needs Response" at bounding box center [345, 242] width 49 height 8
click at [343, 242] on span "Needs Response" at bounding box center [345, 242] width 49 height 8
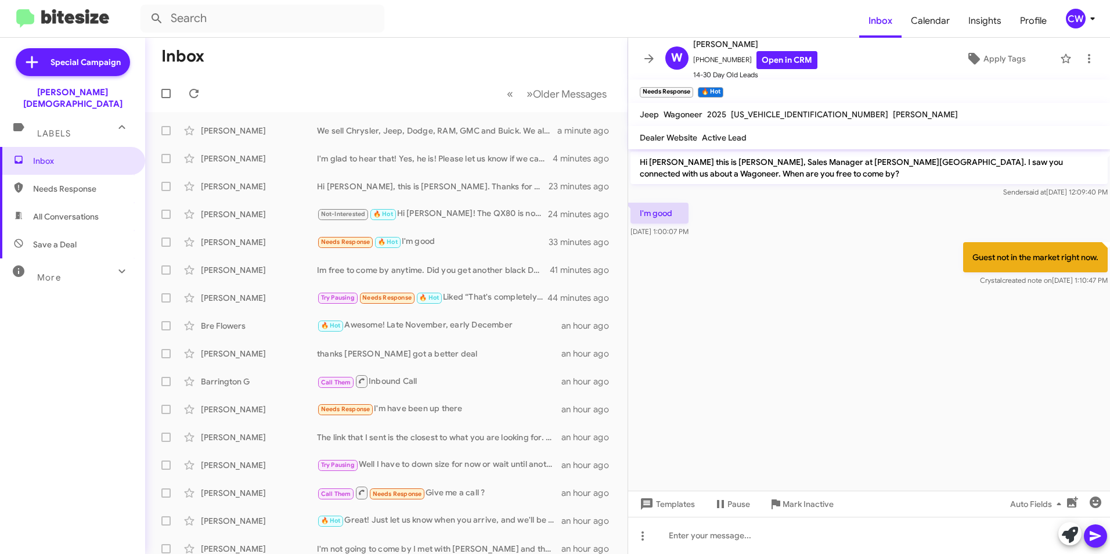
click at [74, 183] on span "Needs Response" at bounding box center [82, 189] width 99 height 12
type input "in:needs-response"
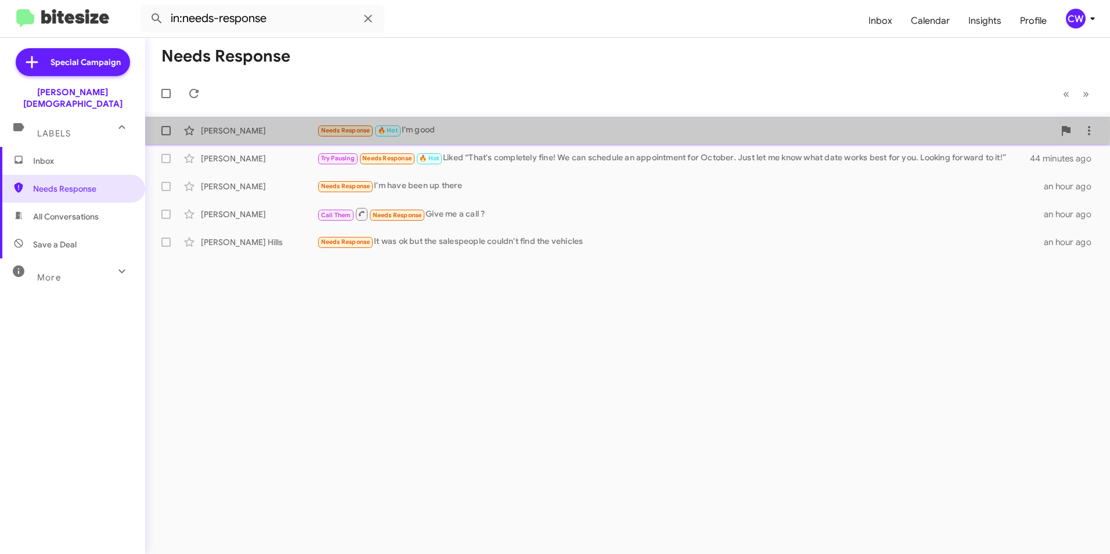
click at [347, 131] on span "Needs Response" at bounding box center [345, 131] width 49 height 8
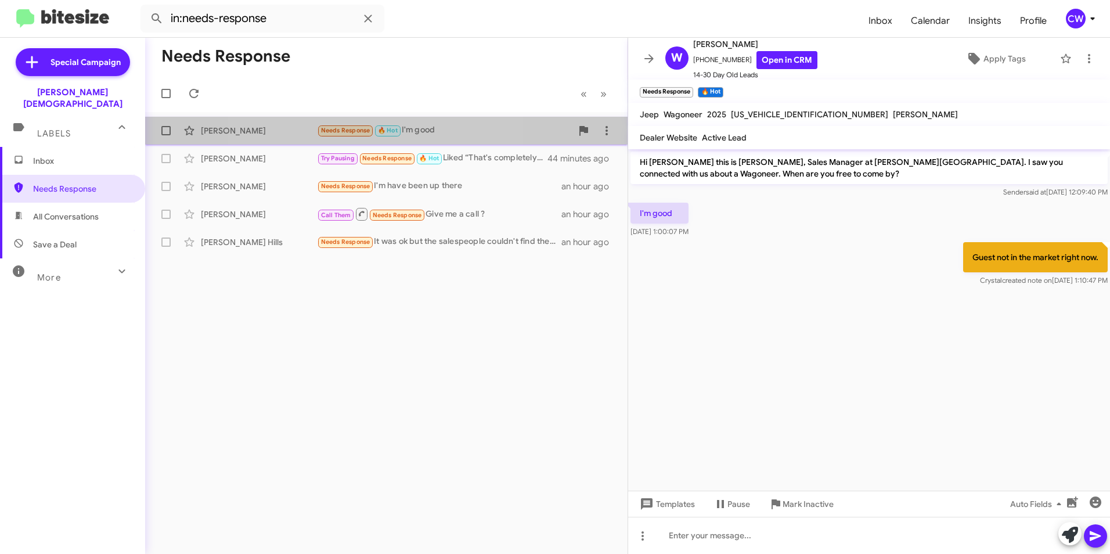
click at [354, 131] on span "Needs Response" at bounding box center [345, 131] width 49 height 8
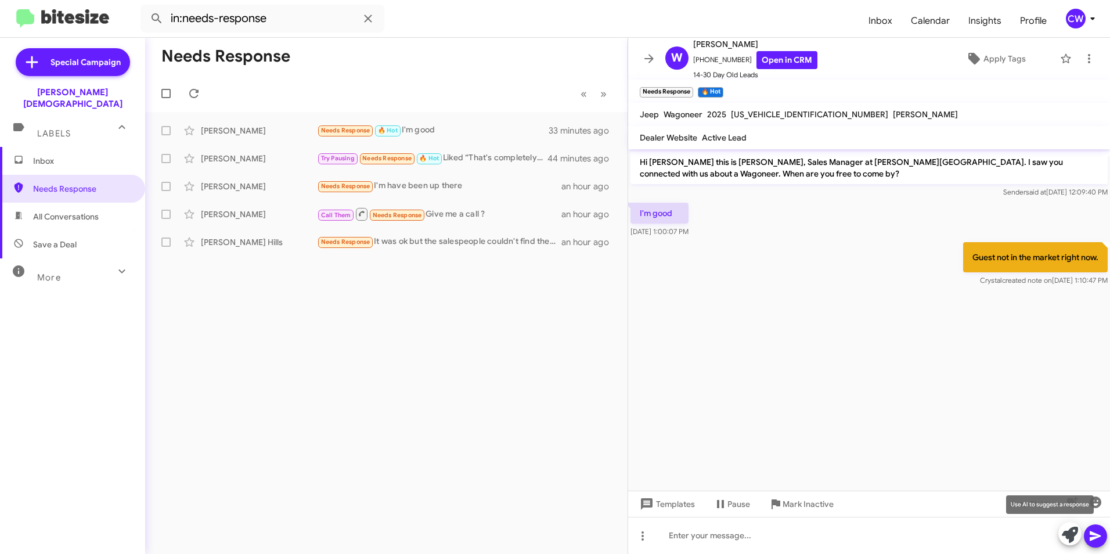
click at [1066, 532] on icon at bounding box center [1070, 535] width 16 height 16
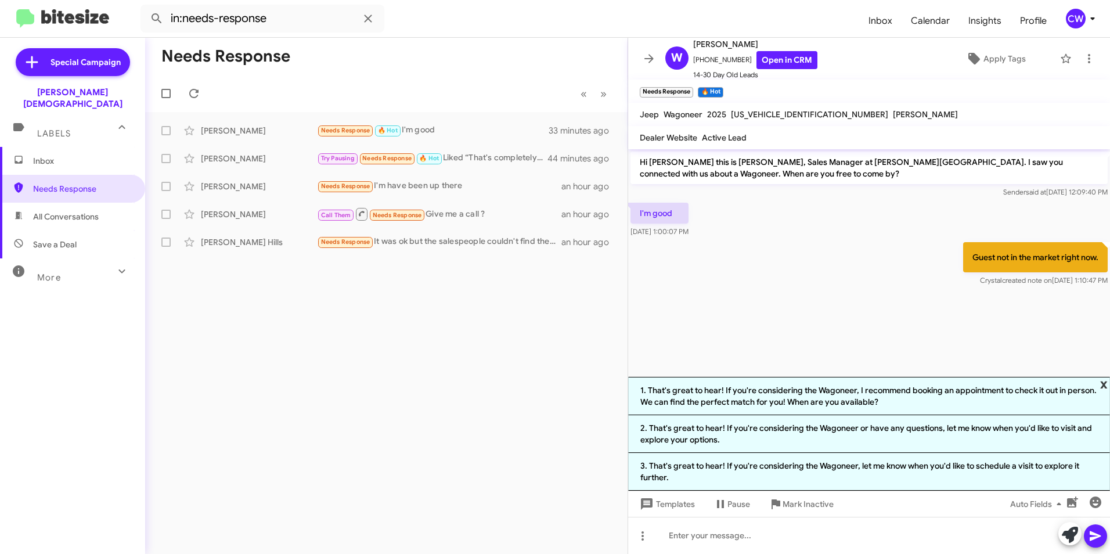
click at [1104, 384] on span "x" at bounding box center [1104, 384] width 8 height 14
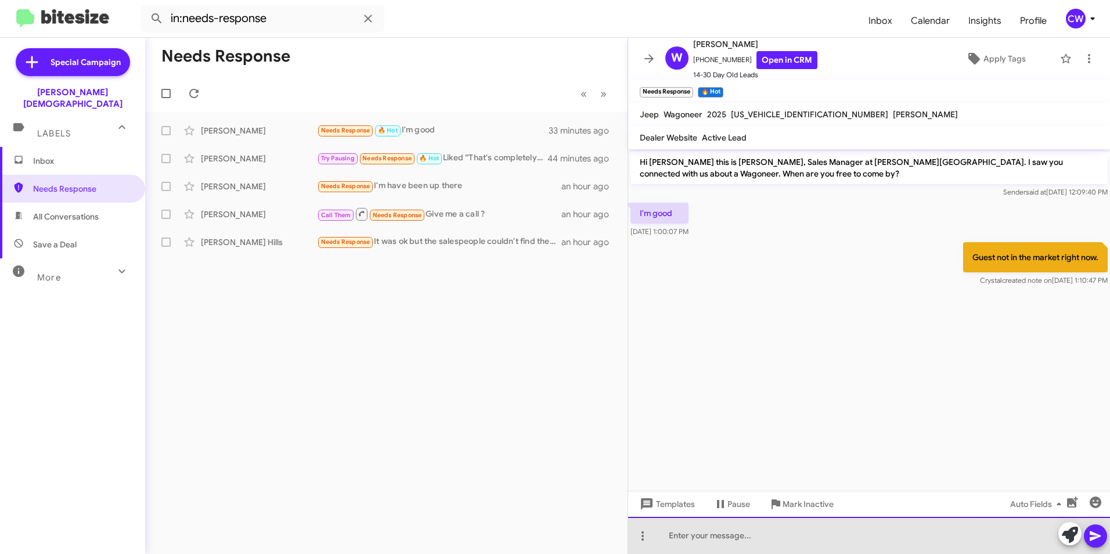
click at [745, 537] on div at bounding box center [869, 535] width 482 height 37
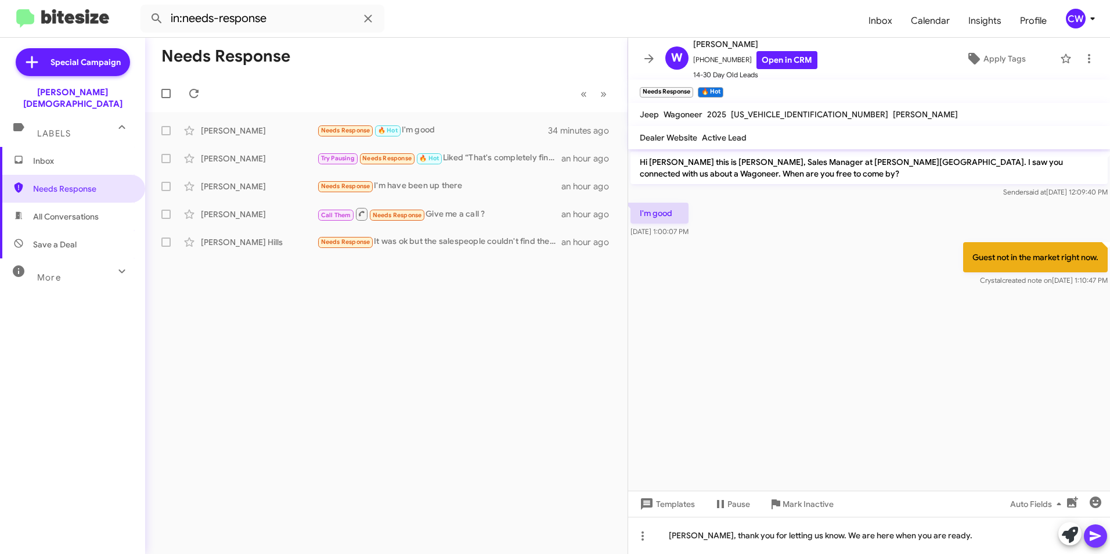
click at [1095, 538] on icon at bounding box center [1095, 536] width 11 height 10
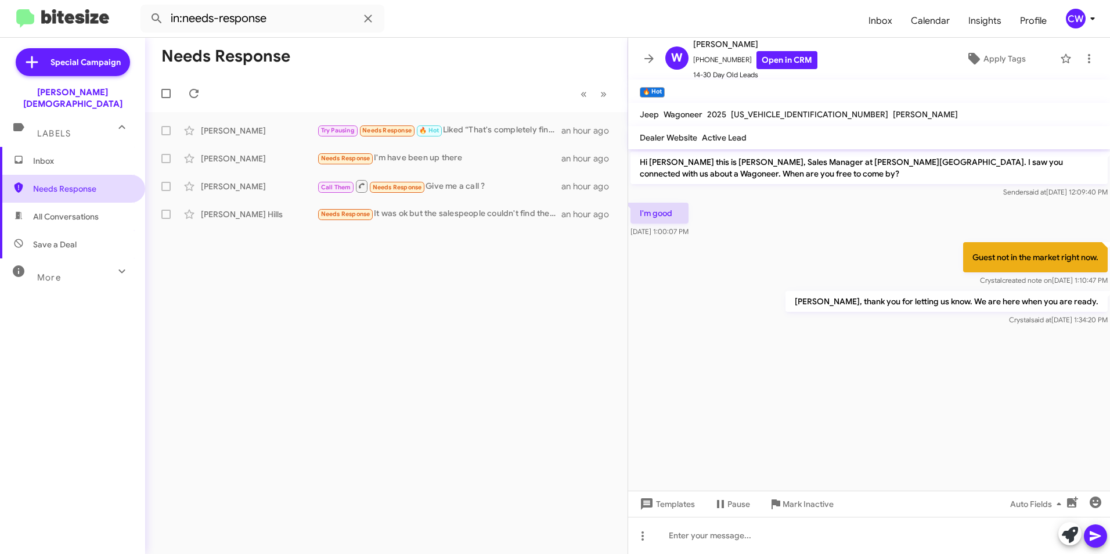
click at [41, 183] on span "Needs Response" at bounding box center [82, 189] width 99 height 12
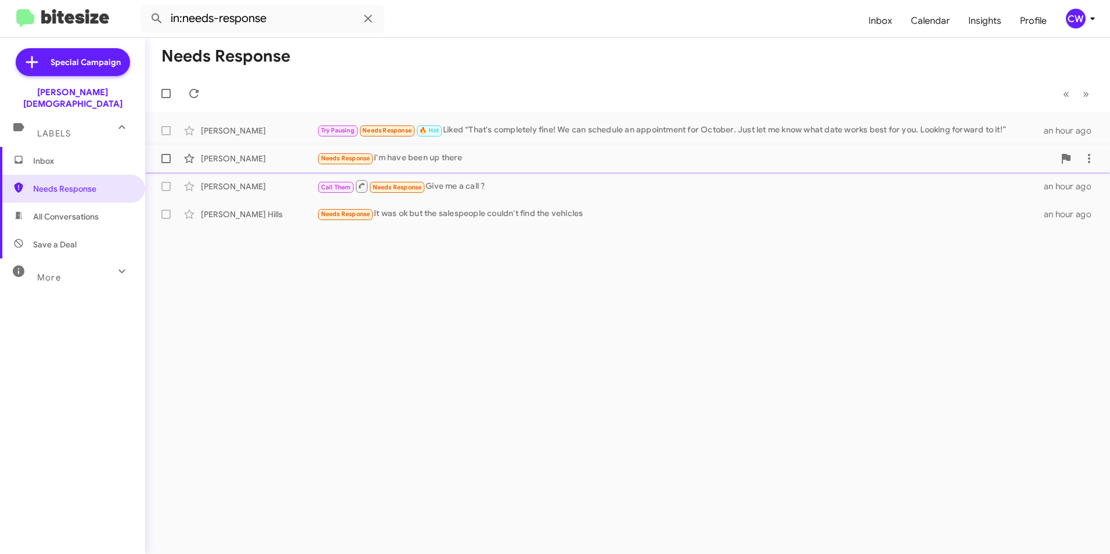
click at [354, 160] on span "Needs Response" at bounding box center [345, 158] width 49 height 8
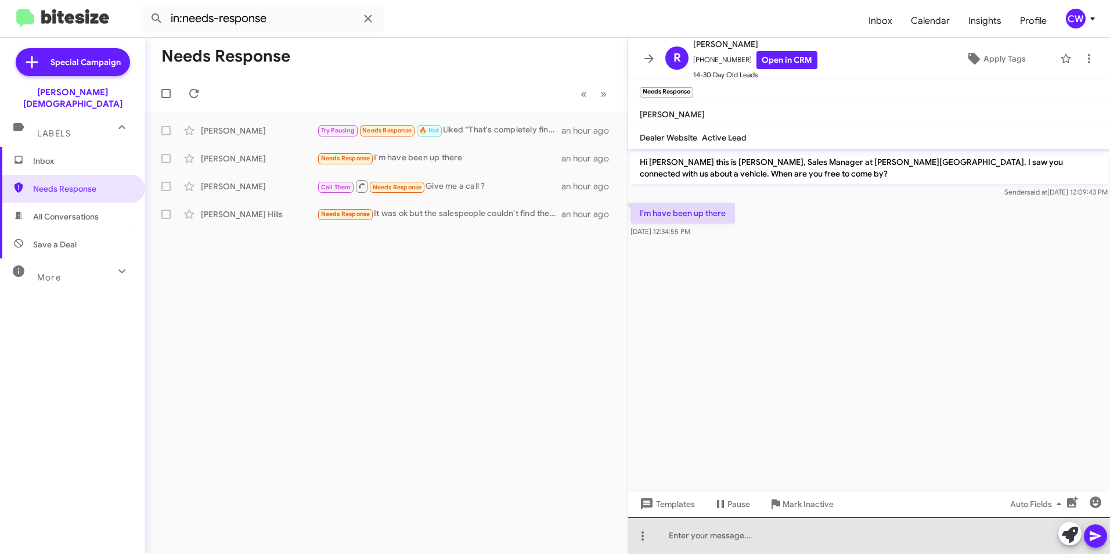
click at [669, 542] on div at bounding box center [869, 535] width 482 height 37
drag, startPoint x: 810, startPoint y: 536, endPoint x: 698, endPoint y: 534, distance: 111.5
click at [698, 534] on div "[PERSON_NAME], you have visited us already?" at bounding box center [869, 535] width 482 height 37
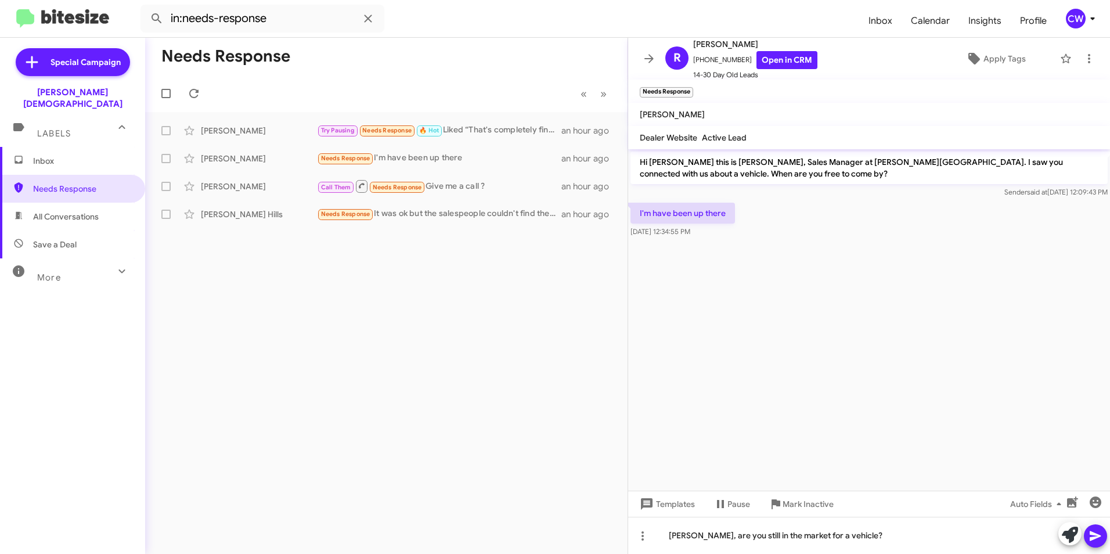
click at [1091, 539] on icon at bounding box center [1095, 536] width 11 height 10
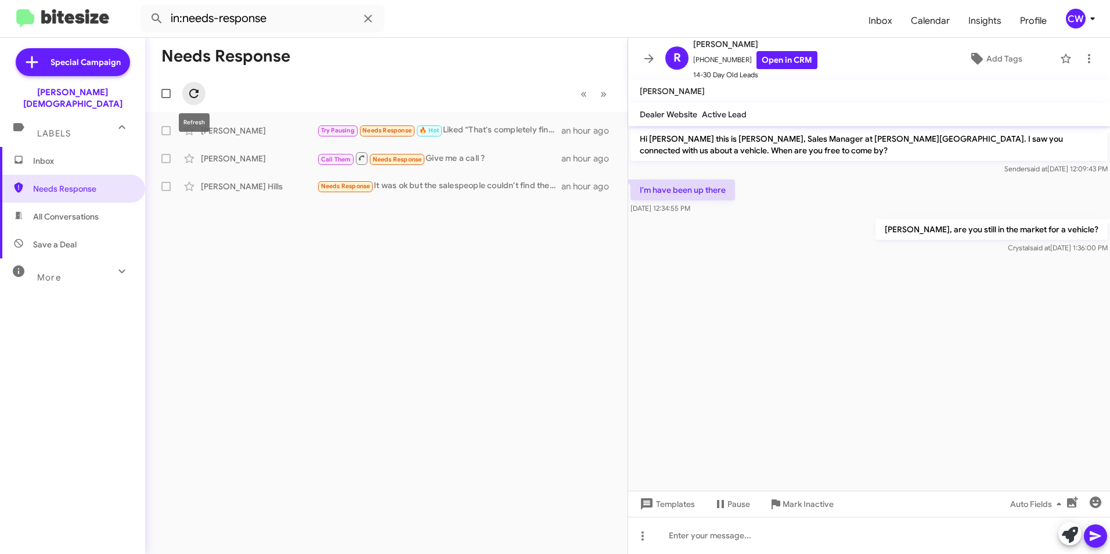
click at [190, 96] on icon at bounding box center [194, 93] width 14 height 14
click at [388, 159] on span "Needs Response" at bounding box center [397, 160] width 49 height 8
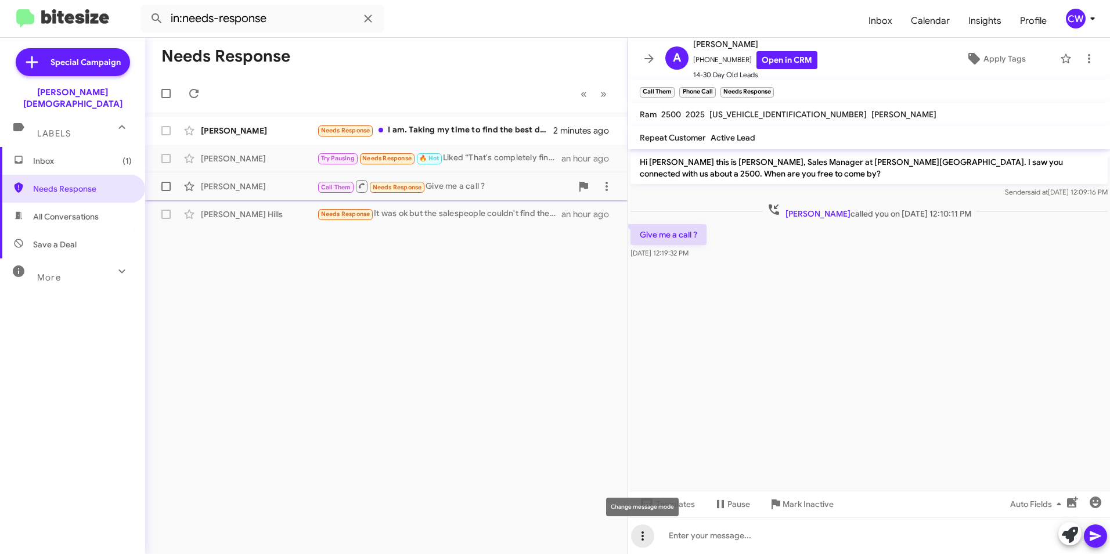
click at [641, 536] on icon at bounding box center [643, 536] width 14 height 14
click at [677, 504] on button "note" at bounding box center [667, 506] width 72 height 28
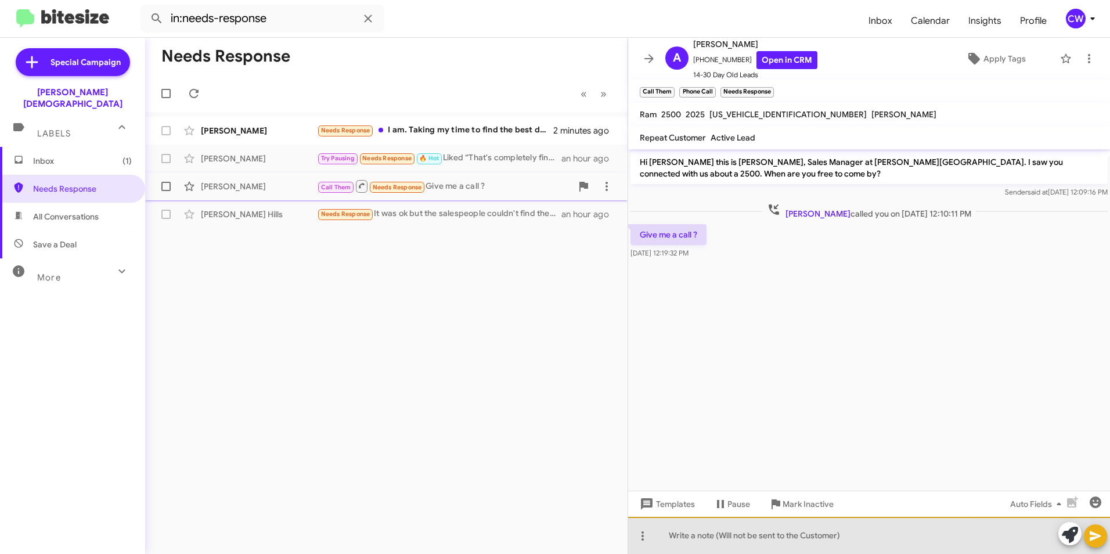
click at [672, 539] on div at bounding box center [869, 535] width 482 height 37
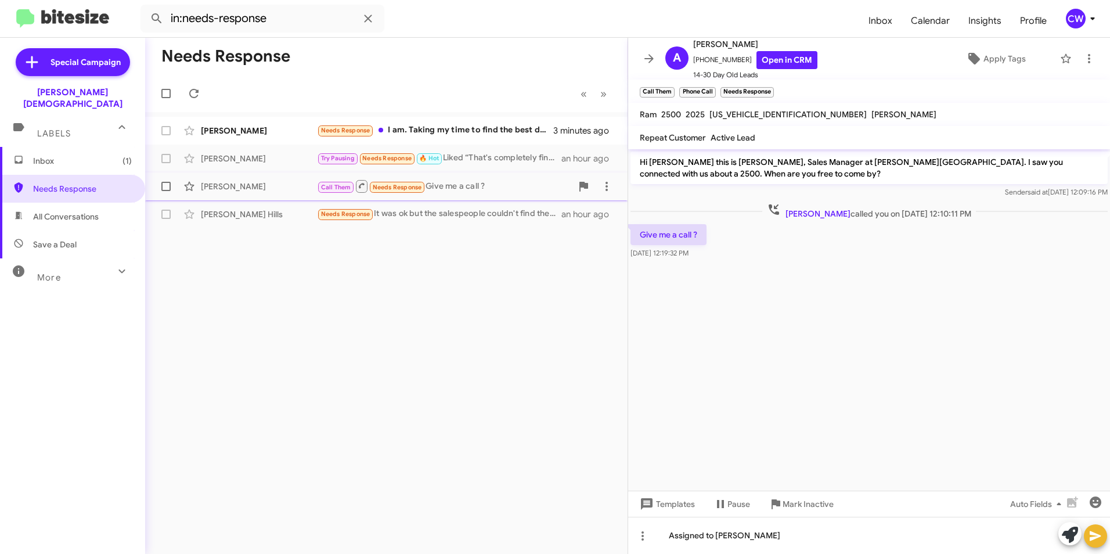
click at [1089, 538] on icon at bounding box center [1095, 536] width 14 height 14
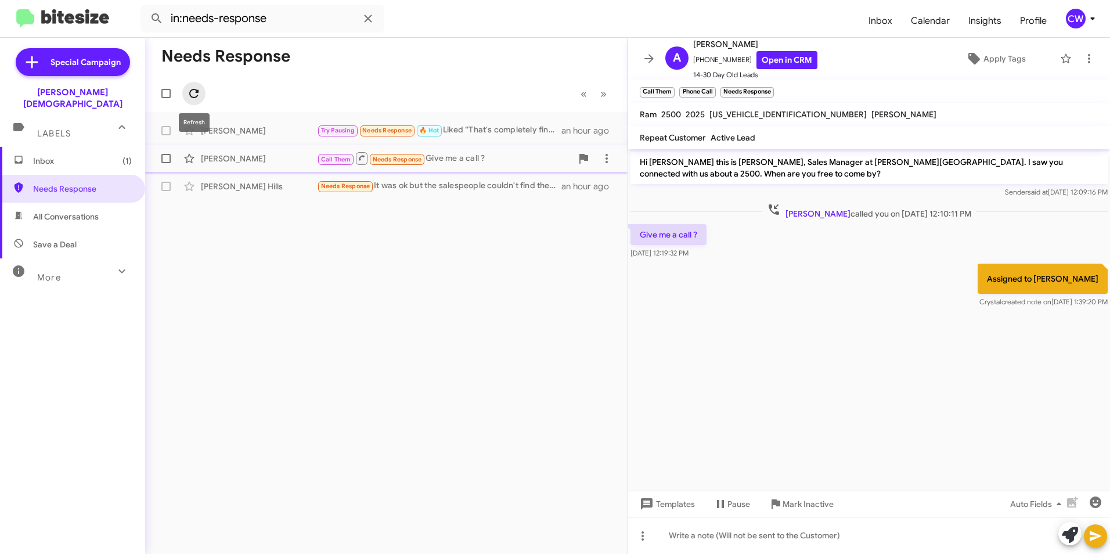
click at [196, 98] on icon at bounding box center [194, 93] width 14 height 14
click at [383, 132] on span "Needs Response" at bounding box center [386, 131] width 49 height 8
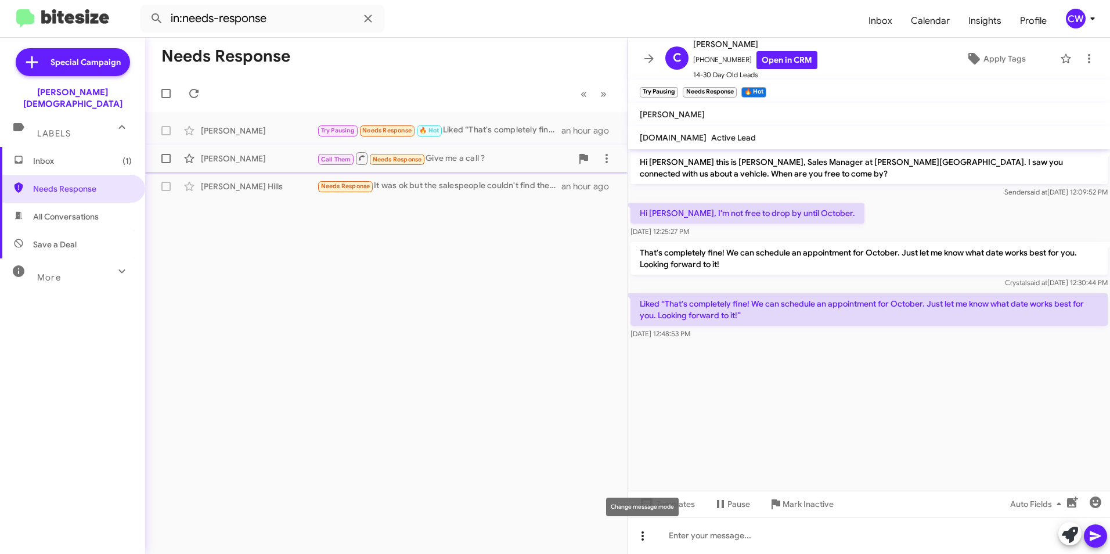
click at [643, 539] on icon at bounding box center [642, 535] width 2 height 9
click at [669, 513] on button "note" at bounding box center [667, 506] width 72 height 28
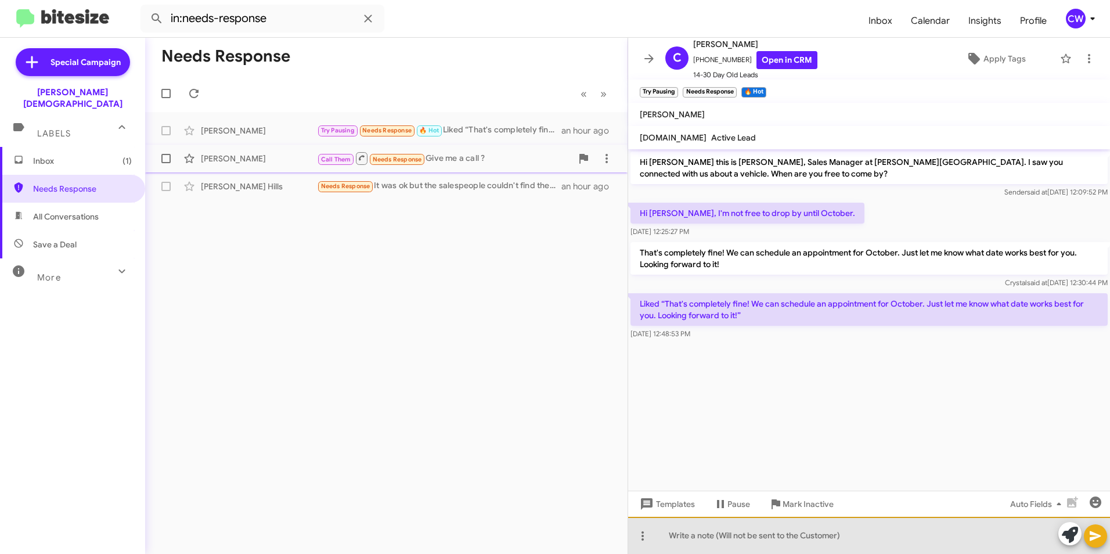
click at [682, 545] on div at bounding box center [869, 535] width 482 height 37
click at [939, 536] on div "Guest will be looking to come into the dealership in October." at bounding box center [869, 535] width 482 height 37
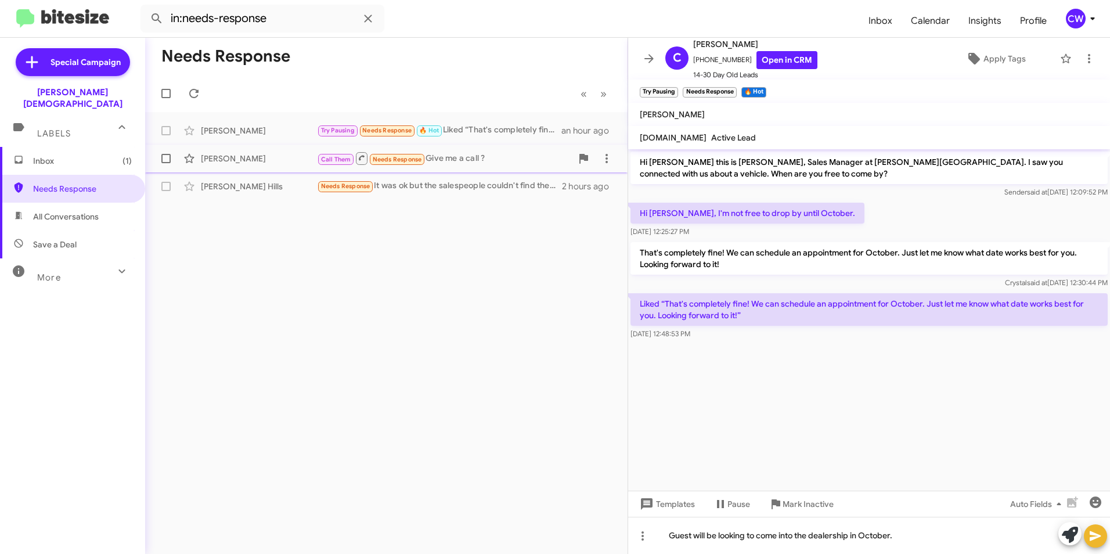
click at [1093, 538] on icon at bounding box center [1095, 536] width 11 height 10
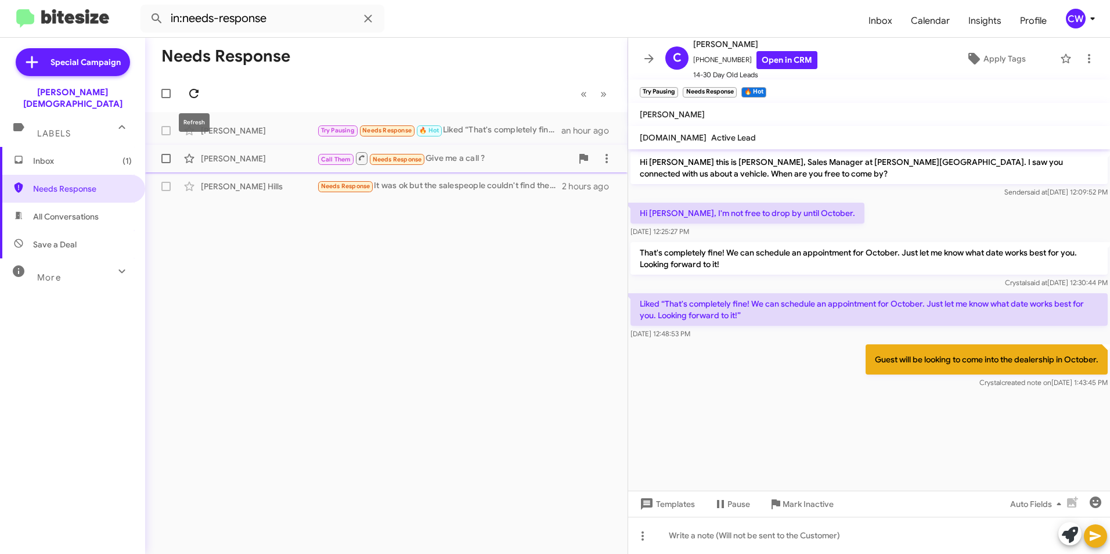
click at [194, 98] on icon at bounding box center [193, 93] width 9 height 9
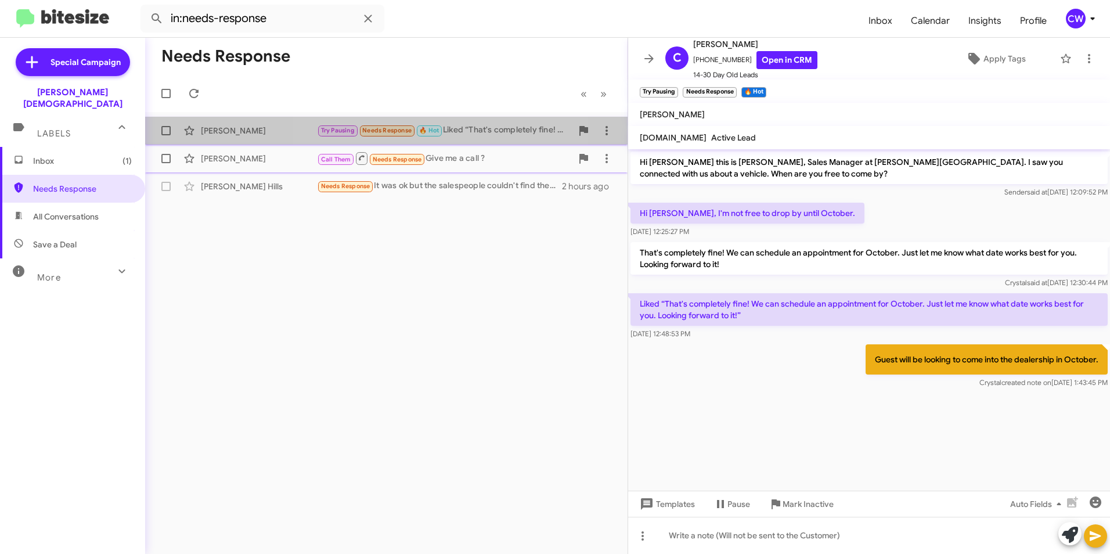
click at [388, 131] on span "Needs Response" at bounding box center [386, 131] width 49 height 8
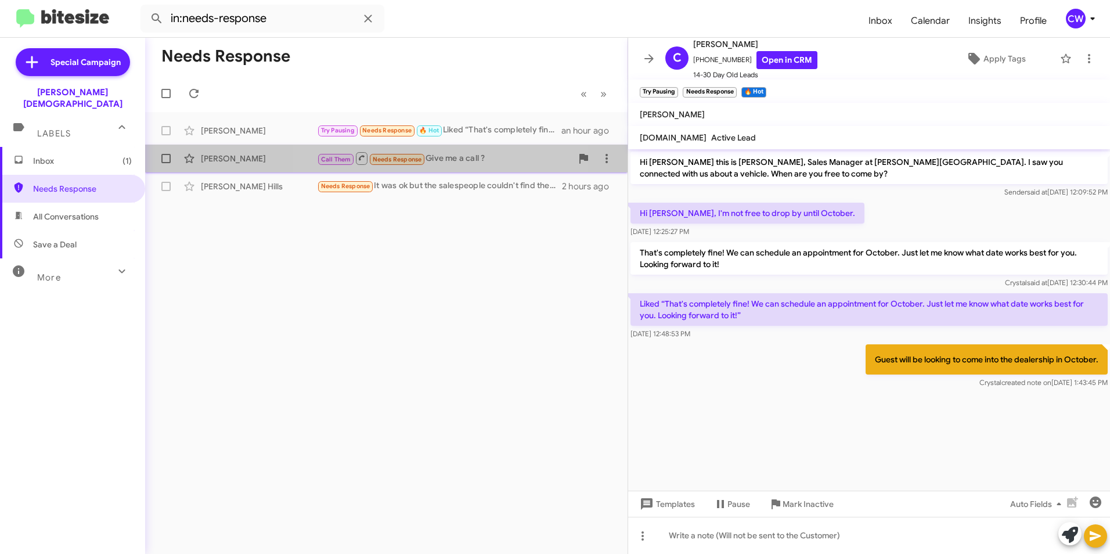
click at [395, 161] on span "Needs Response" at bounding box center [397, 160] width 49 height 8
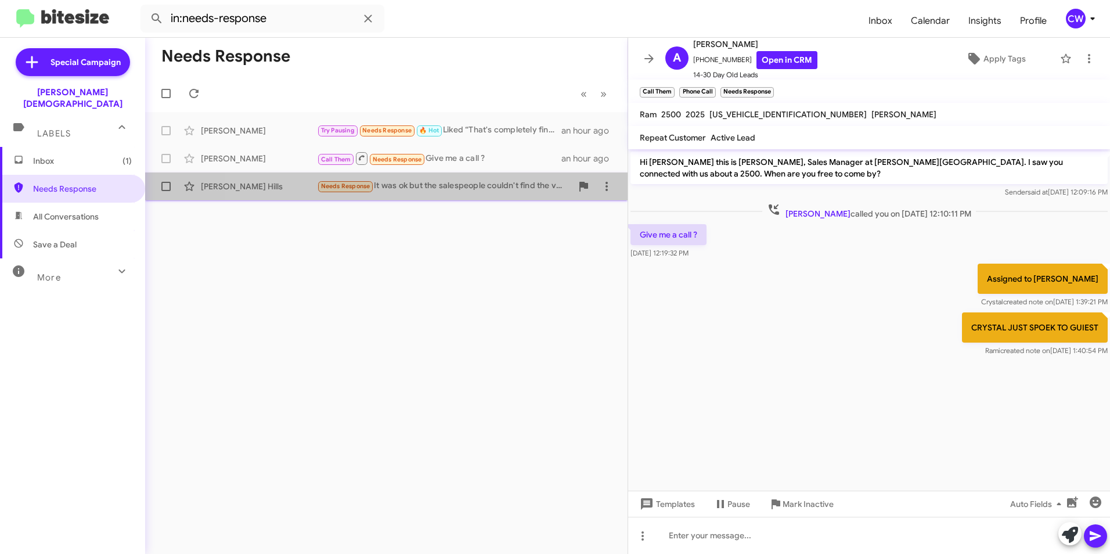
click at [352, 189] on span "Needs Response" at bounding box center [345, 186] width 49 height 8
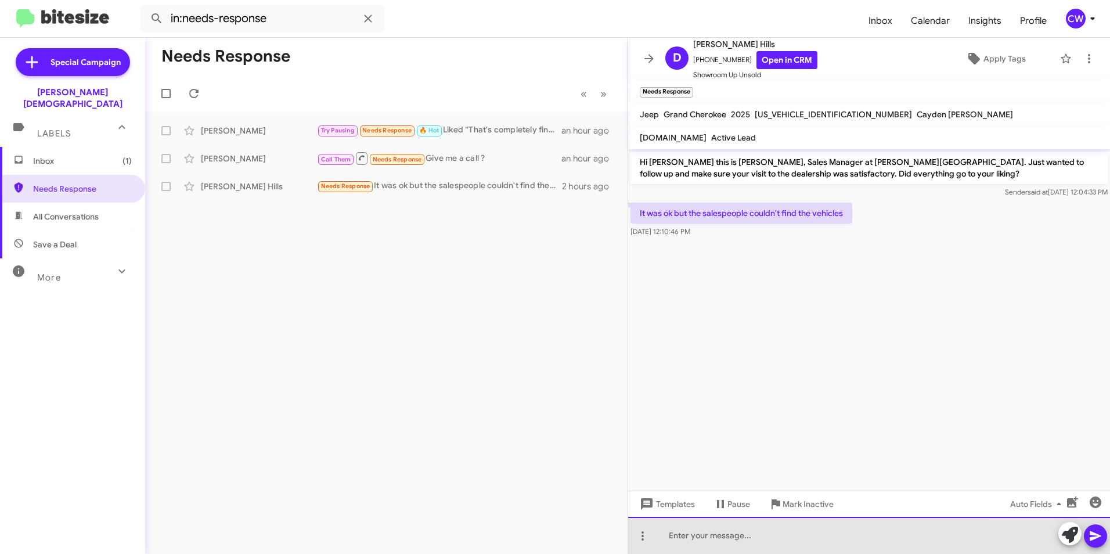
click at [680, 539] on div at bounding box center [869, 535] width 482 height 37
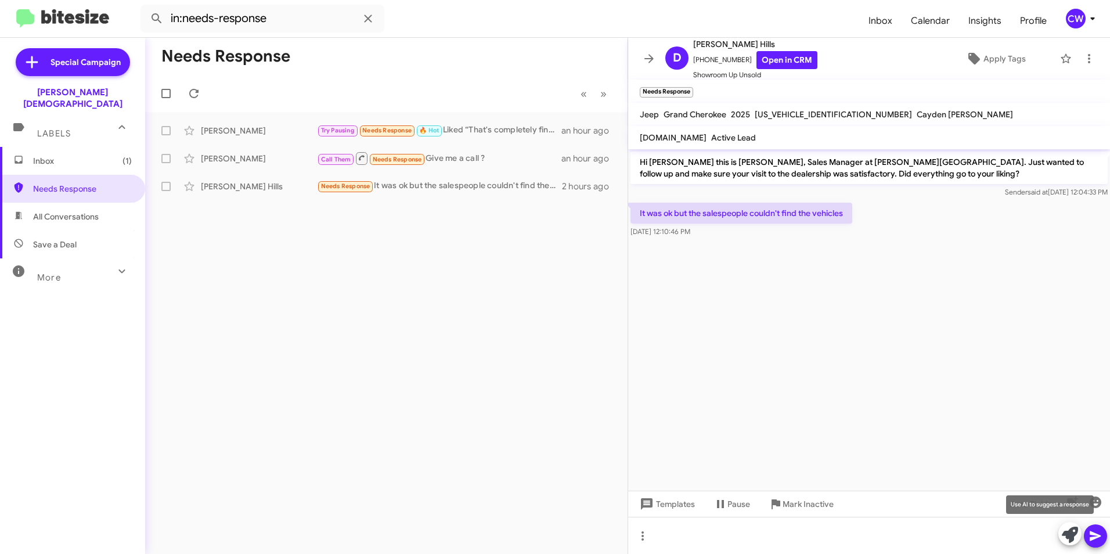
click at [1064, 536] on icon at bounding box center [1070, 535] width 16 height 16
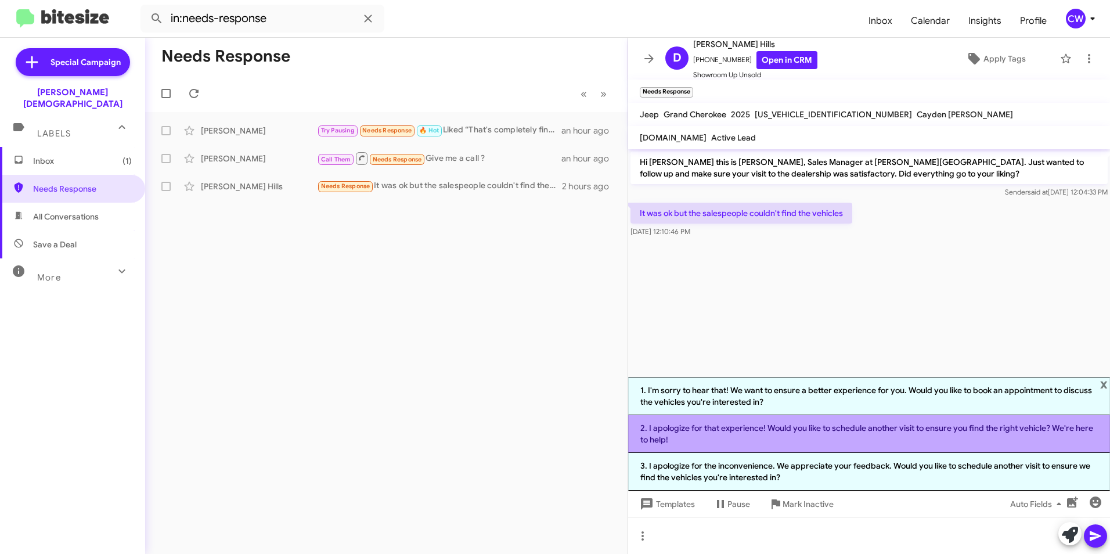
click at [904, 435] on li "2. I apologize for that experience! Would you like to schedule another visit to…" at bounding box center [869, 434] width 482 height 38
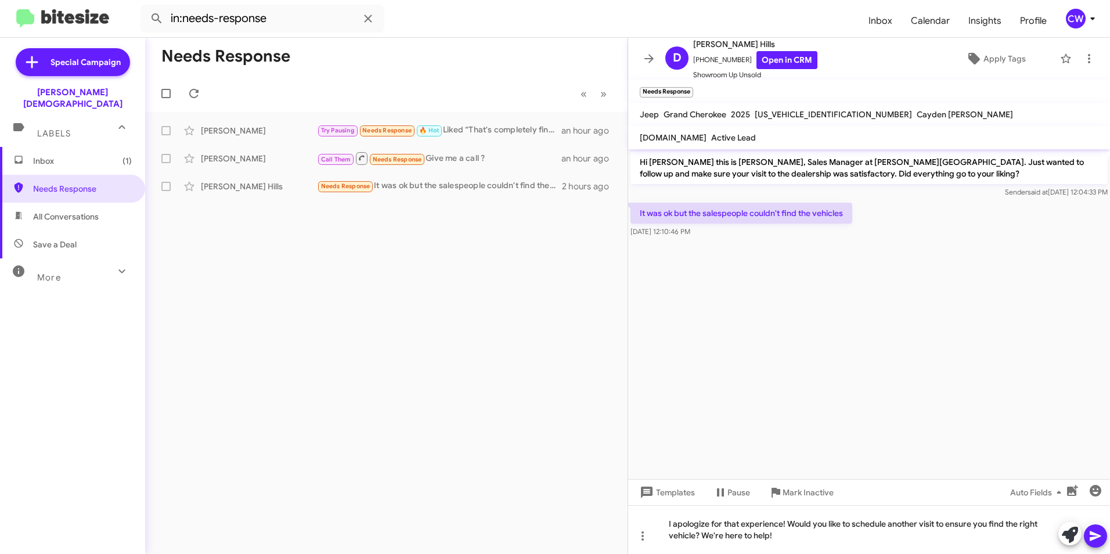
click at [1096, 539] on icon at bounding box center [1095, 536] width 14 height 14
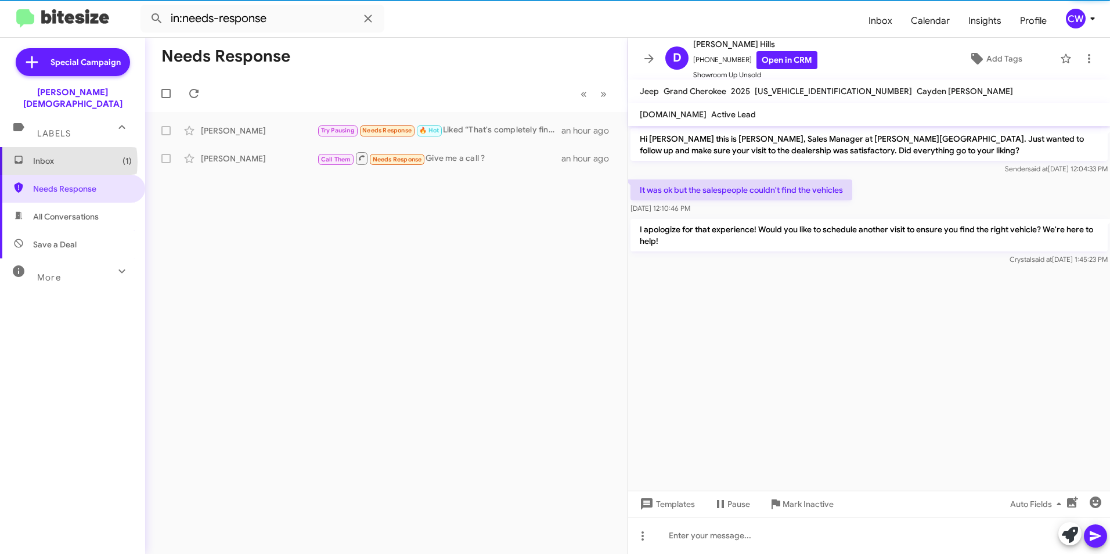
click at [46, 155] on span "Inbox (1)" at bounding box center [82, 161] width 99 height 12
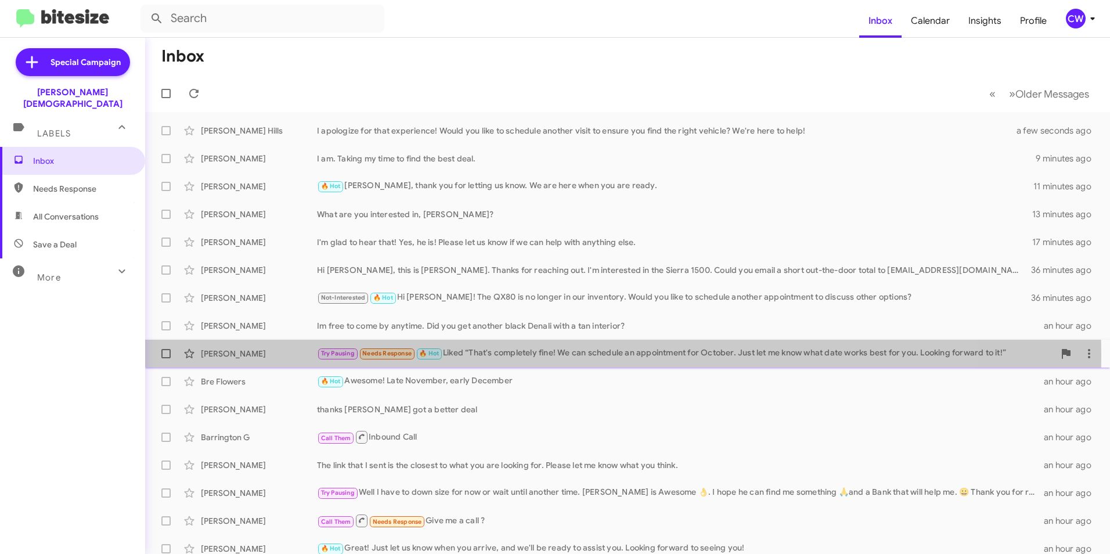
click at [376, 355] on span "Needs Response" at bounding box center [386, 353] width 49 height 8
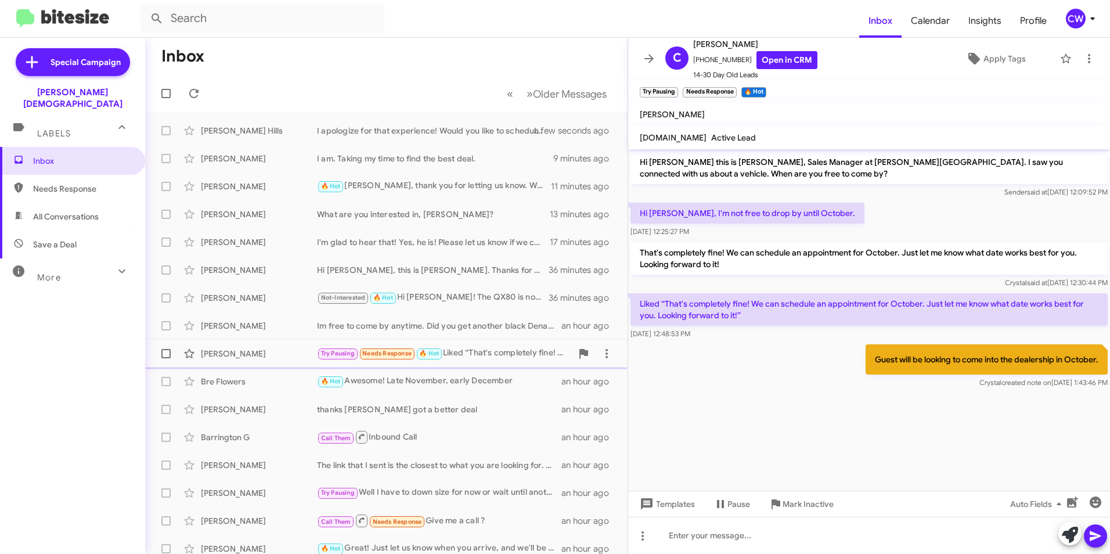
click at [374, 355] on span "Needs Response" at bounding box center [386, 353] width 49 height 8
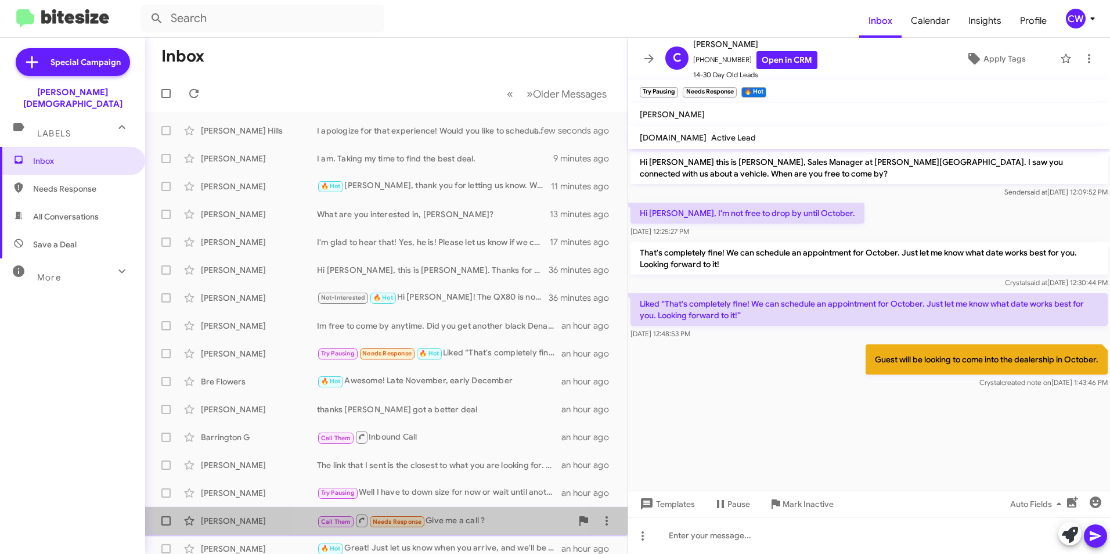
click at [402, 519] on span "Needs Response" at bounding box center [397, 522] width 49 height 8
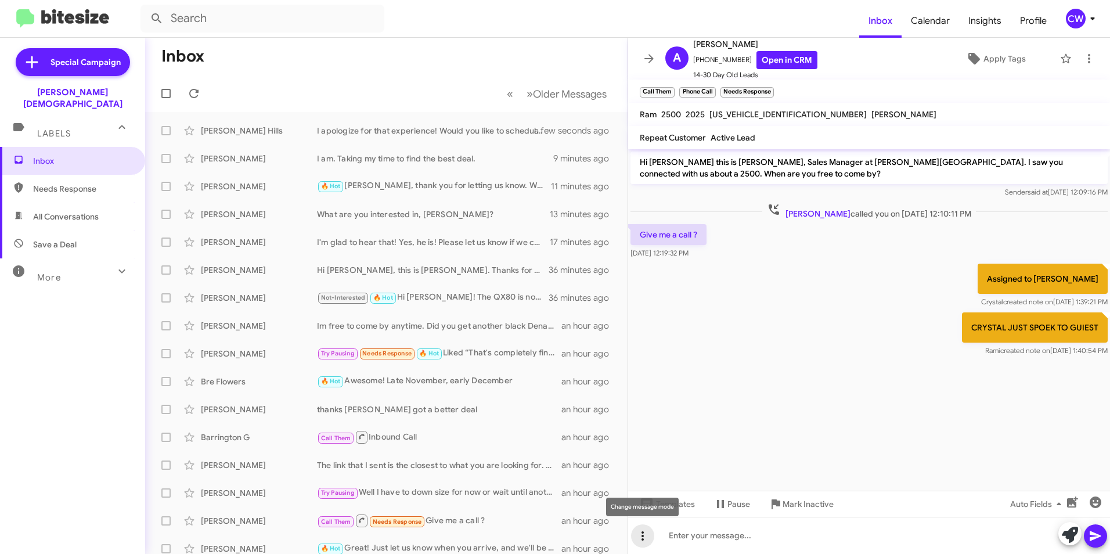
click at [641, 536] on icon at bounding box center [643, 536] width 14 height 14
click at [673, 507] on button "note" at bounding box center [667, 506] width 72 height 28
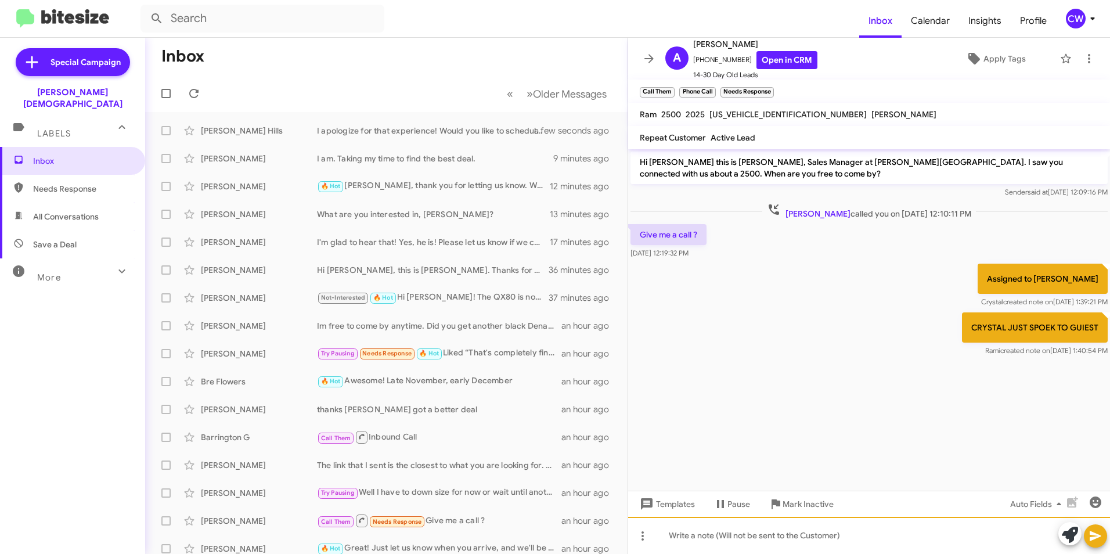
click at [695, 540] on div at bounding box center [869, 535] width 482 height 37
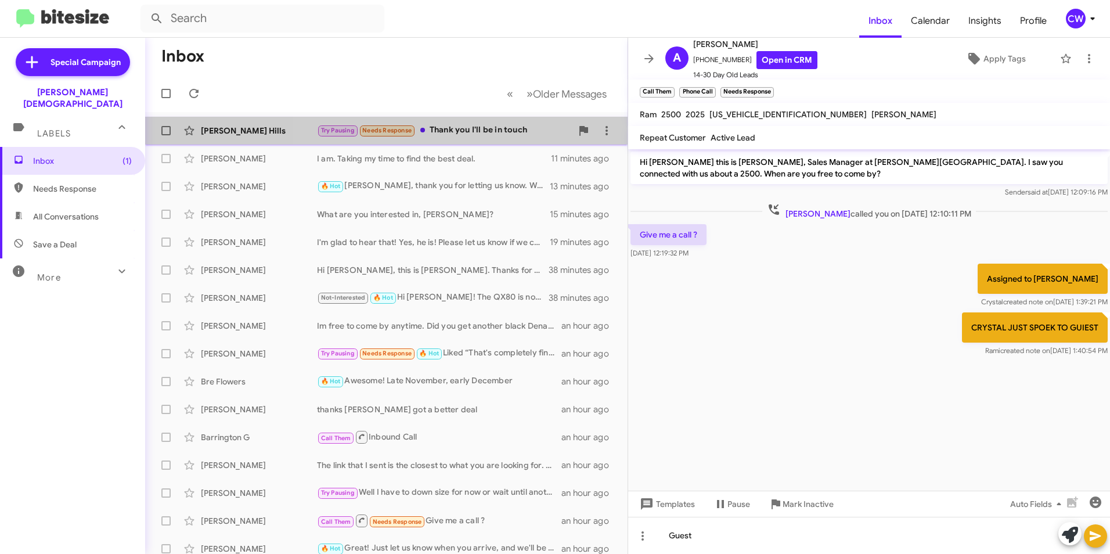
click at [478, 132] on div "Try Pausing Needs Response Thank you I'll be in touch" at bounding box center [444, 130] width 255 height 13
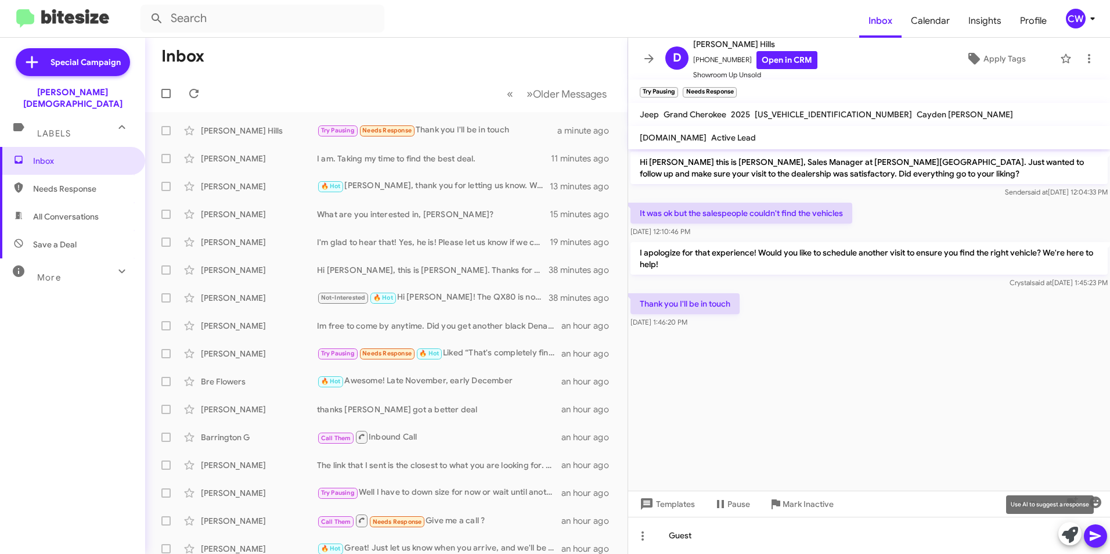
click at [1062, 533] on icon at bounding box center [1070, 535] width 16 height 16
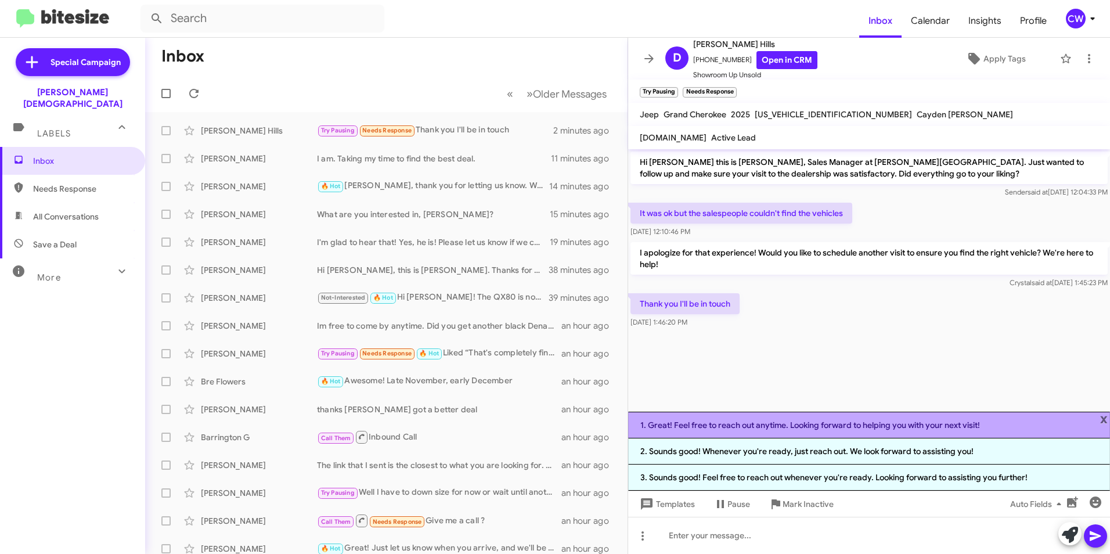
click at [849, 426] on li "1. Great! Feel free to reach out anytime. Looking forward to helping you with y…" at bounding box center [869, 425] width 482 height 27
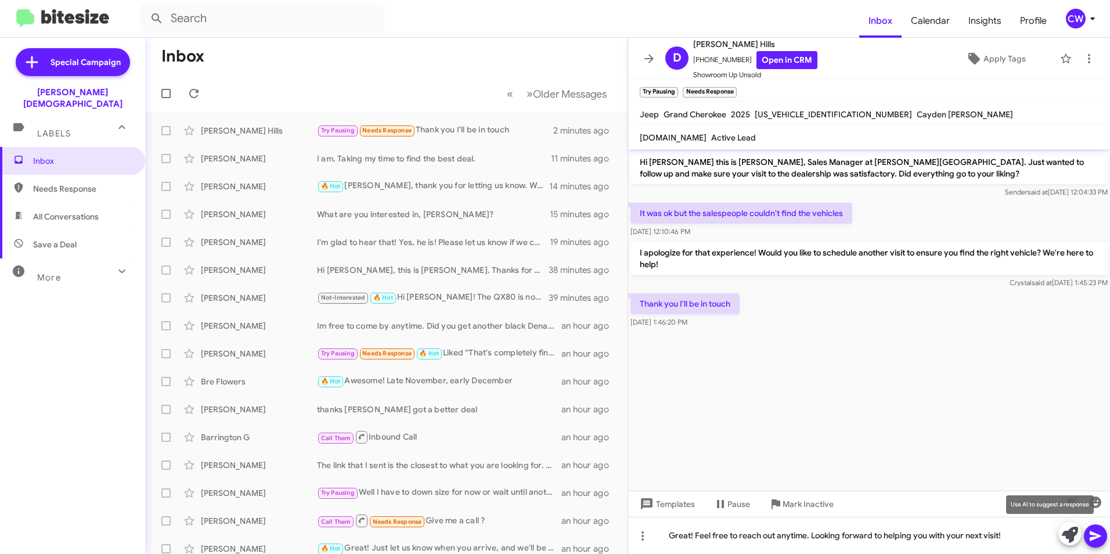
click at [1068, 534] on icon at bounding box center [1070, 535] width 16 height 16
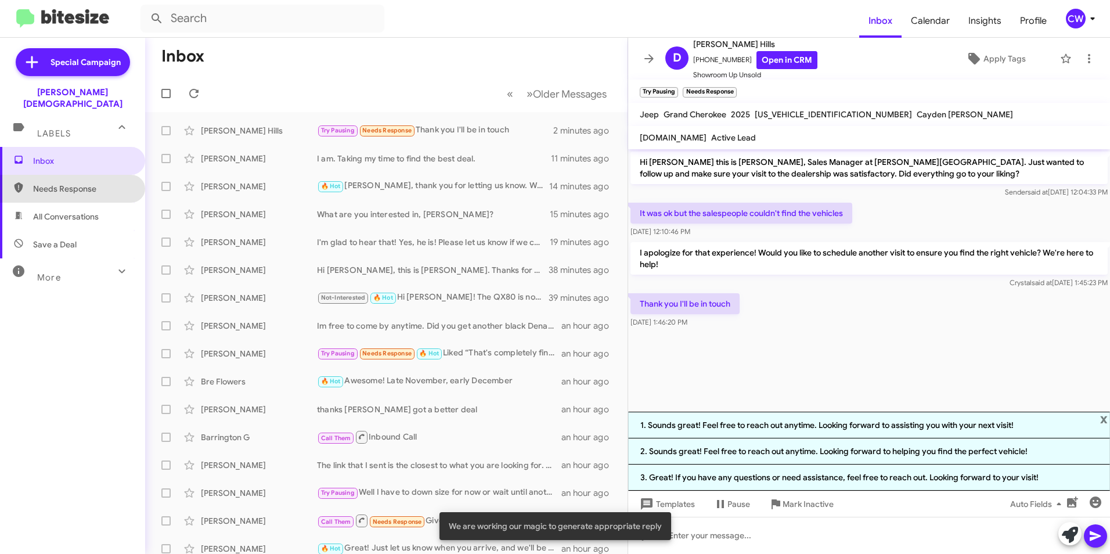
click at [88, 183] on span "Needs Response" at bounding box center [82, 189] width 99 height 12
type input "in:needs-response"
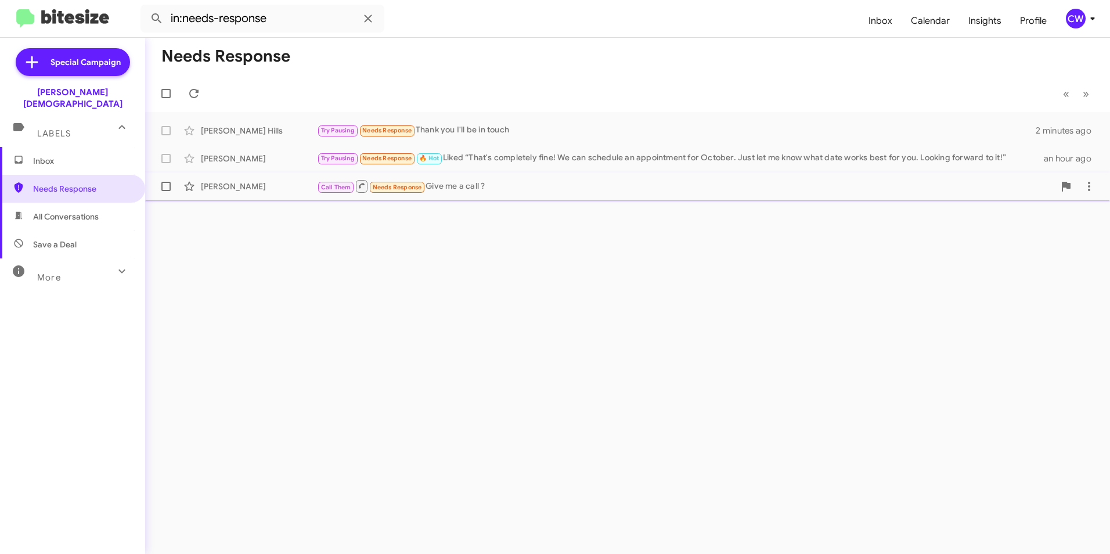
click at [382, 185] on span "Needs Response" at bounding box center [397, 187] width 49 height 8
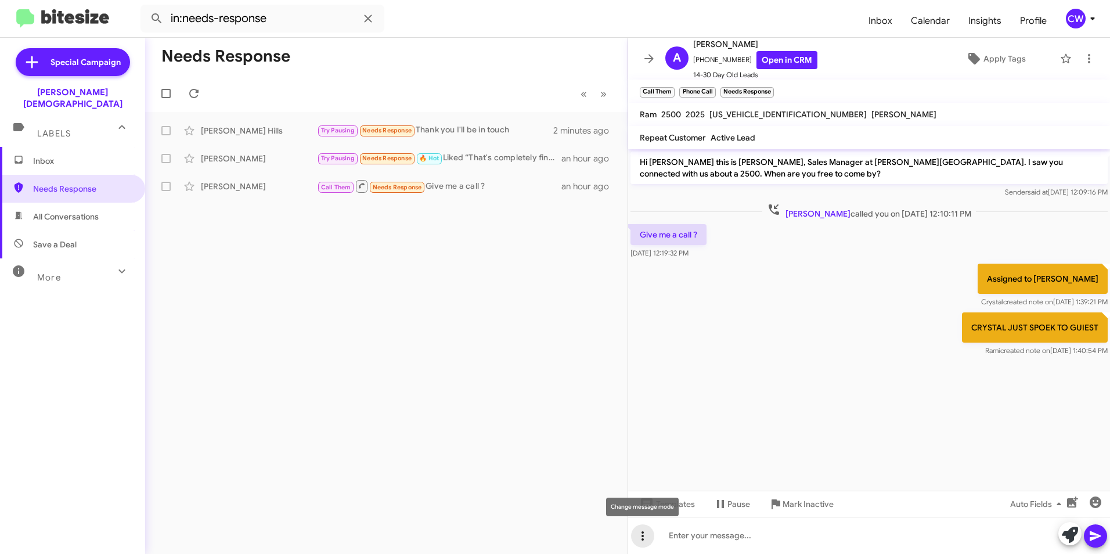
click at [643, 540] on icon at bounding box center [642, 535] width 2 height 9
click at [668, 502] on button "note" at bounding box center [667, 506] width 72 height 28
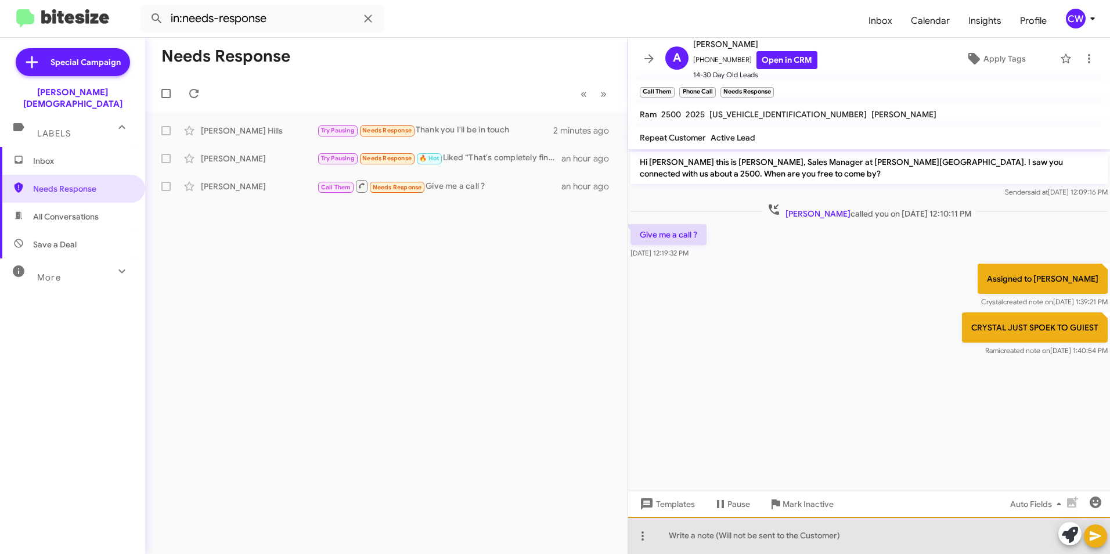
click at [706, 539] on div at bounding box center [869, 535] width 482 height 37
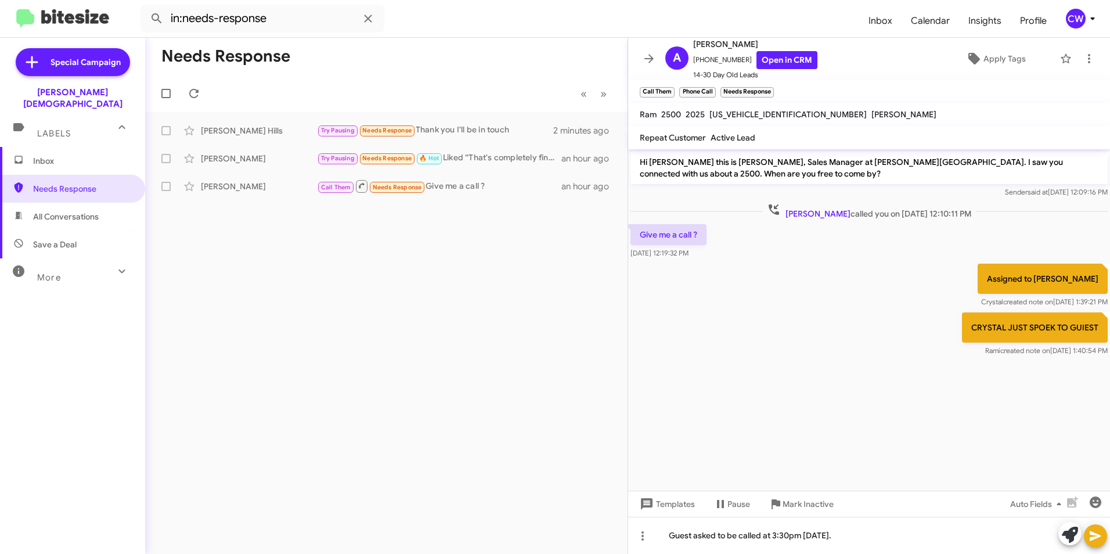
click at [1098, 538] on icon at bounding box center [1095, 536] width 14 height 14
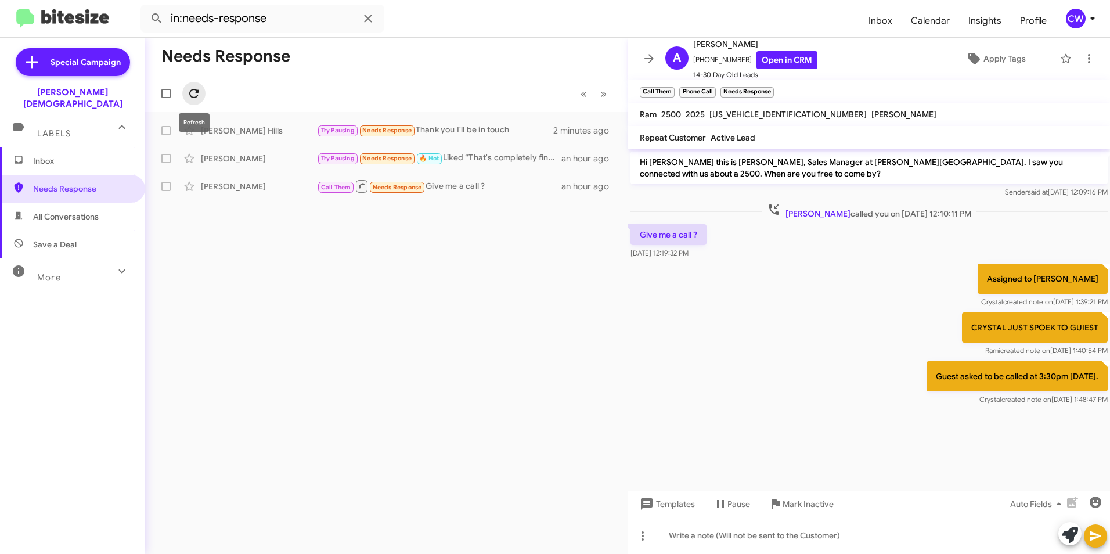
click at [193, 90] on icon at bounding box center [193, 93] width 9 height 9
click at [48, 183] on span "Needs Response" at bounding box center [82, 189] width 99 height 12
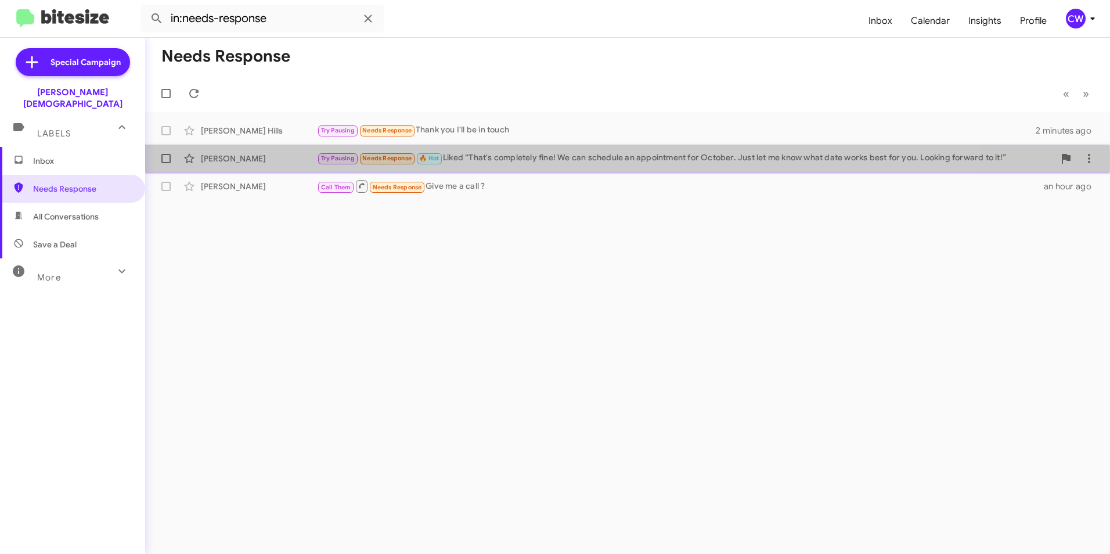
click at [381, 160] on span "Needs Response" at bounding box center [386, 158] width 49 height 8
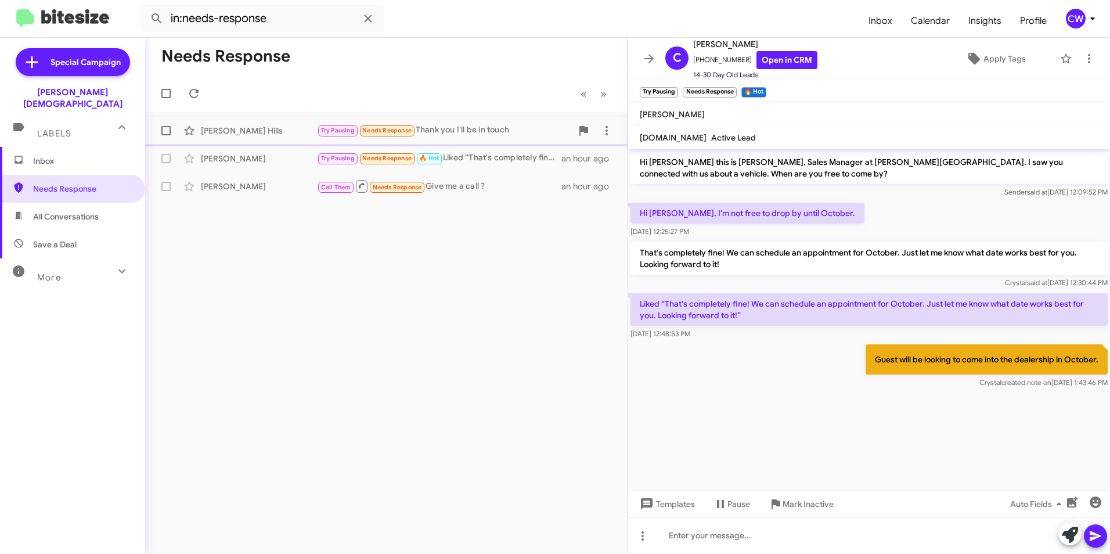
click at [394, 132] on span "Needs Response" at bounding box center [386, 131] width 49 height 8
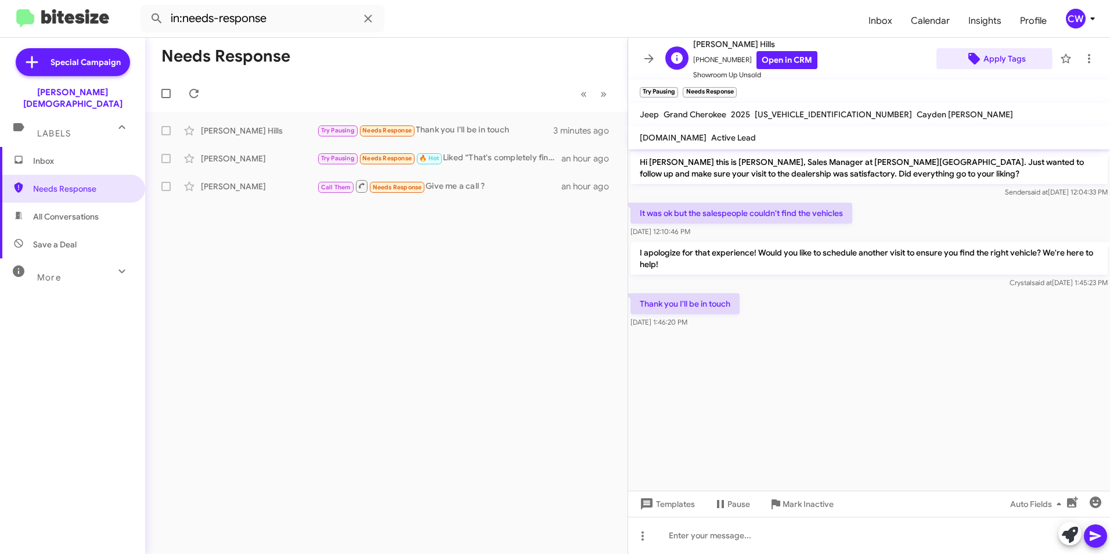
click at [968, 59] on icon at bounding box center [974, 59] width 12 height 12
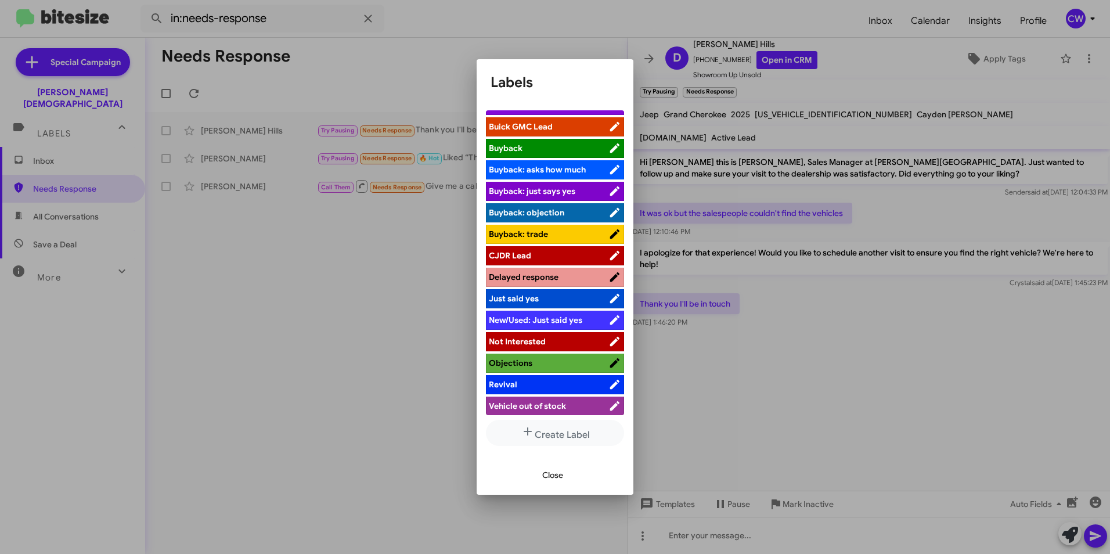
scroll to position [39, 0]
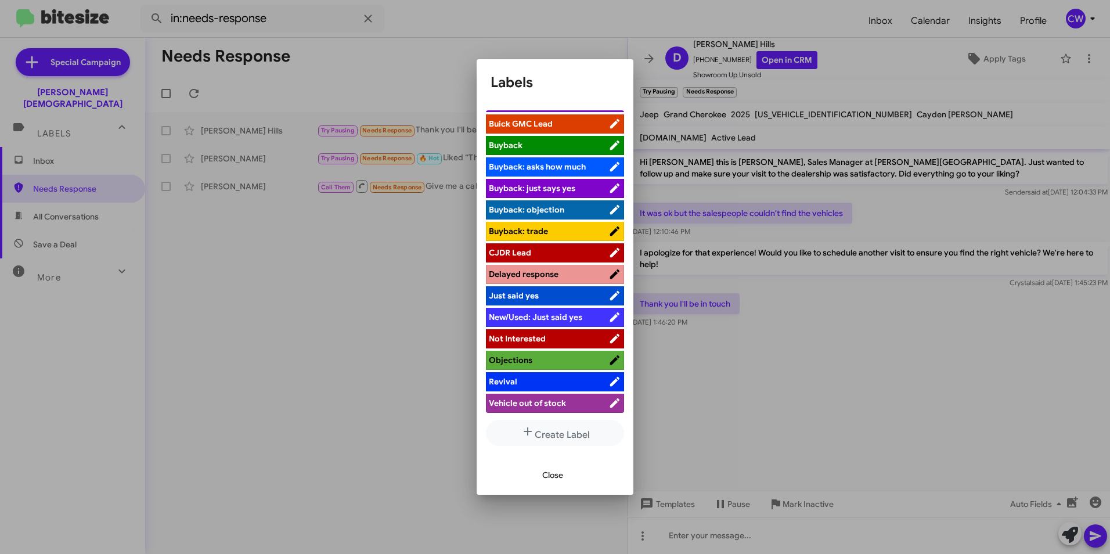
click at [590, 362] on span "Objections" at bounding box center [549, 360] width 120 height 12
click at [553, 480] on span "Close" at bounding box center [552, 474] width 21 height 21
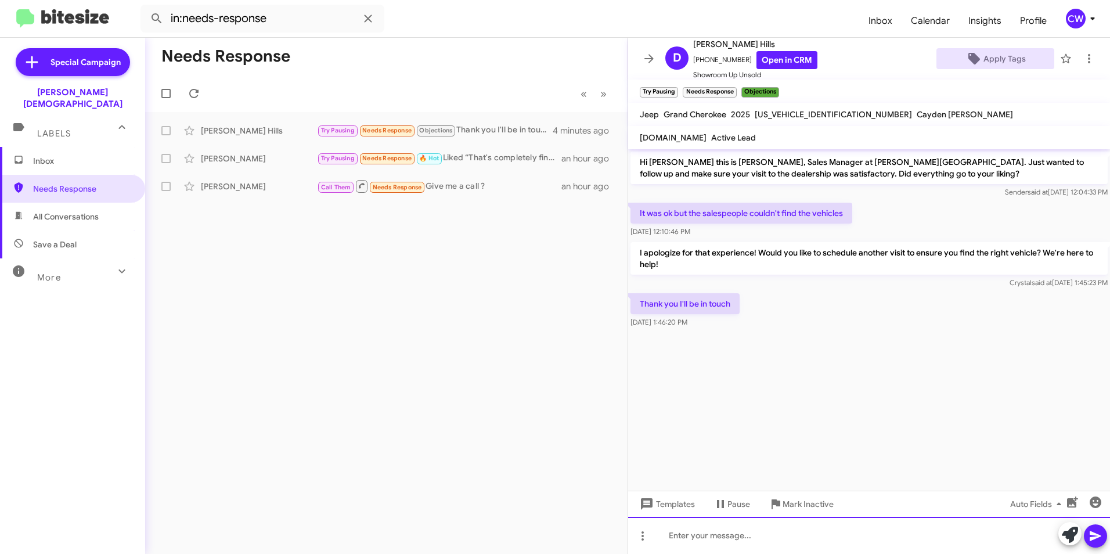
click at [673, 539] on div at bounding box center [869, 535] width 482 height 37
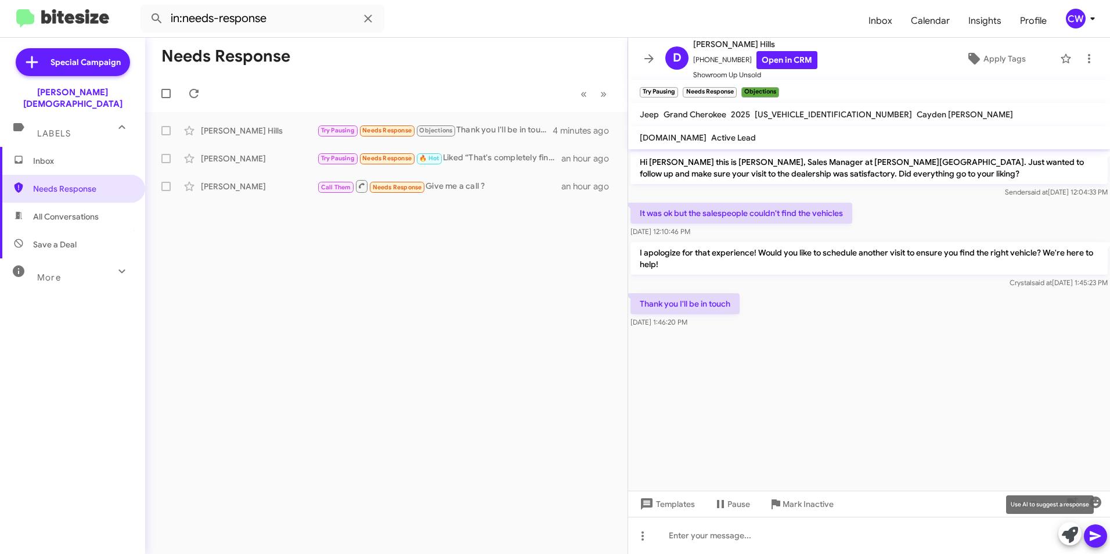
click at [1068, 531] on icon at bounding box center [1070, 535] width 16 height 16
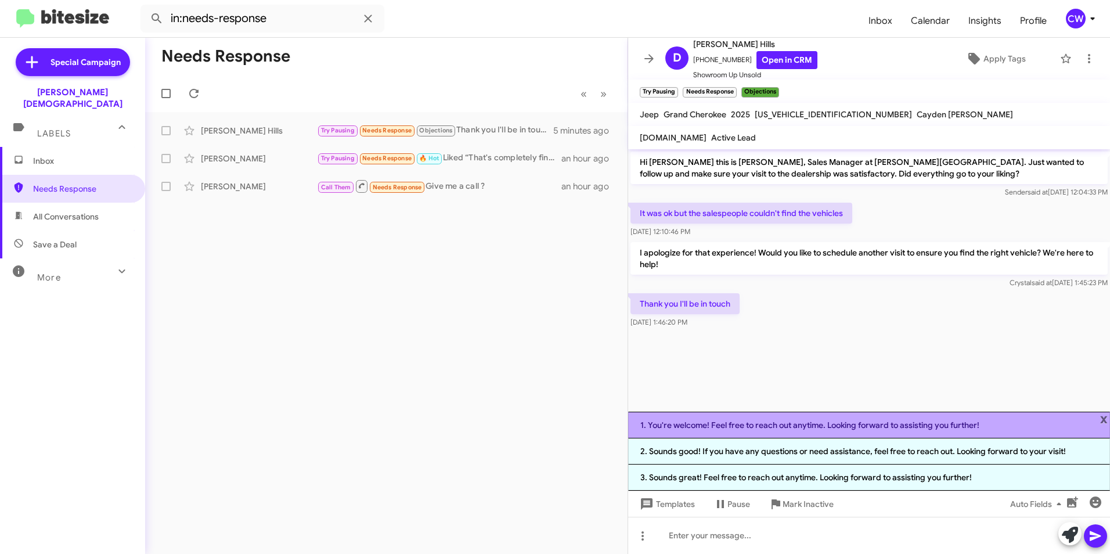
click at [826, 428] on li "1. You're welcome! Feel free to reach out anytime. Looking forward to assisting…" at bounding box center [869, 425] width 482 height 27
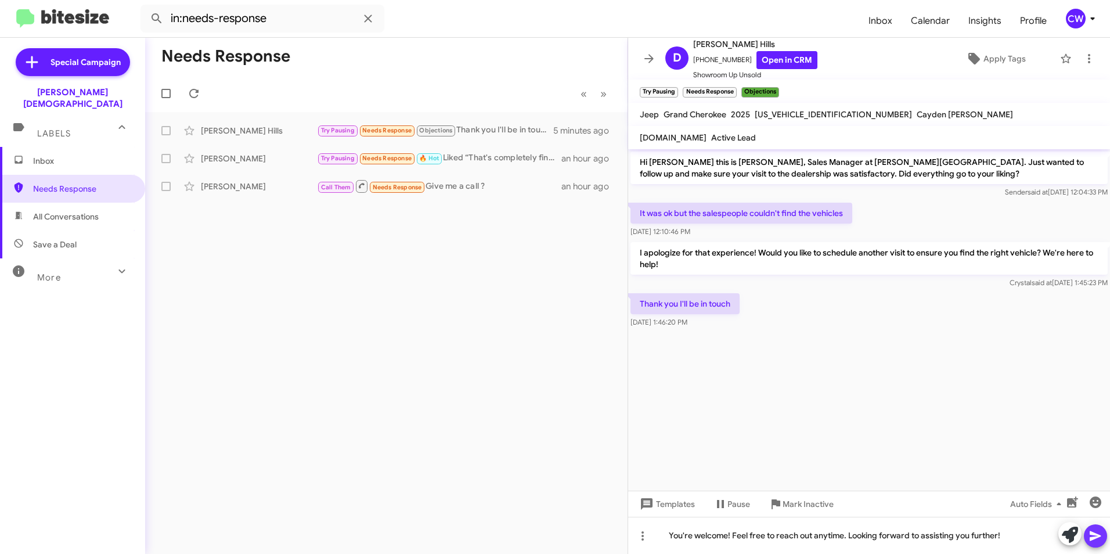
click at [1098, 536] on icon at bounding box center [1095, 536] width 11 height 10
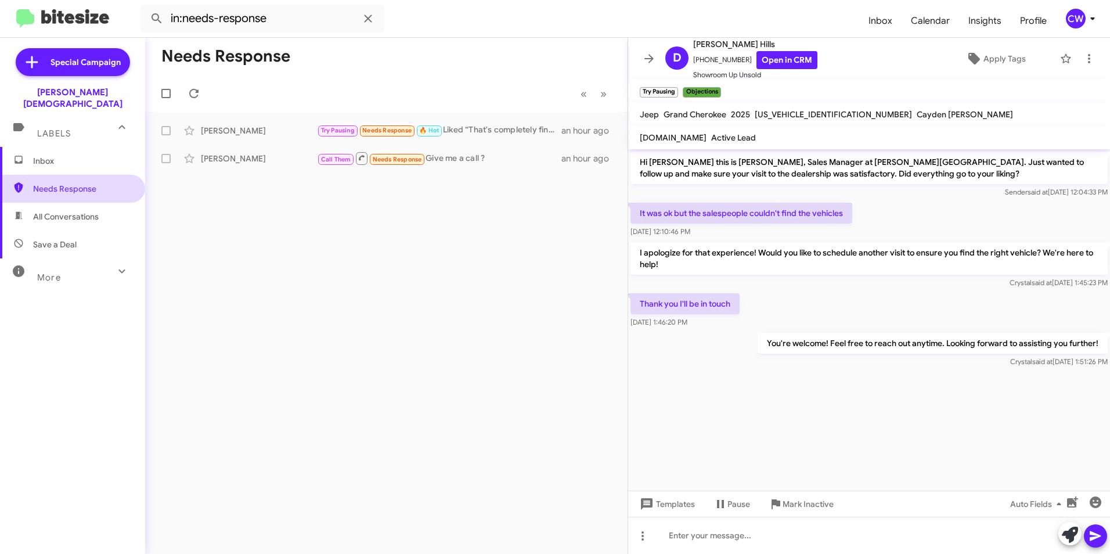
click at [24, 184] on span "Needs Response" at bounding box center [72, 189] width 145 height 28
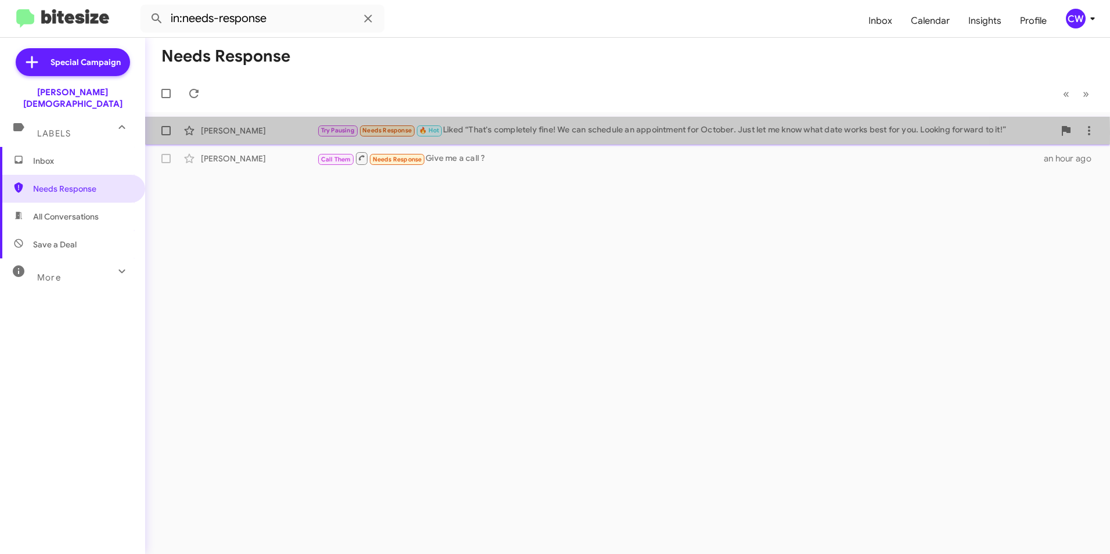
click at [238, 132] on div "[PERSON_NAME]" at bounding box center [259, 131] width 116 height 12
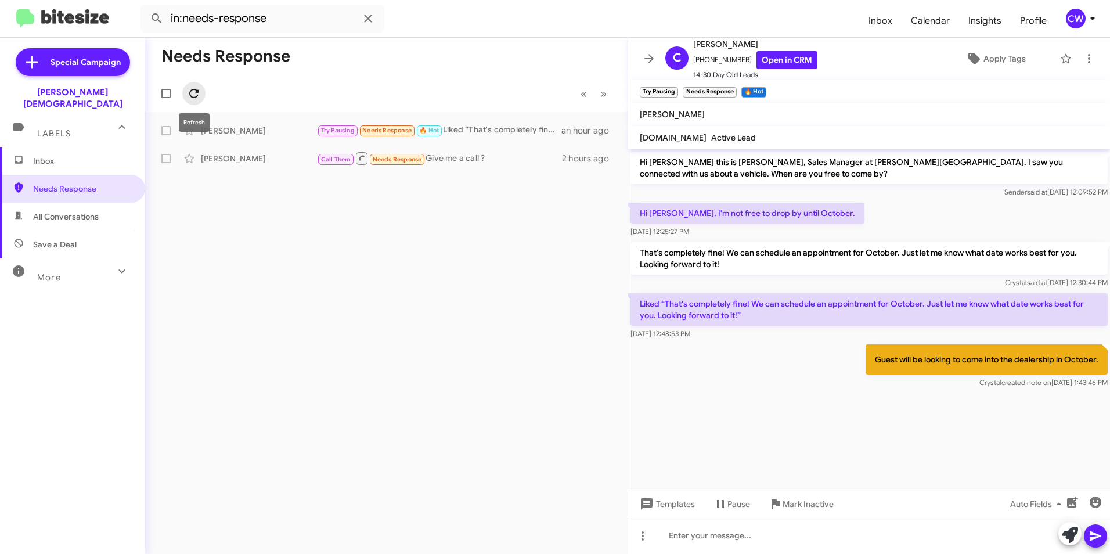
click at [192, 97] on icon at bounding box center [193, 93] width 9 height 9
click at [194, 96] on icon at bounding box center [194, 93] width 14 height 14
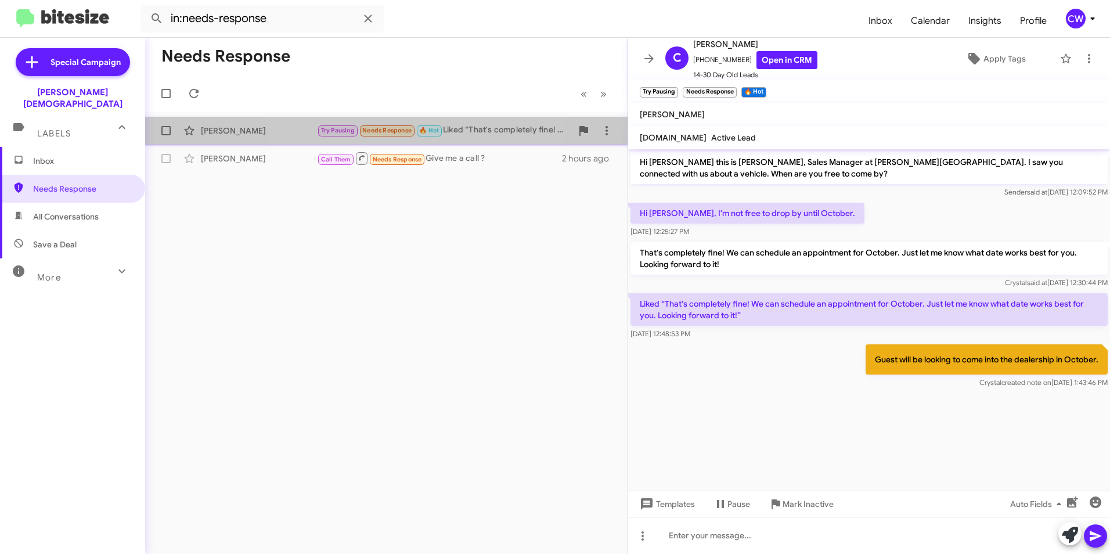
click at [374, 131] on span "Needs Response" at bounding box center [386, 131] width 49 height 8
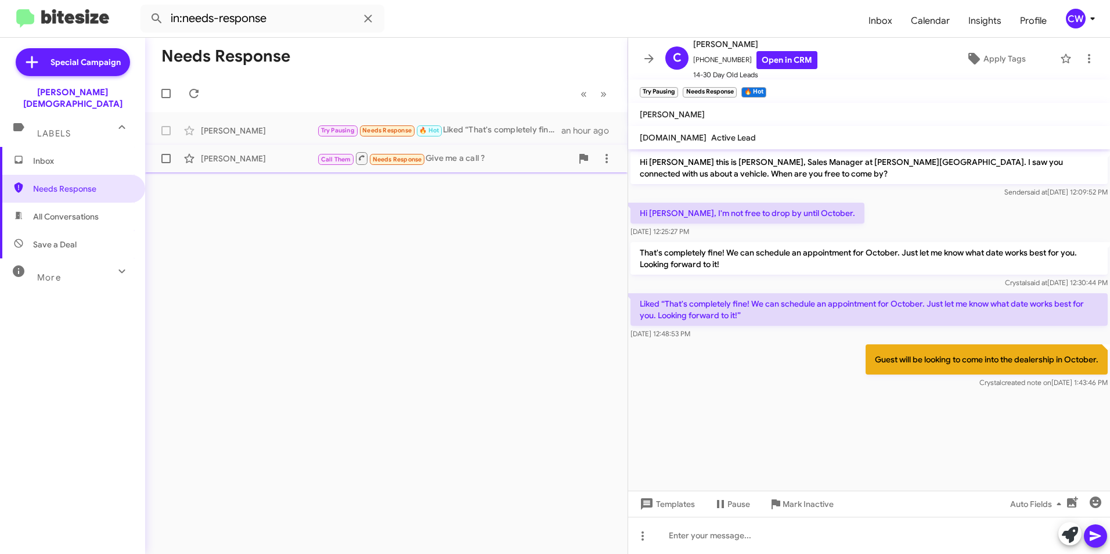
click at [398, 157] on span "Needs Response" at bounding box center [397, 160] width 49 height 8
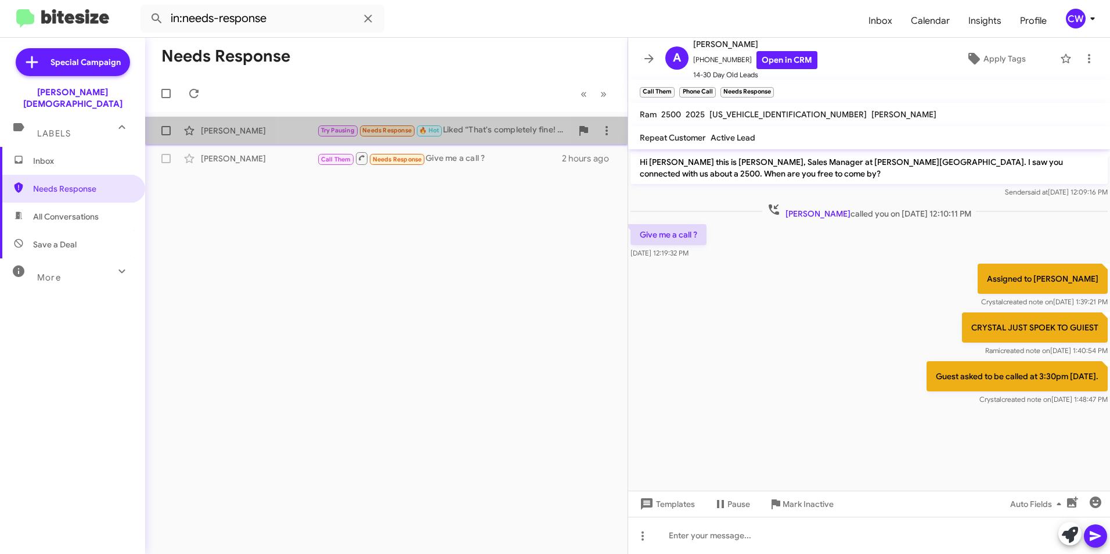
click at [378, 134] on span "Needs Response" at bounding box center [386, 131] width 49 height 8
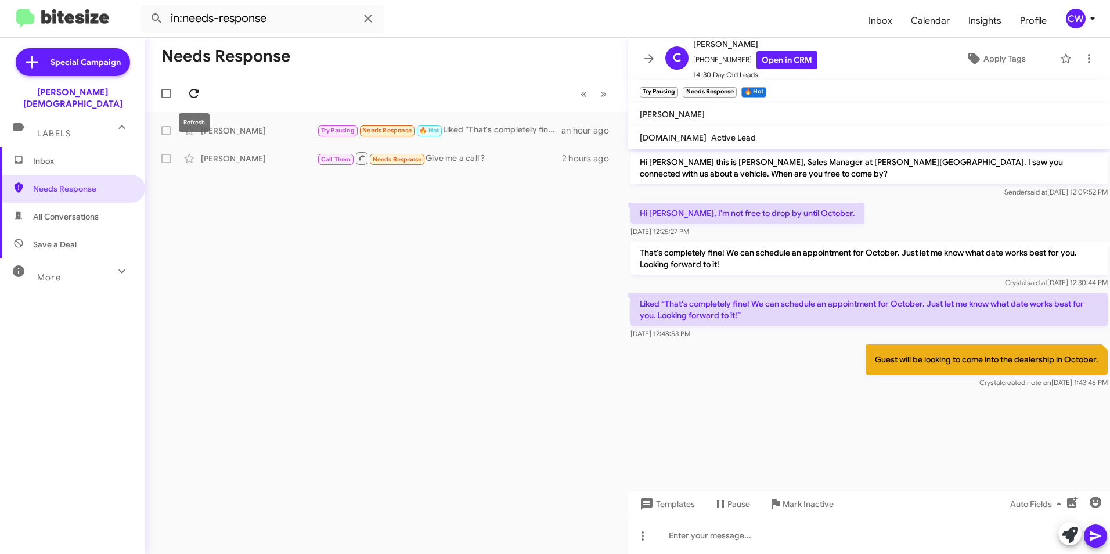
click at [189, 93] on icon at bounding box center [194, 93] width 14 height 14
click at [79, 185] on span "Needs Response" at bounding box center [72, 189] width 145 height 28
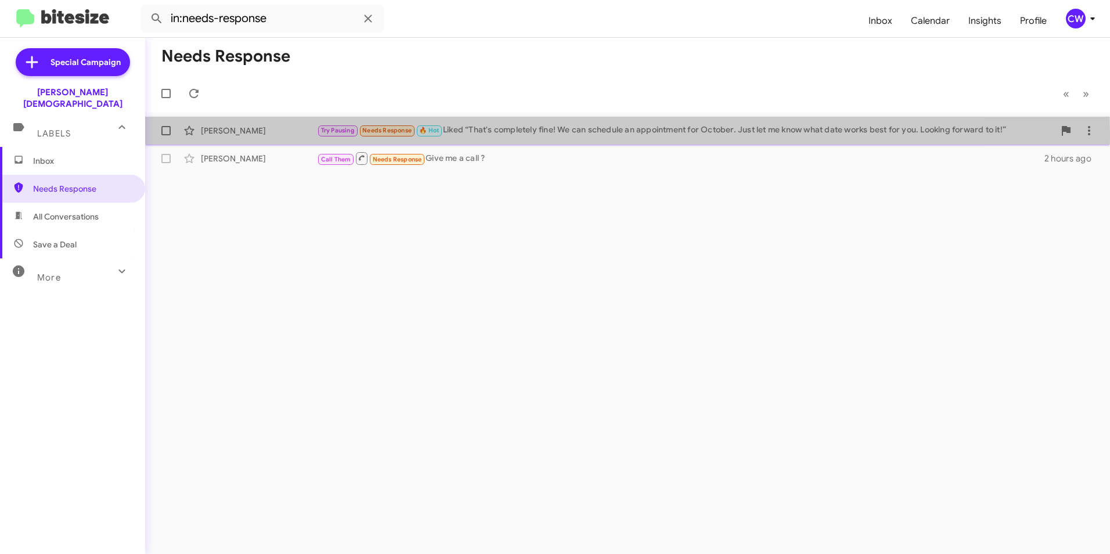
click at [237, 134] on div "[PERSON_NAME]" at bounding box center [259, 131] width 116 height 12
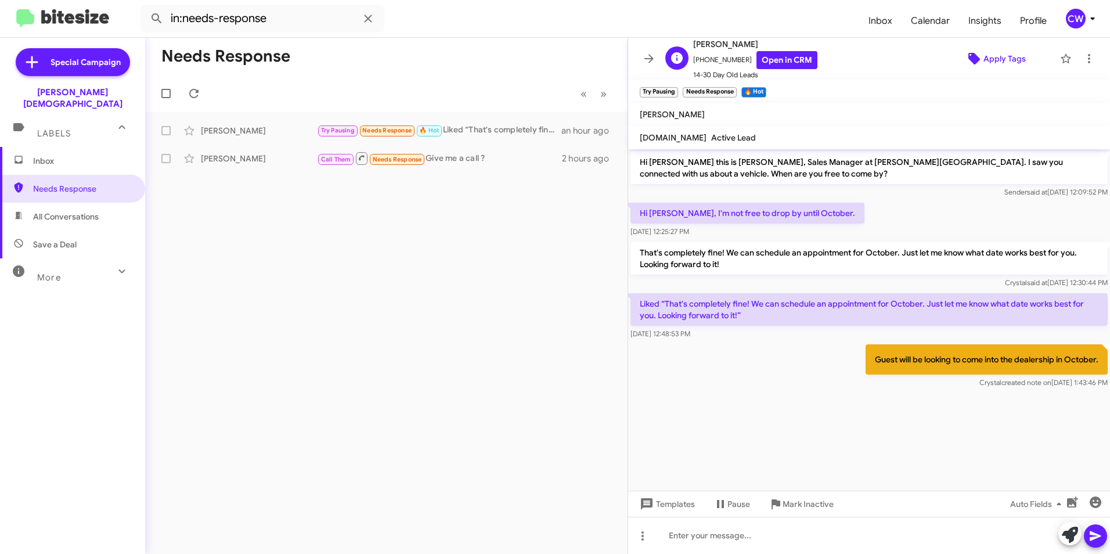
click at [985, 57] on span "Apply Tags" at bounding box center [1004, 58] width 42 height 21
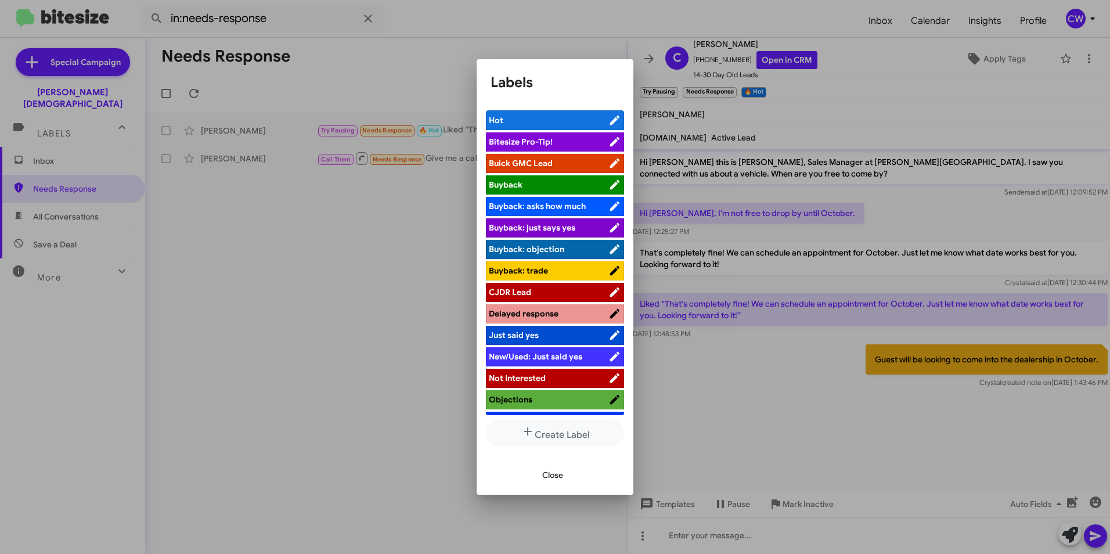
click at [778, 439] on div at bounding box center [555, 277] width 1110 height 554
